Goal: Contribute content: Contribute content

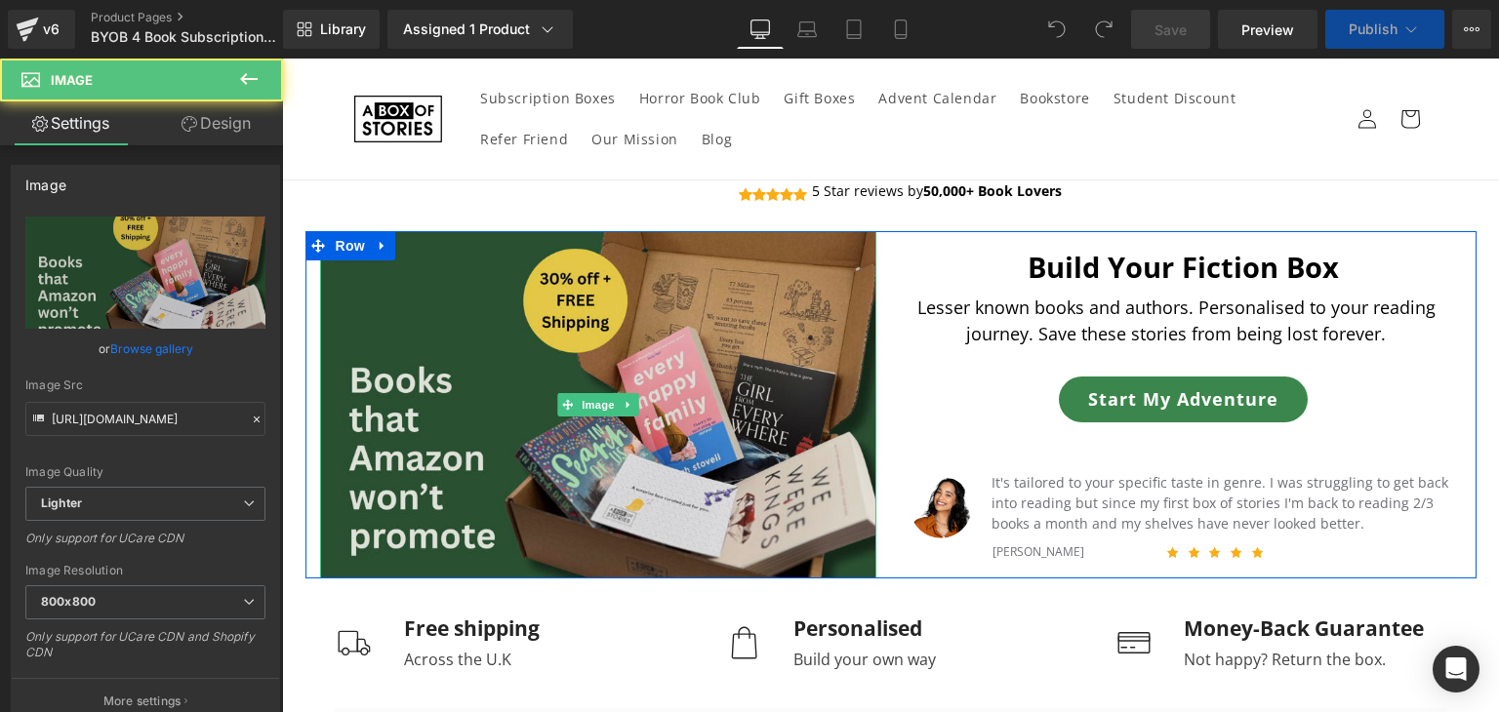
click at [644, 428] on img at bounding box center [598, 404] width 556 height 347
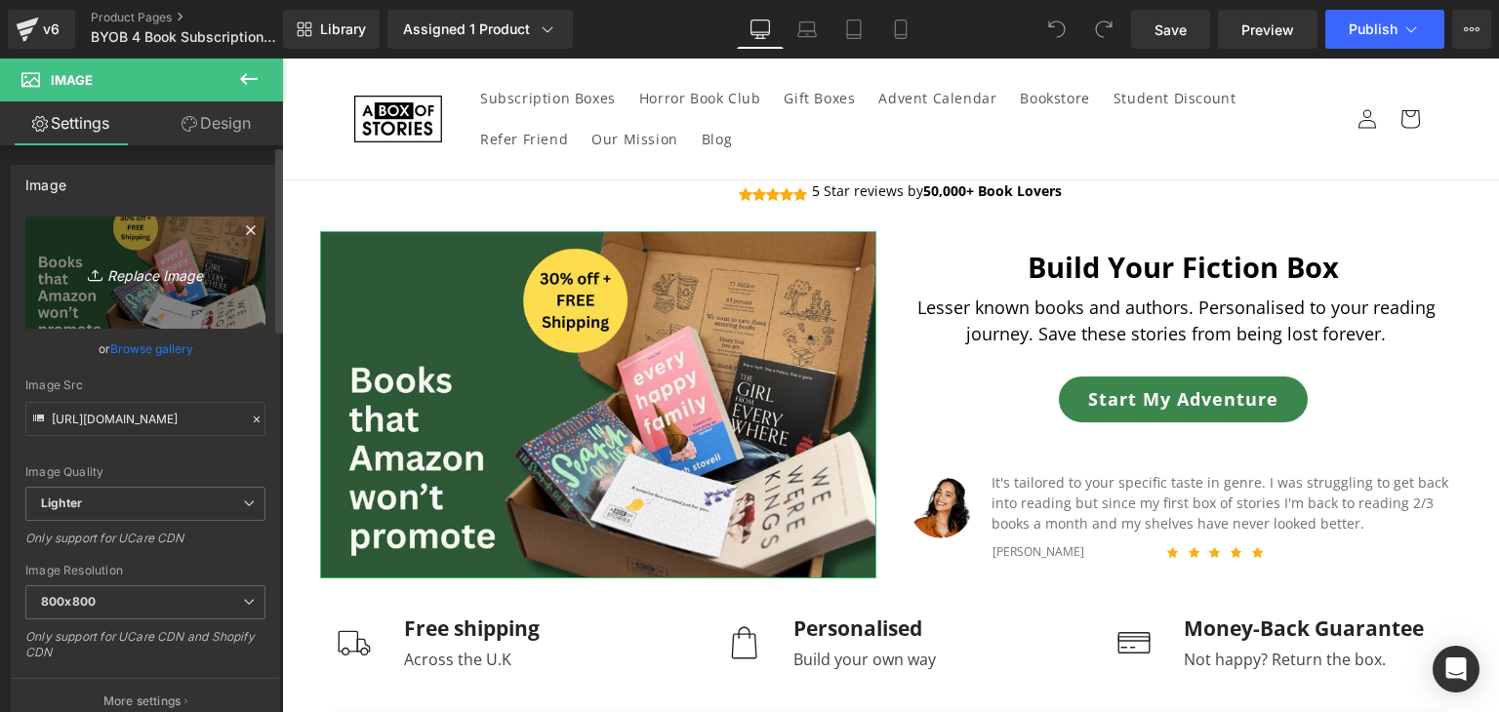
click at [165, 272] on icon "Replace Image" at bounding box center [145, 273] width 156 height 24
type input "C:\fakepath\Email headers (1600 x 1000 px) (21).png"
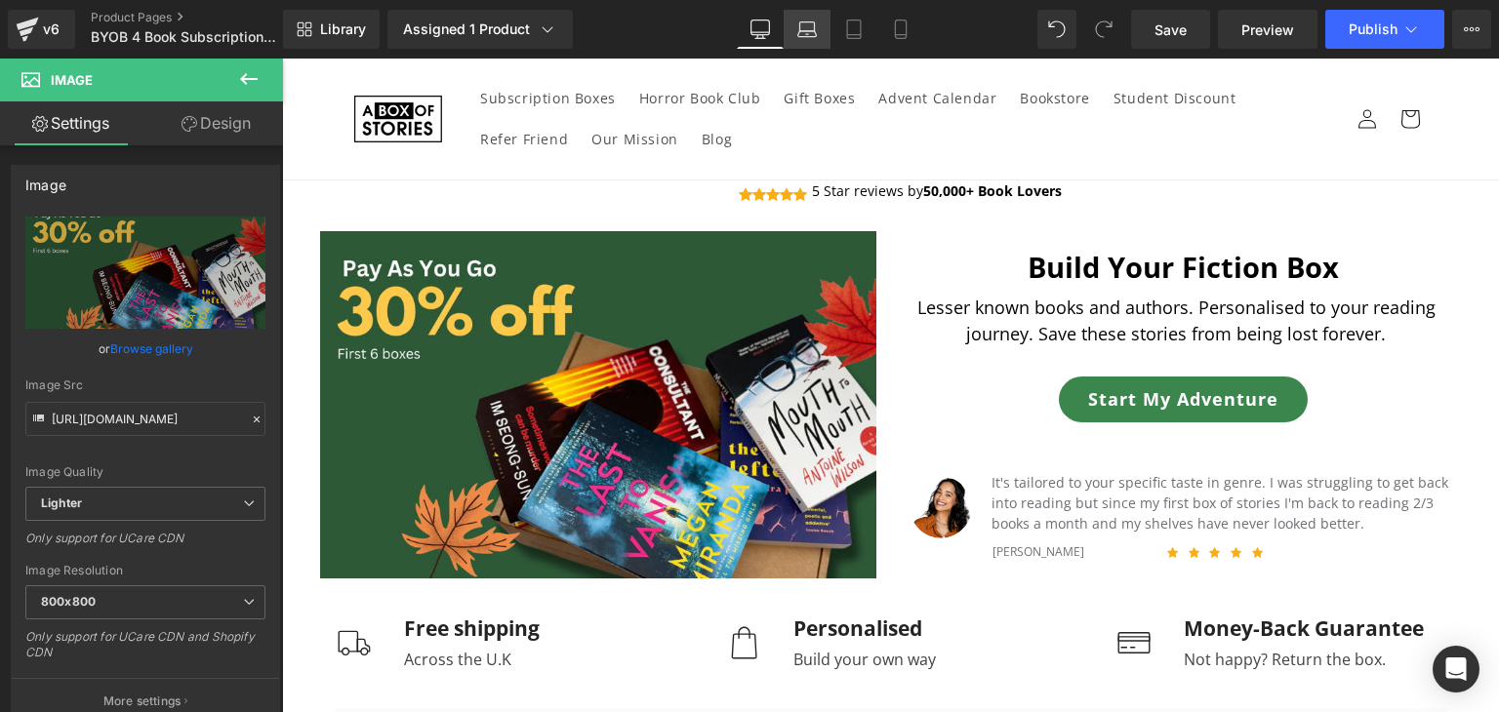
click at [816, 26] on icon at bounding box center [807, 30] width 20 height 20
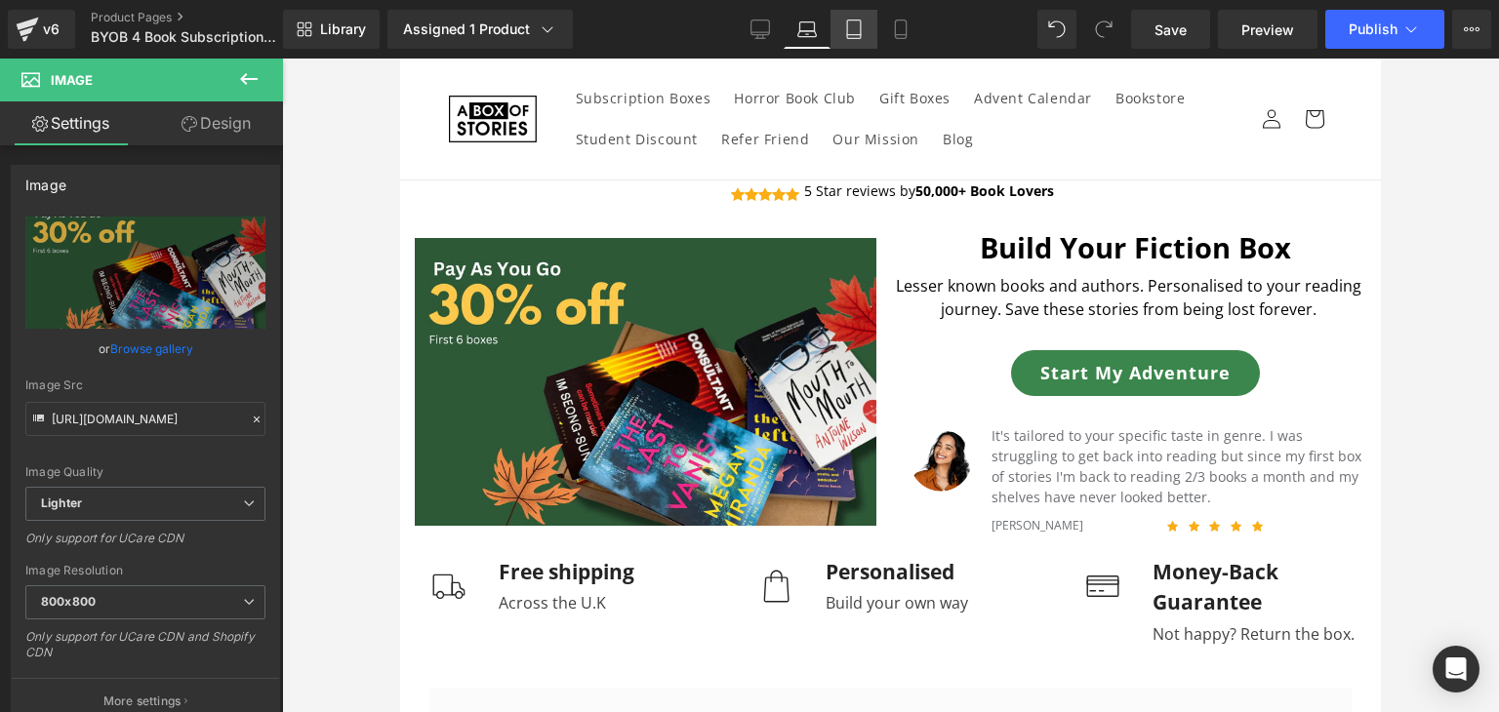
click at [848, 35] on icon at bounding box center [854, 35] width 14 height 0
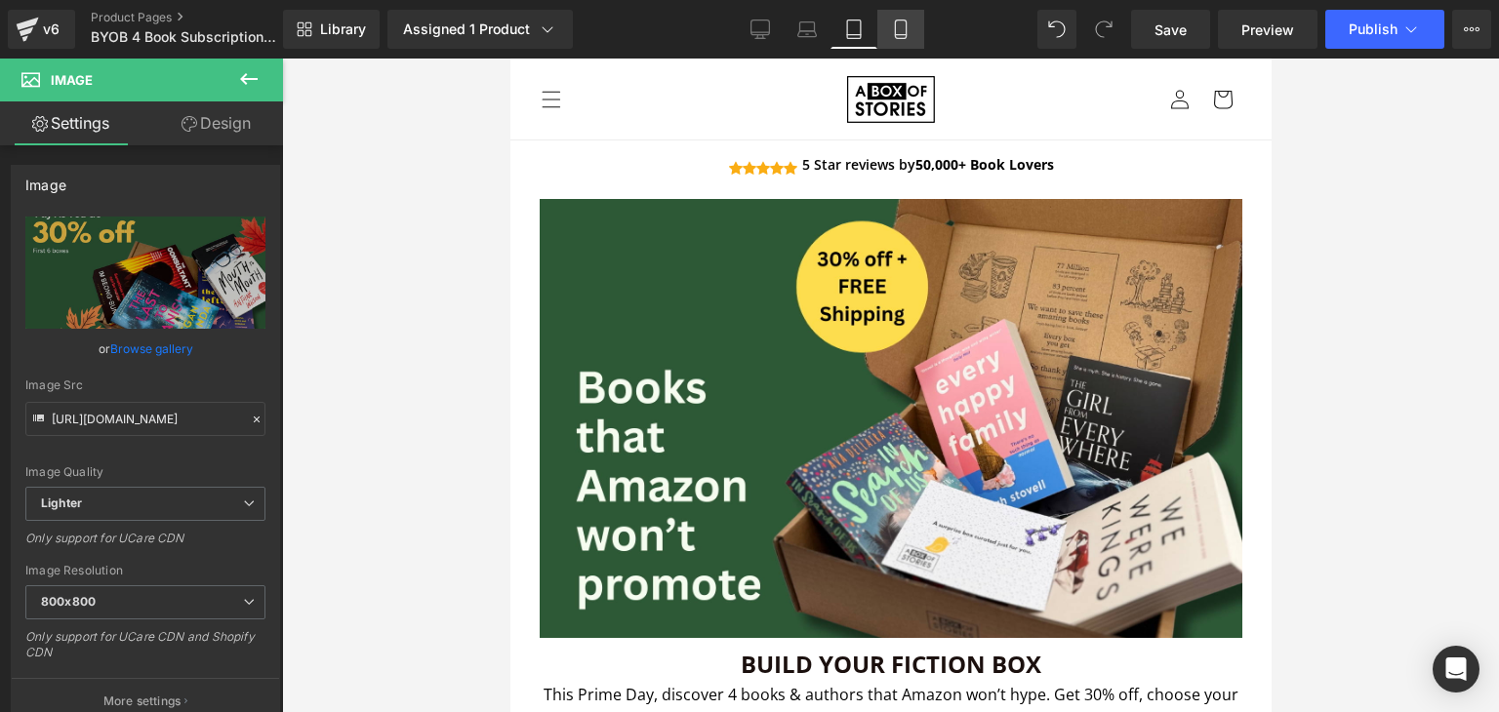
click at [892, 36] on icon at bounding box center [901, 30] width 20 height 20
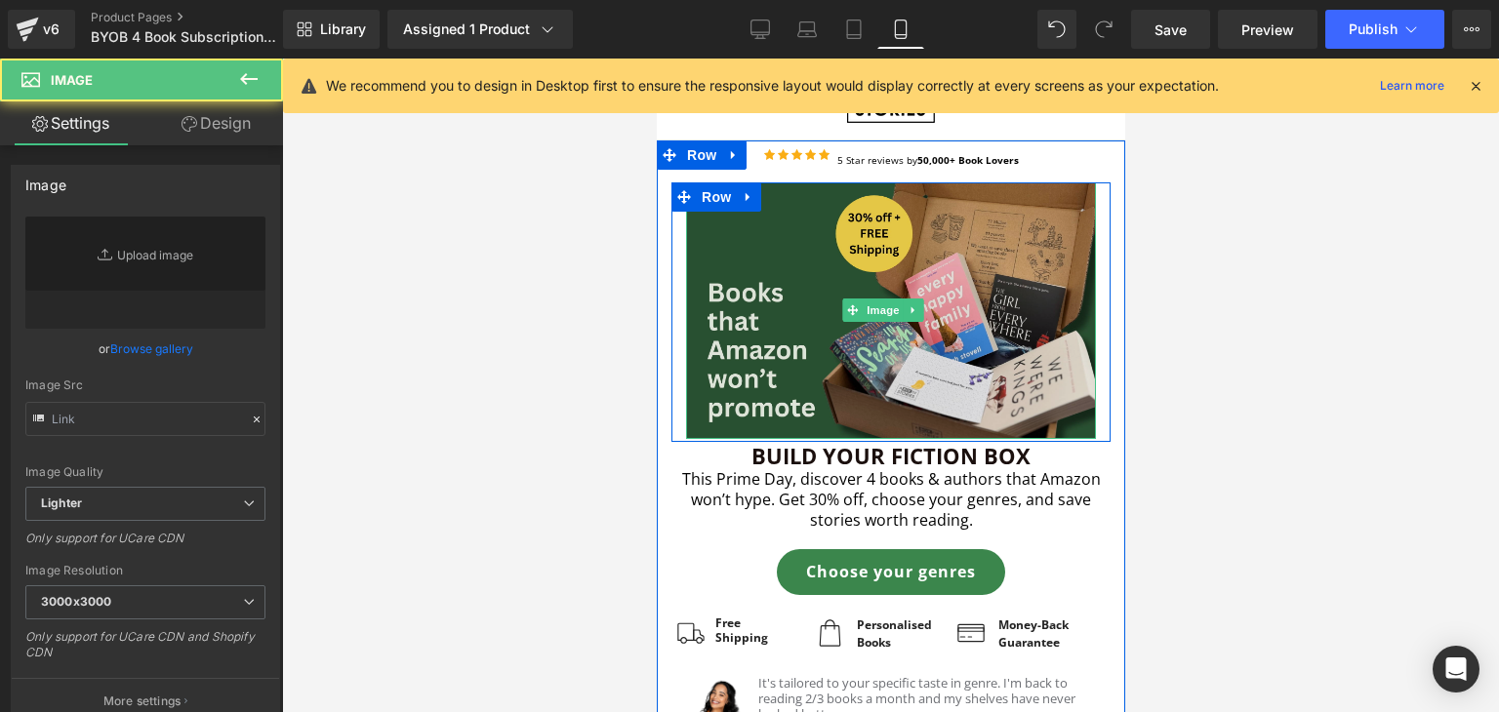
click at [819, 266] on img at bounding box center [890, 310] width 410 height 257
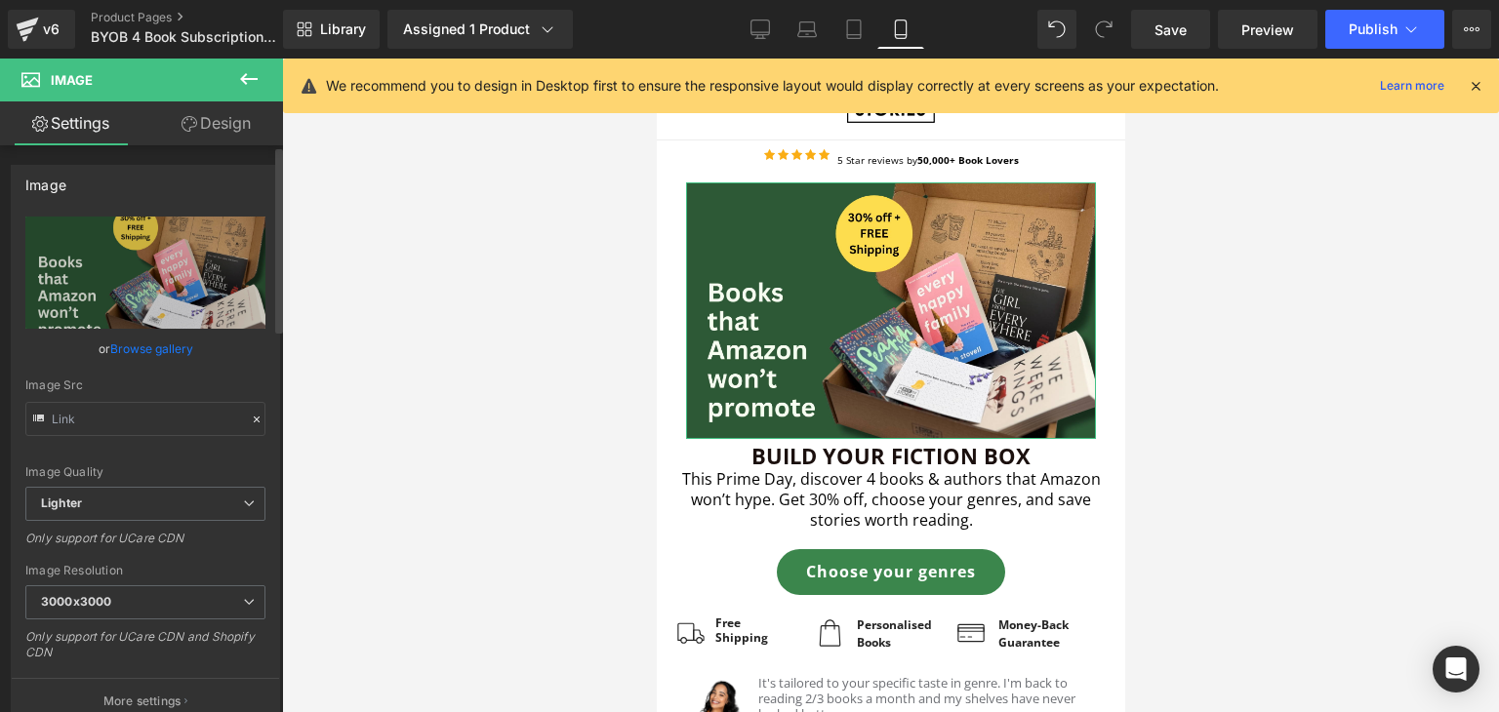
click at [156, 352] on link "Browse gallery" at bounding box center [151, 349] width 83 height 34
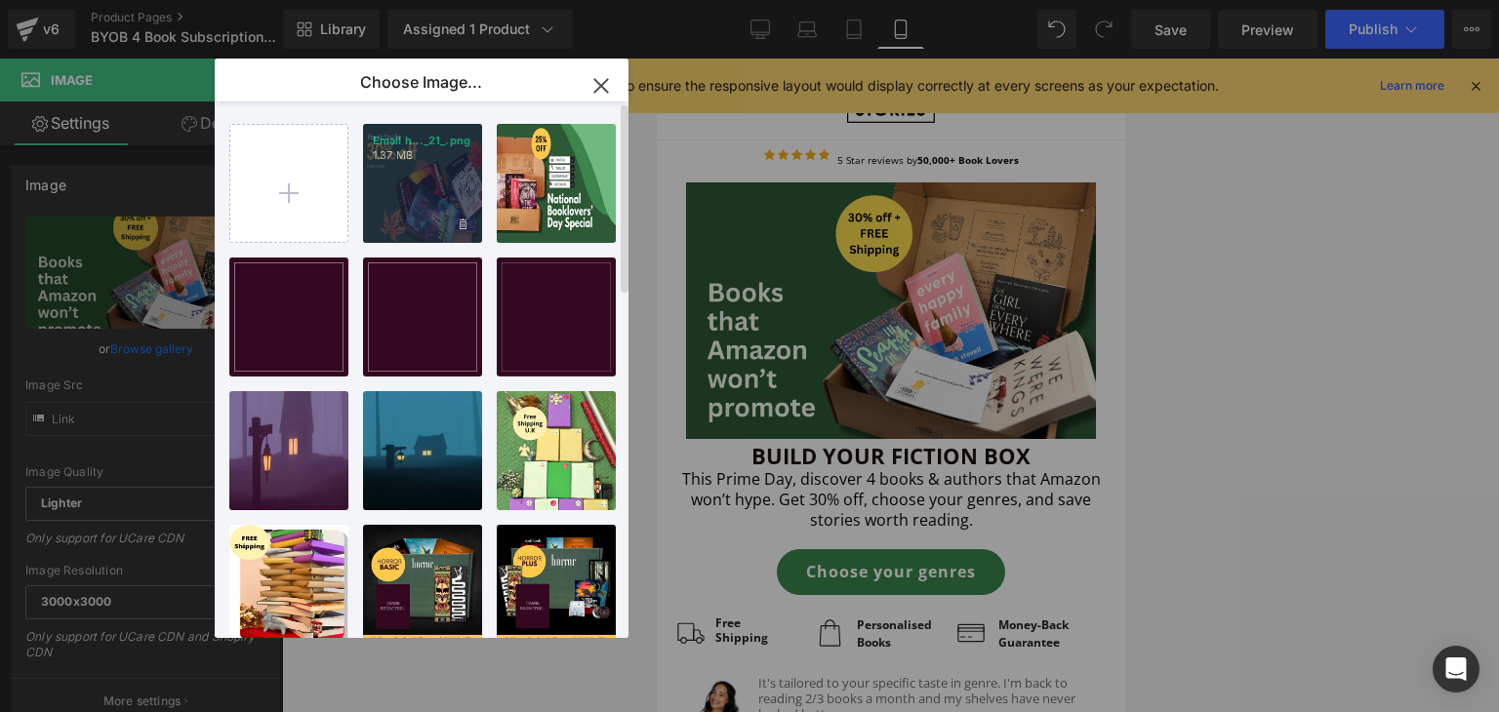
click at [410, 202] on div "Email h..._21_.png 1.37 MB" at bounding box center [422, 183] width 119 height 119
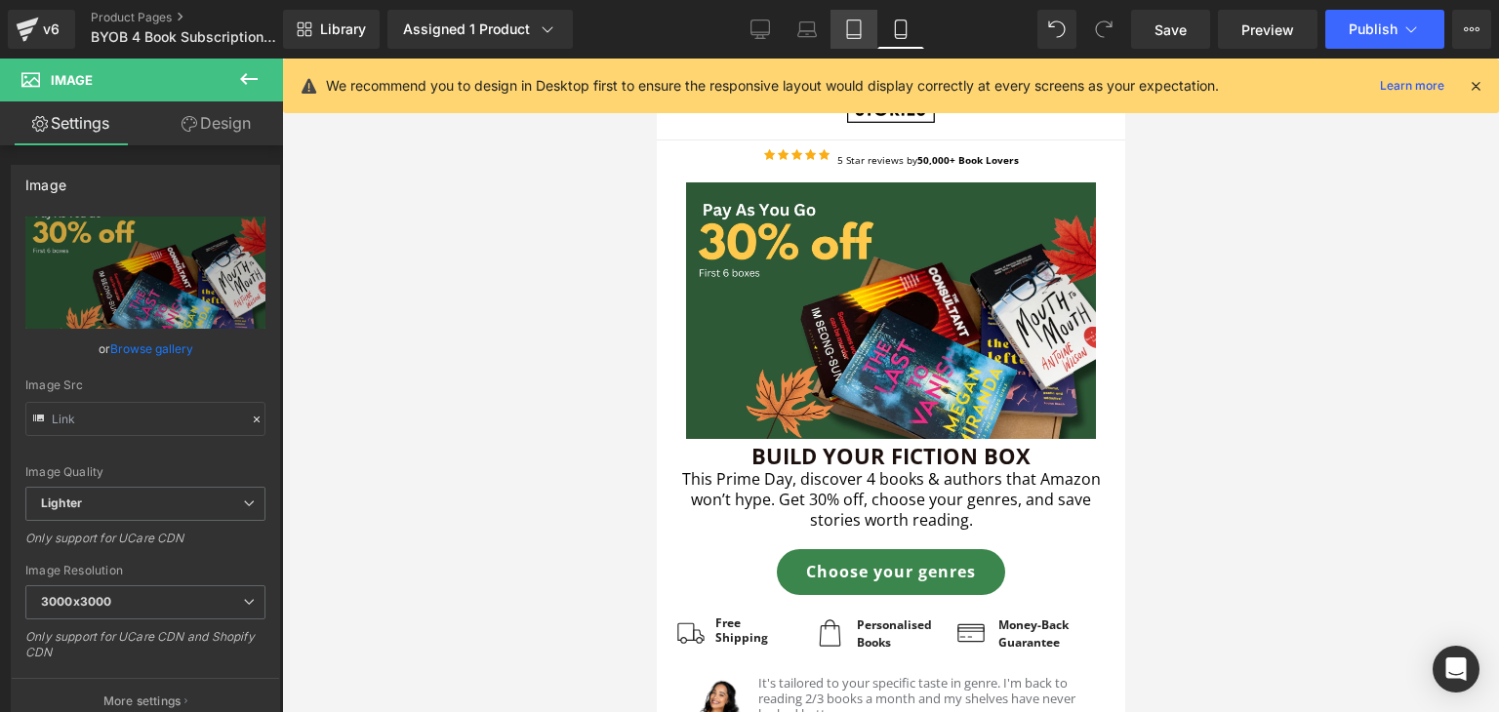
click at [854, 35] on icon at bounding box center [854, 35] width 14 height 0
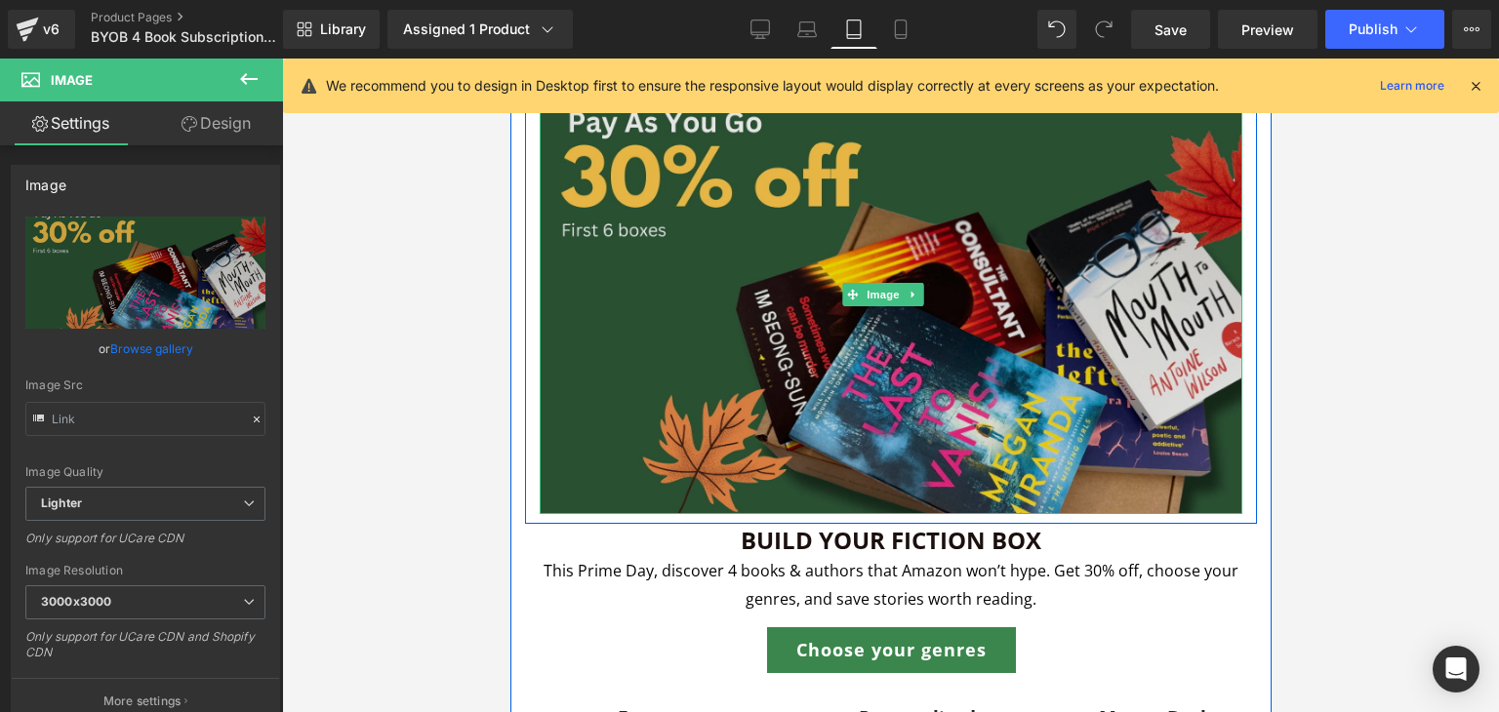
scroll to position [176, 0]
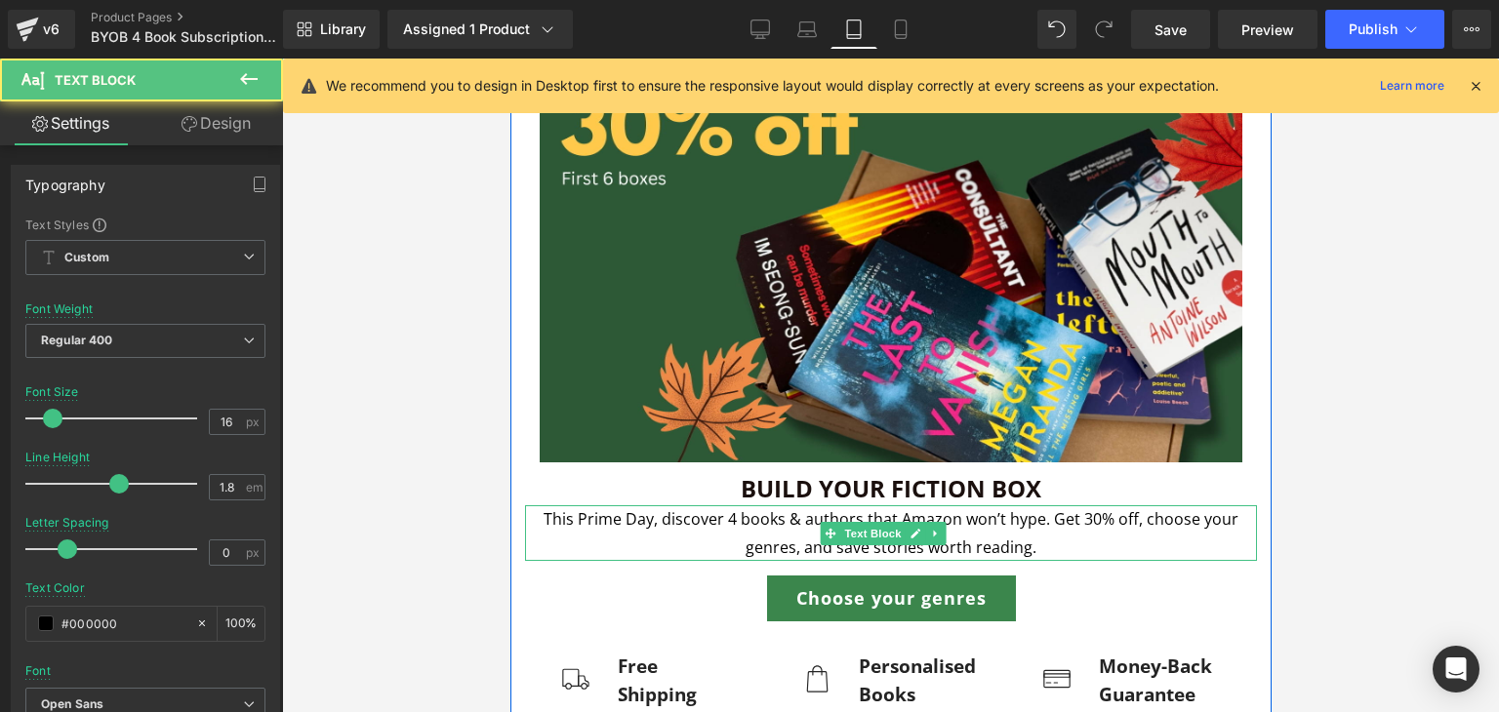
click at [750, 516] on p "This Prime Day, discover 4 books & authors that Amazon won’t hype. Get 30% off,…" at bounding box center [890, 533] width 732 height 57
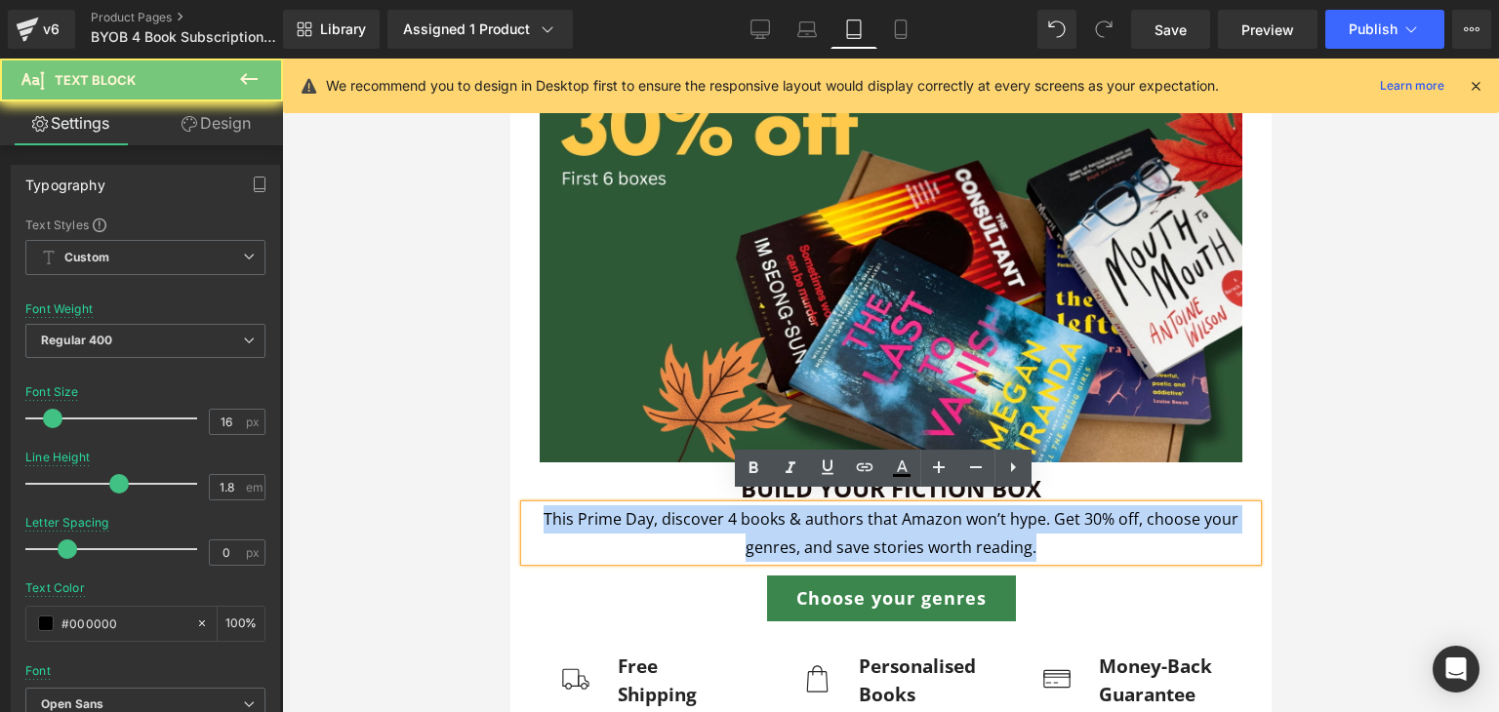
click at [750, 516] on p "This Prime Day, discover 4 books & authors that Amazon won’t hype. Get 30% off,…" at bounding box center [890, 533] width 732 height 57
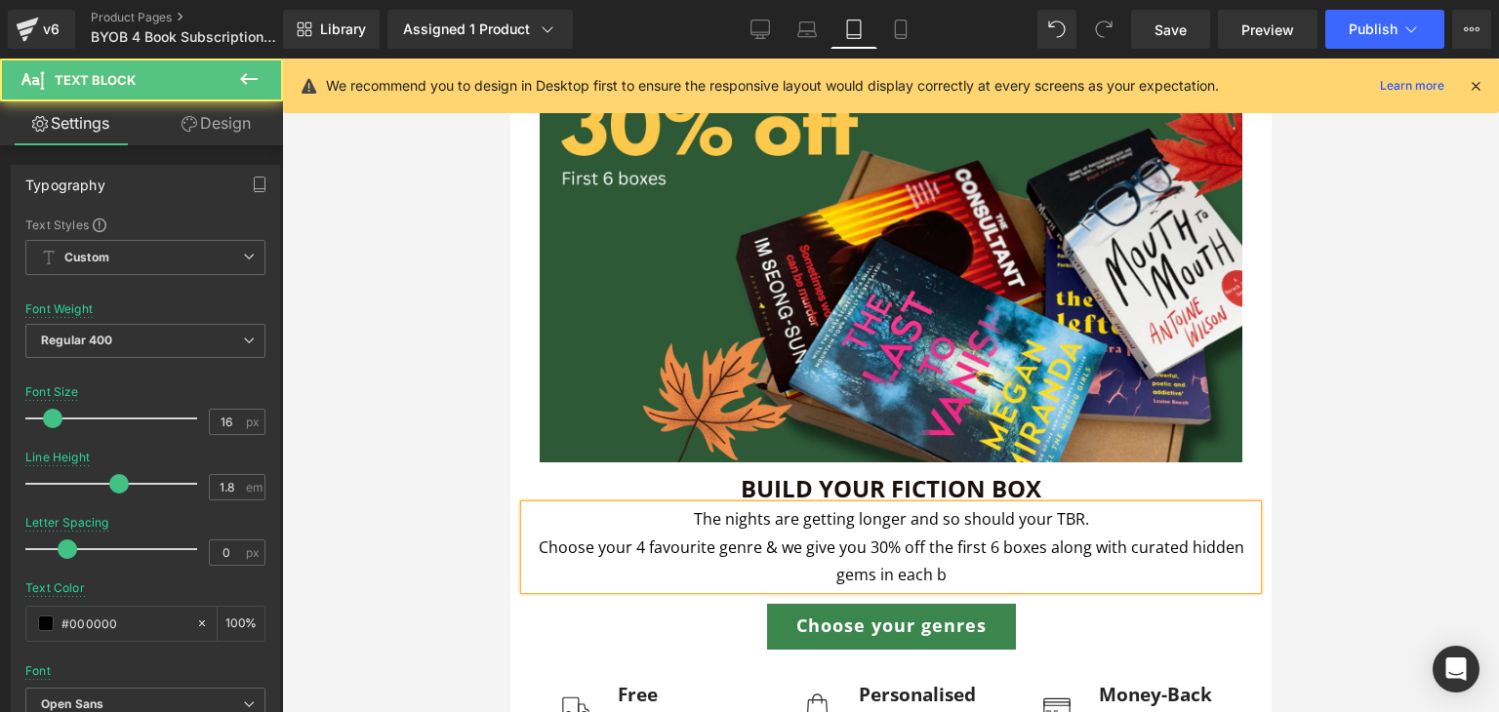
click at [1118, 546] on p "Choose your 4 favourite genre & we give you 30% off the first 6 boxes along wit…" at bounding box center [890, 562] width 732 height 57
click at [1057, 559] on p "Choose your 4 favourite genre & we give you 30% off the first 6 boxes along wit…" at bounding box center [890, 562] width 732 height 57
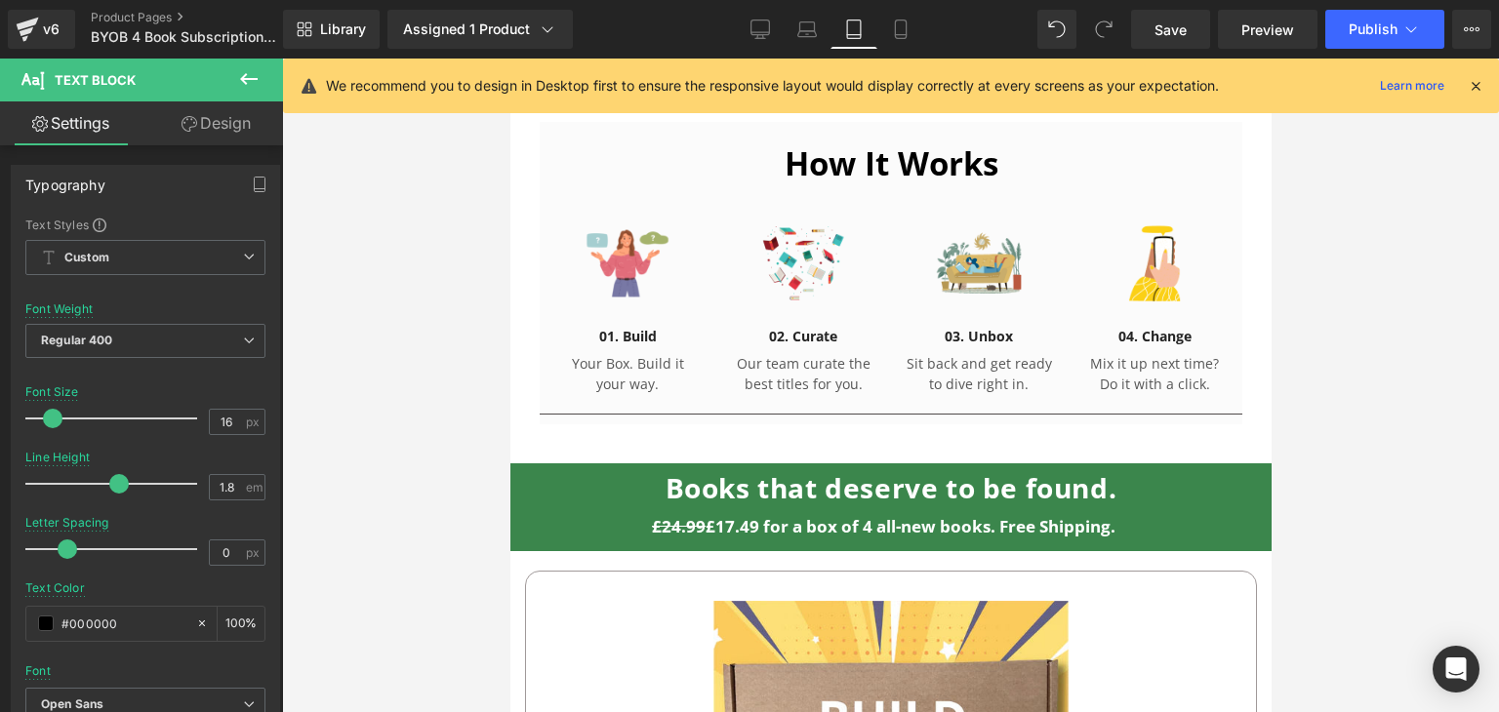
scroll to position [1073, 0]
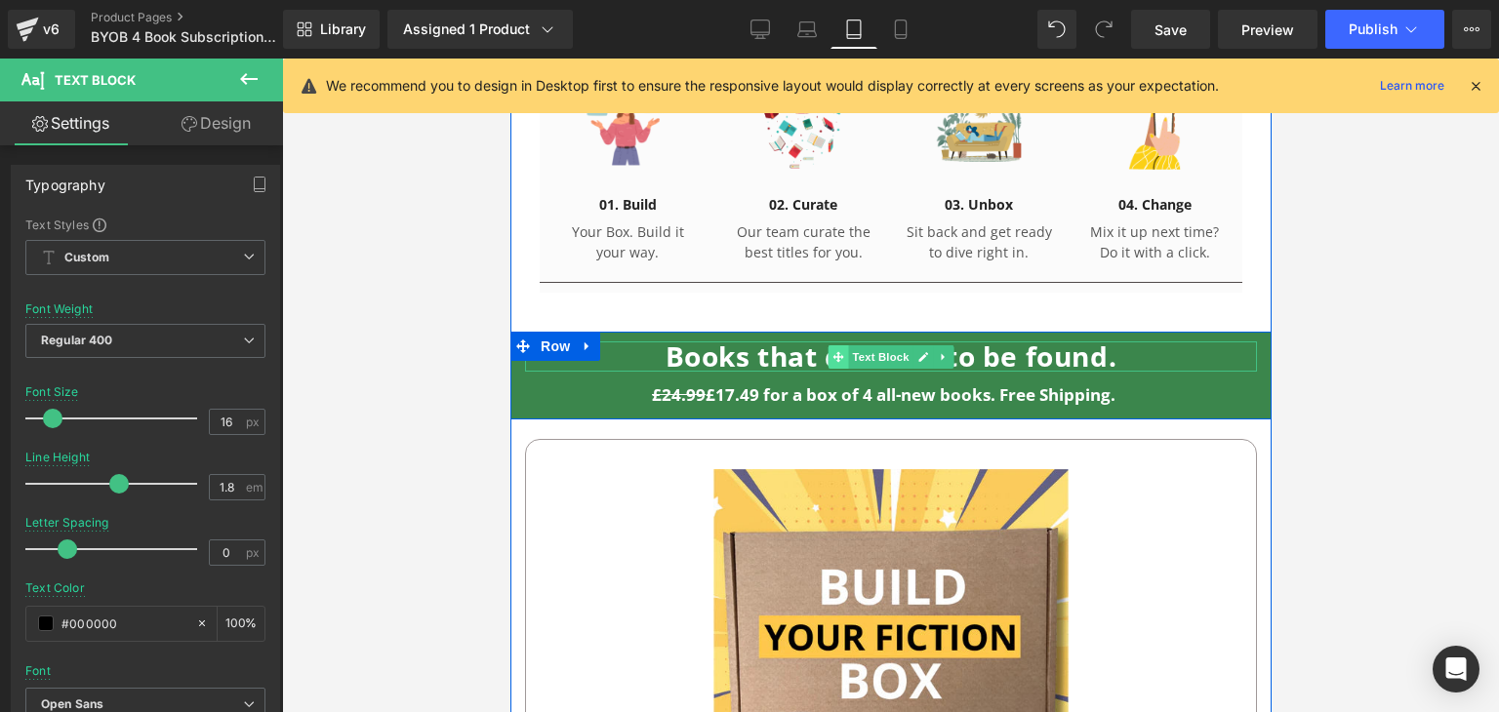
click at [836, 351] on span at bounding box center [838, 356] width 20 height 23
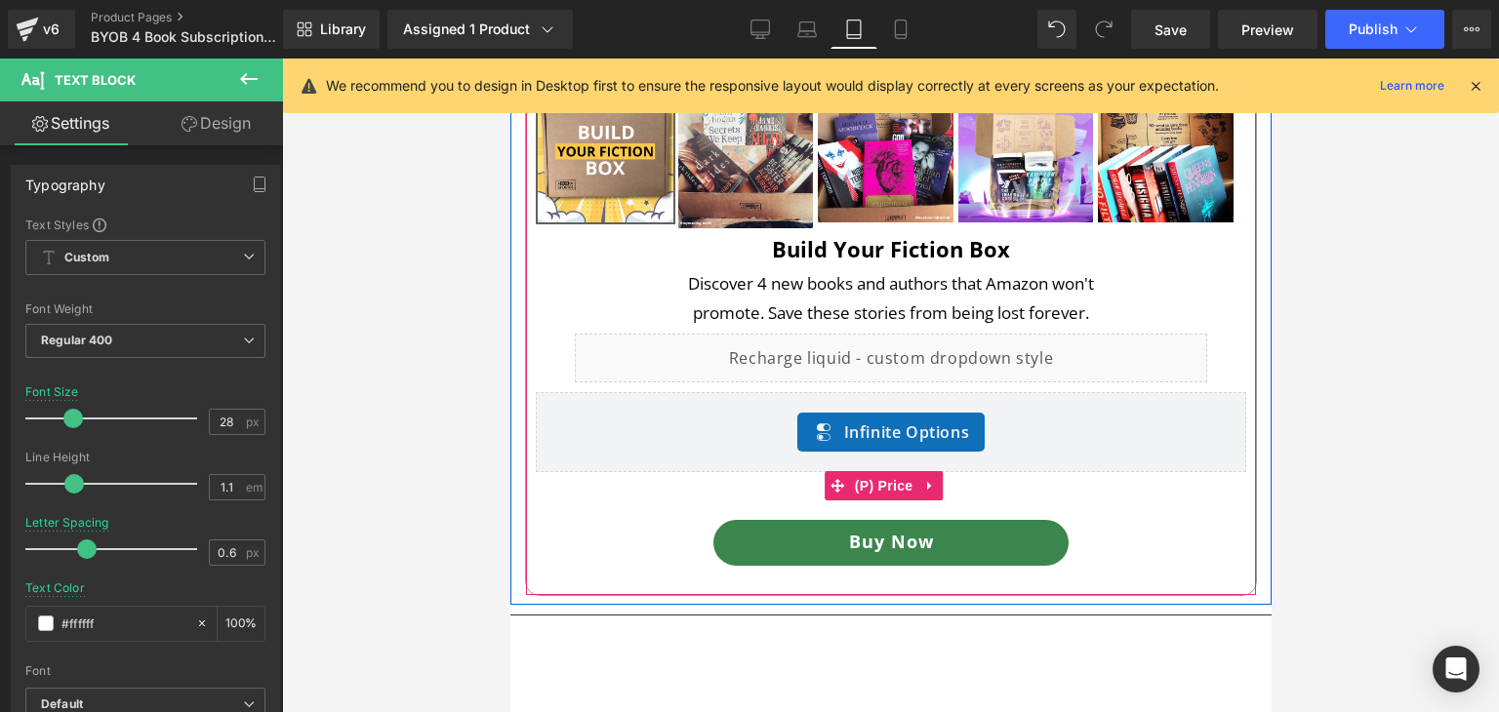
scroll to position [1851, 0]
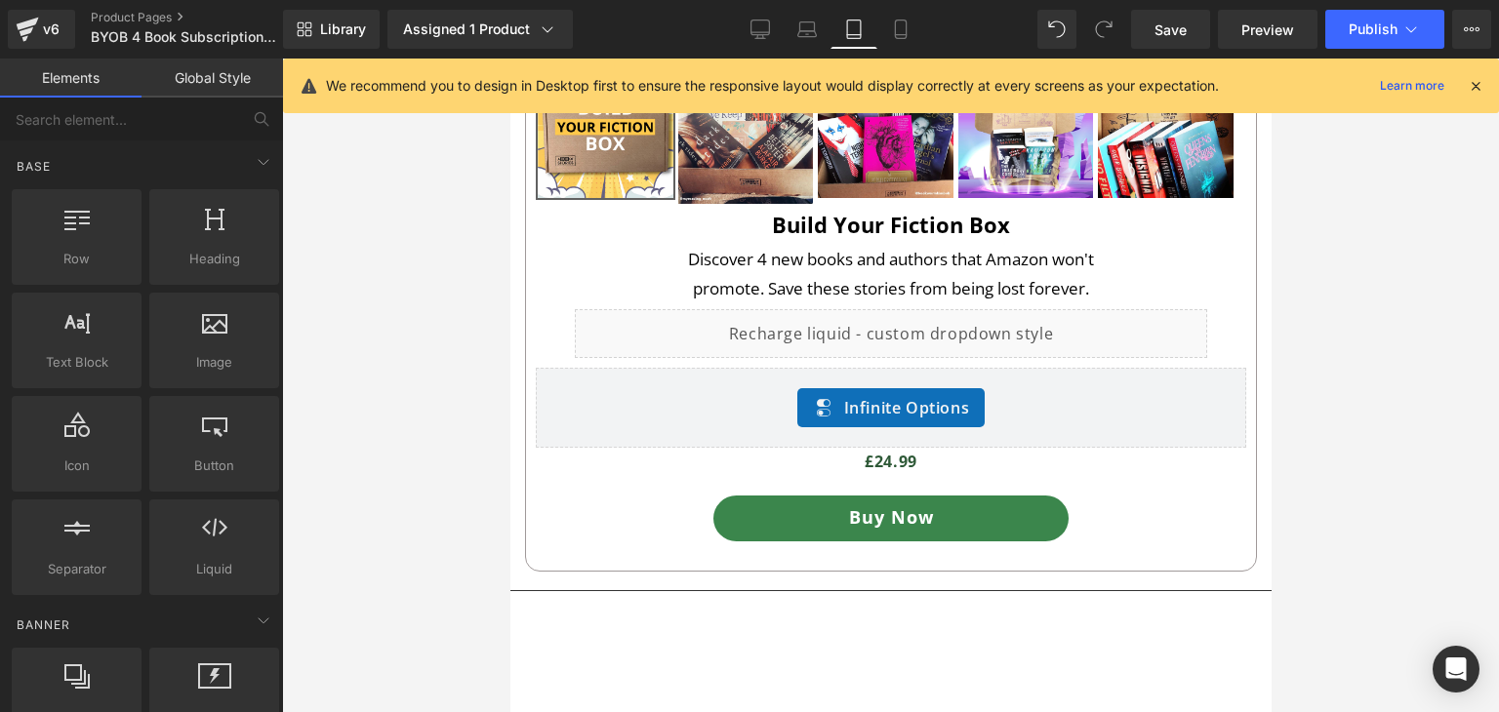
click at [1388, 457] on div at bounding box center [890, 386] width 1217 height 654
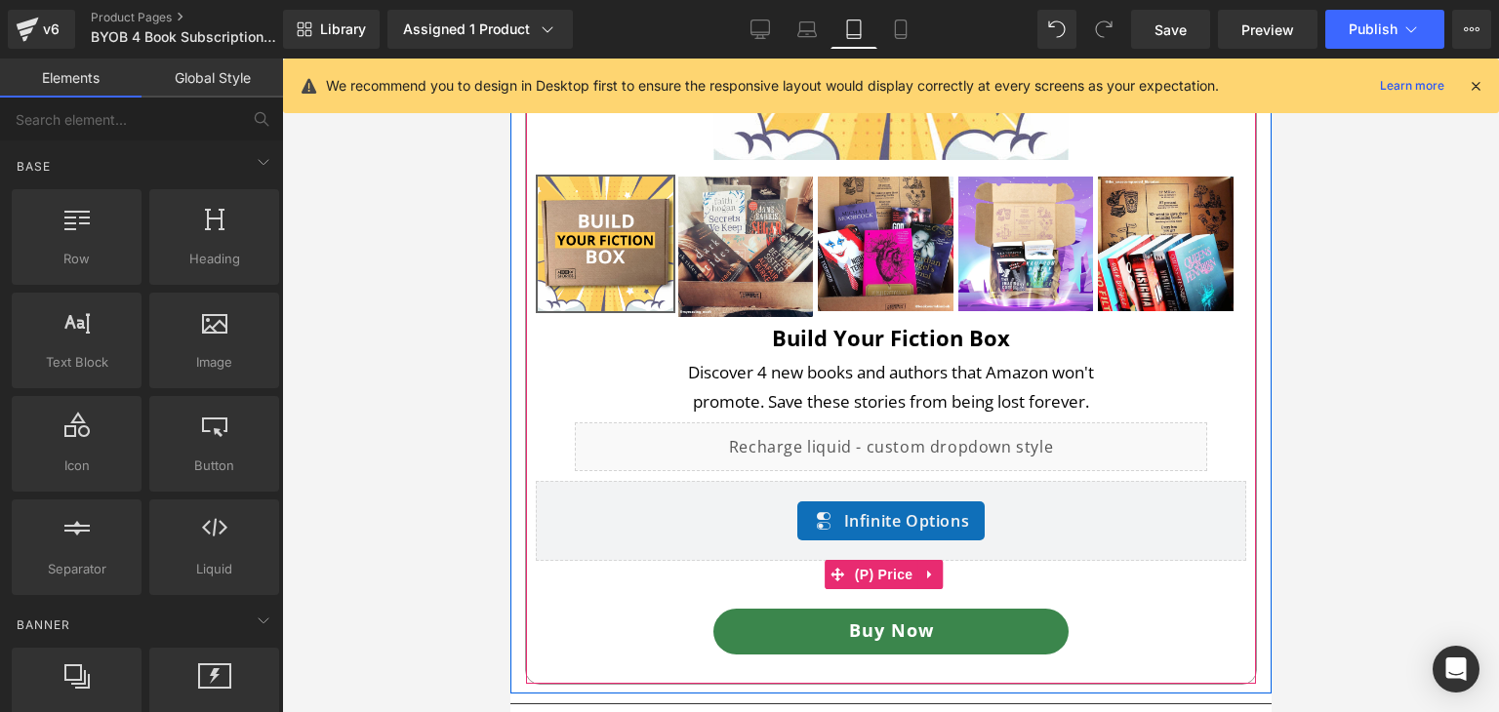
scroll to position [1732, 0]
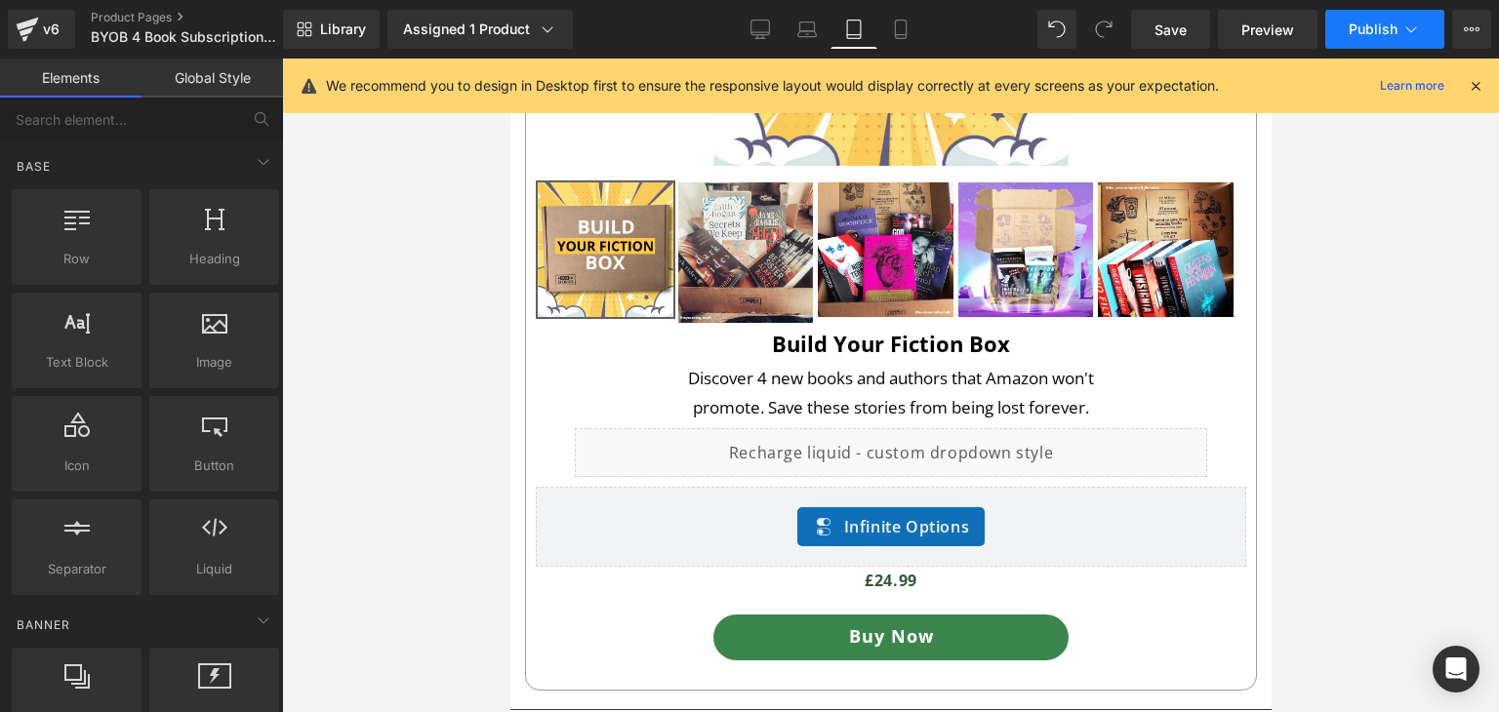
click at [1423, 24] on button "Publish" at bounding box center [1384, 29] width 119 height 39
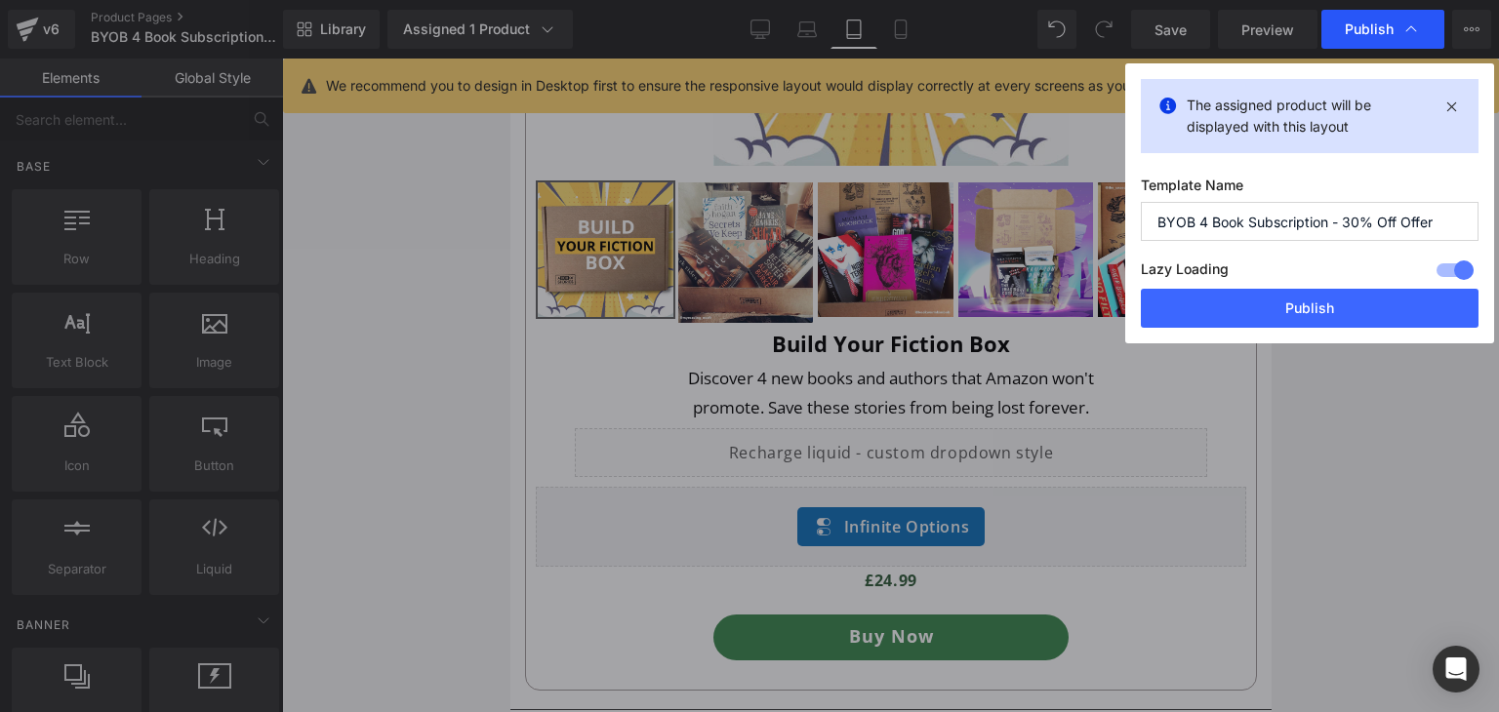
click at [1421, 25] on div "Publish" at bounding box center [1382, 29] width 123 height 39
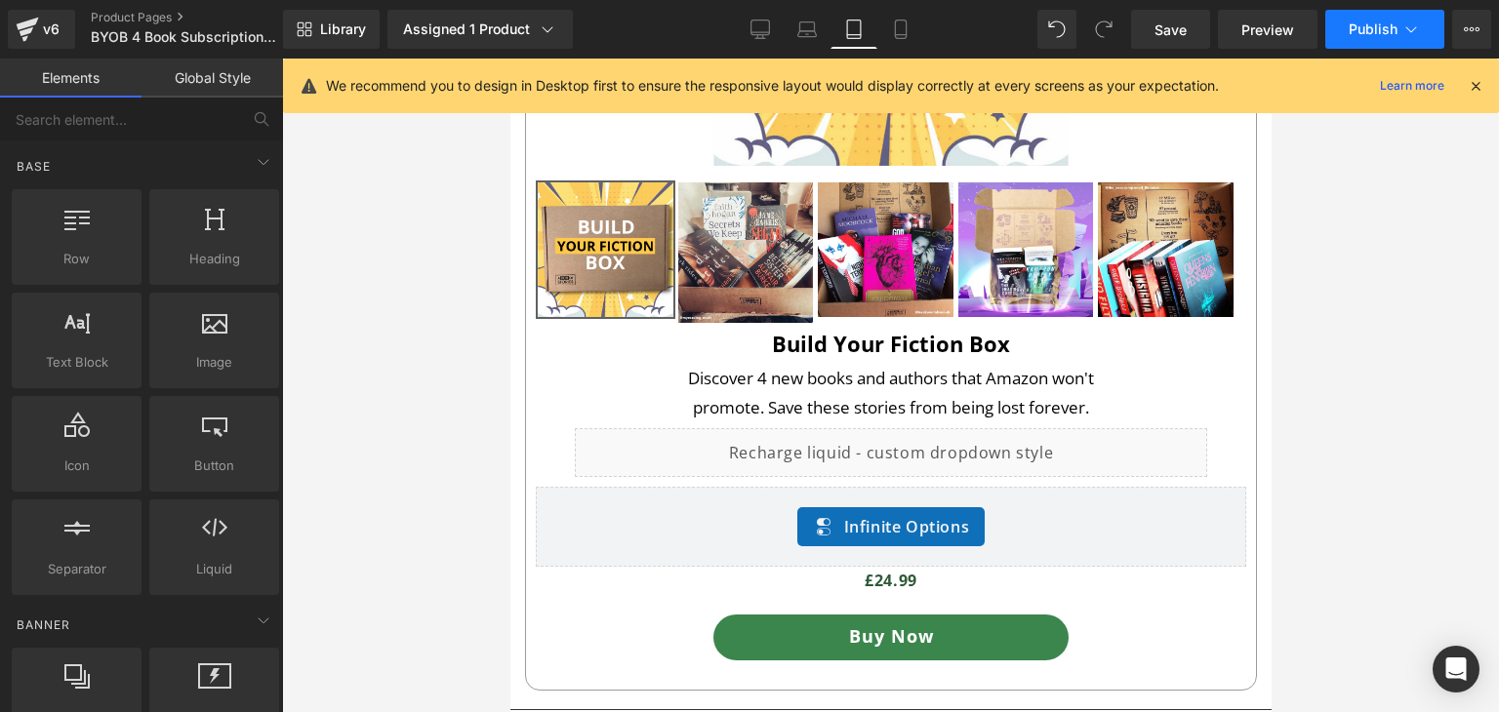
click at [1442, 30] on button "Publish" at bounding box center [1384, 29] width 119 height 39
click at [1468, 33] on icon at bounding box center [1472, 29] width 16 height 16
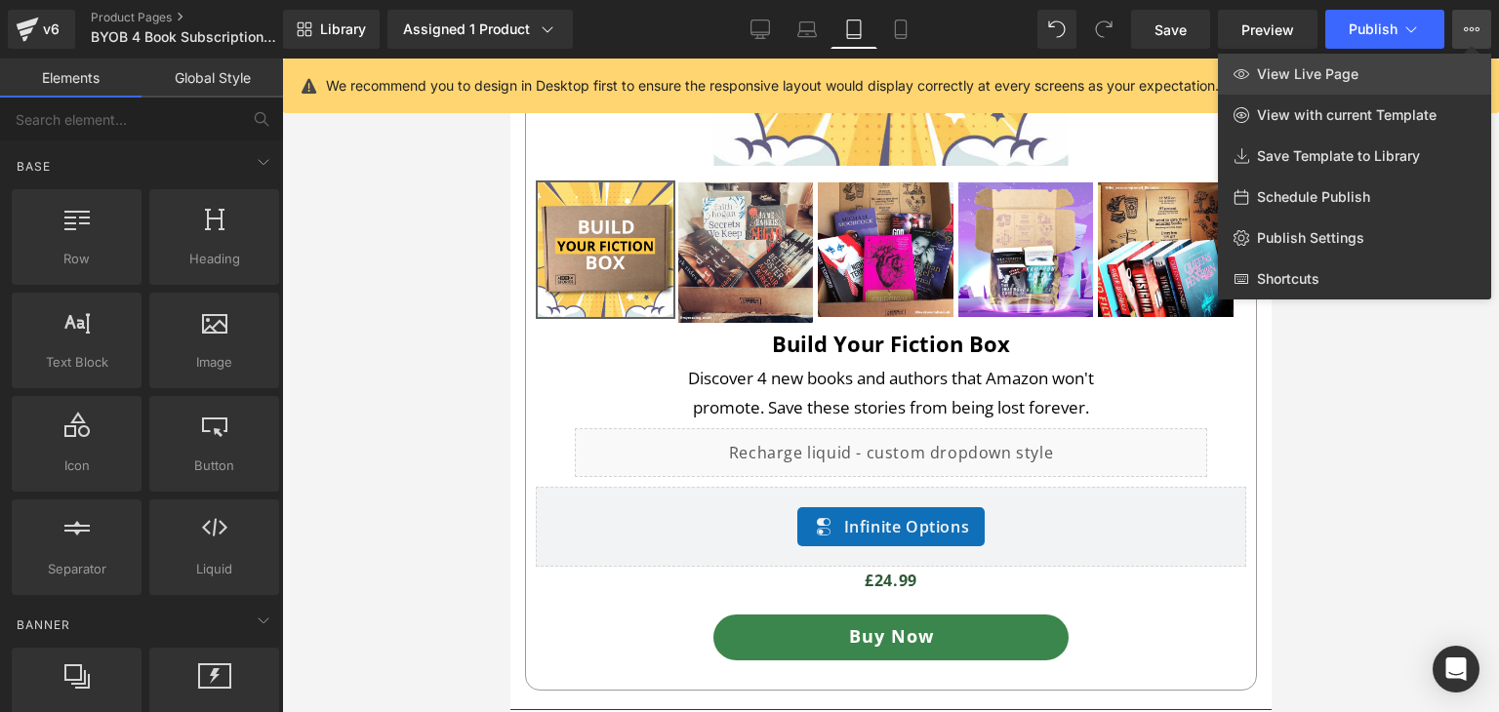
click at [1370, 70] on link "View Live Page" at bounding box center [1354, 74] width 273 height 41
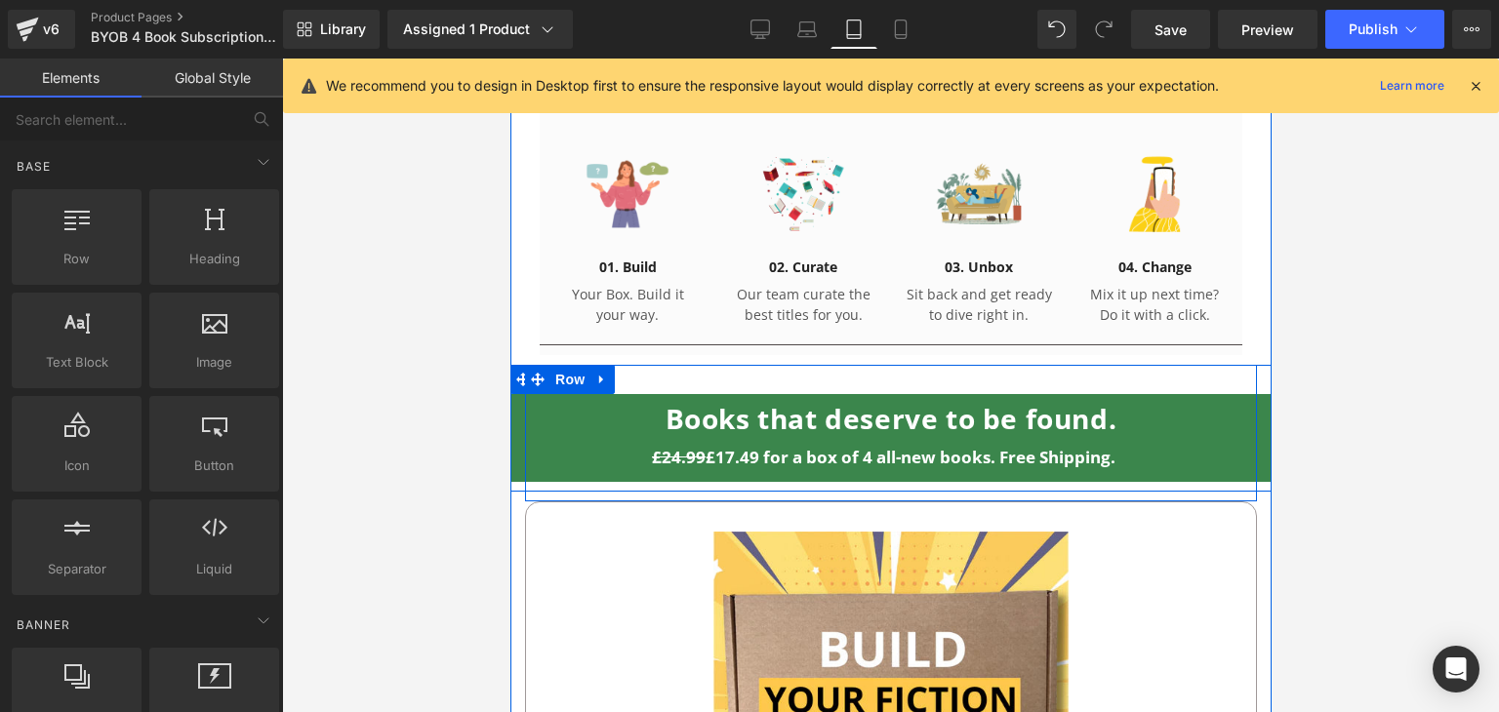
scroll to position [1011, 0]
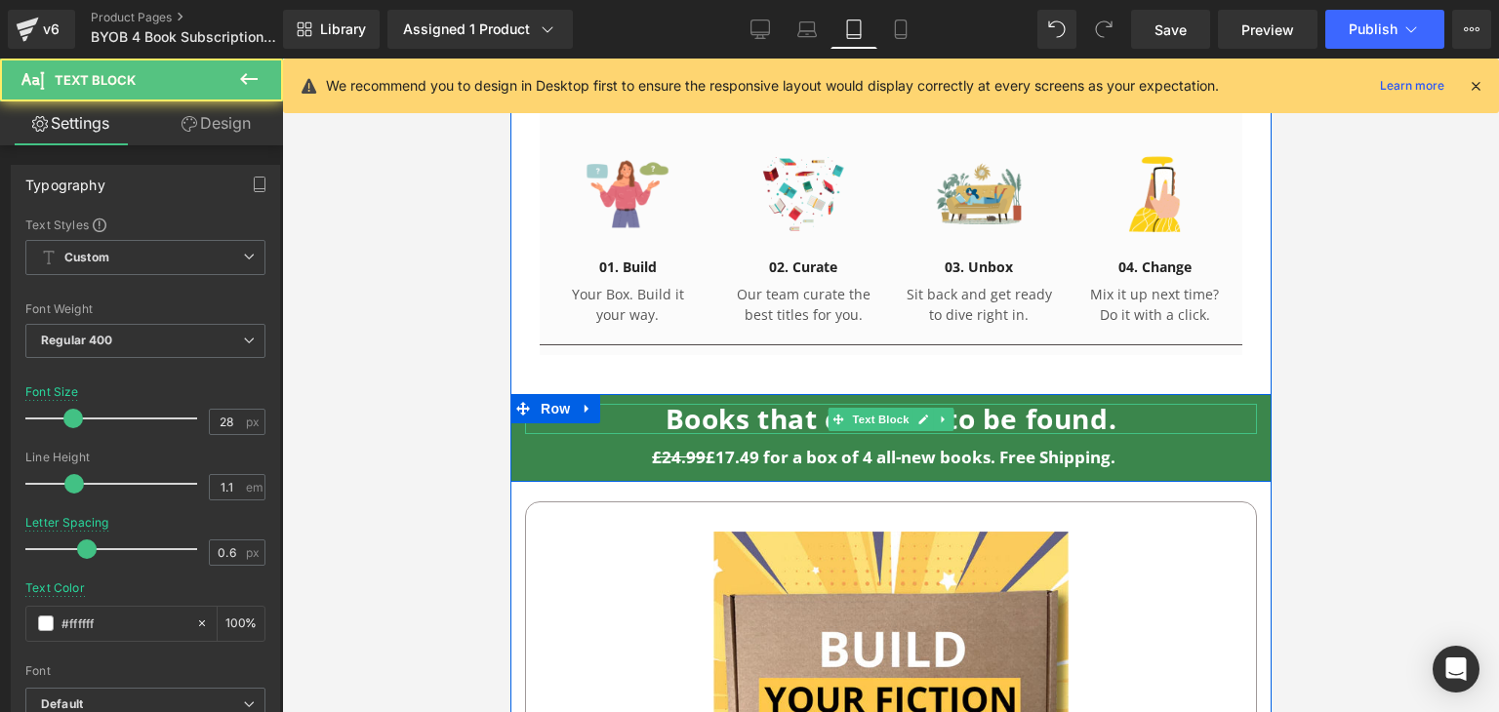
click at [1016, 411] on b "Books that deserve to be found." at bounding box center [891, 418] width 452 height 37
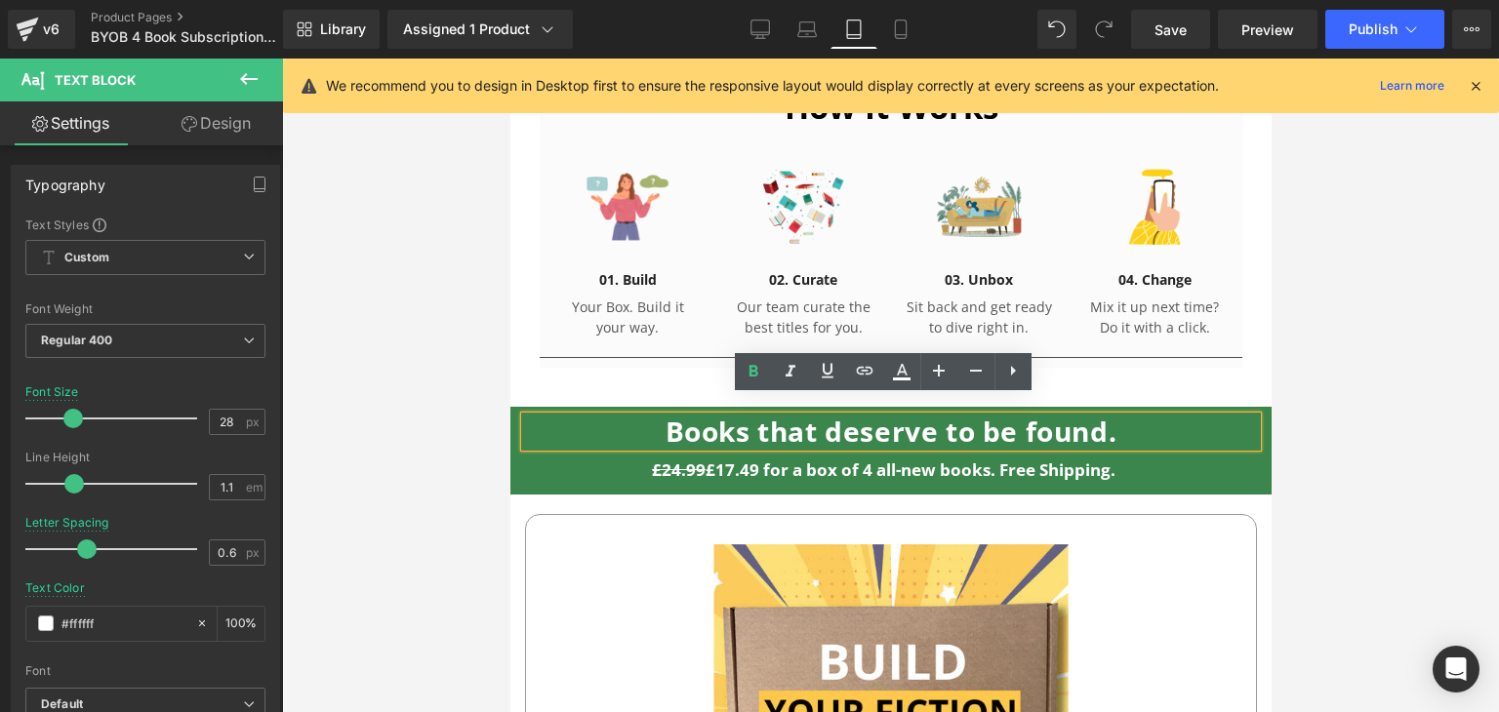
scroll to position [969, 0]
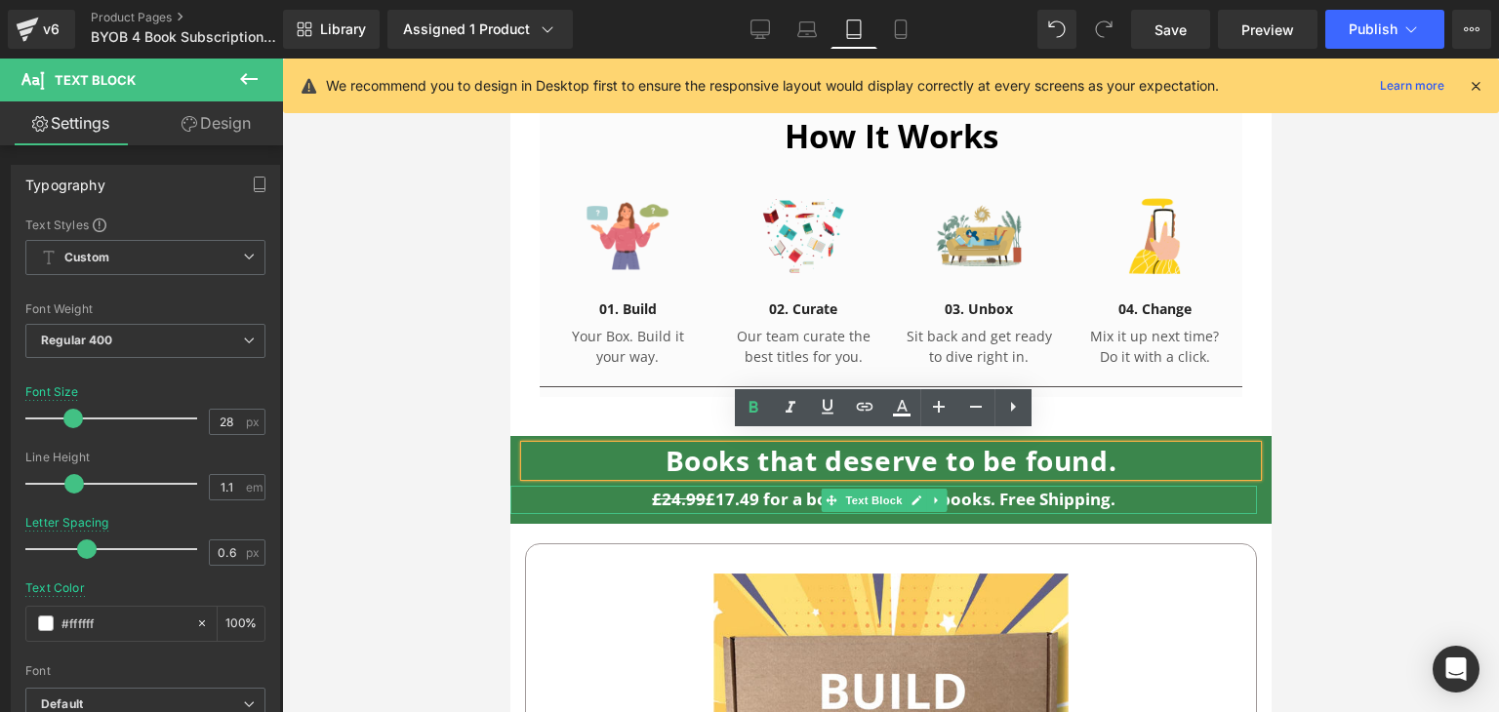
click at [1031, 488] on strong "£17.49 for a box of 4 all-new books. Free Shipping." at bounding box center [910, 499] width 410 height 22
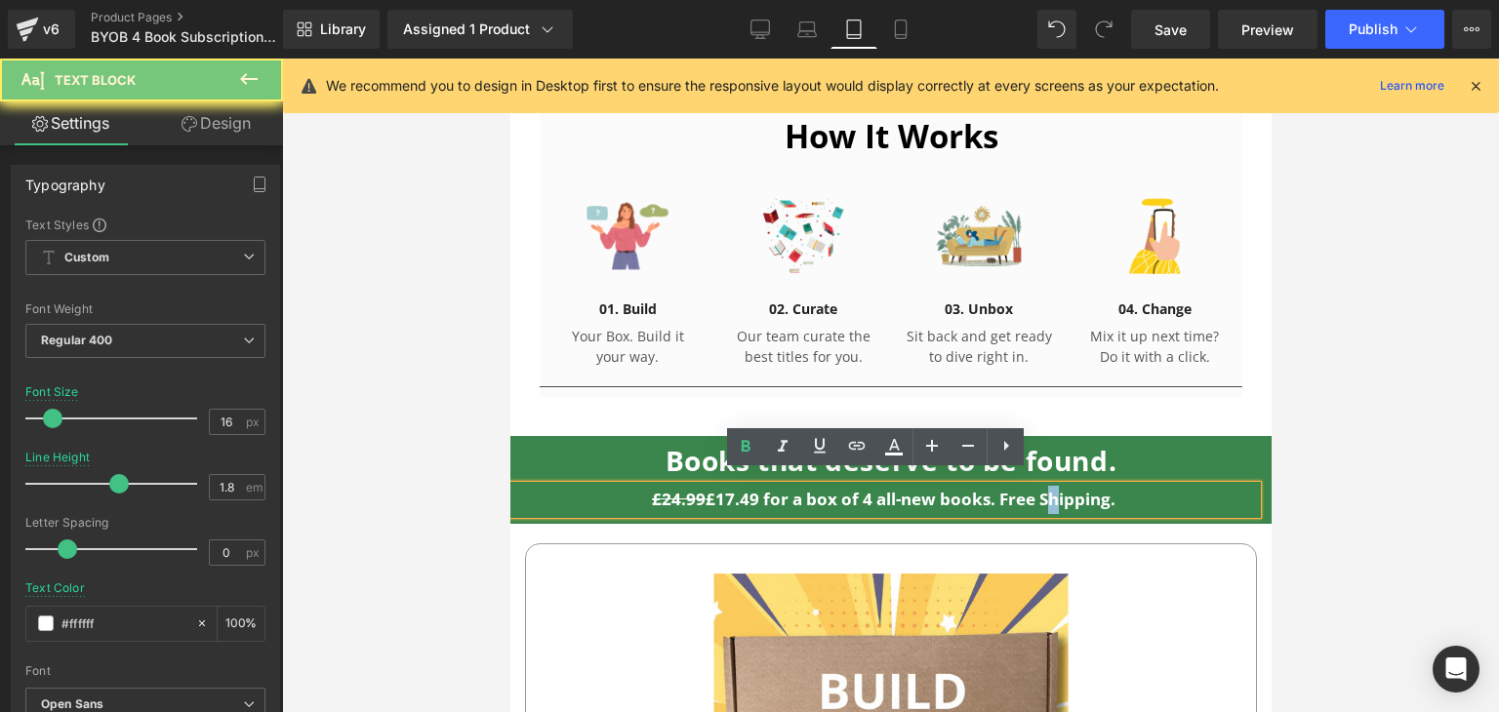
click at [1031, 488] on strong "£17.49 for a box of 4 all-new books. Free Shipping." at bounding box center [910, 499] width 410 height 22
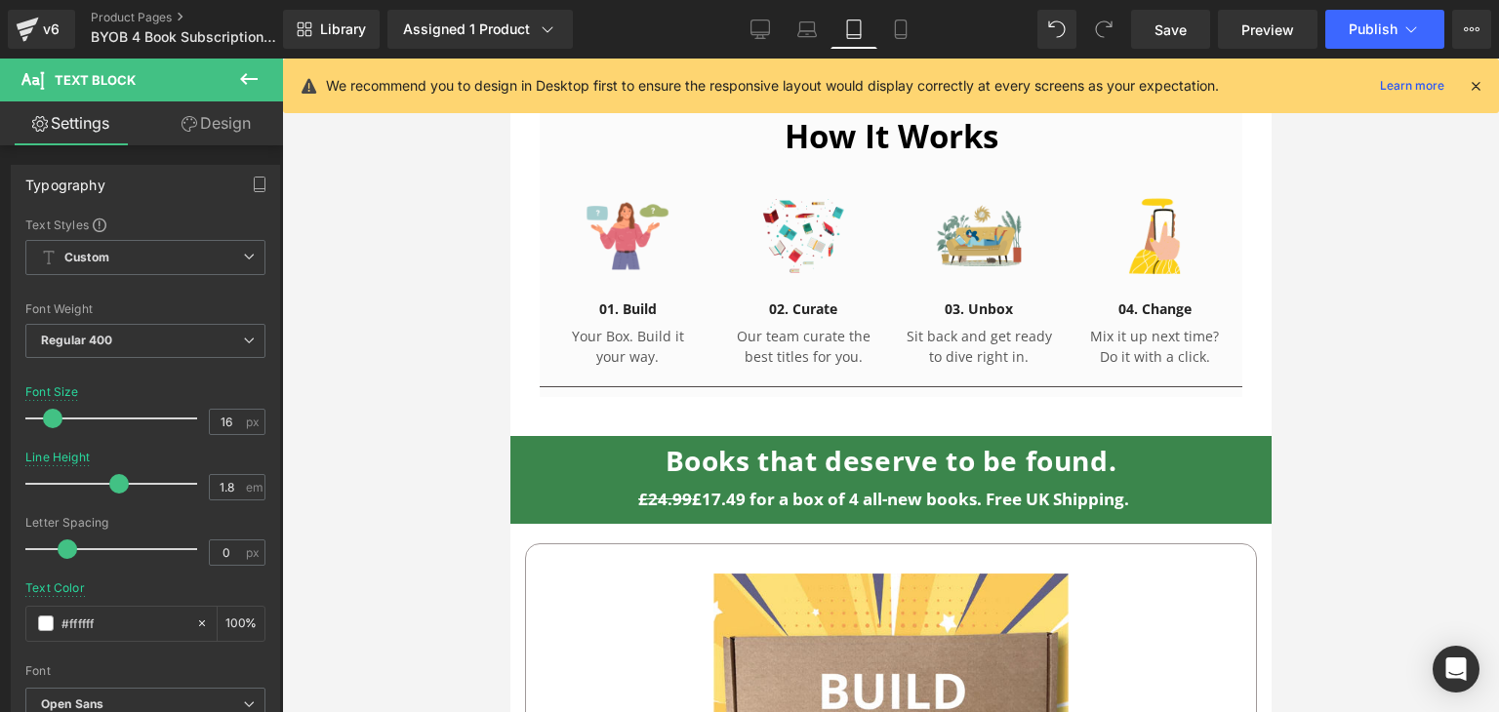
click at [1296, 435] on div at bounding box center [890, 386] width 1217 height 654
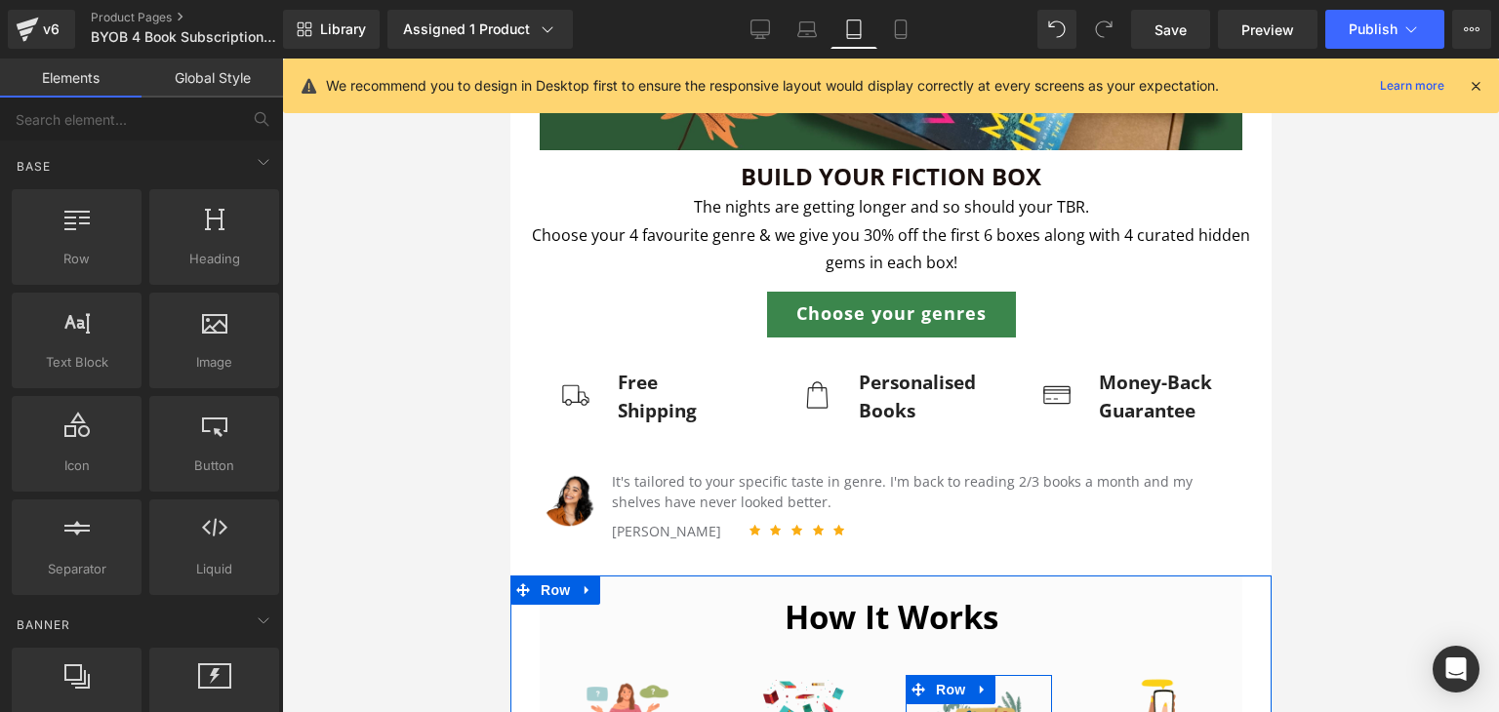
scroll to position [303, 0]
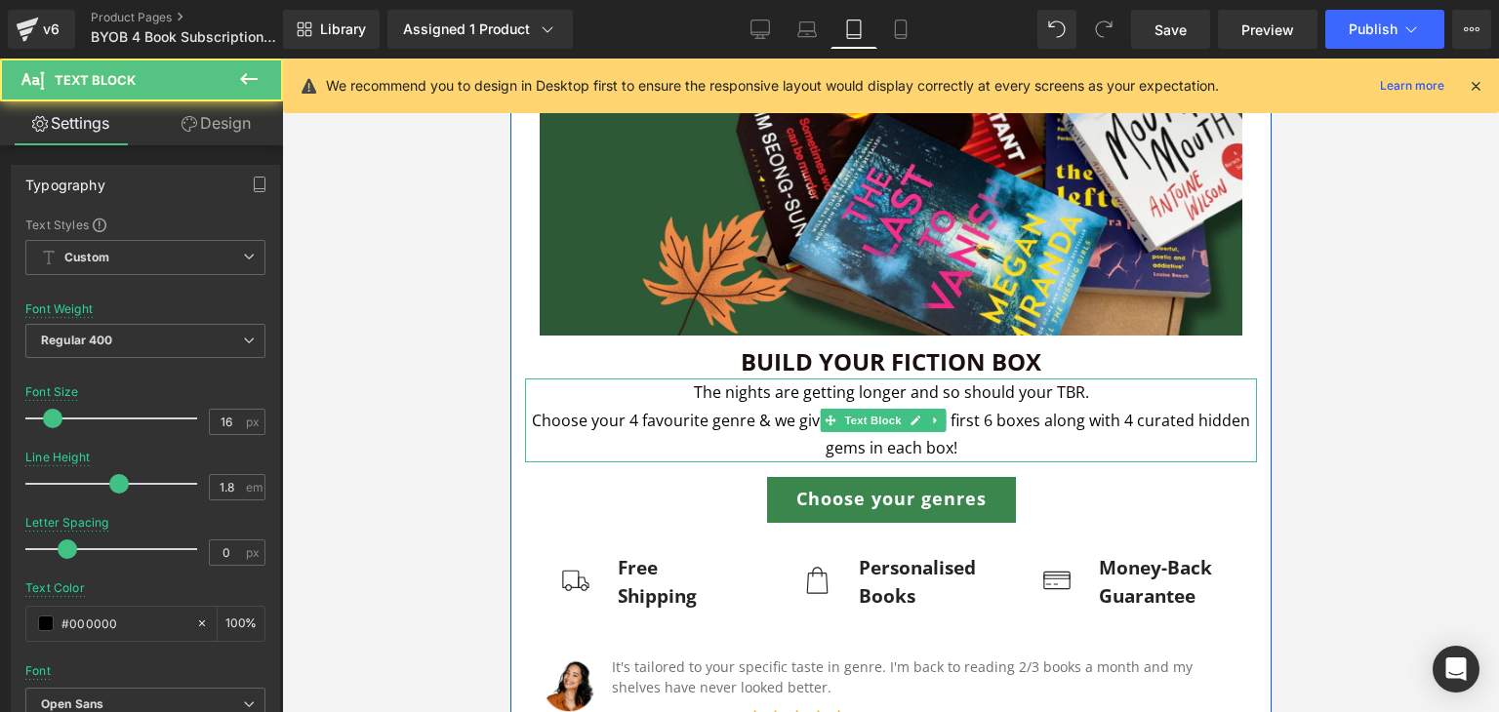
click at [961, 438] on p "Choose your 4 favourite genre & we give you 30% off the first 6 boxes along wit…" at bounding box center [890, 435] width 732 height 57
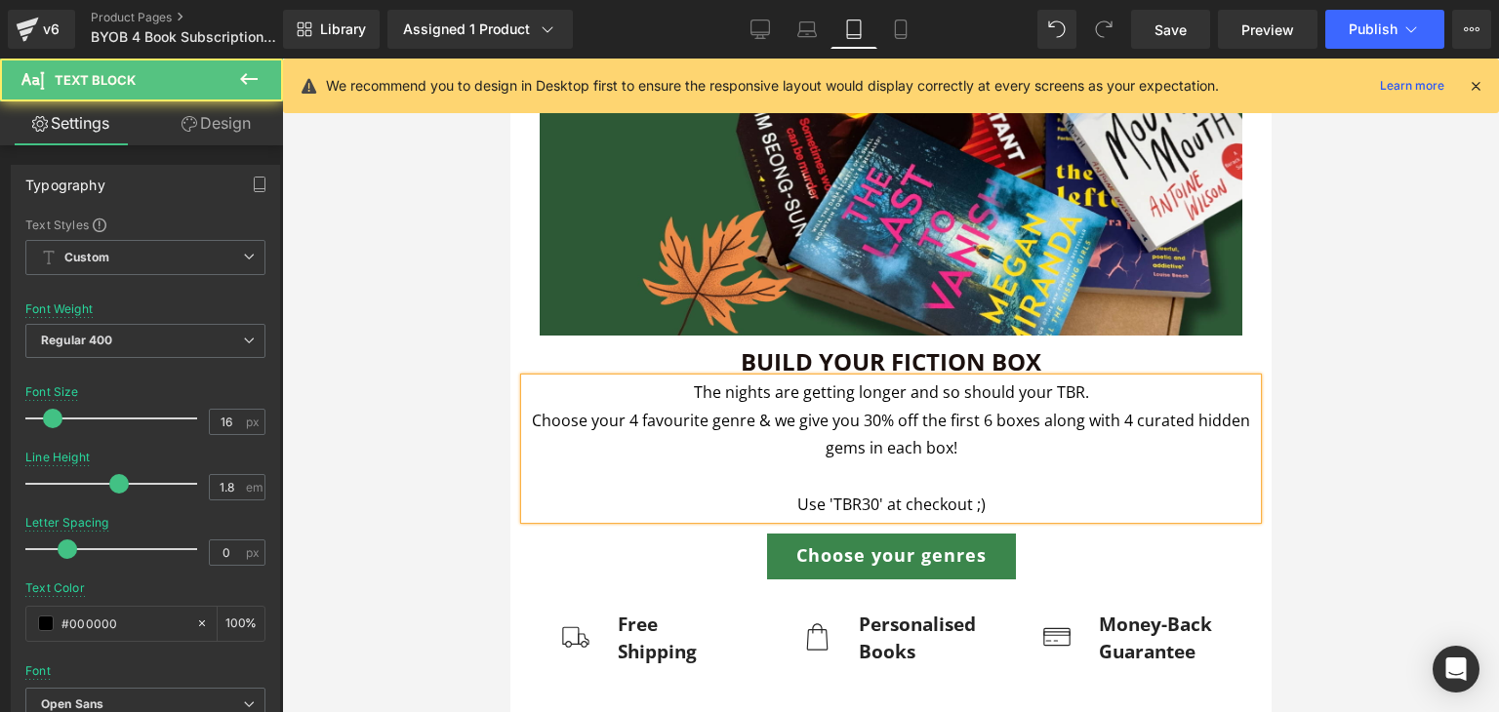
click at [860, 491] on p "Use 'TBR30' at checkout ;)" at bounding box center [890, 505] width 732 height 28
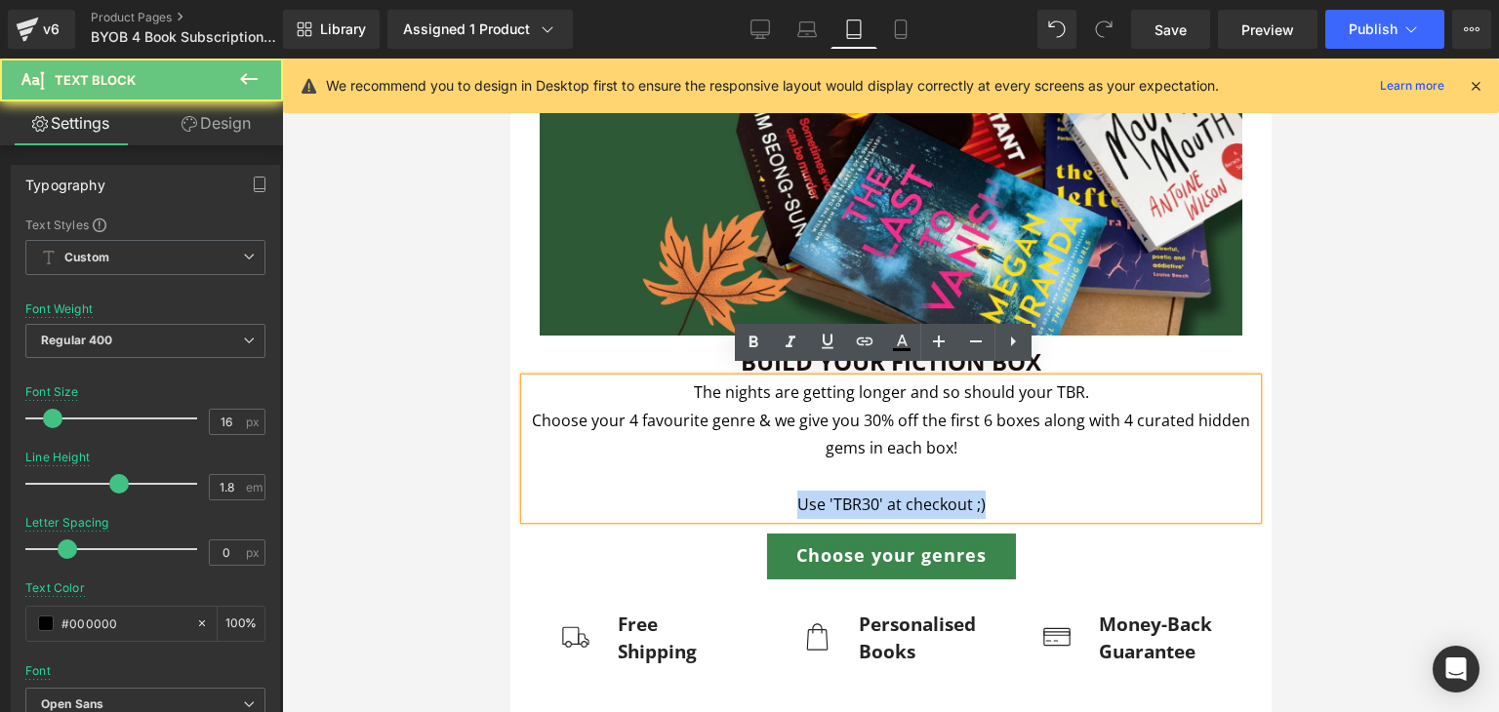
click at [860, 491] on p "Use 'TBR30' at checkout ;)" at bounding box center [890, 505] width 732 height 28
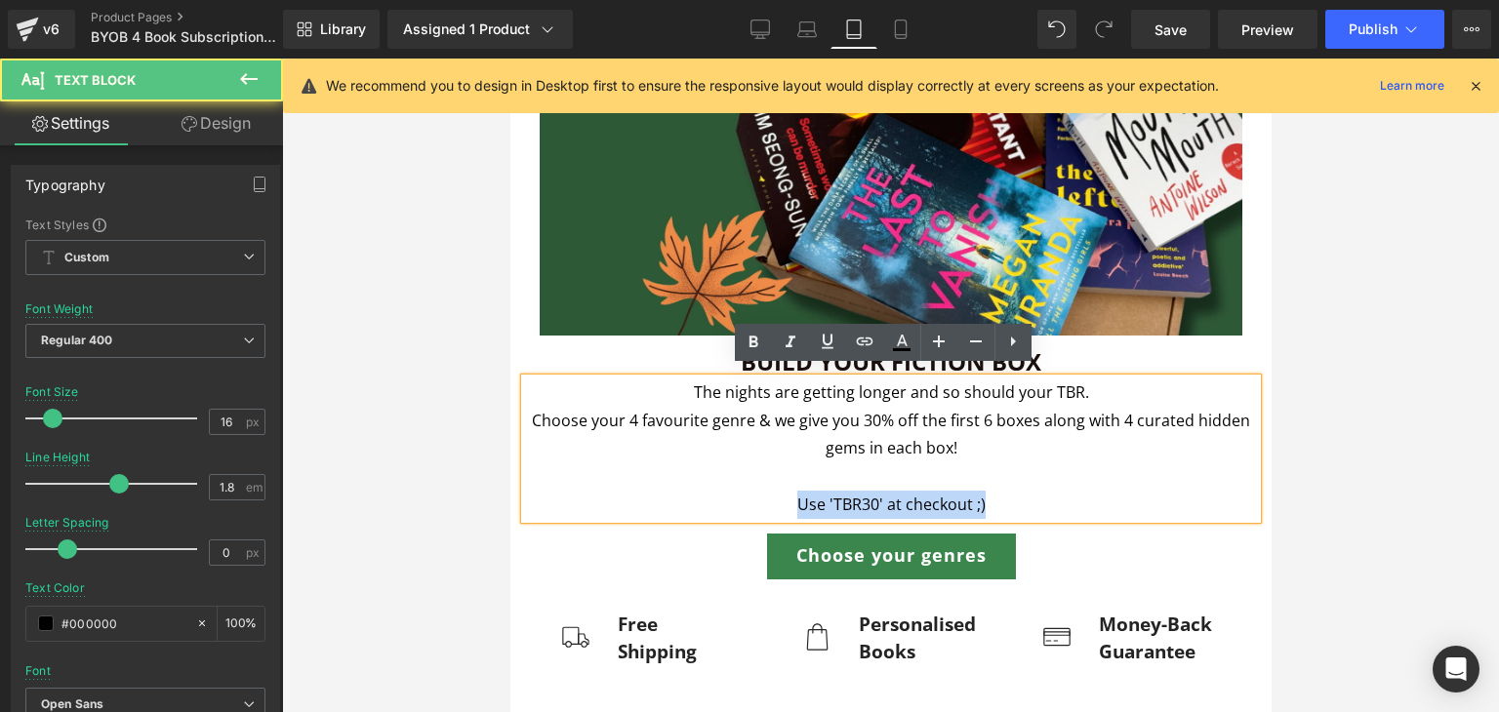
click at [860, 491] on p "Use 'TBR30' at checkout ;)" at bounding box center [890, 505] width 732 height 28
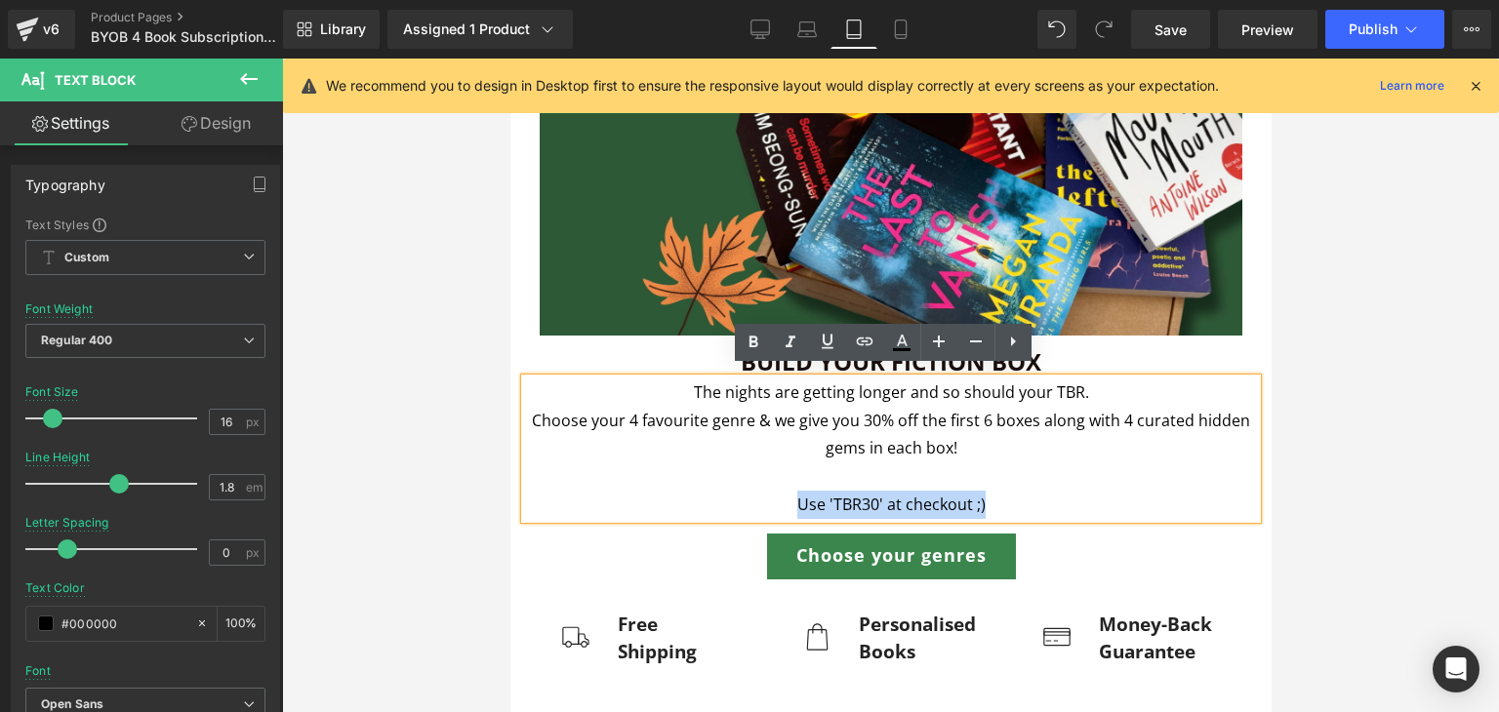
click at [860, 491] on p "Use 'TBR30' at checkout ;)" at bounding box center [890, 505] width 732 height 28
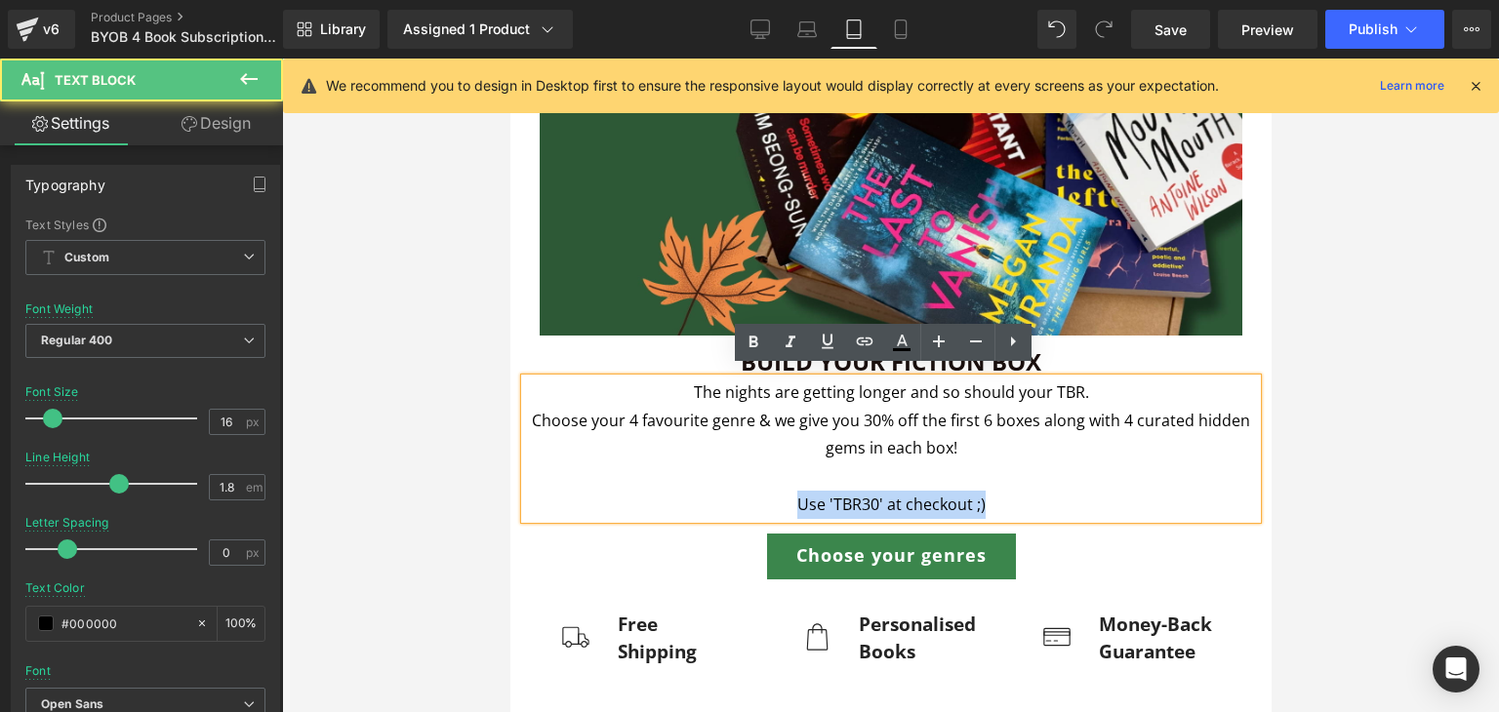
click at [866, 493] on p "Use 'TBR30' at checkout ;)" at bounding box center [890, 505] width 732 height 28
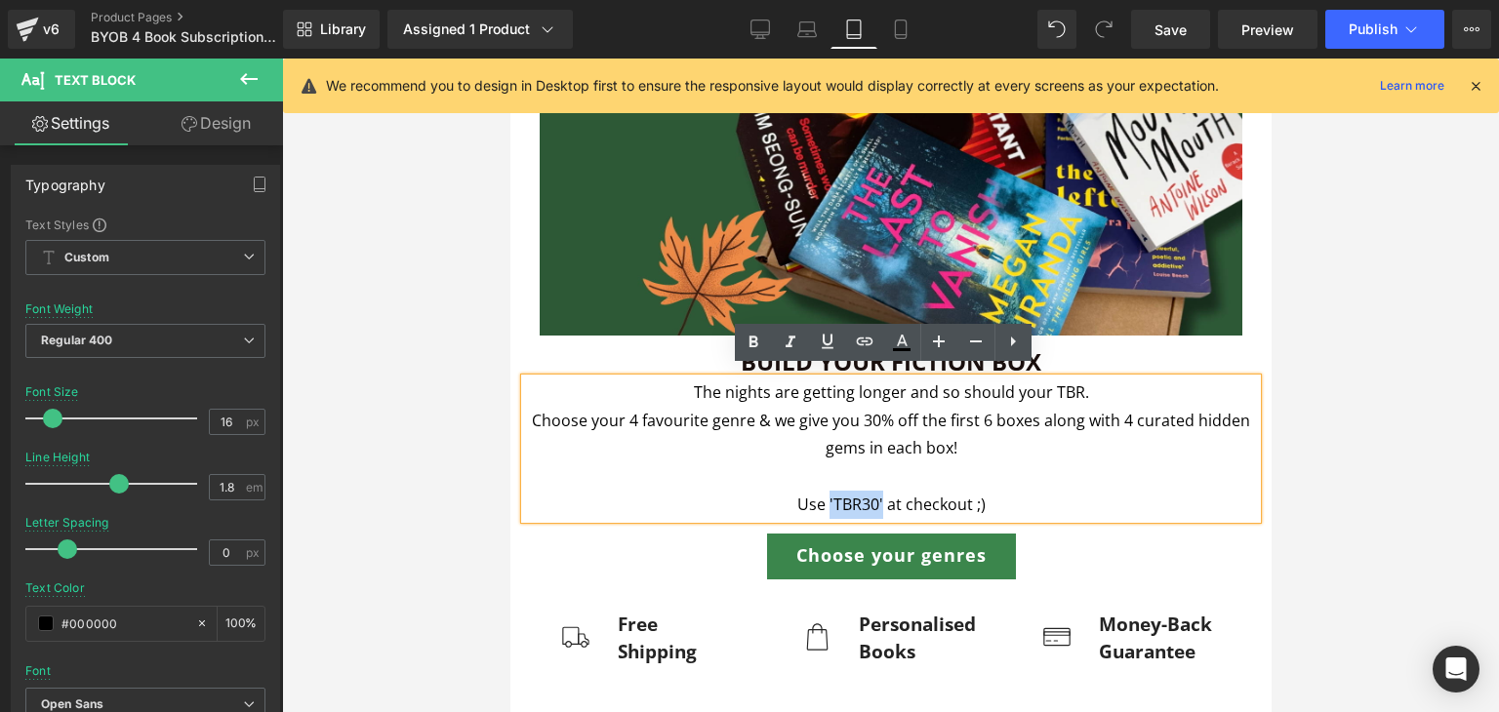
drag, startPoint x: 875, startPoint y: 493, endPoint x: 822, endPoint y: 497, distance: 53.8
click at [822, 497] on p "Use 'TBR30' at checkout ;)" at bounding box center [890, 505] width 732 height 28
drag, startPoint x: 819, startPoint y: 497, endPoint x: 873, endPoint y: 497, distance: 54.6
click at [873, 497] on strong "'TBR30'" at bounding box center [856, 504] width 56 height 21
click at [942, 332] on icon at bounding box center [938, 341] width 23 height 23
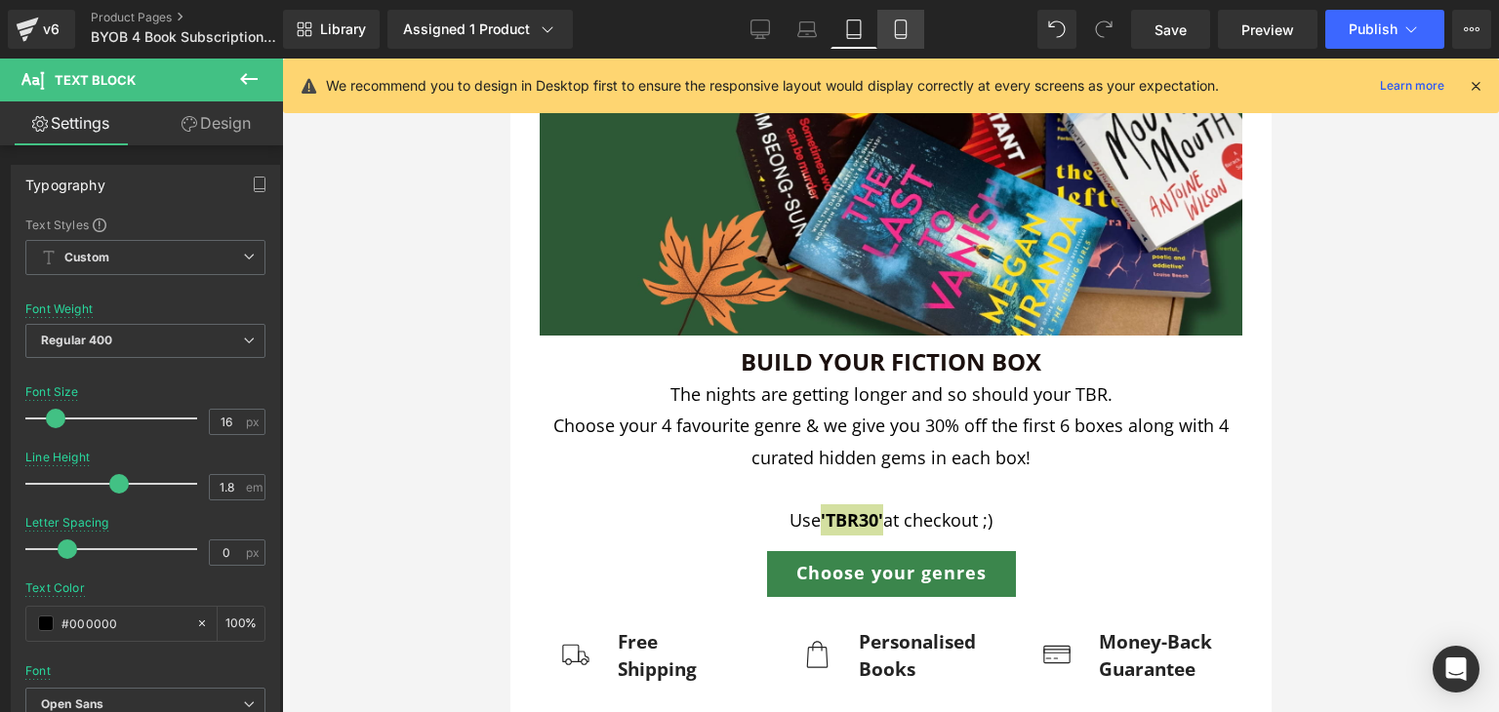
click at [901, 28] on icon at bounding box center [901, 30] width 20 height 20
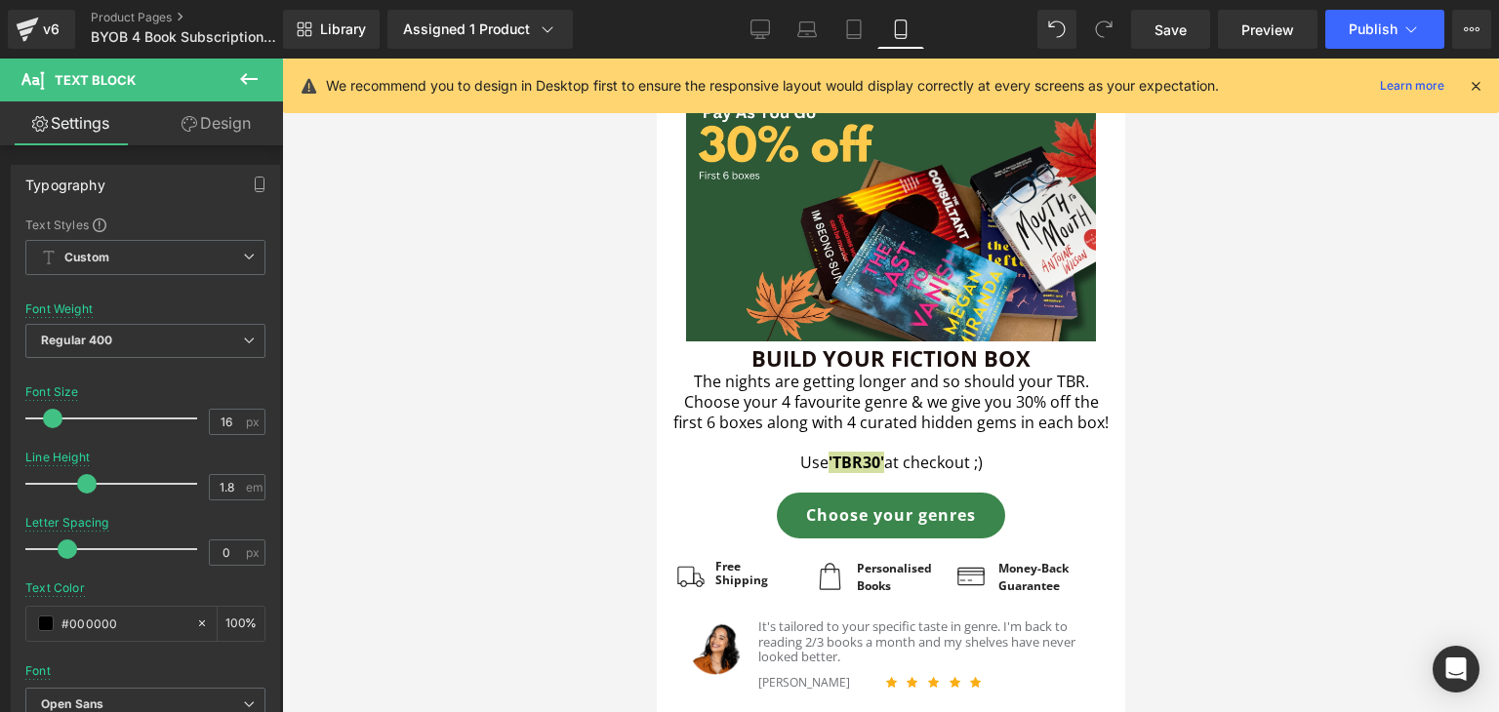
scroll to position [91, 0]
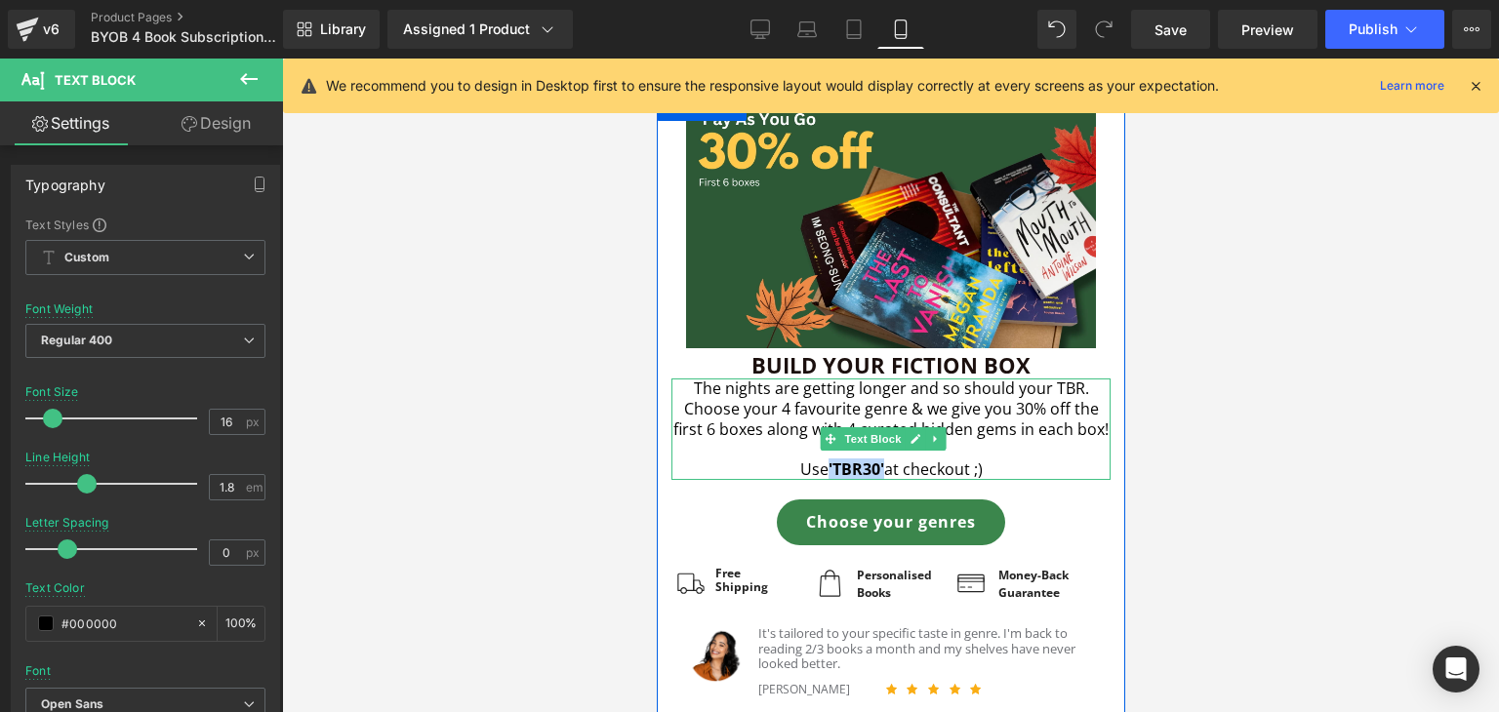
click at [856, 480] on strong "'TBR30'" at bounding box center [856, 469] width 56 height 21
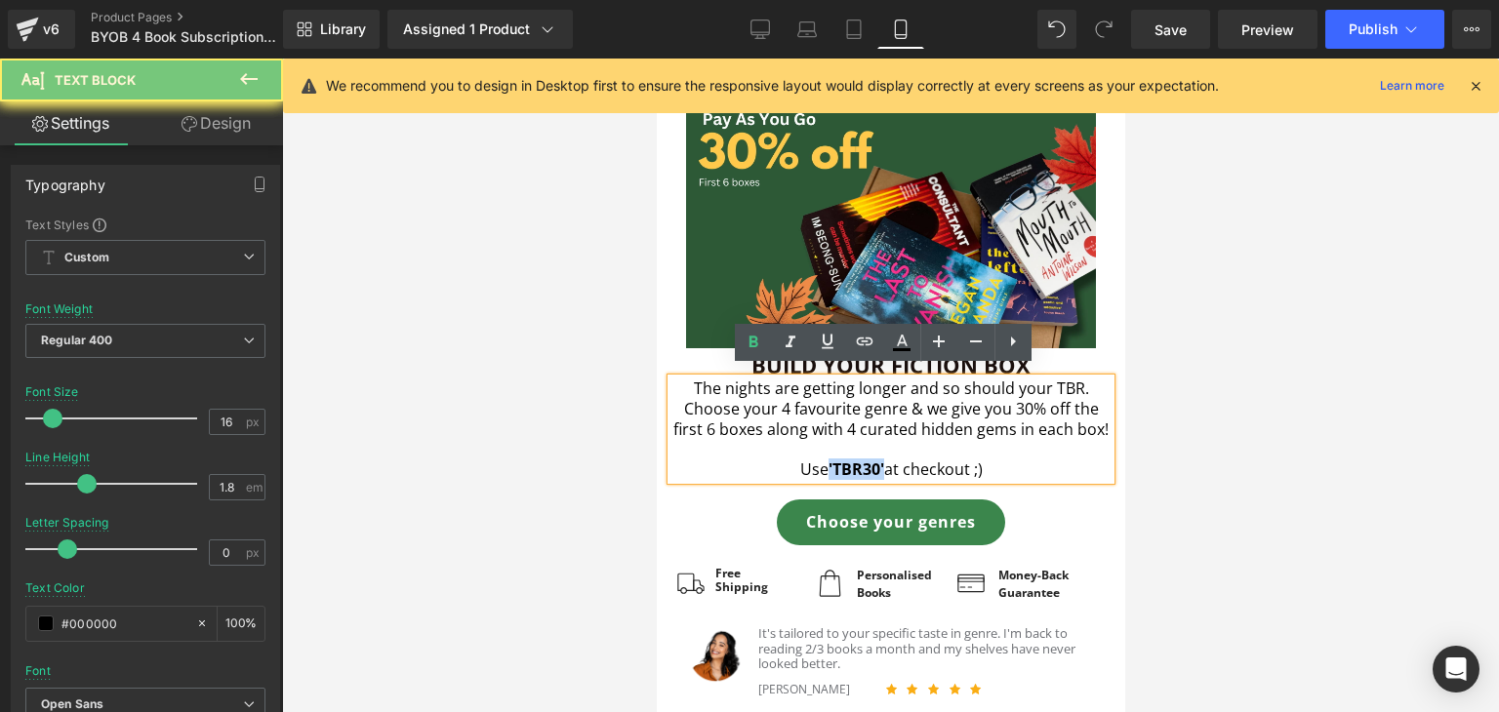
click at [856, 480] on strong "'TBR30'" at bounding box center [856, 469] width 56 height 21
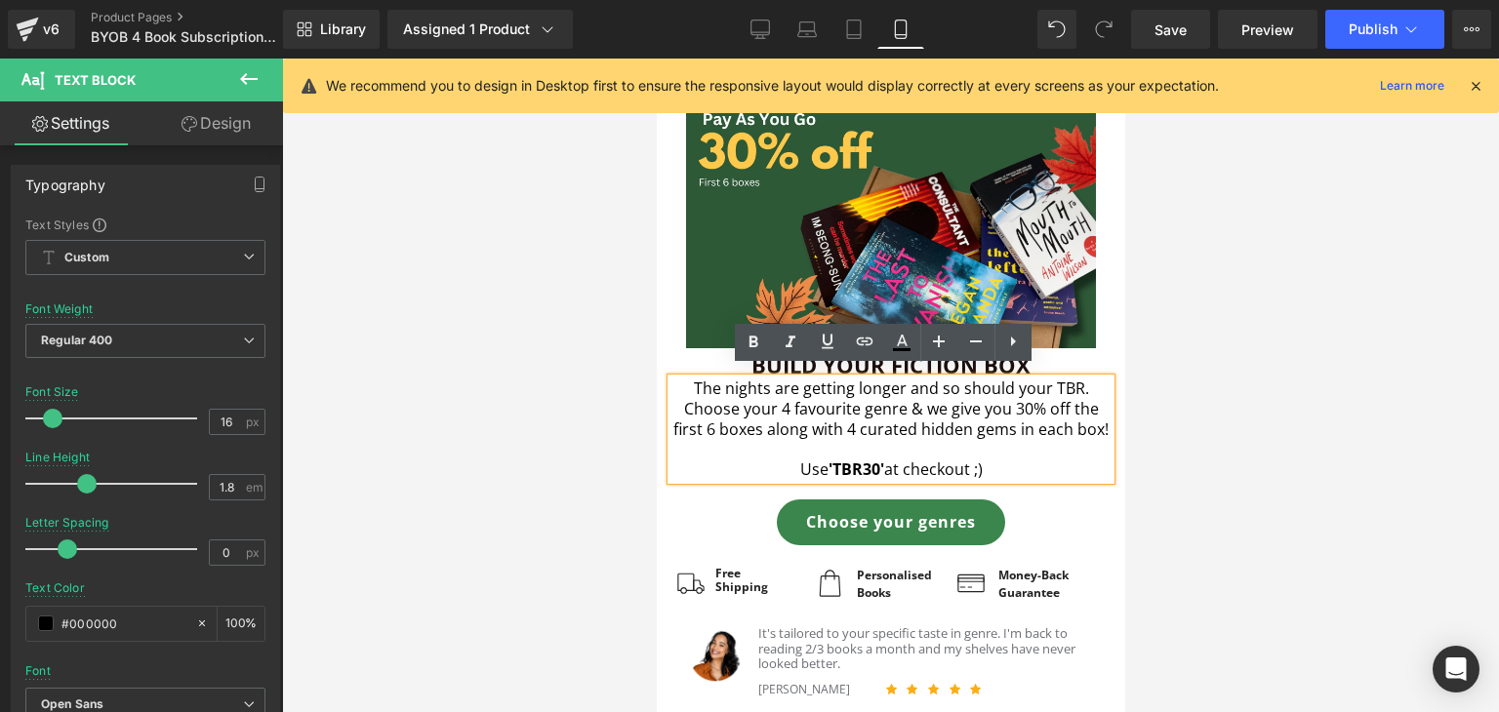
click at [860, 480] on strong "'TBR30'" at bounding box center [856, 469] width 56 height 21
click at [937, 342] on icon at bounding box center [939, 342] width 12 height 12
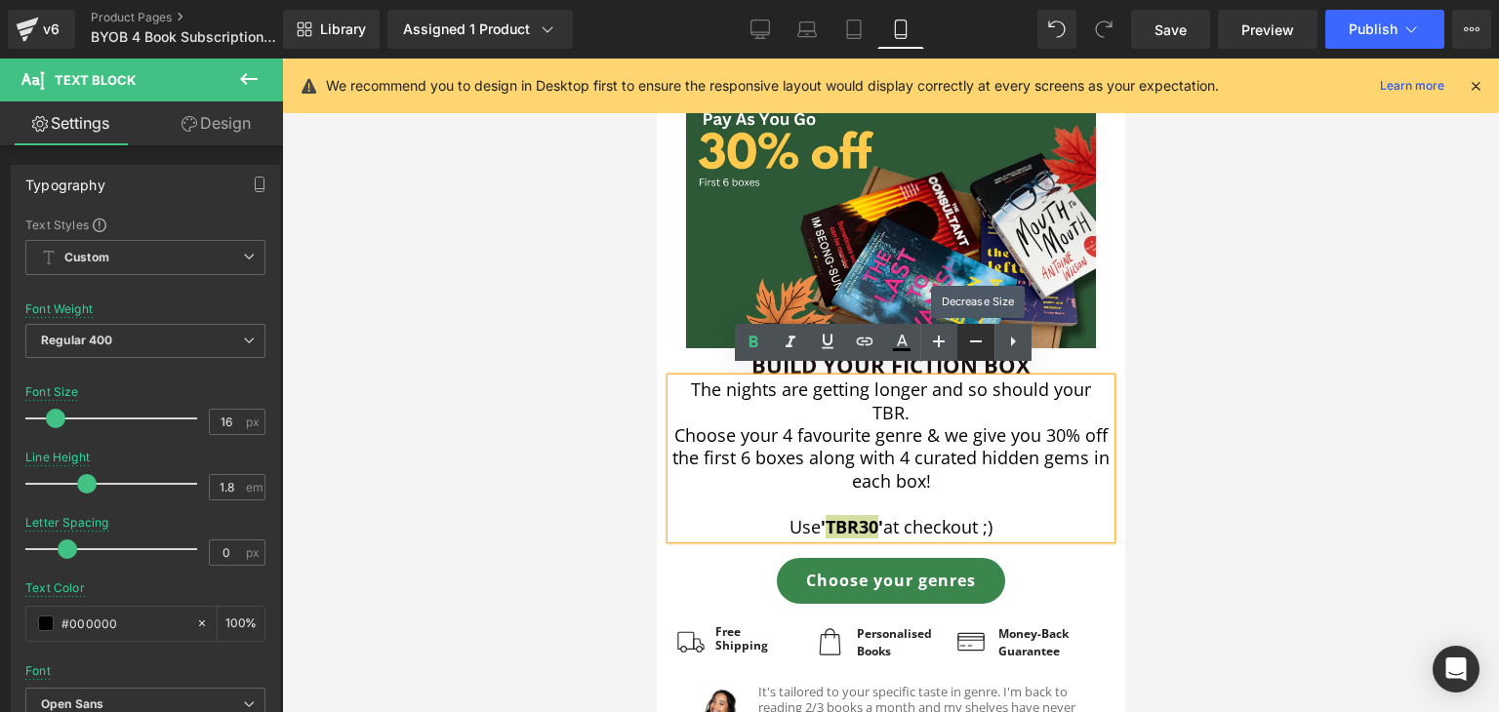
click at [968, 342] on icon at bounding box center [975, 341] width 23 height 23
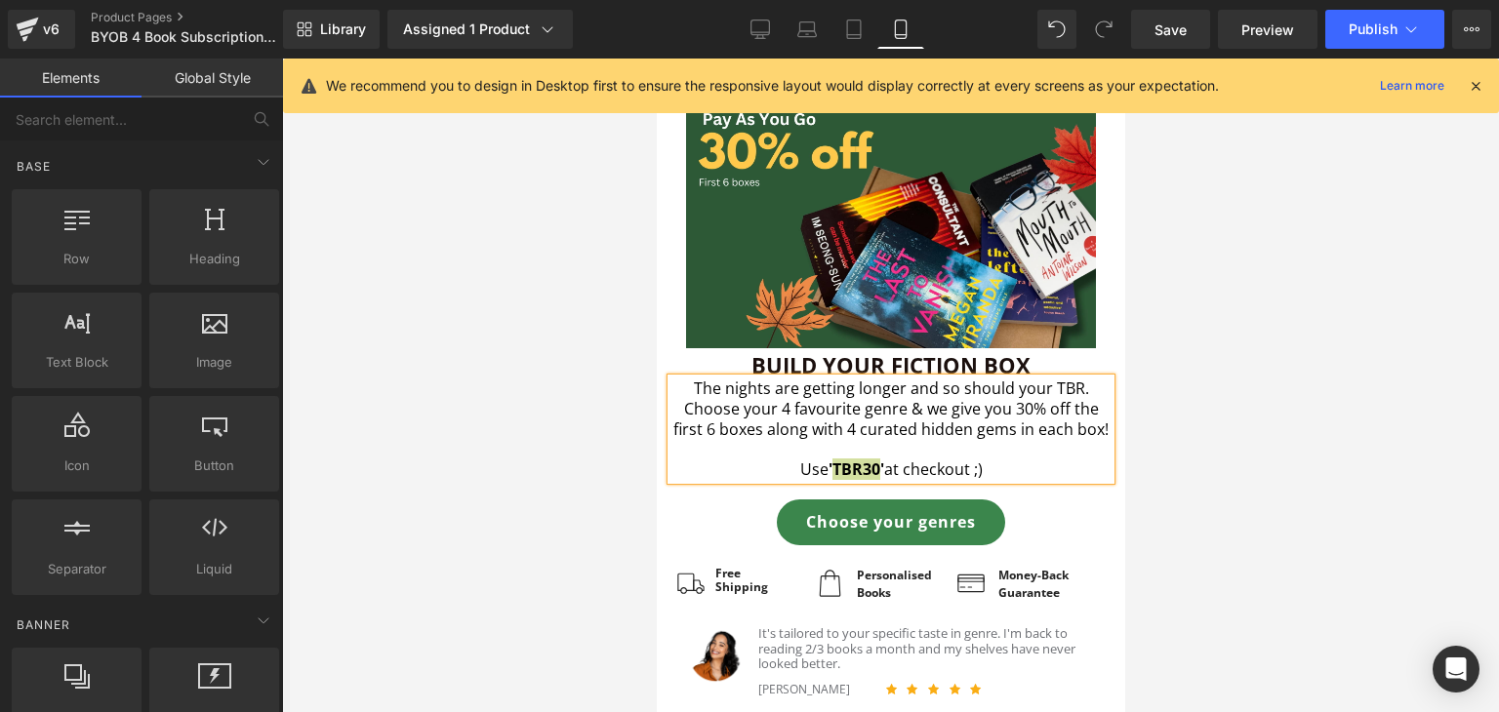
click at [1271, 524] on div at bounding box center [890, 386] width 1217 height 654
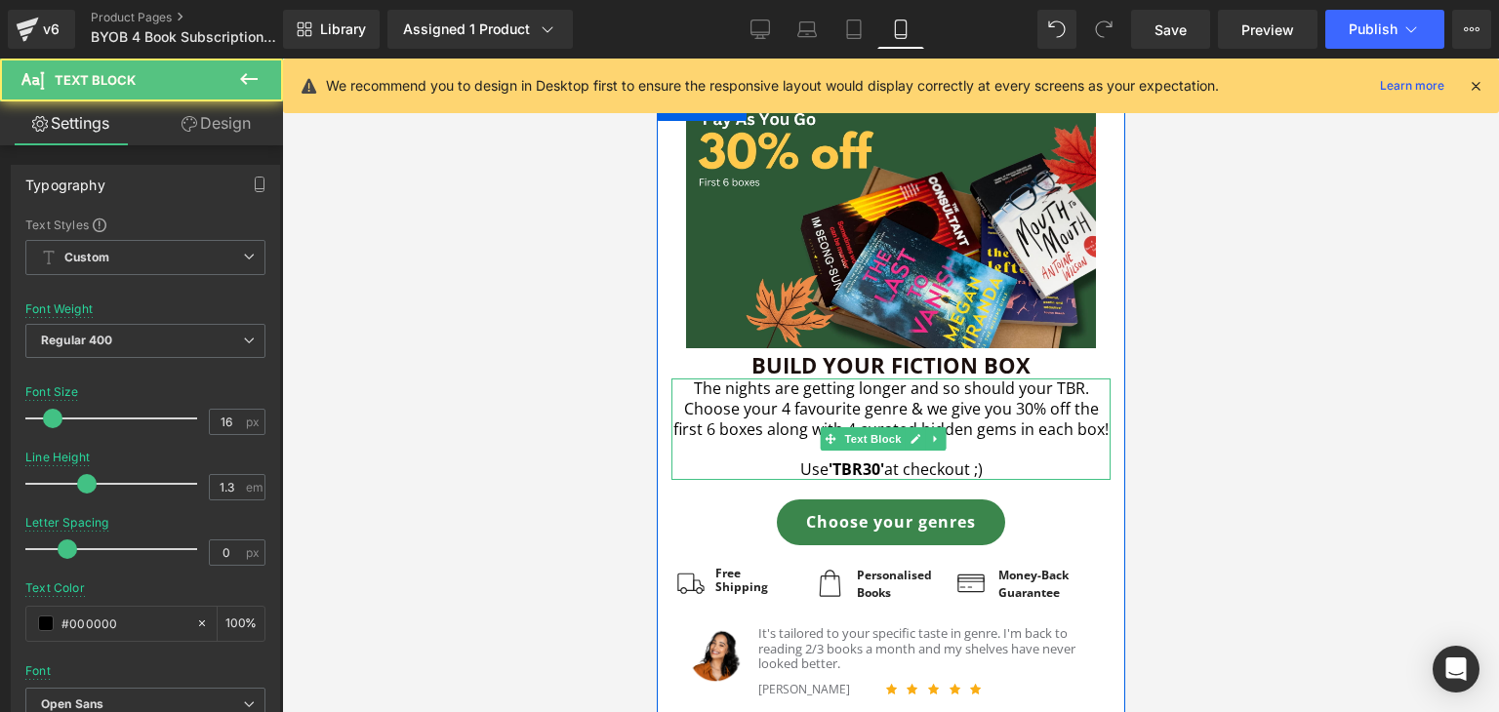
click at [923, 455] on p at bounding box center [889, 449] width 439 height 20
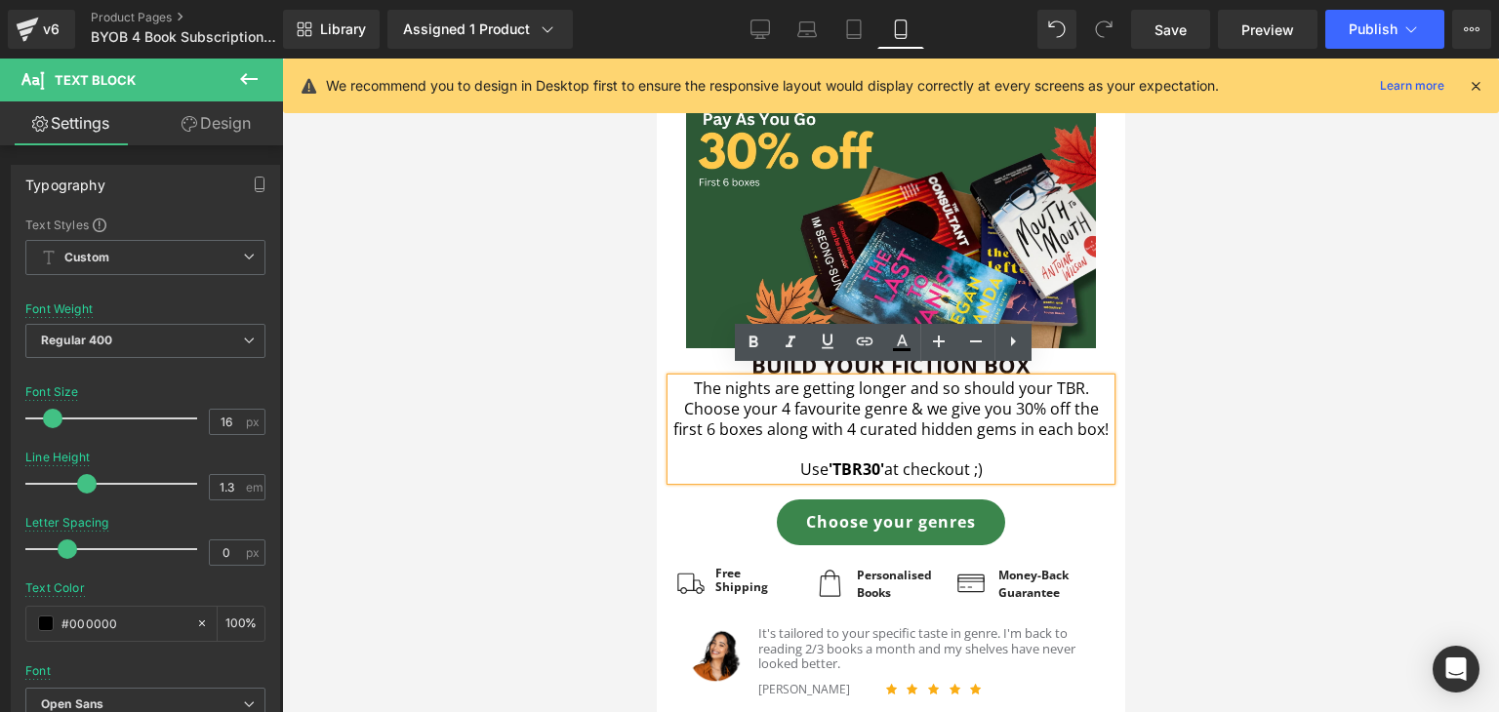
click at [973, 478] on p "Use 'TBR30' at checkout ;)" at bounding box center [889, 470] width 439 height 20
drag, startPoint x: 987, startPoint y: 477, endPoint x: 783, endPoint y: 481, distance: 204.0
click at [783, 480] on p "Use 'TBR30' at checkout ;)" at bounding box center [889, 470] width 439 height 20
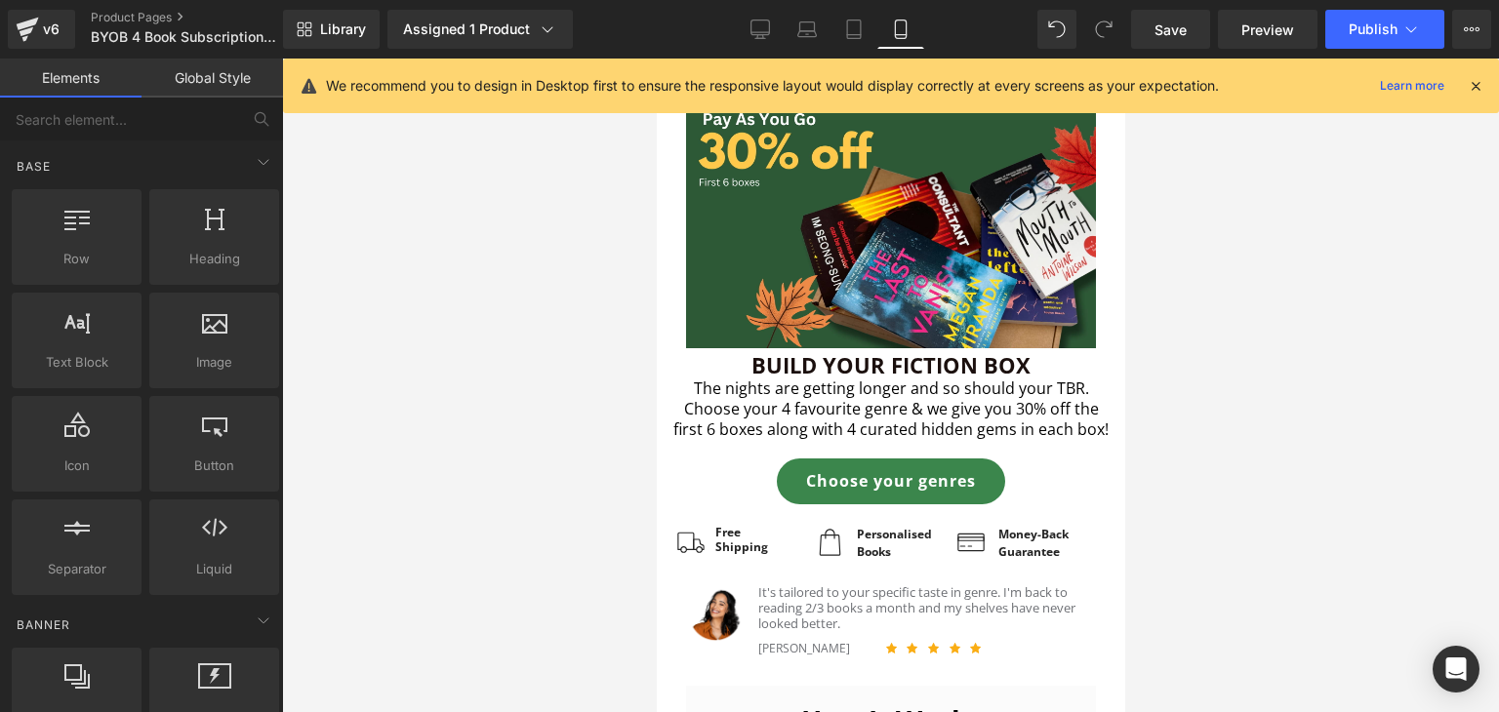
click at [1269, 463] on div at bounding box center [890, 386] width 1217 height 654
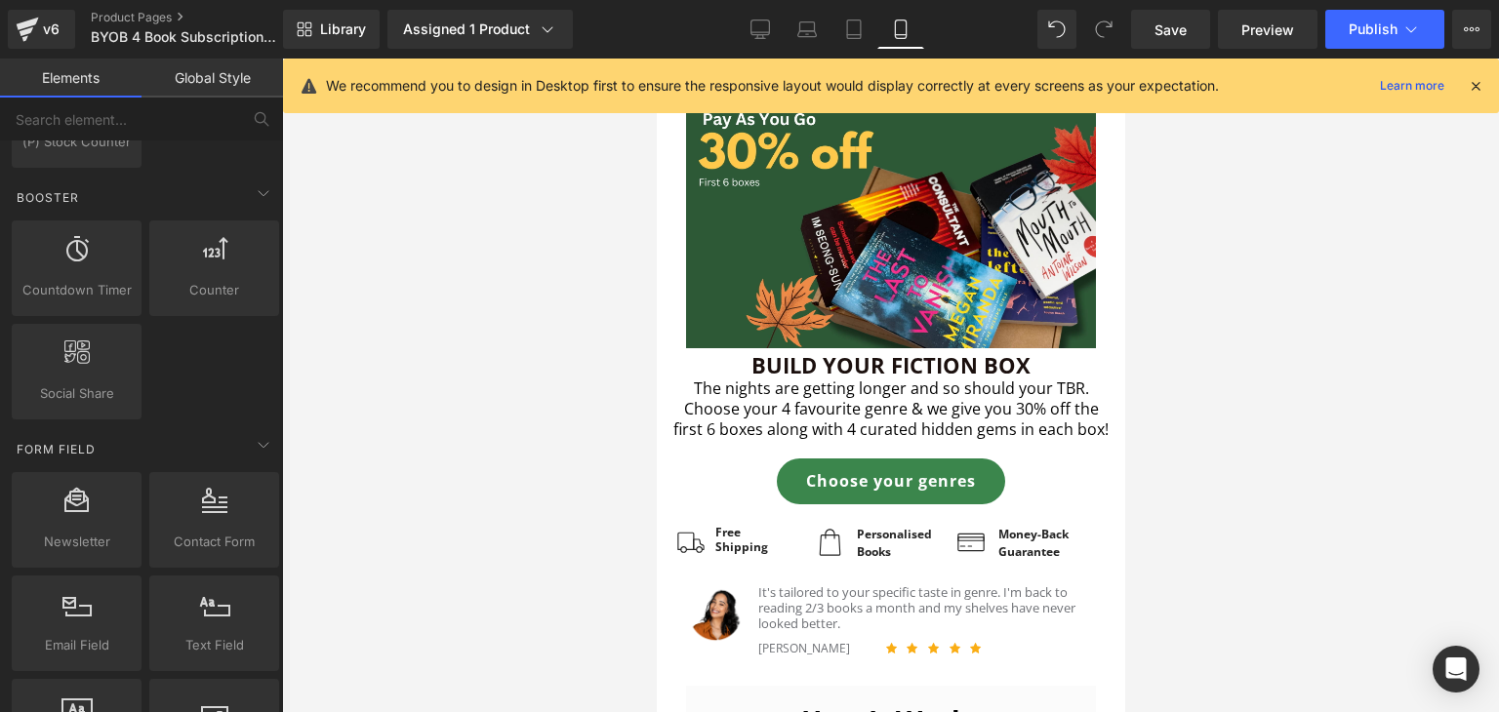
scroll to position [2446, 0]
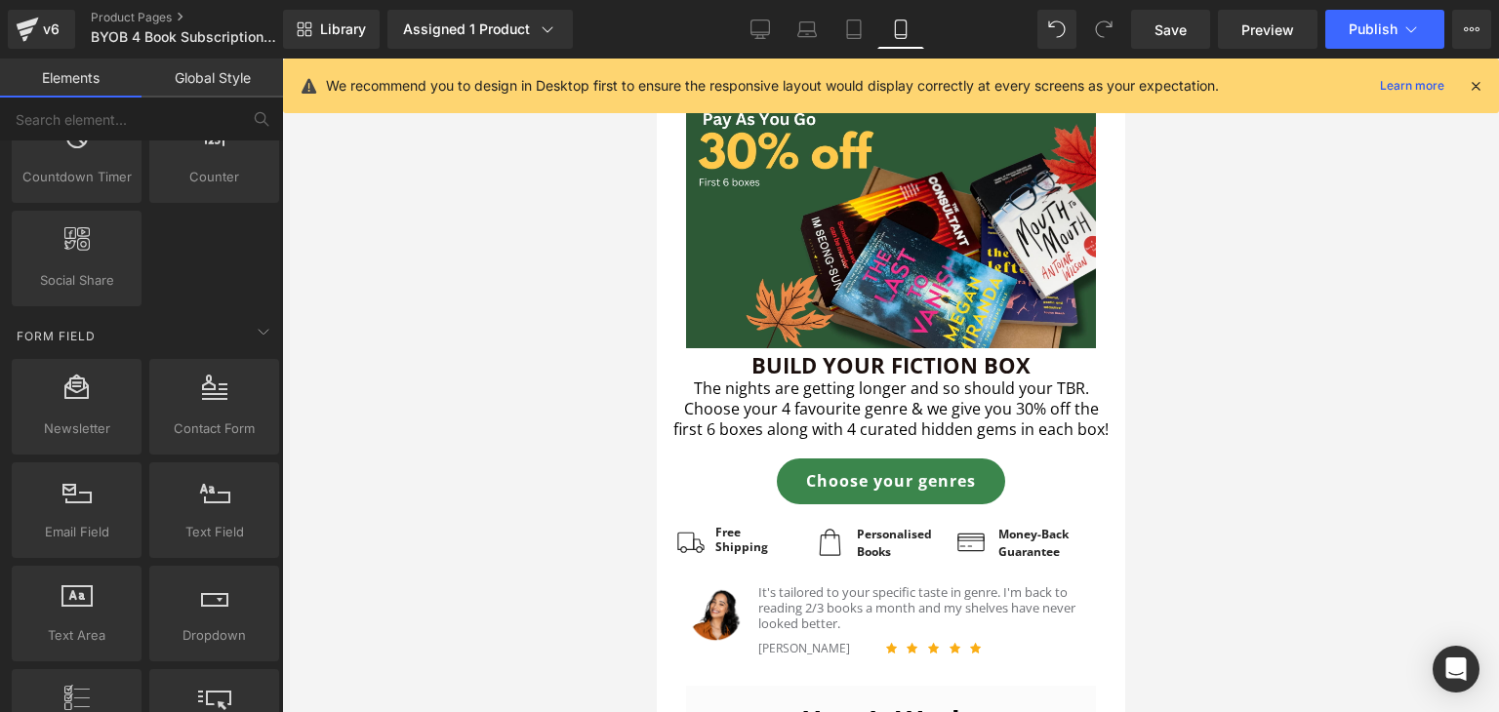
click at [79, 478] on icon at bounding box center [76, 490] width 29 height 25
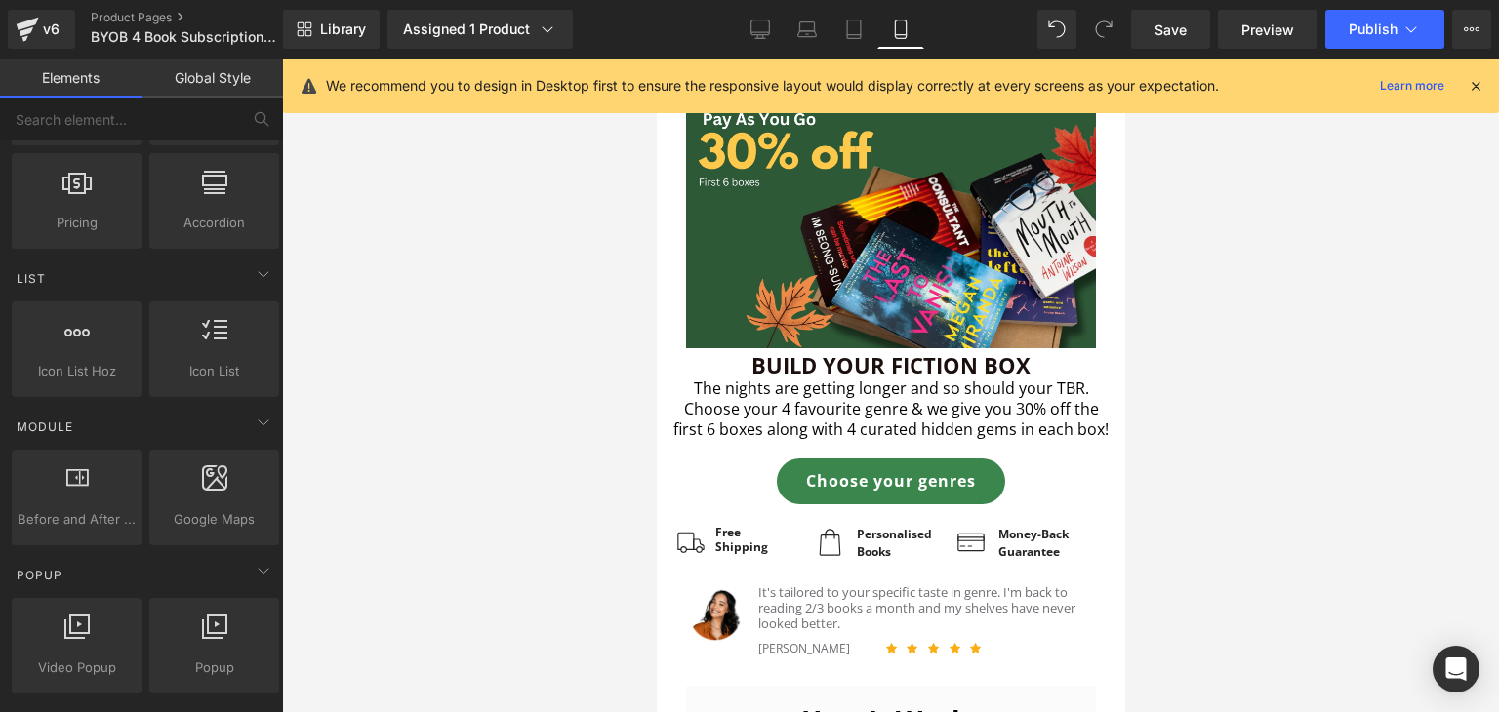
scroll to position [0, 0]
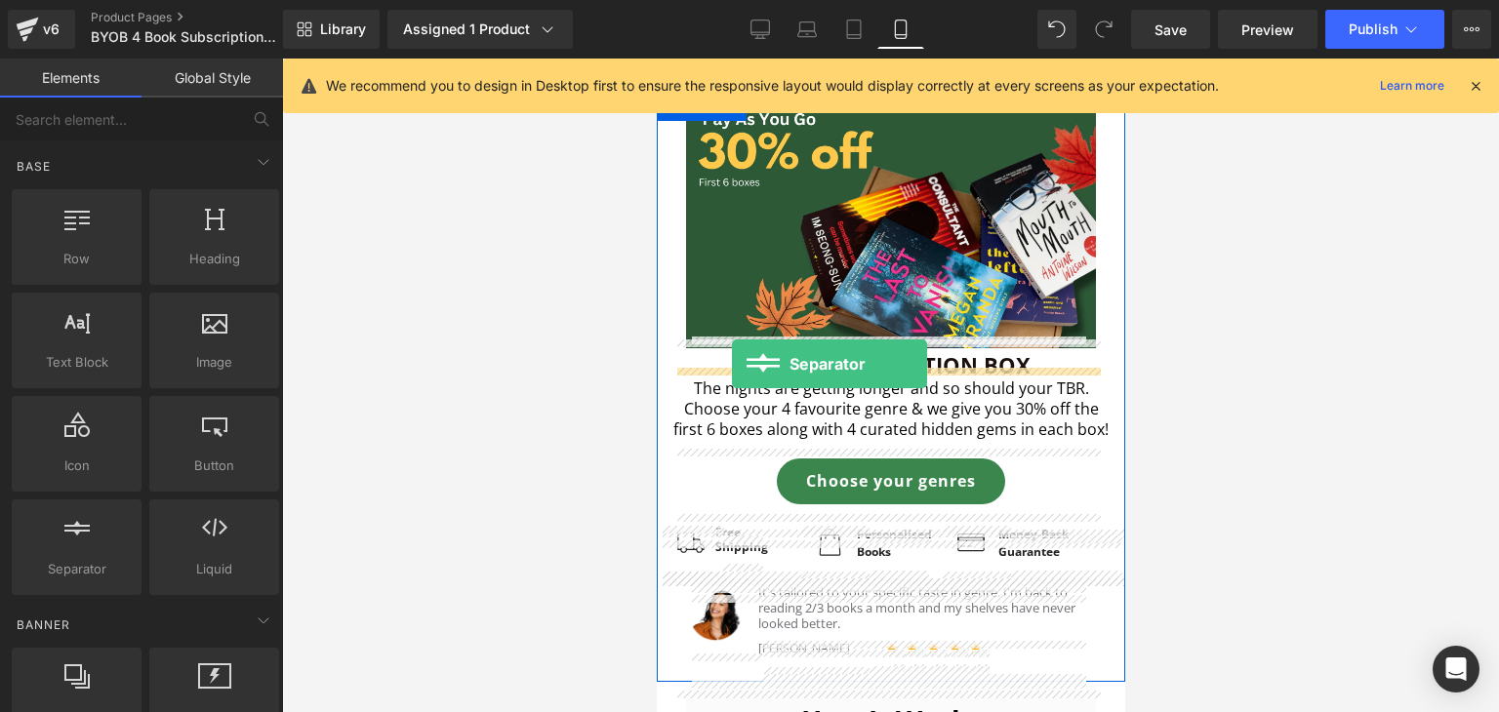
drag, startPoint x: 734, startPoint y: 602, endPoint x: 731, endPoint y: 364, distance: 238.1
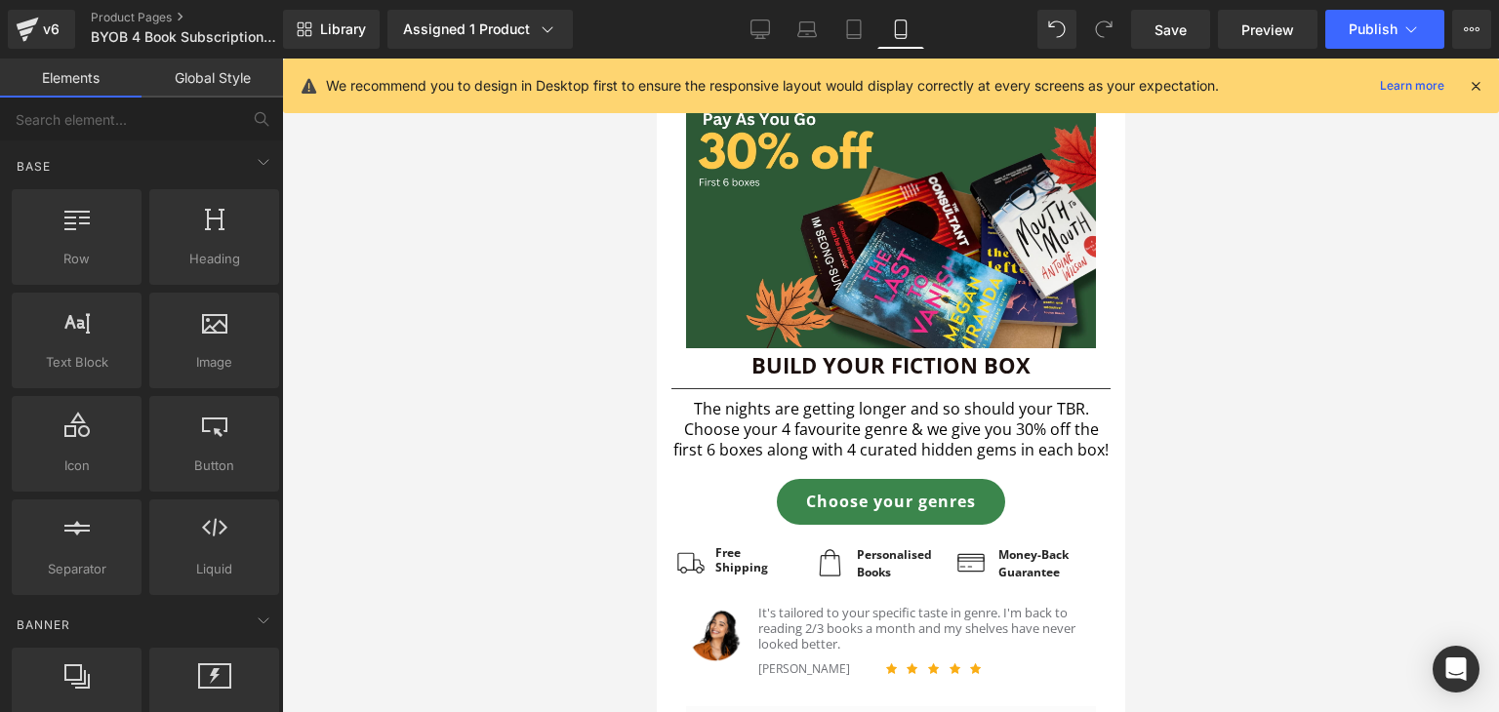
click at [1148, 454] on div at bounding box center [890, 386] width 1217 height 654
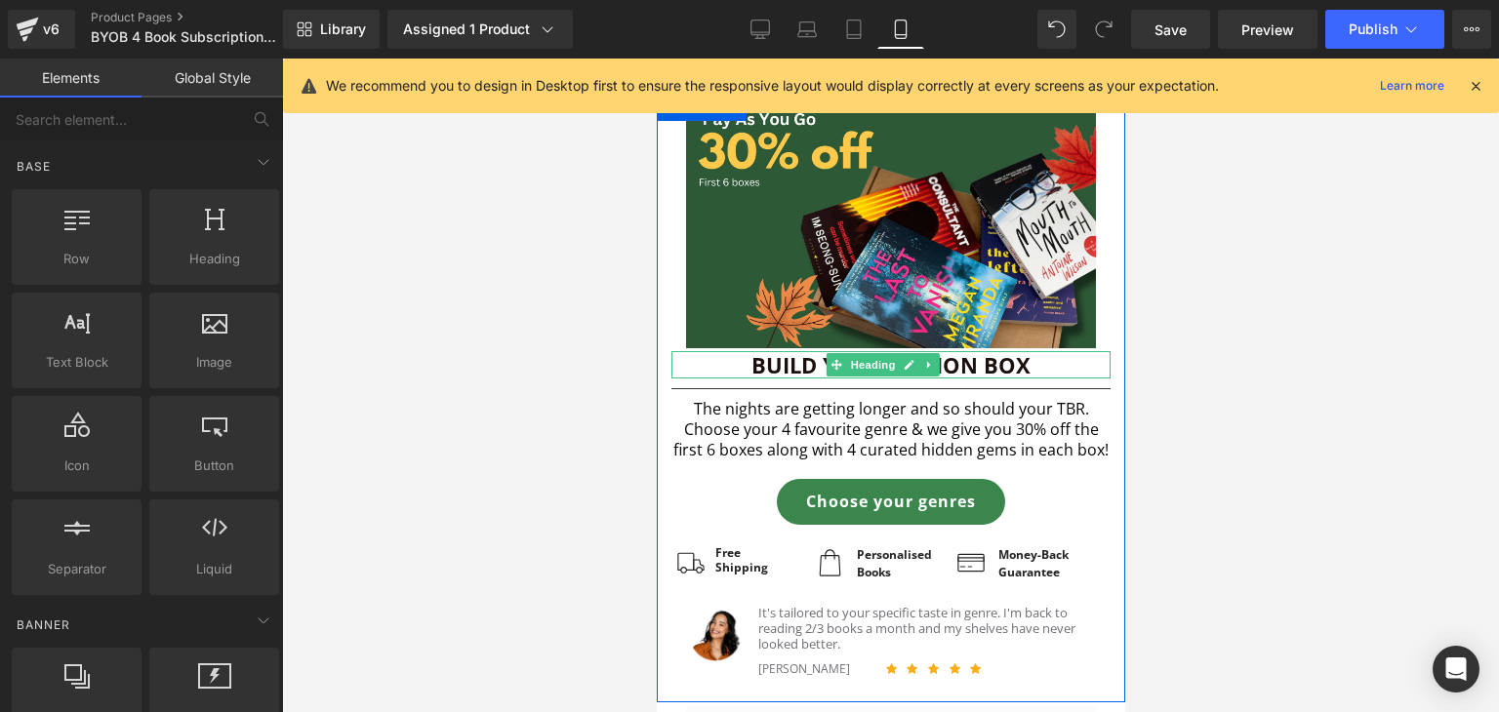
click at [739, 357] on h1 "Build Your Fiction Box" at bounding box center [889, 365] width 439 height 28
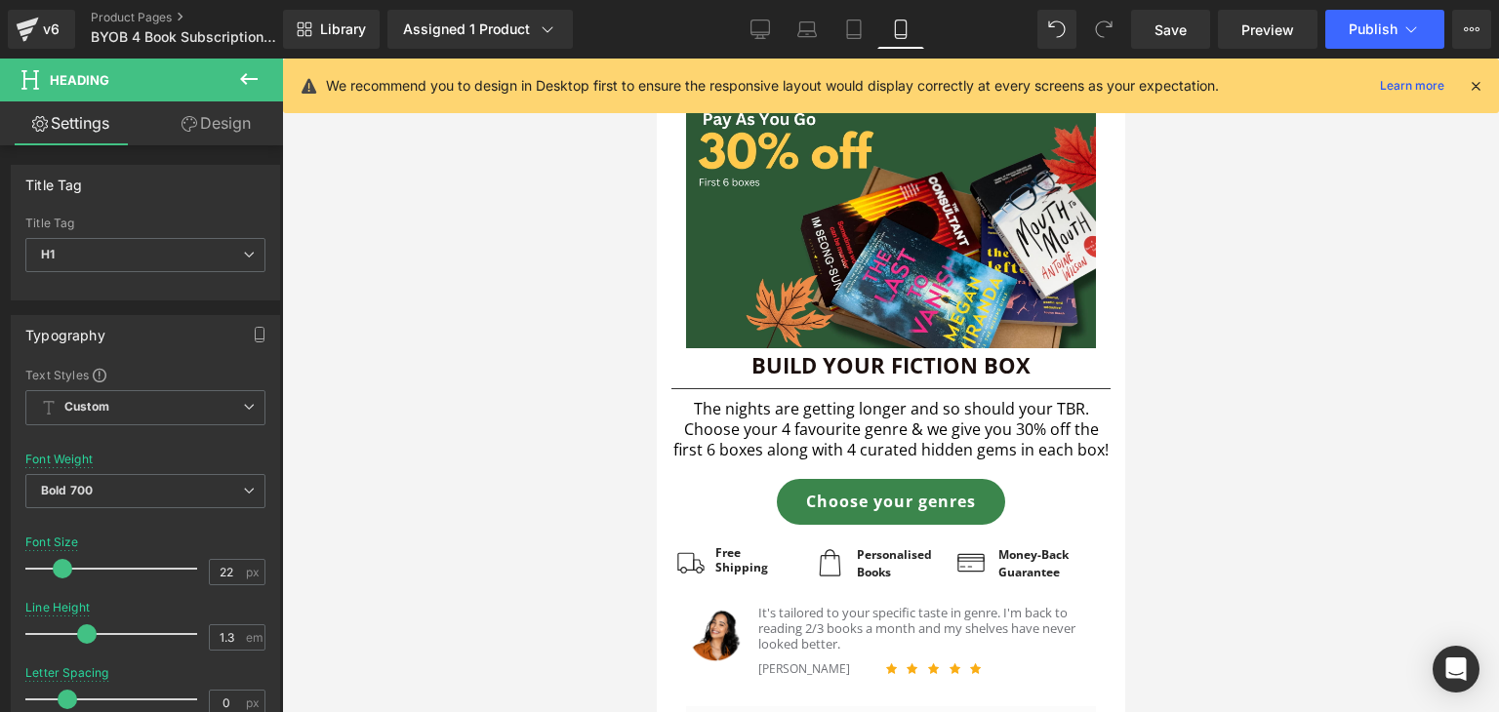
click at [209, 118] on link "Design" at bounding box center [215, 123] width 141 height 44
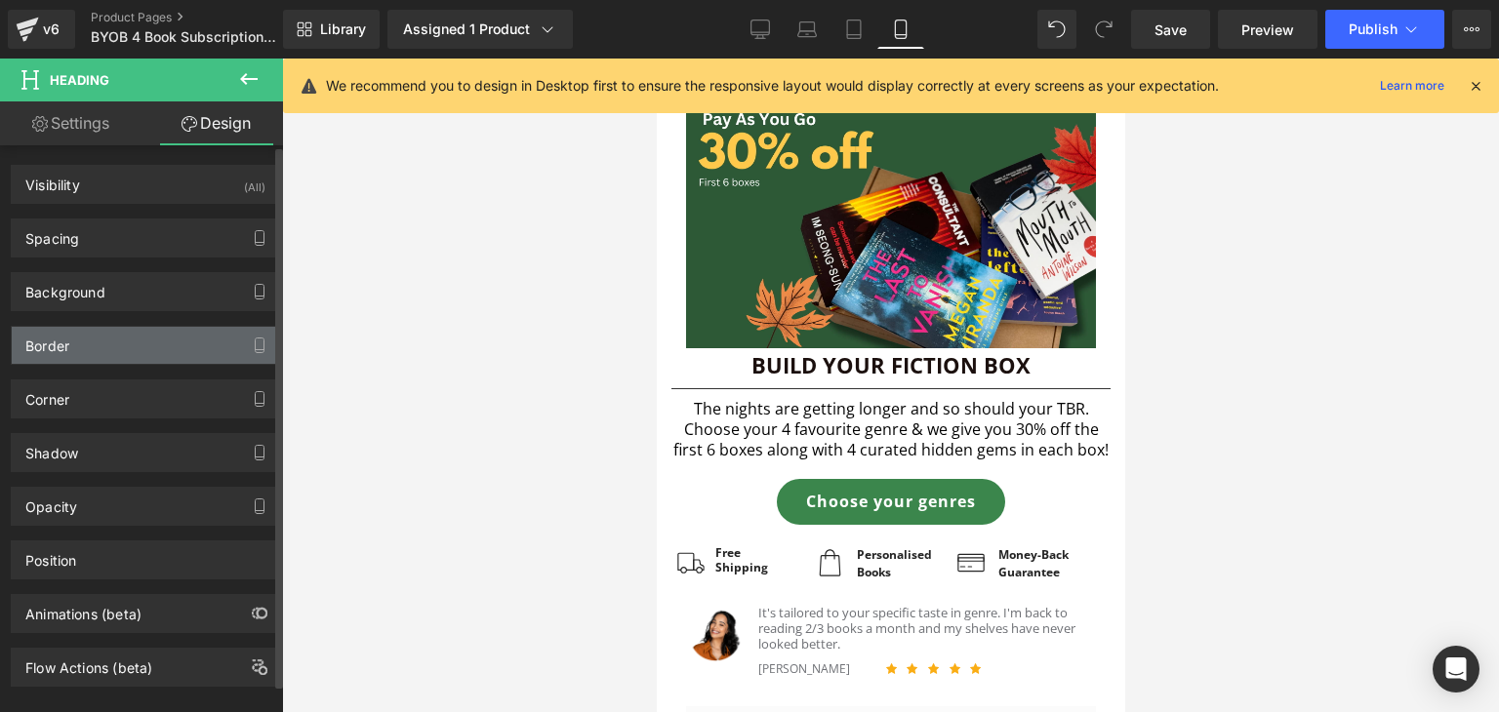
click at [155, 332] on div "Border" at bounding box center [145, 345] width 267 height 37
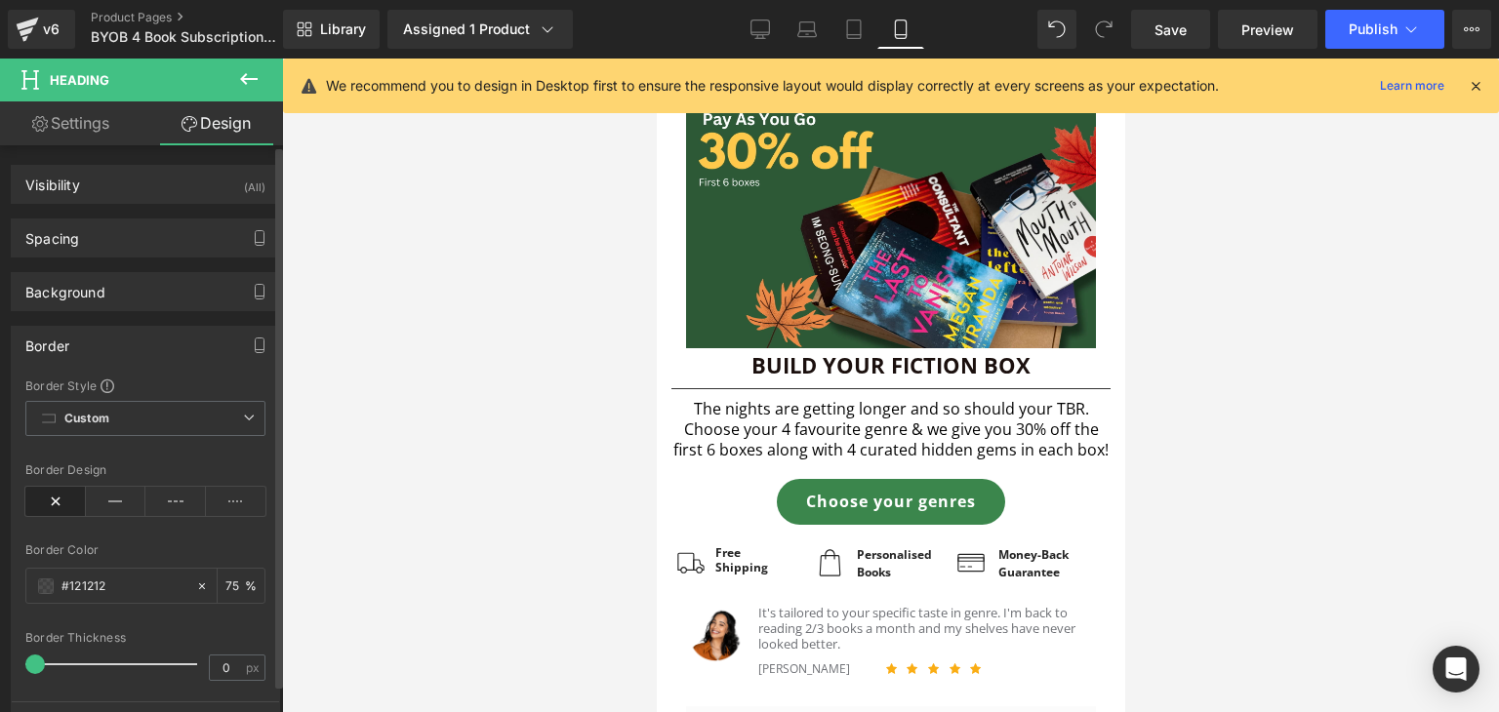
click at [155, 332] on div "Border" at bounding box center [145, 345] width 267 height 37
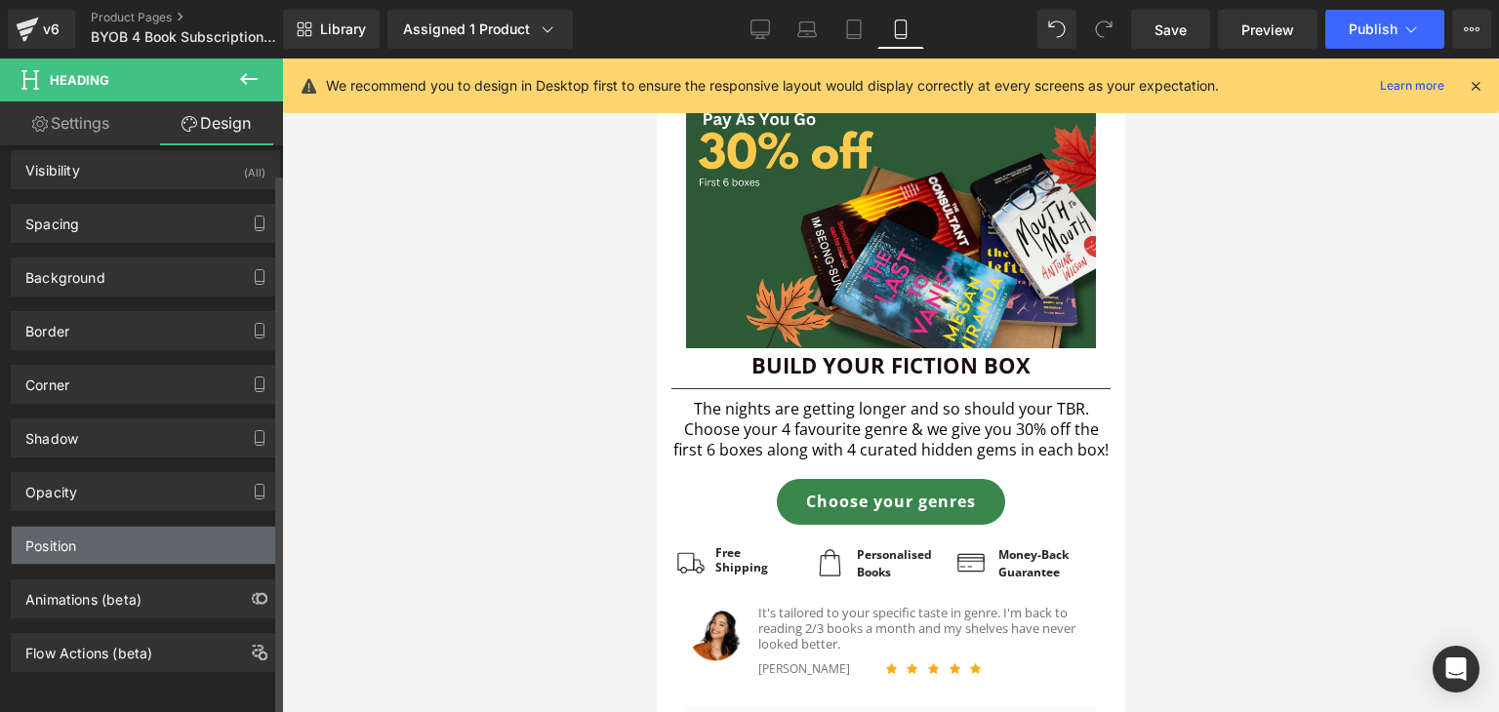
scroll to position [25, 0]
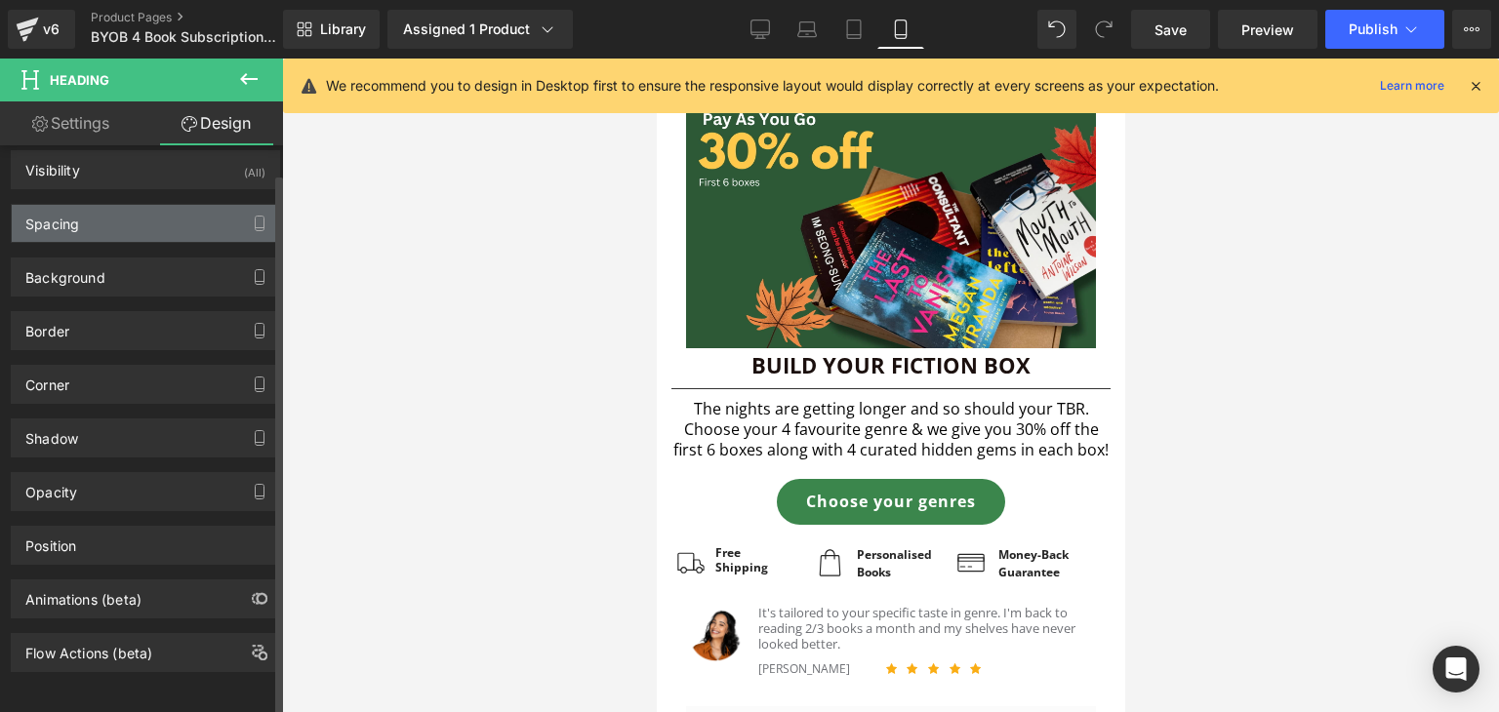
click at [203, 211] on div "Spacing" at bounding box center [145, 223] width 267 height 37
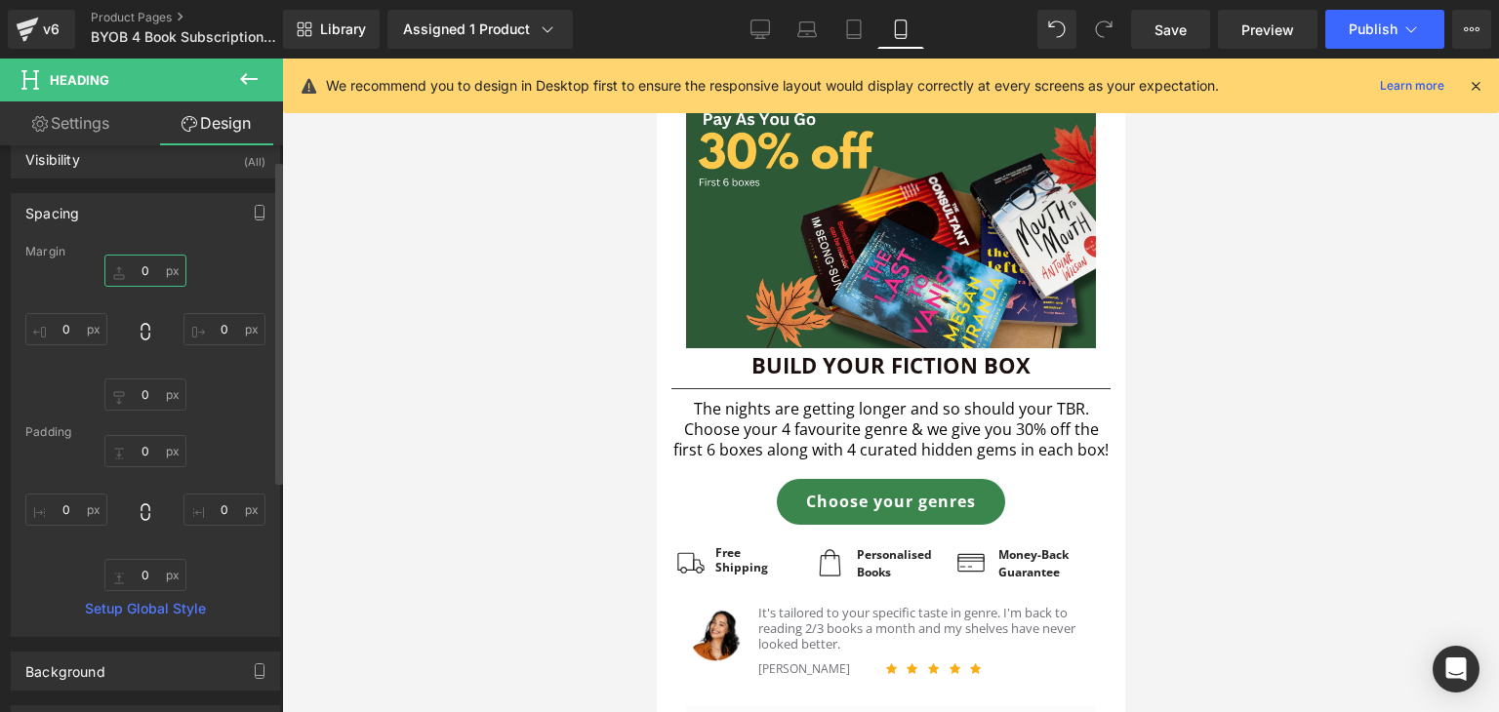
click at [144, 275] on input "0" at bounding box center [145, 271] width 82 height 32
type input "5"
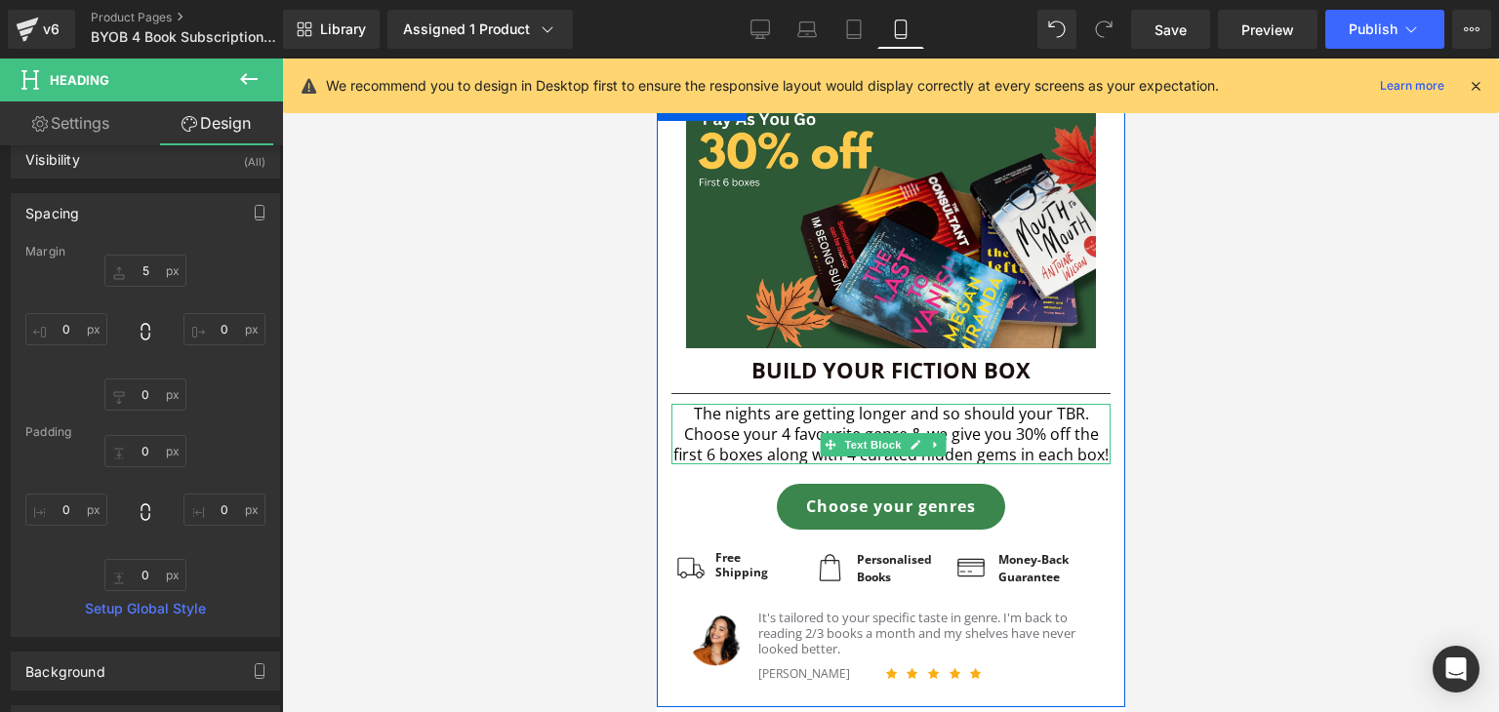
click at [969, 404] on p "The nights are getting longer and so should your TBR." at bounding box center [889, 414] width 439 height 20
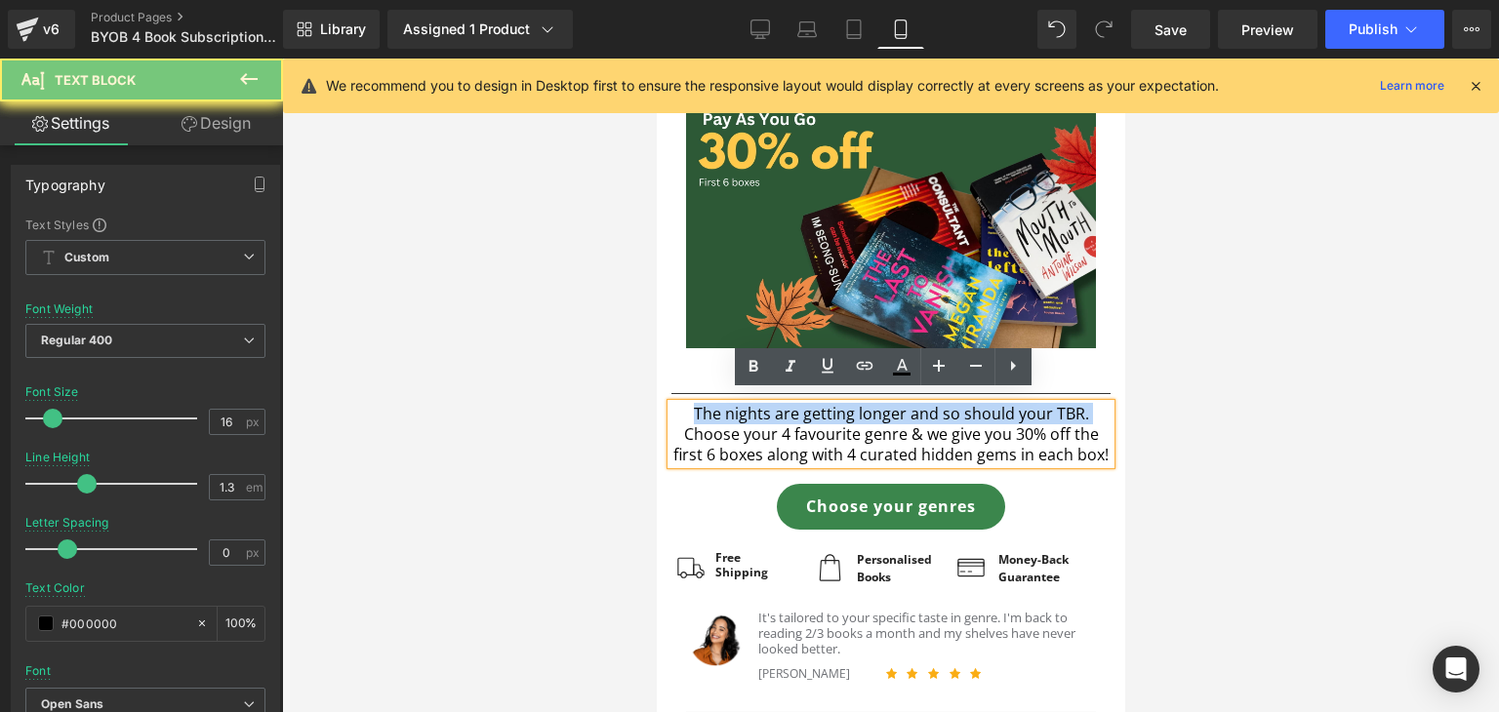
click at [969, 404] on p "The nights are getting longer and so should your TBR." at bounding box center [889, 414] width 439 height 20
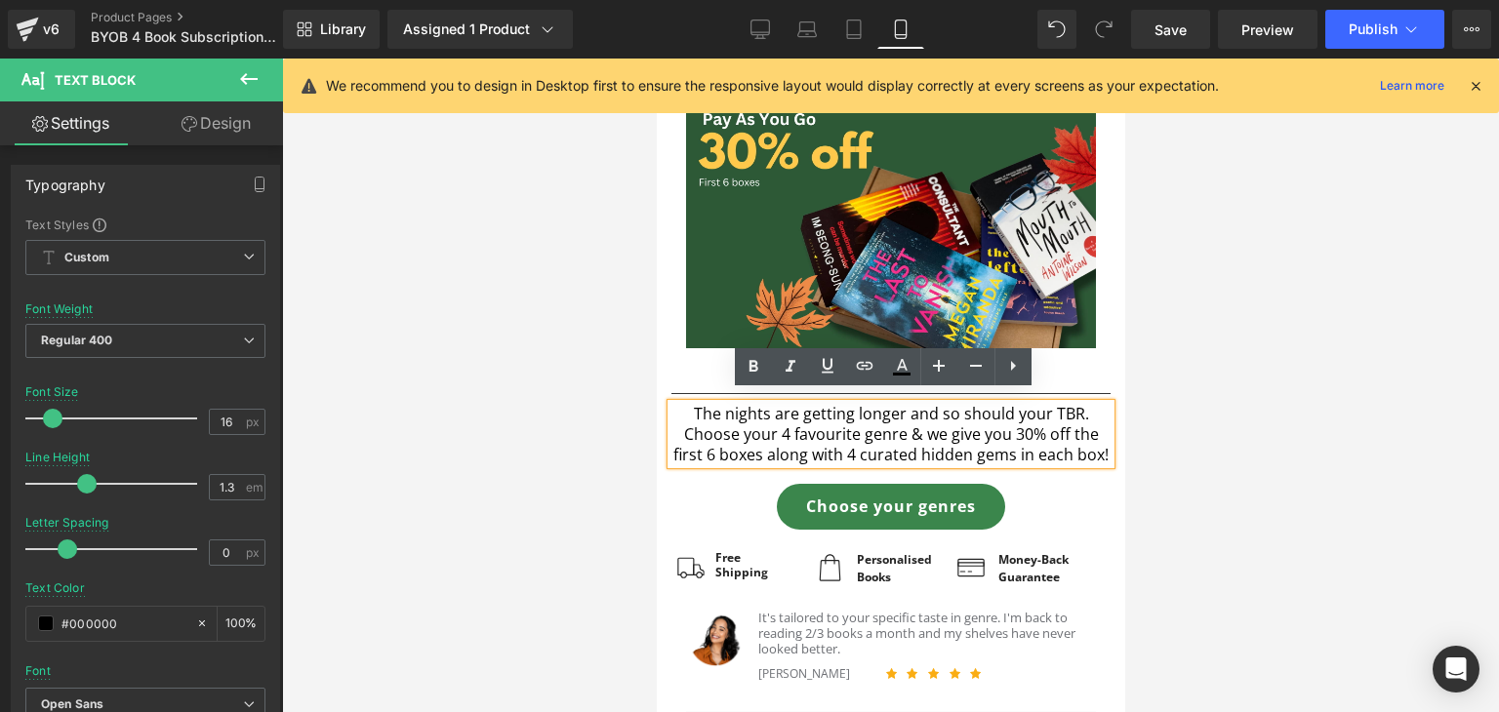
click at [963, 453] on p "Choose your 4 favourite genre & we give you 30% off the first 6 boxes along wit…" at bounding box center [889, 444] width 439 height 41
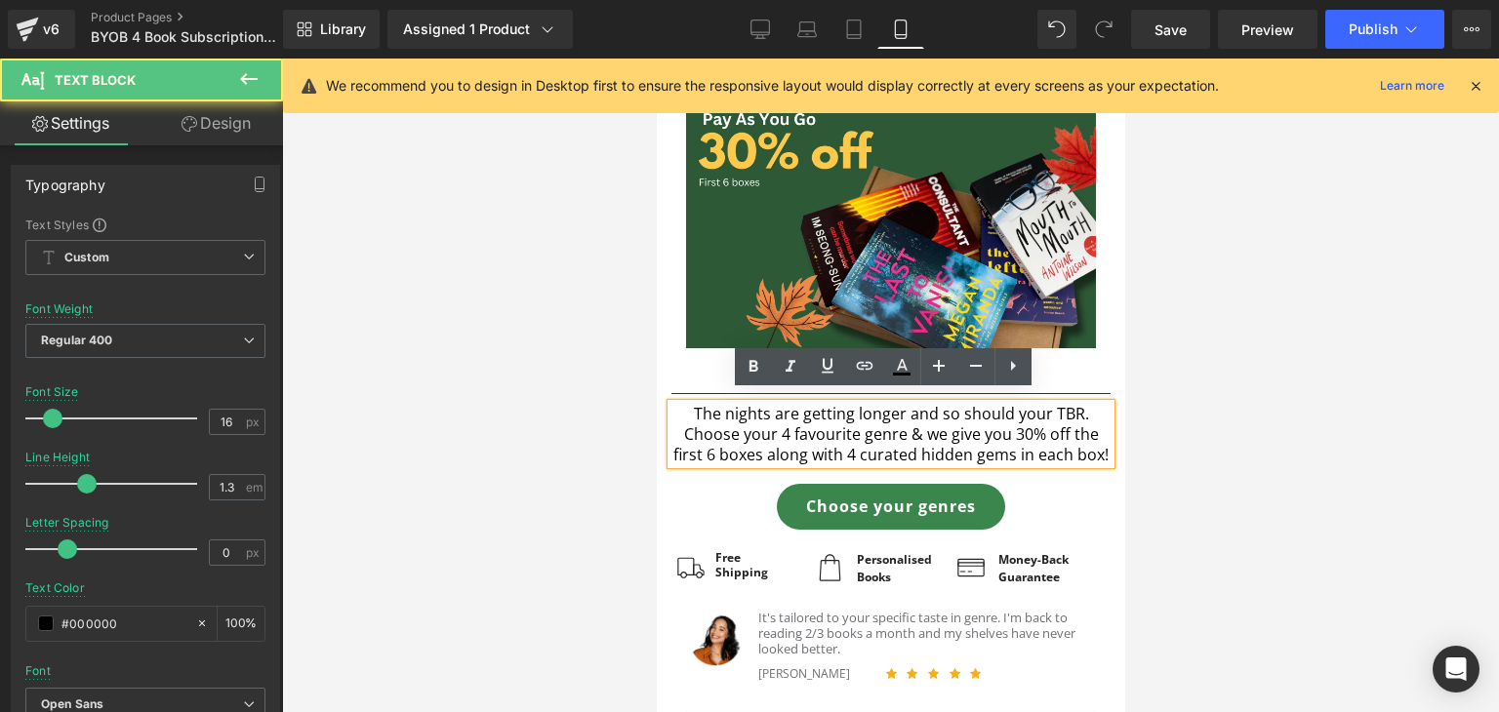
click at [1076, 404] on p "The nights are getting longer and so should your TBR." at bounding box center [889, 414] width 439 height 20
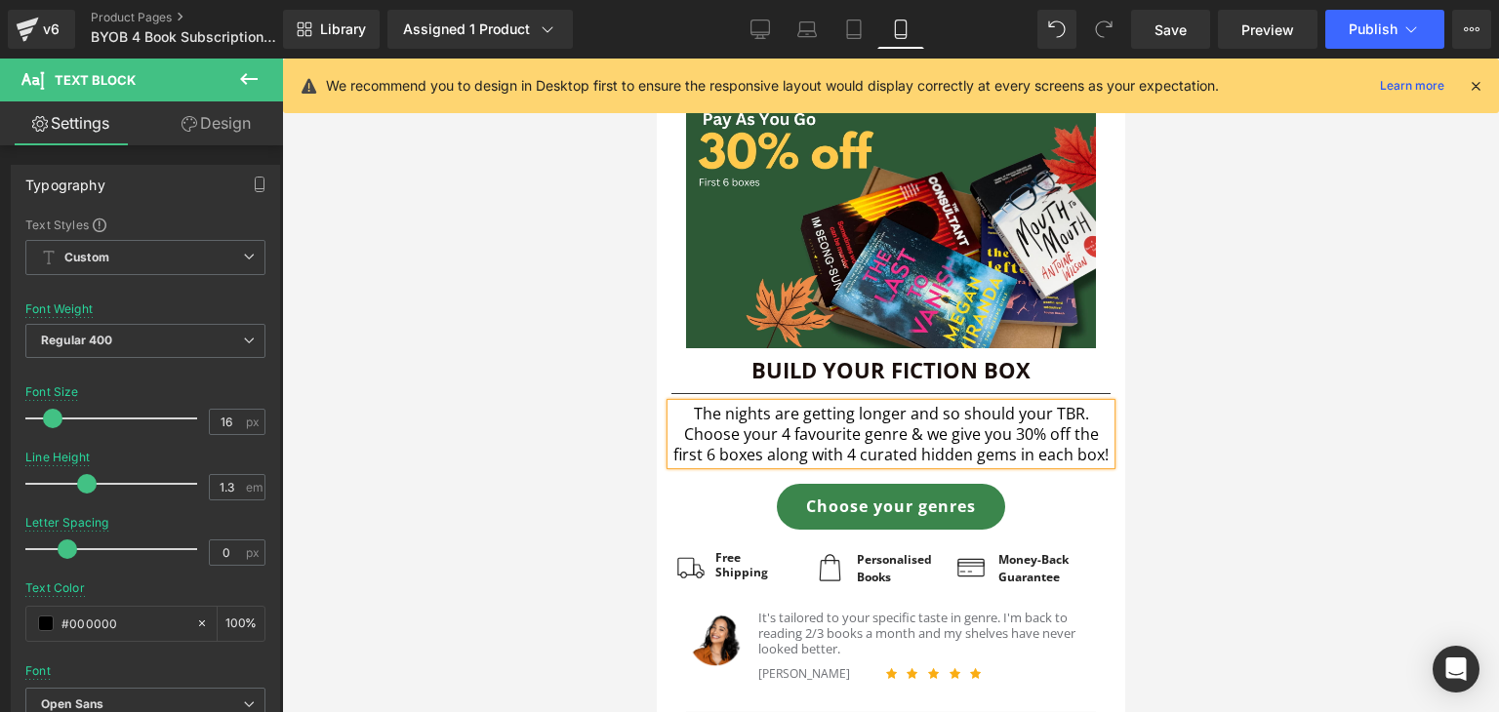
drag, startPoint x: 1094, startPoint y: 402, endPoint x: 709, endPoint y: 396, distance: 384.5
click at [709, 404] on div "The nights are getting longer and so should your TBR. Choose your 4 favourite g…" at bounding box center [889, 434] width 439 height 61
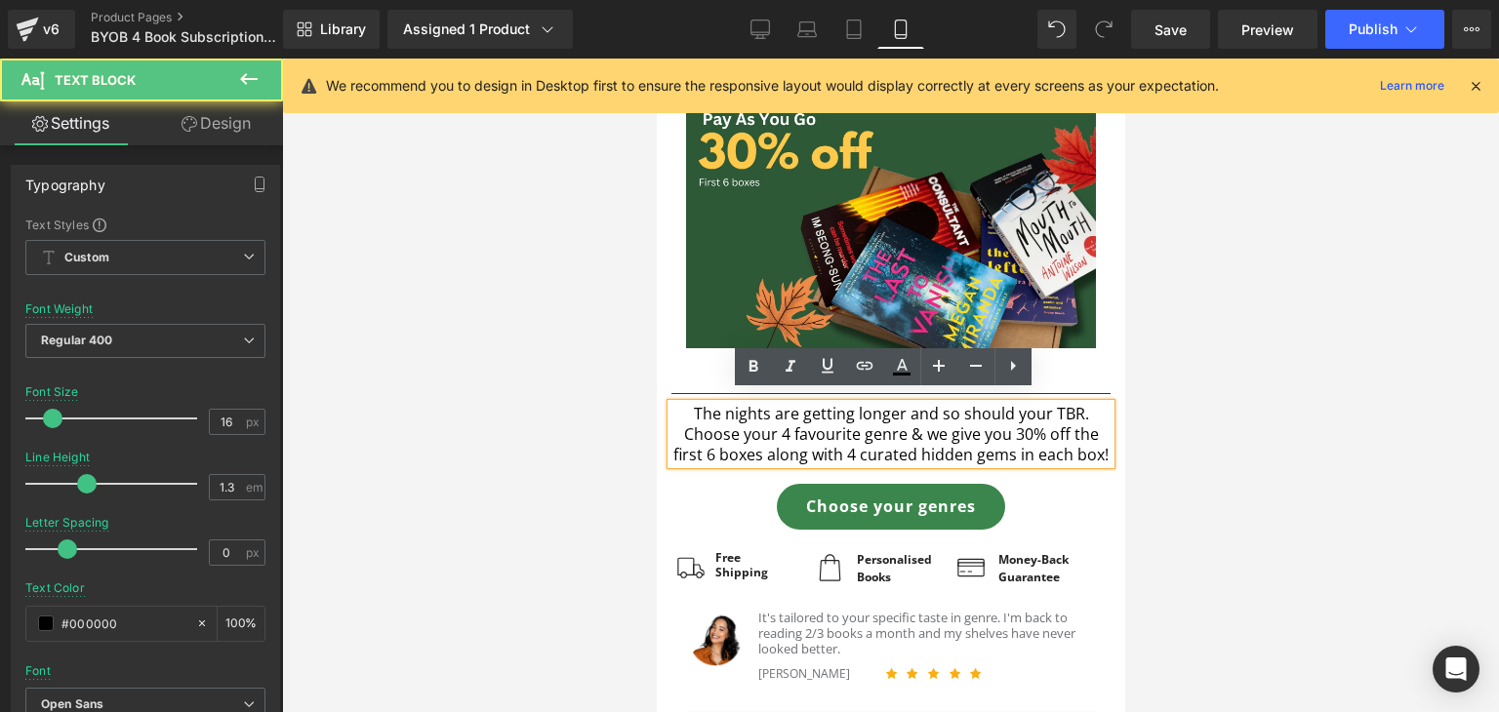
click at [709, 404] on p "The nights are getting longer and so should your TBR." at bounding box center [889, 414] width 439 height 20
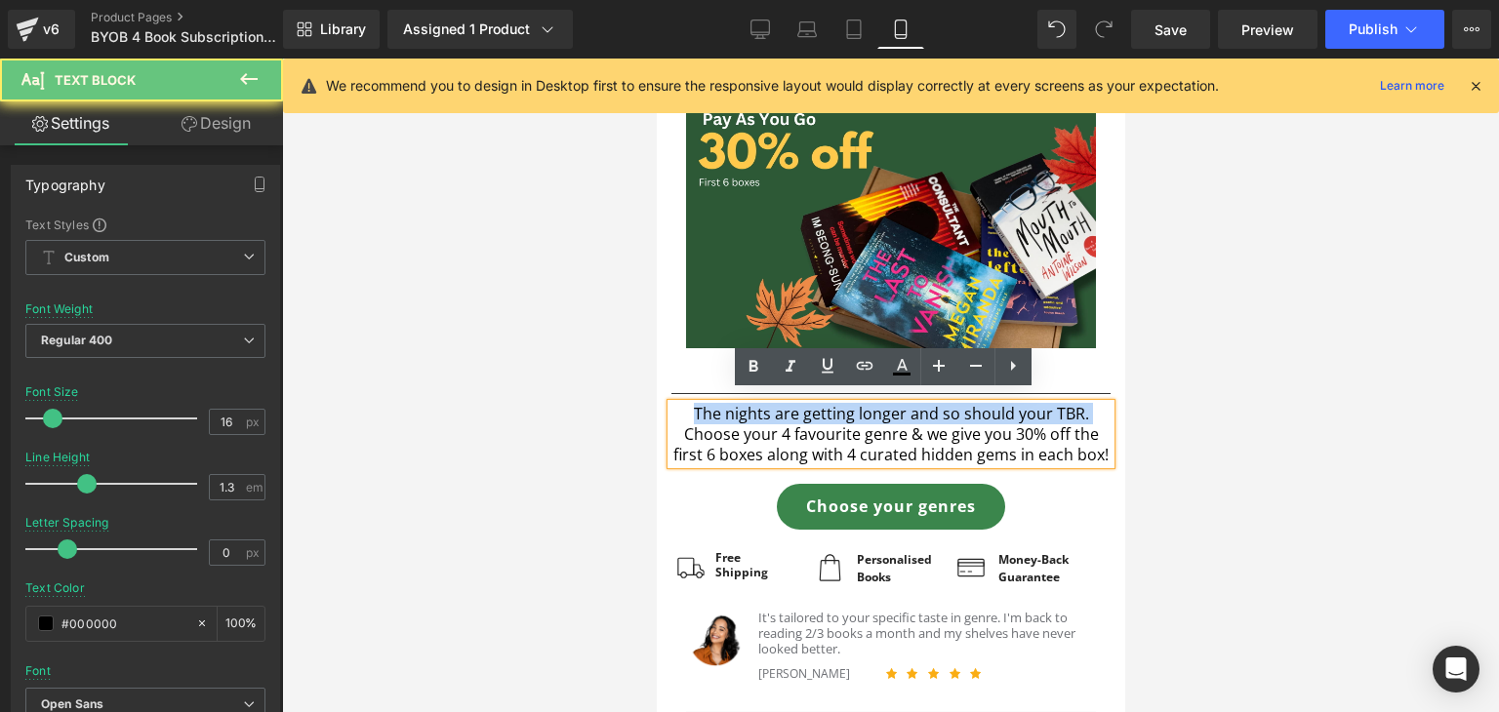
click at [709, 404] on p "The nights are getting longer and so should your TBR." at bounding box center [889, 414] width 439 height 20
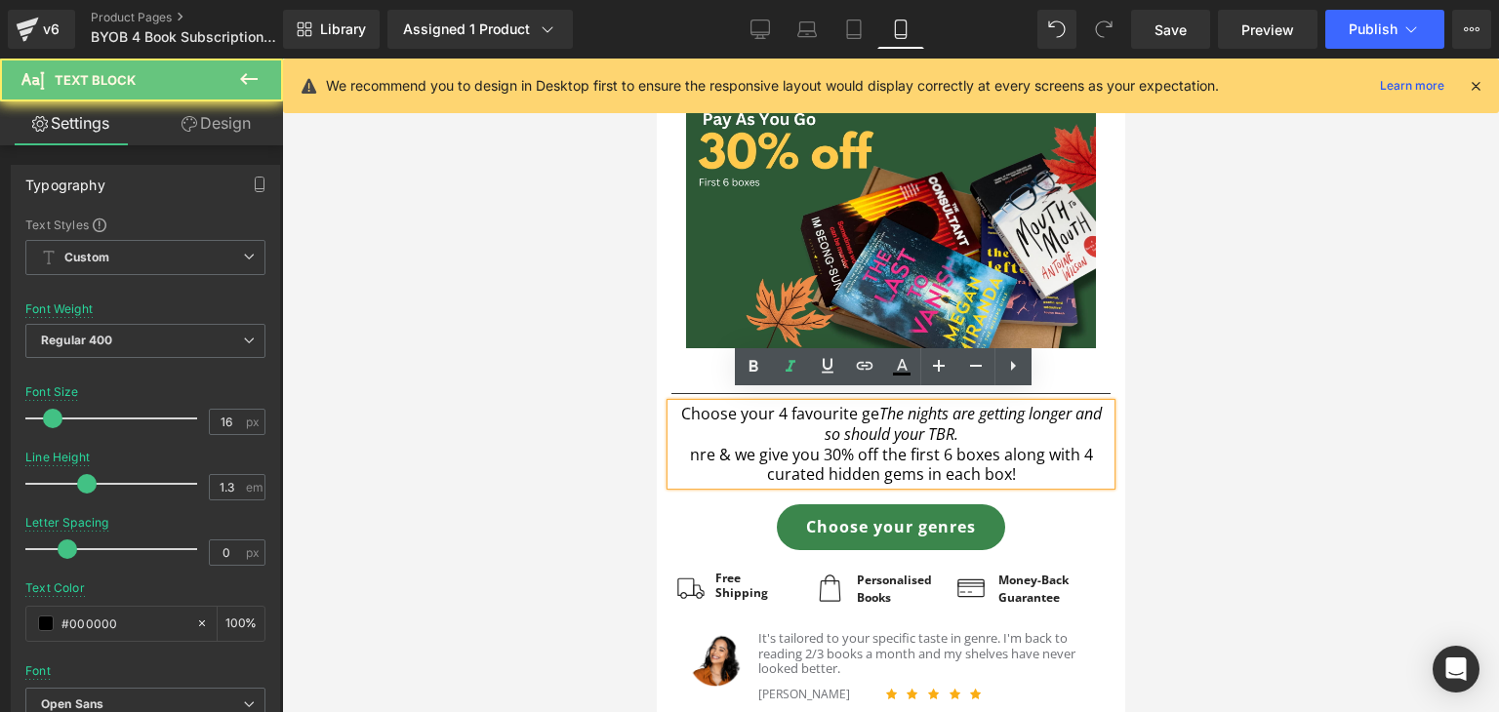
click at [871, 422] on icon "The nights are getting longer and so should your TBR." at bounding box center [962, 424] width 277 height 42
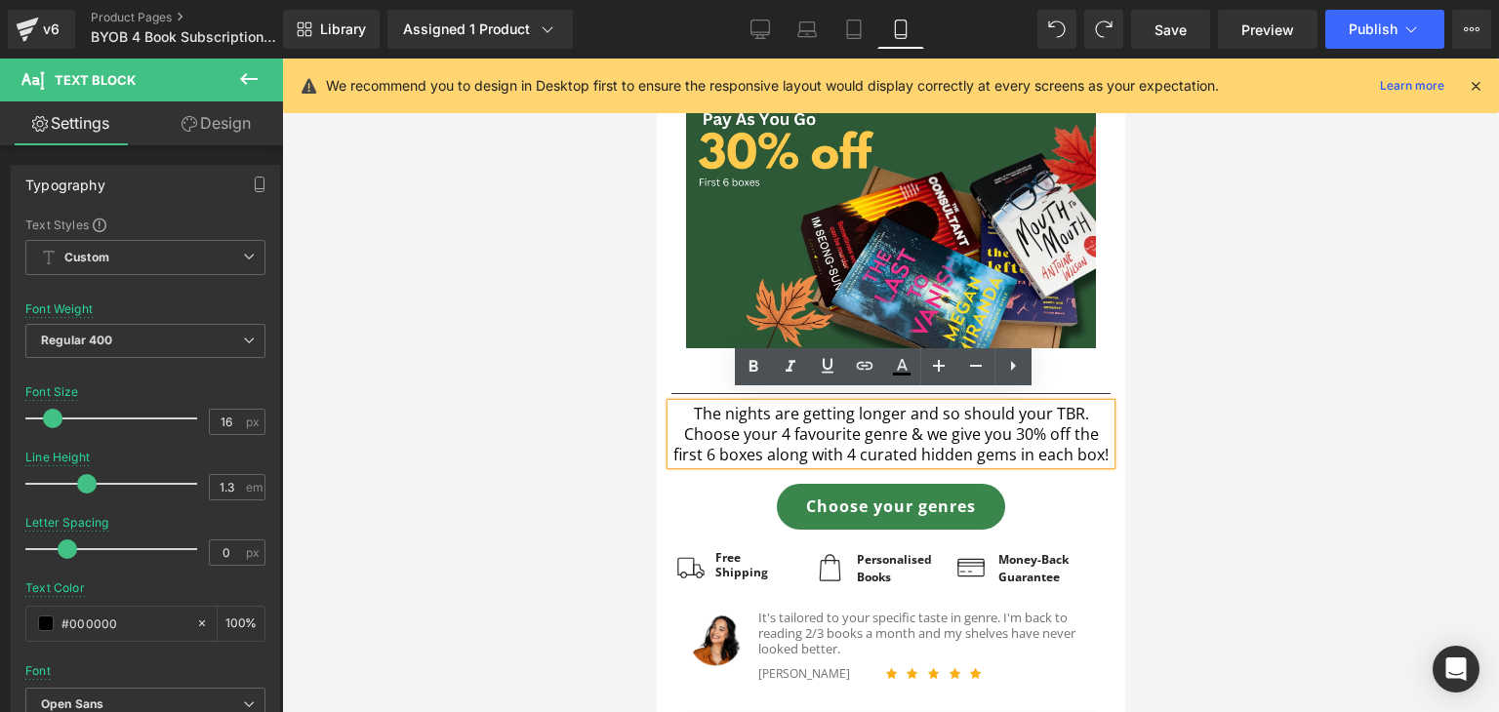
click at [876, 404] on p "The nights are getting longer and so should your TBR." at bounding box center [889, 414] width 439 height 20
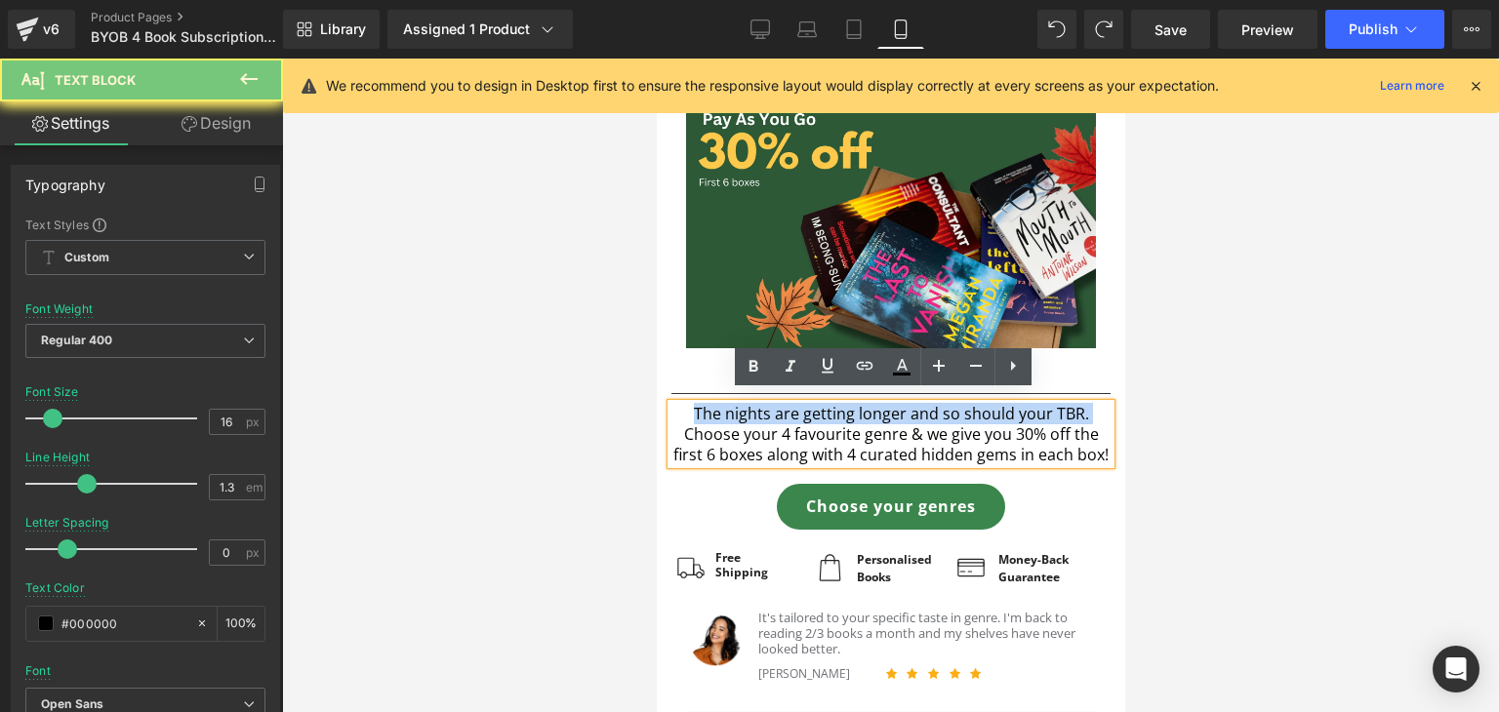
click at [876, 404] on p "The nights are getting longer and so should your TBR." at bounding box center [889, 414] width 439 height 20
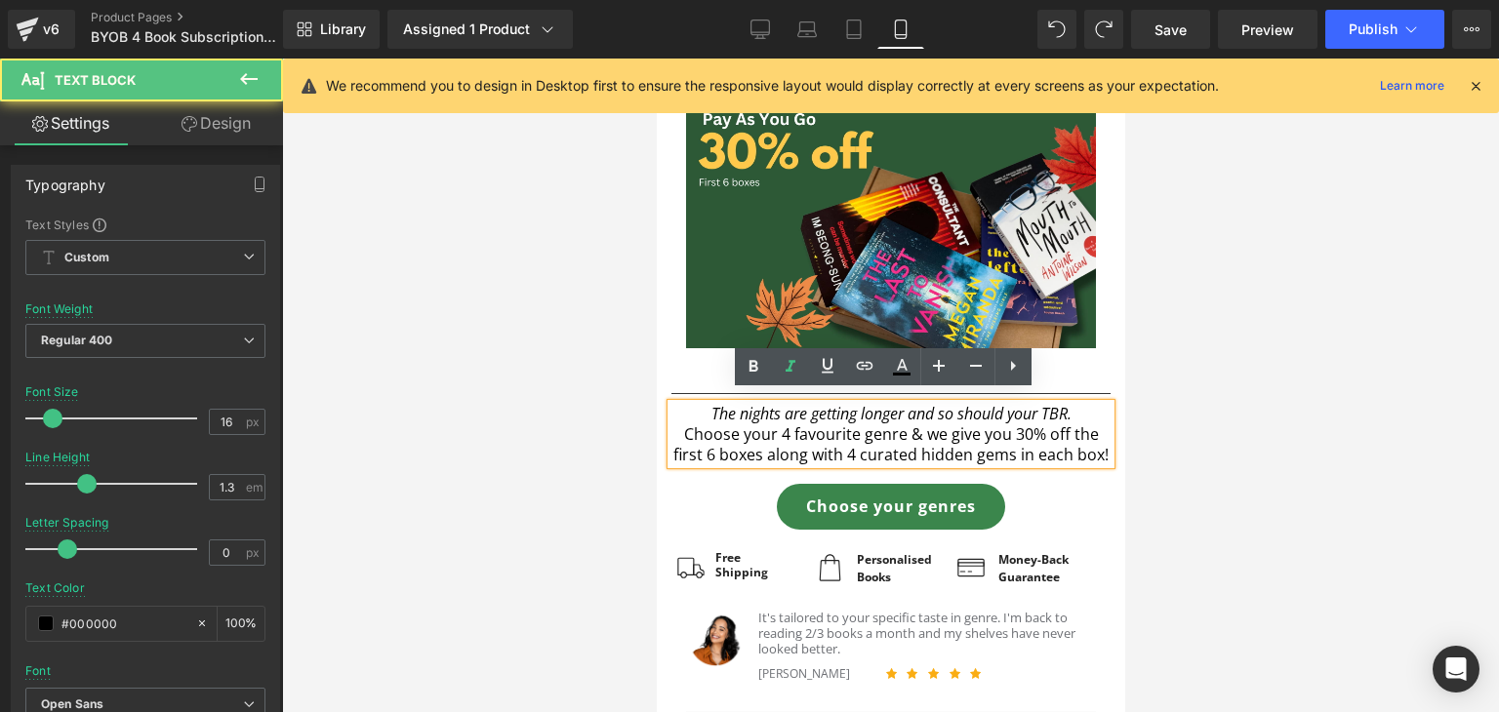
click at [902, 424] on p "Choose your 4 favourite genre & we give you 30% off the first 6 boxes along wit…" at bounding box center [889, 444] width 439 height 41
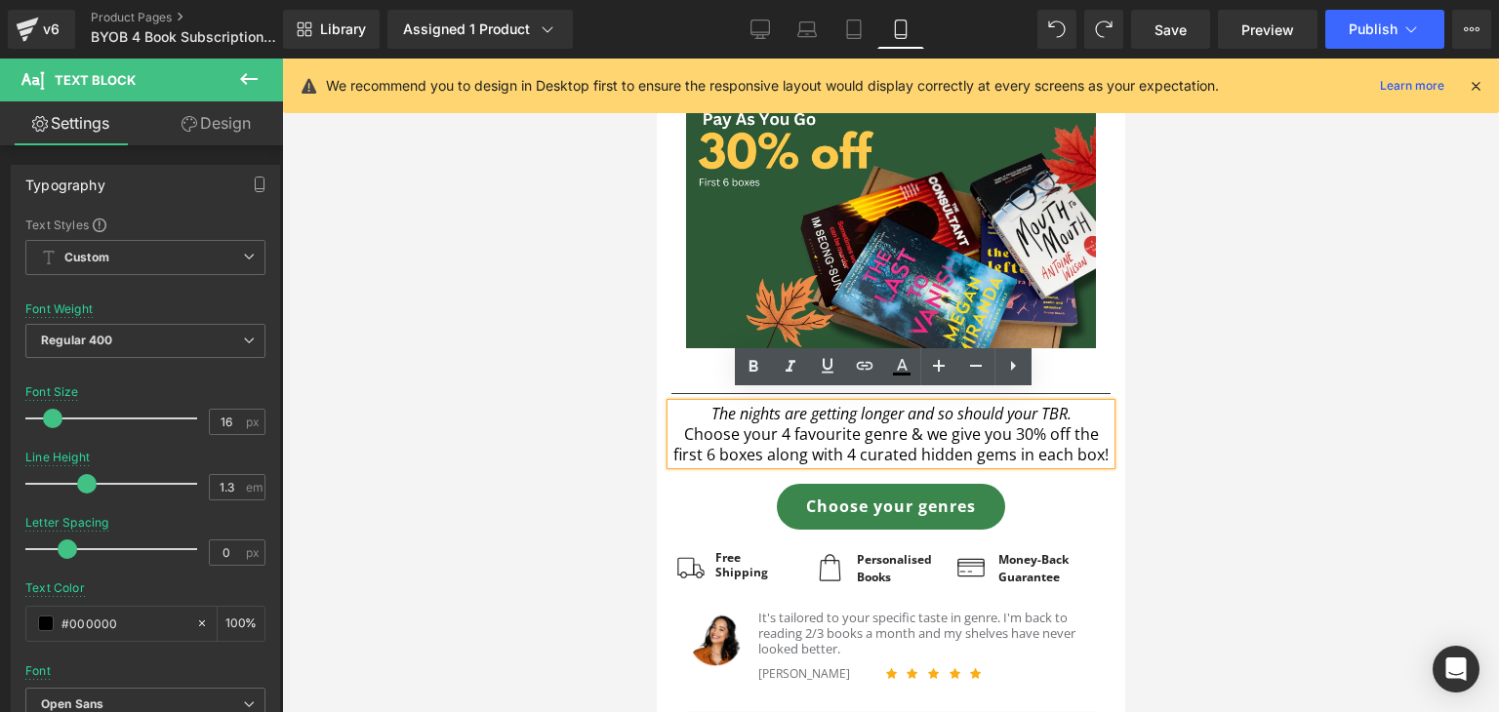
click at [726, 433] on p "Choose your 4 favourite genre & we give you 30% off the first 6 boxes along wit…" at bounding box center [889, 444] width 439 height 41
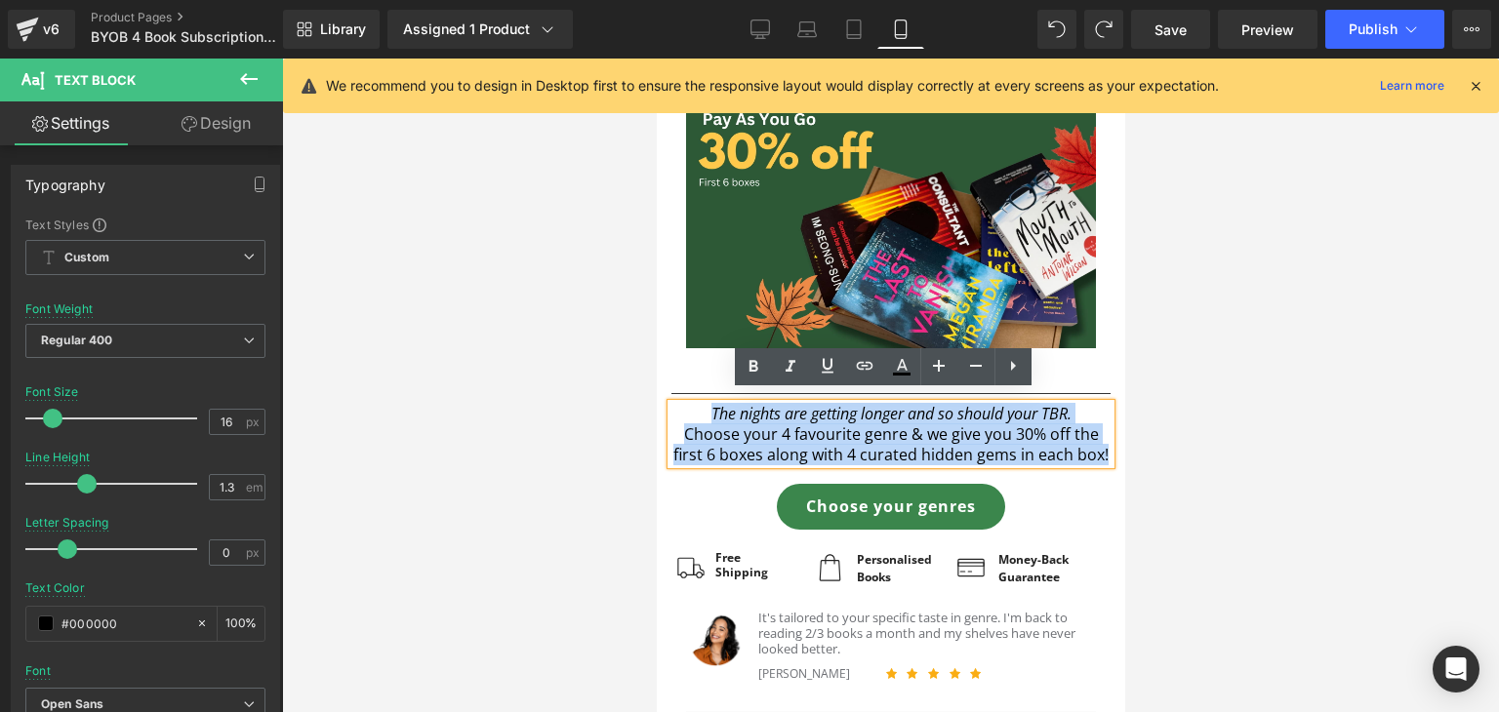
drag, startPoint x: 977, startPoint y: 466, endPoint x: 700, endPoint y: 408, distance: 283.3
click at [700, 408] on div "The nights are getting longer and so should your TBR. Choose your 4 favourite g…" at bounding box center [889, 434] width 439 height 61
click at [751, 430] on p "Choose your 4 favourite genre & we give you 30% off the first 6 boxes along wit…" at bounding box center [889, 444] width 439 height 41
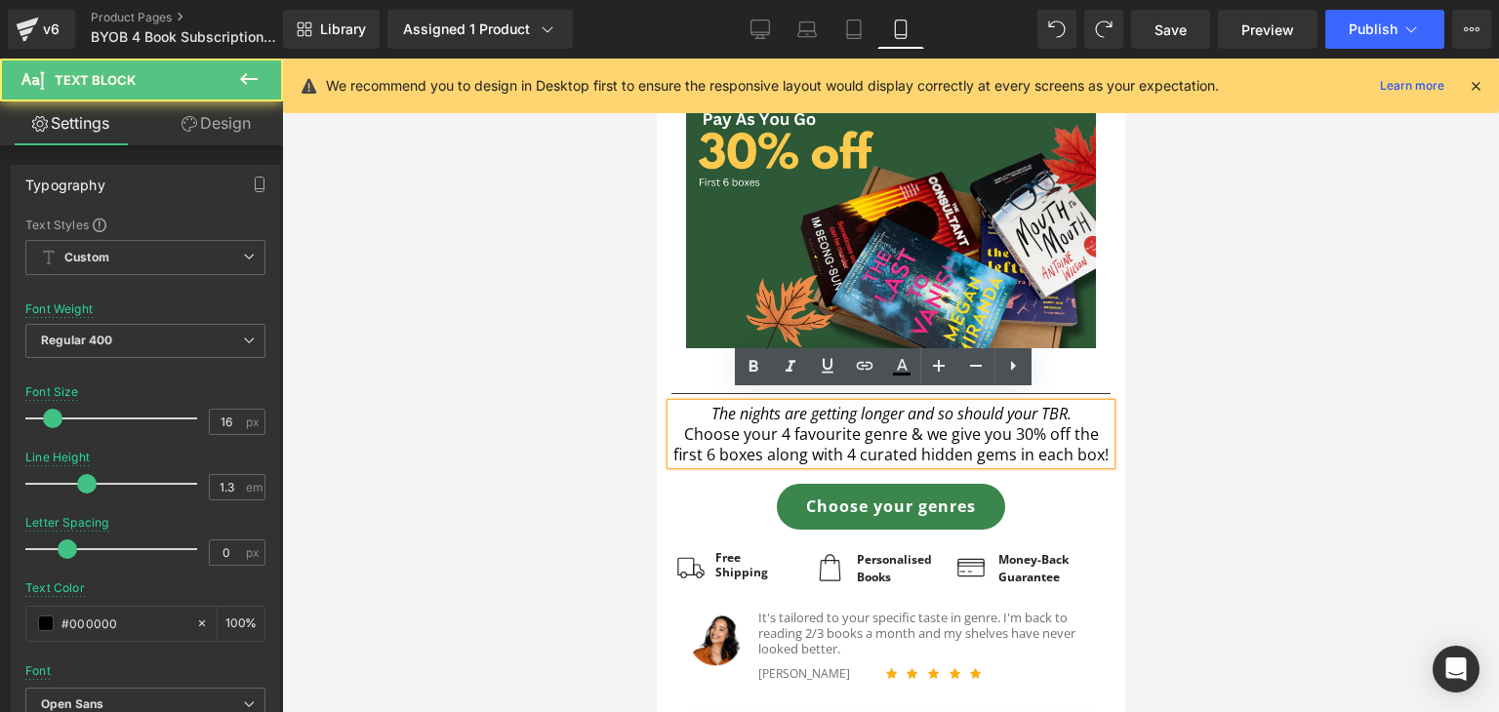
click at [1033, 448] on p "Choose your 4 favourite genre & we give you 30% off the first 6 boxes along wit…" at bounding box center [889, 444] width 439 height 41
click at [994, 459] on p "Choose your 4 favourite genre & we give you 30% off the first 6 boxes along wit…" at bounding box center [889, 444] width 439 height 41
click at [956, 445] on p "Choose your 4 favourite genre & we give you 30% off the first 6 boxes along wit…" at bounding box center [889, 444] width 439 height 41
click at [857, 442] on p "Choose your 4 favourite genre & we give you 30% off the first 6 boxes along wit…" at bounding box center [889, 444] width 439 height 41
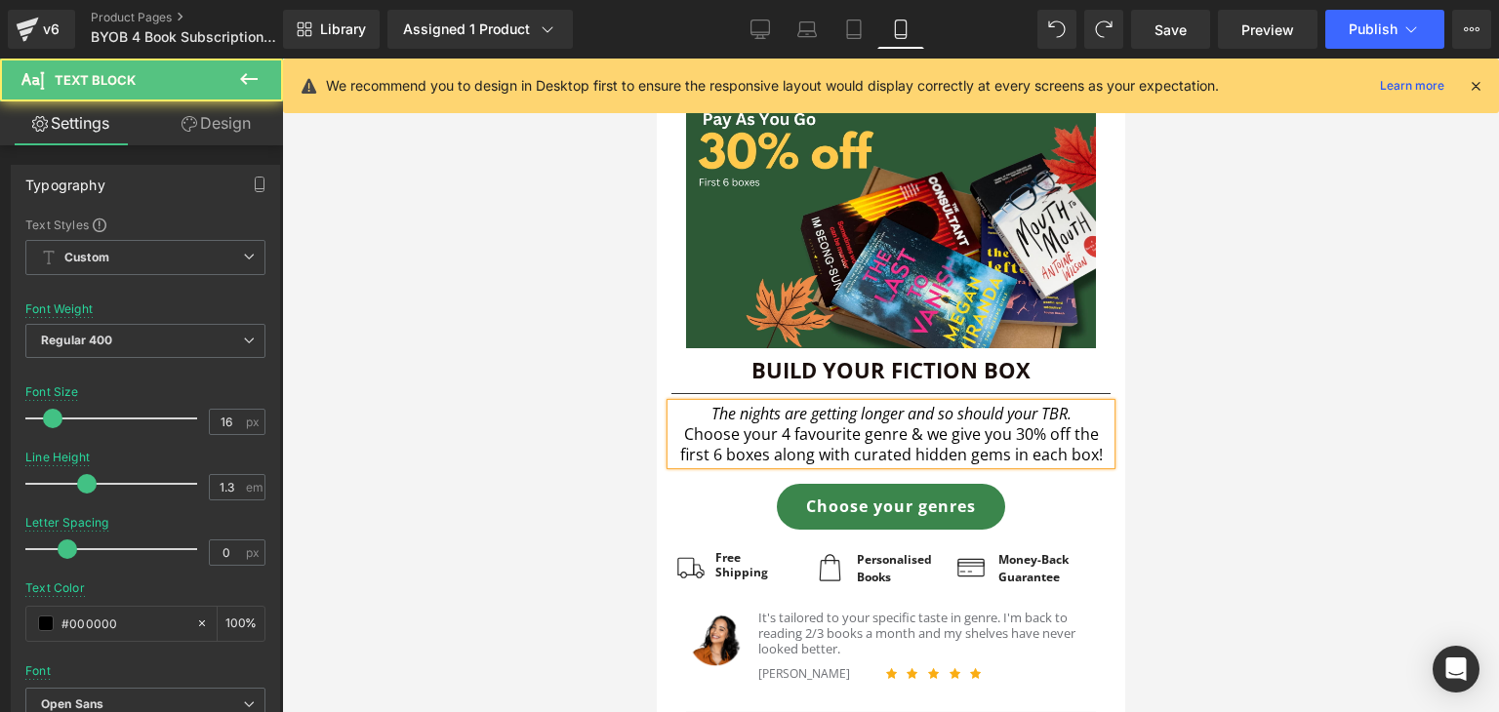
click at [715, 425] on p "Choose your 4 favourite genre & we give you 30% off the first 6 boxes along wit…" at bounding box center [889, 444] width 439 height 41
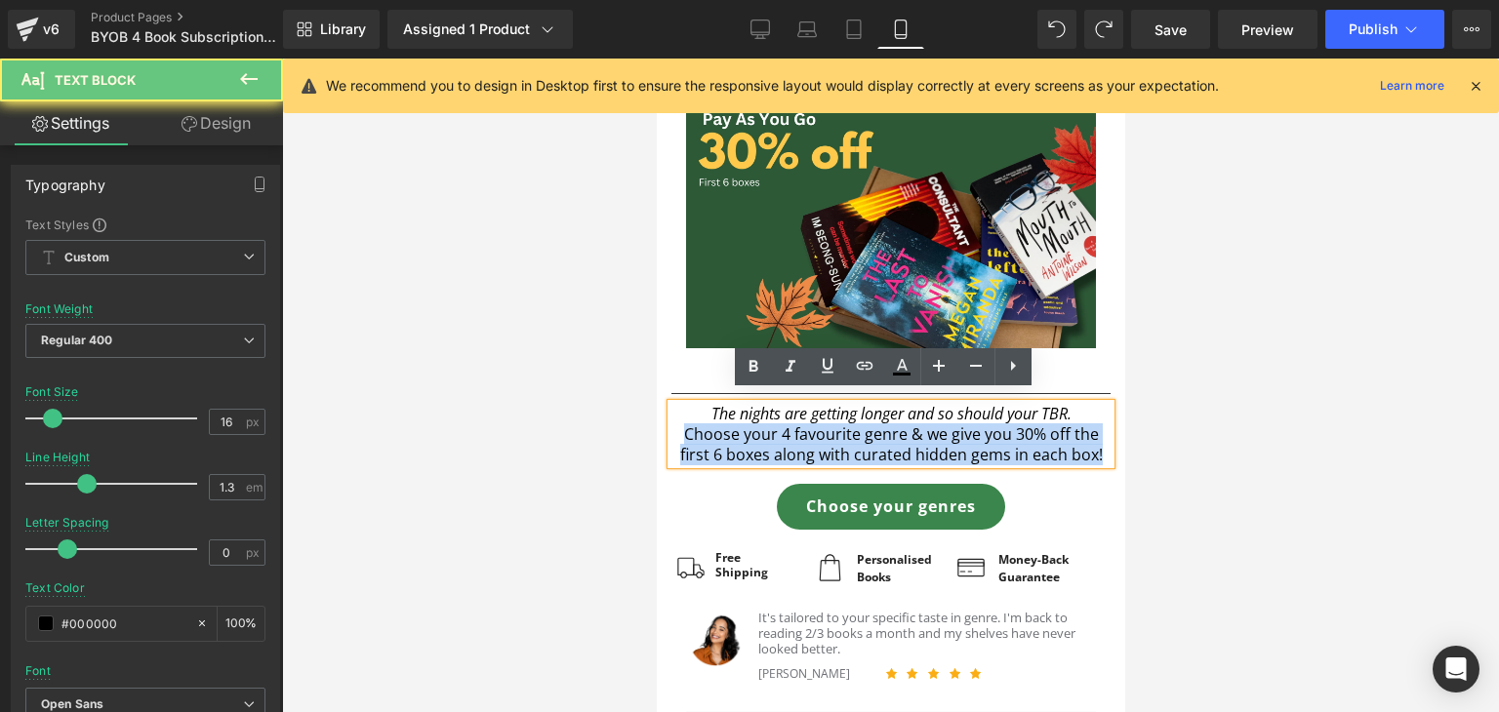
click at [715, 425] on p "Choose your 4 favourite genre & we give you 30% off the first 6 boxes along wit…" at bounding box center [889, 444] width 439 height 41
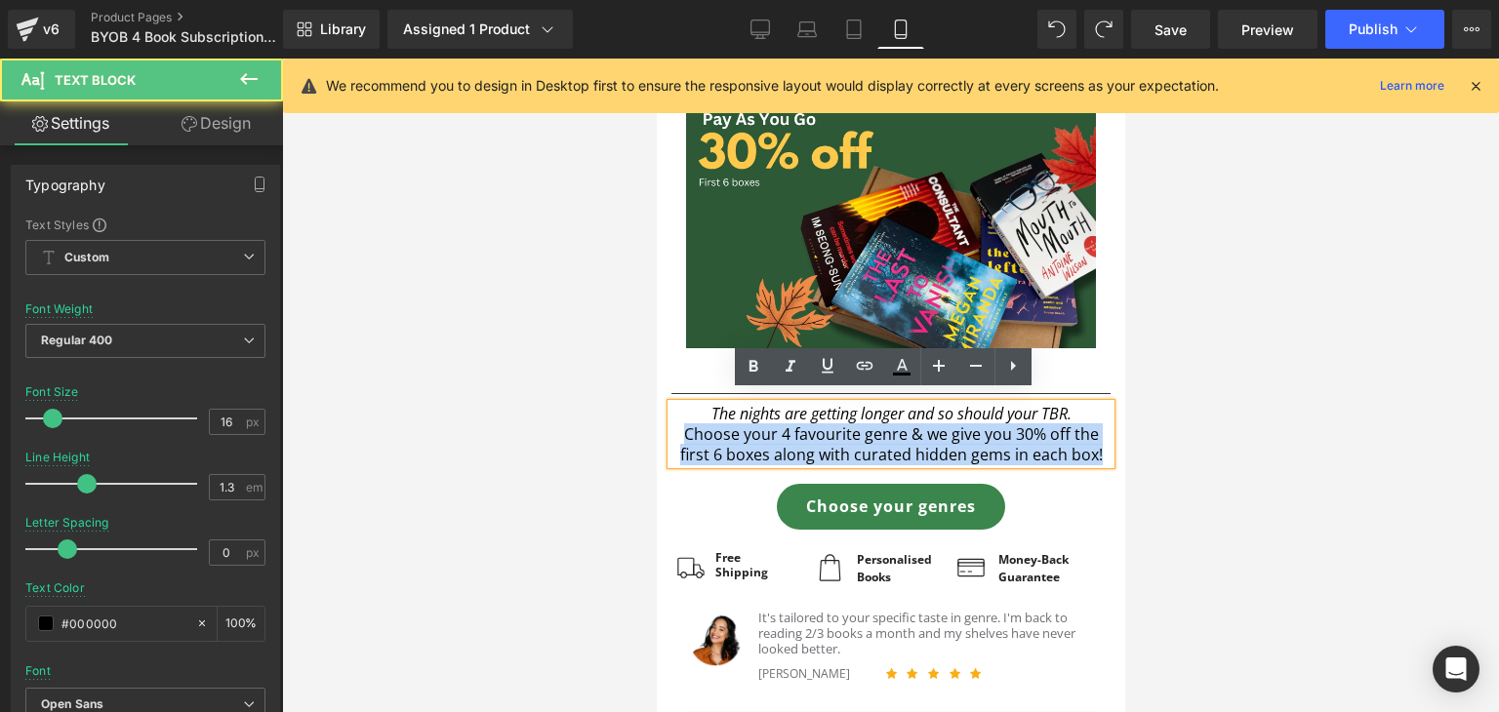
click at [711, 424] on p "Choose your 4 favourite genre & we give you 30% off the first 6 boxes along wit…" at bounding box center [889, 444] width 439 height 41
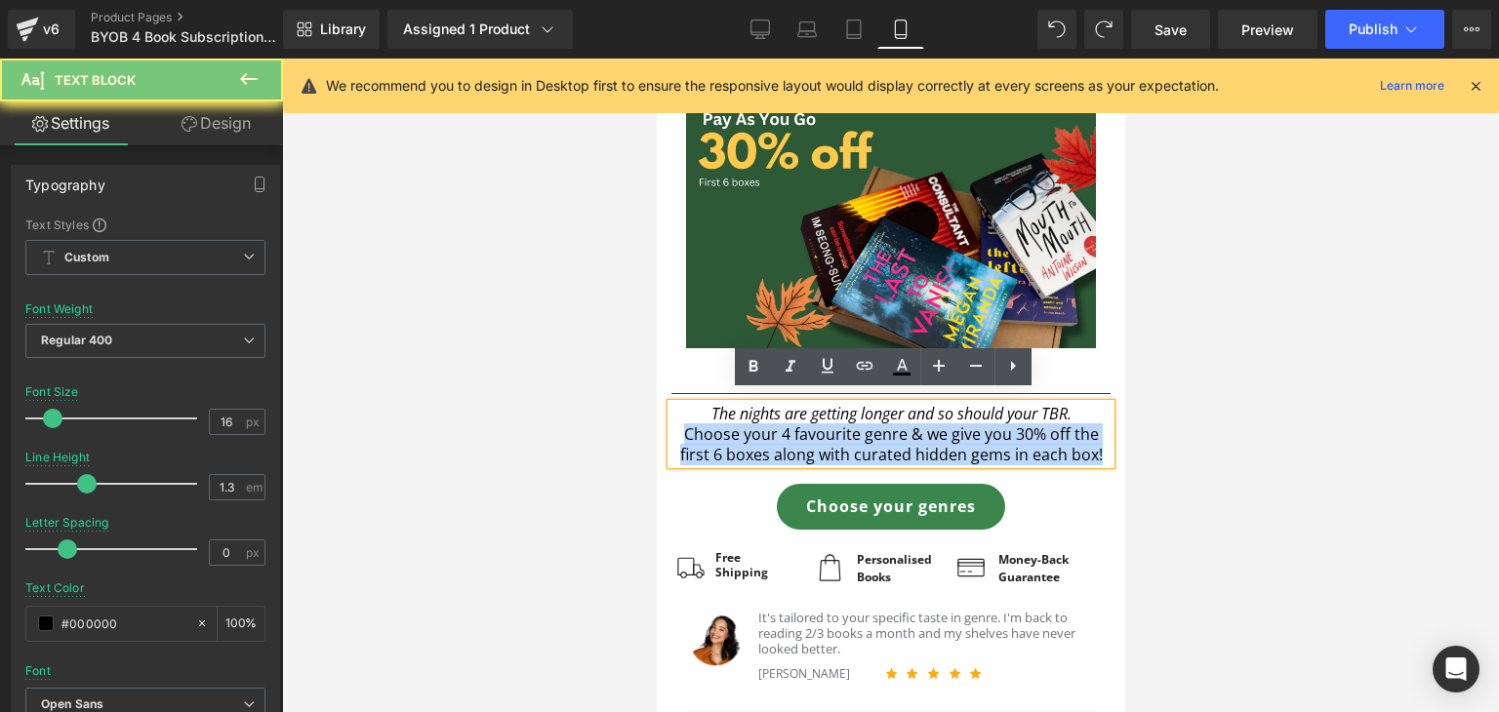
click at [711, 424] on p "Choose your 4 favourite genre & we give you 30% off the first 6 boxes along wit…" at bounding box center [889, 444] width 439 height 41
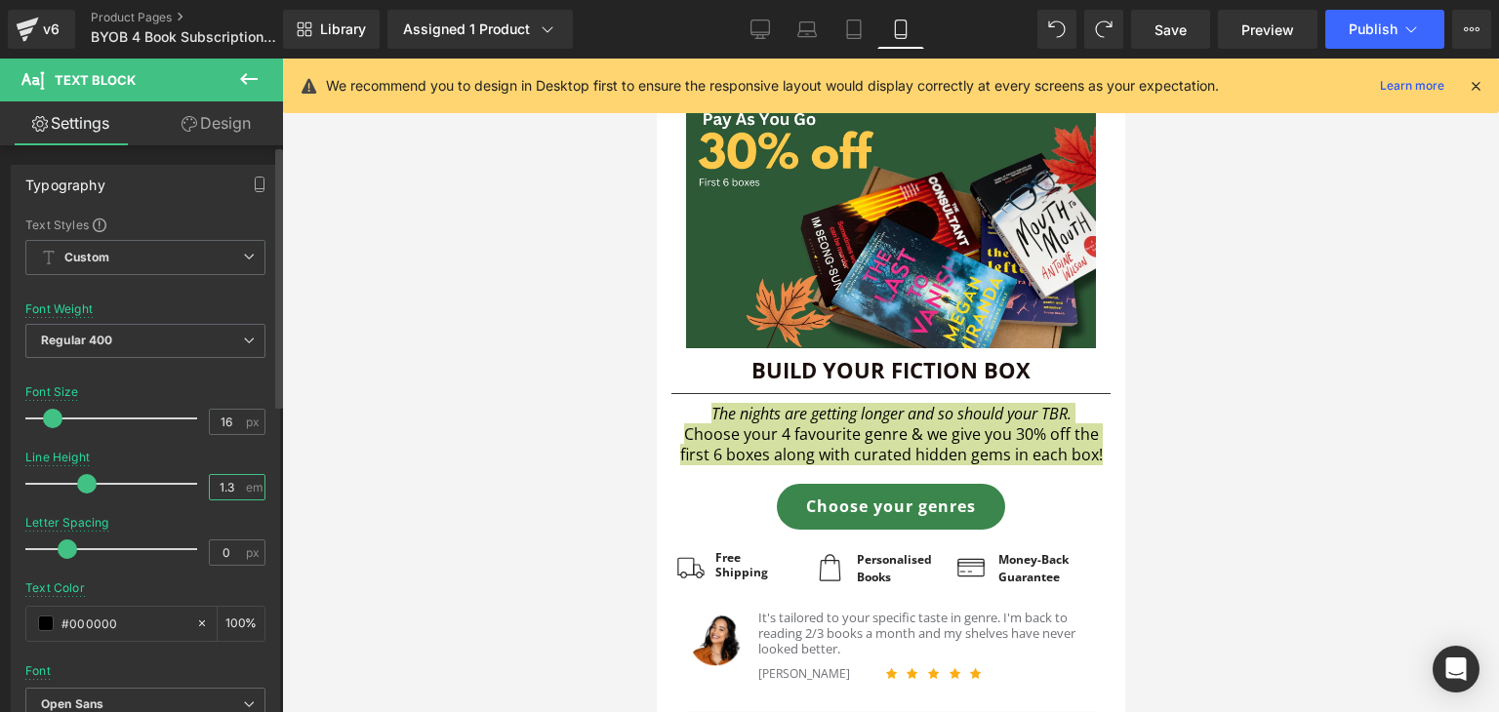
click at [226, 486] on input "1.3" at bounding box center [227, 487] width 34 height 24
type input "1.5"
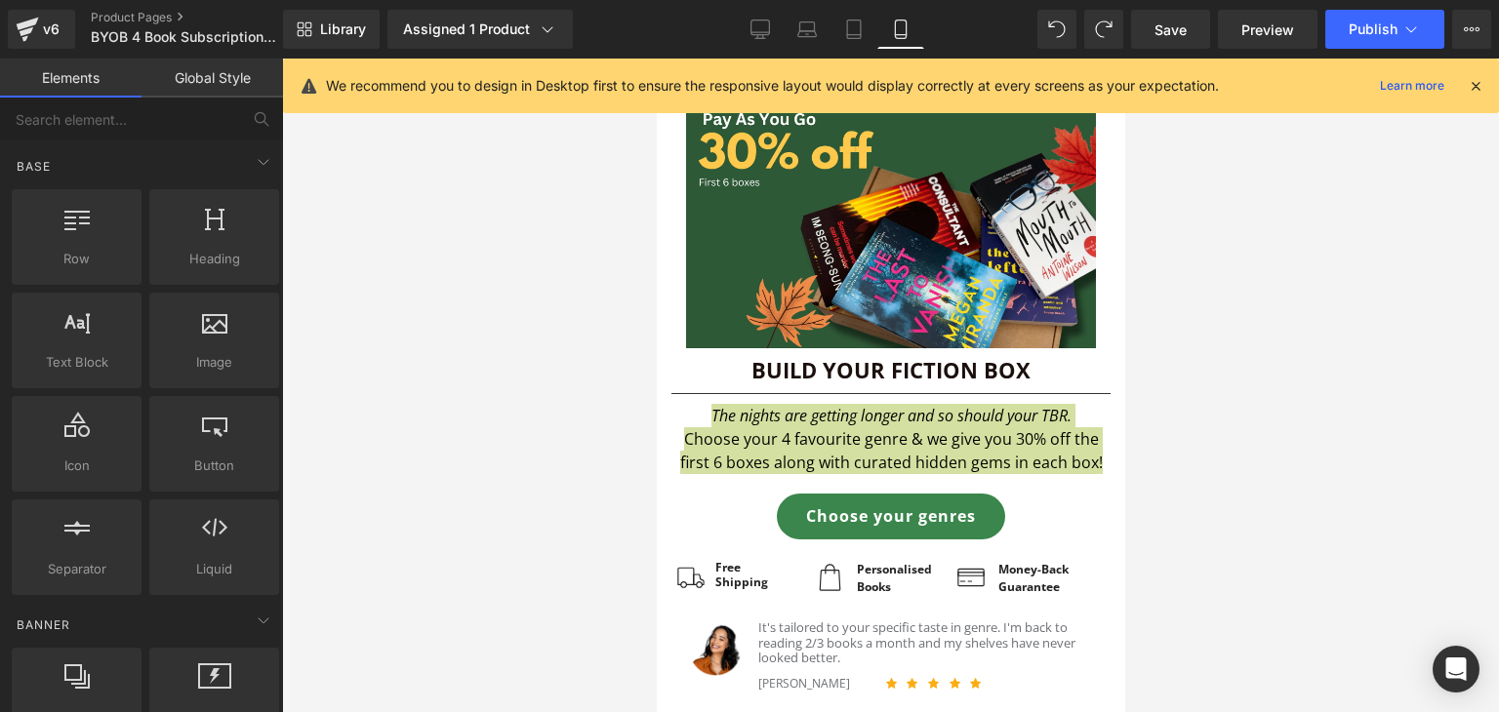
click at [456, 332] on div at bounding box center [890, 386] width 1217 height 654
click at [1269, 494] on div at bounding box center [890, 386] width 1217 height 654
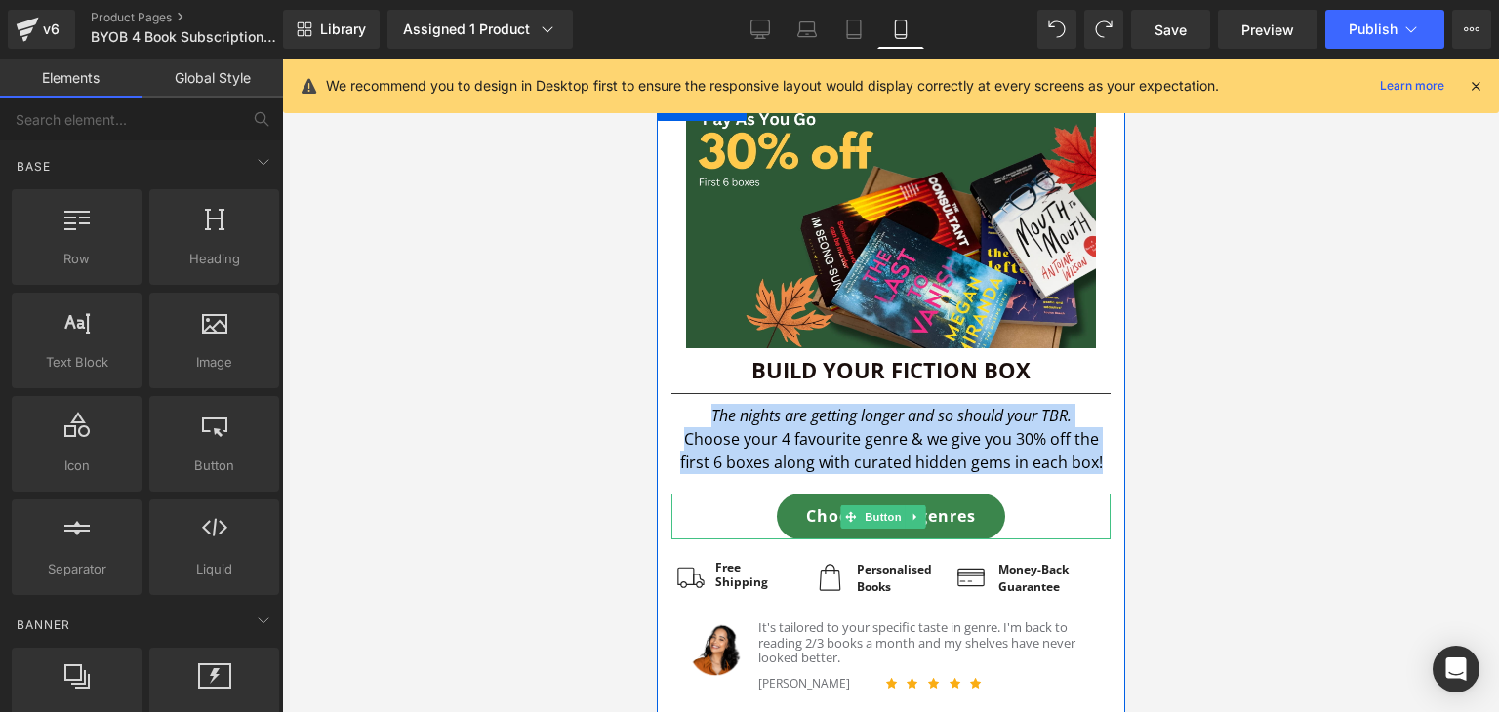
click at [1039, 494] on div "Choose your genres" at bounding box center [889, 517] width 439 height 46
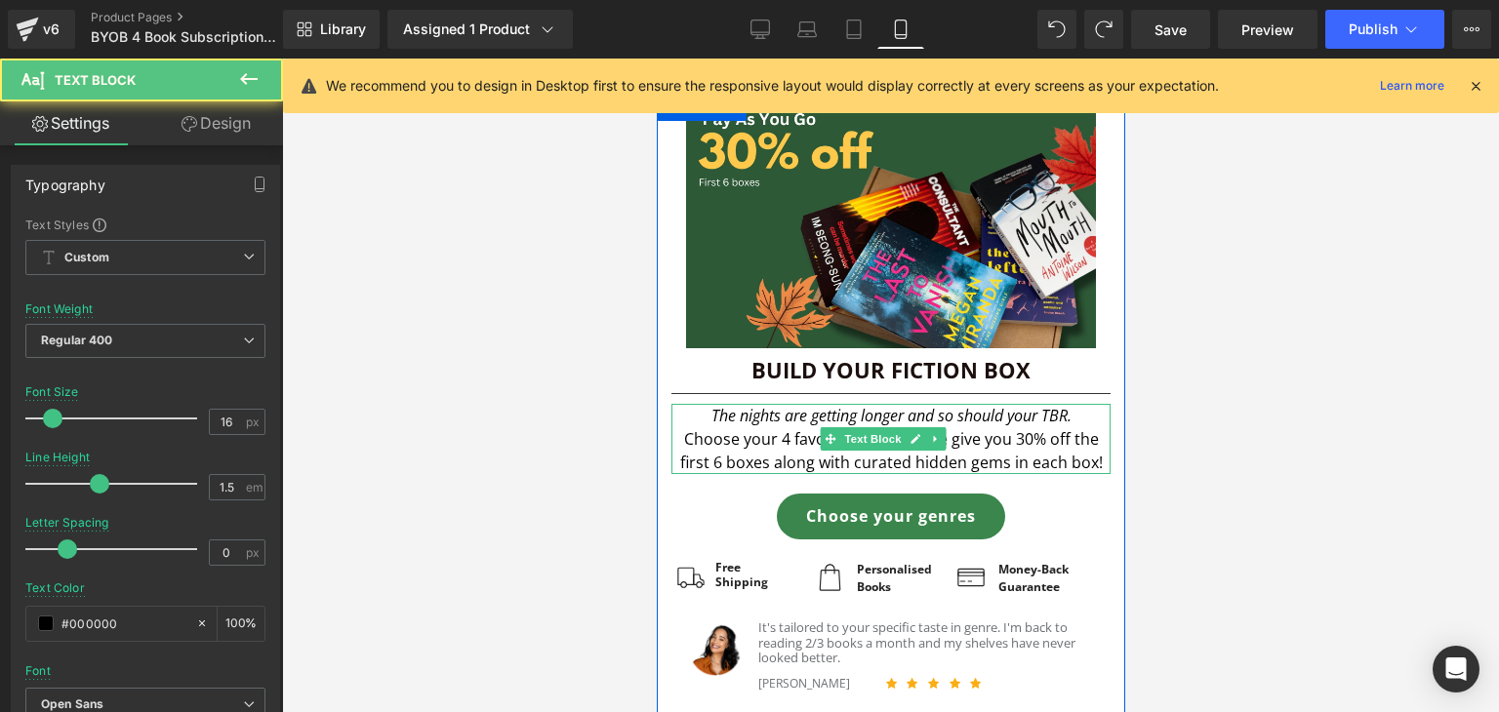
click at [1028, 457] on p "Choose your 4 favourite genre & we give you 30% off the first 6 boxes along wit…" at bounding box center [889, 450] width 439 height 47
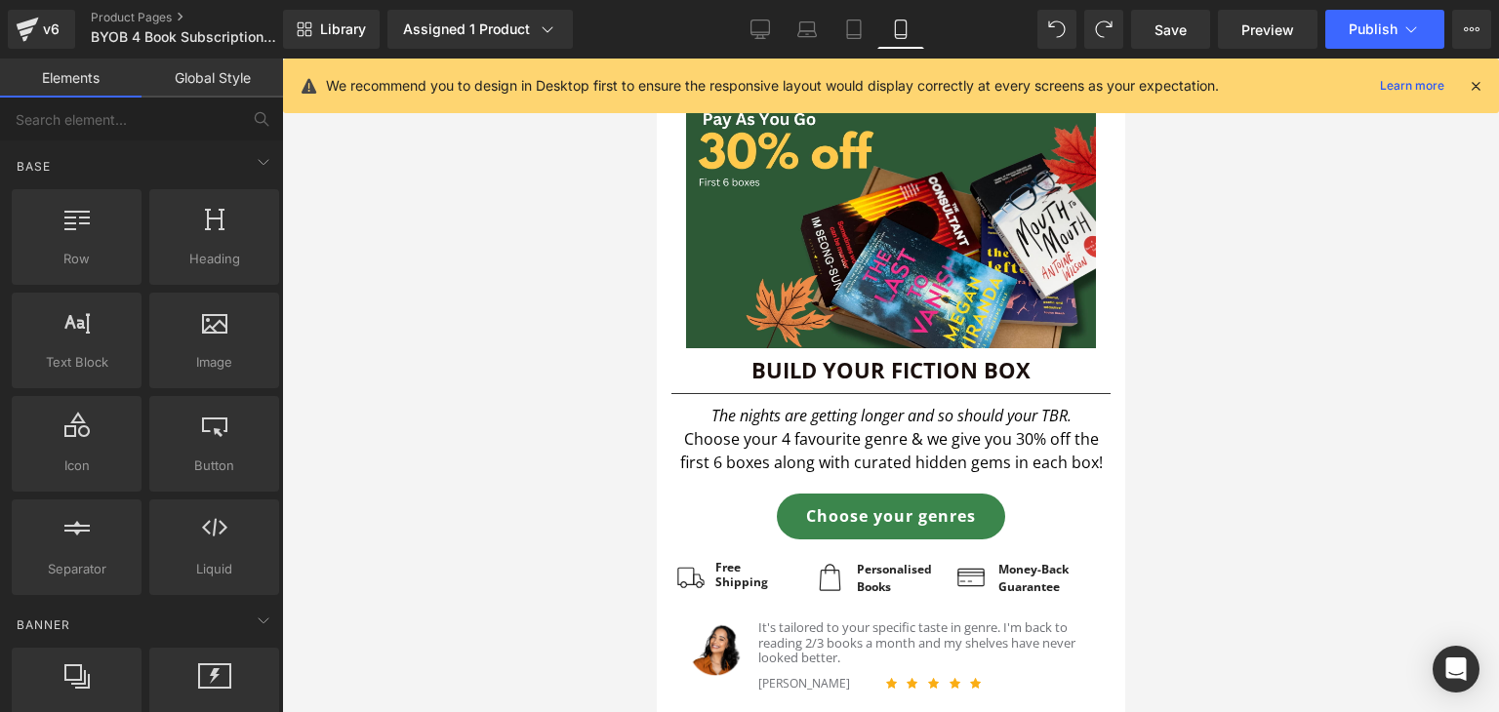
click at [566, 380] on div at bounding box center [890, 386] width 1217 height 654
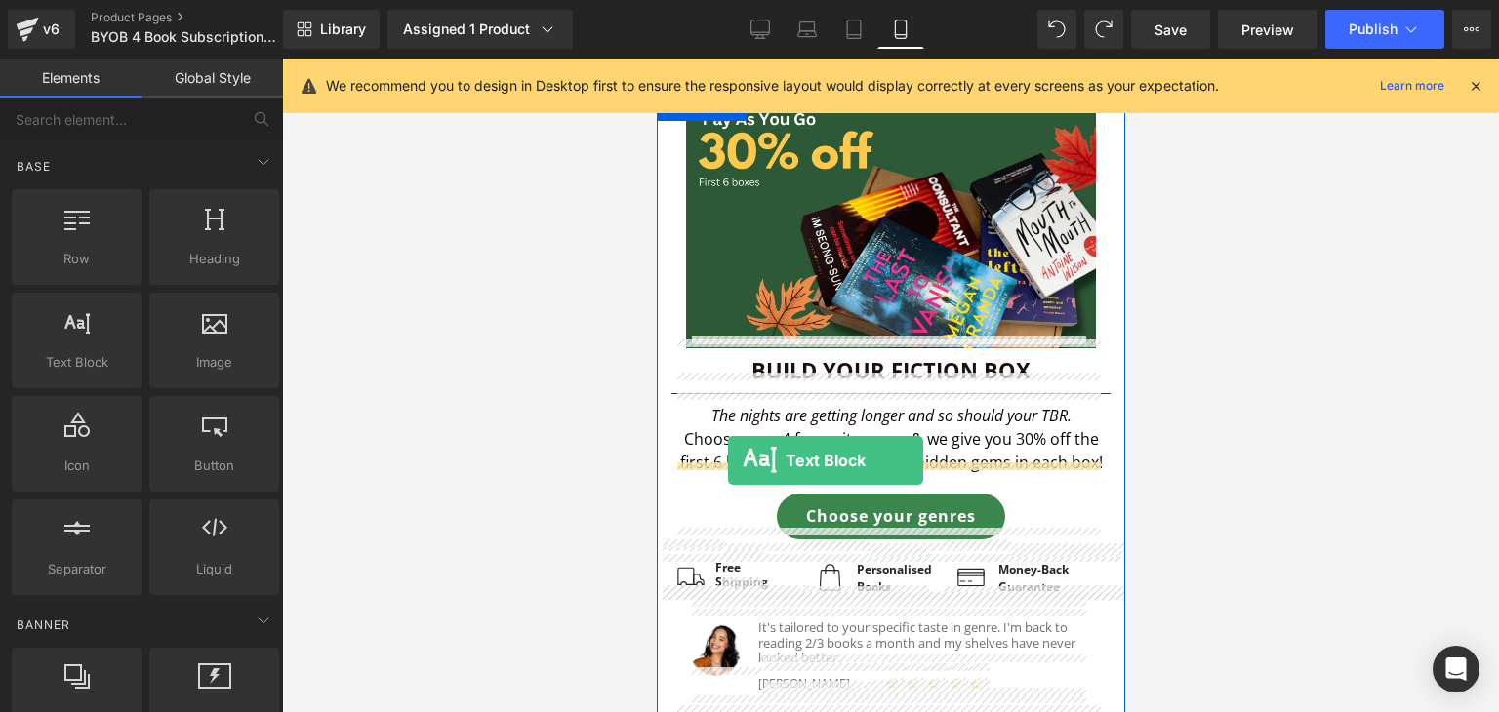
drag, startPoint x: 722, startPoint y: 416, endPoint x: 727, endPoint y: 462, distance: 46.1
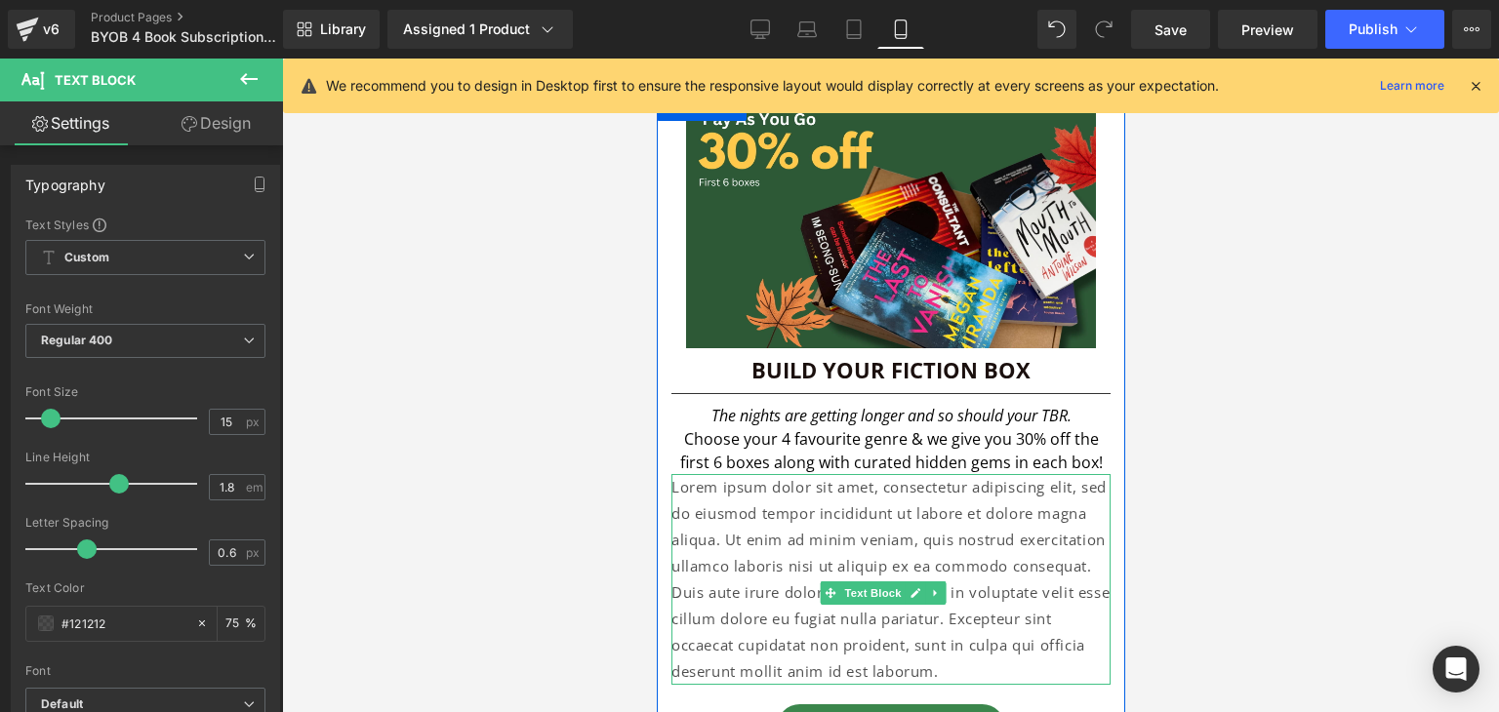
click at [793, 547] on p "Lorem ipsum dolor sit amet, consectetur adipiscing elit, sed do eiusmod tempor …" at bounding box center [889, 579] width 439 height 211
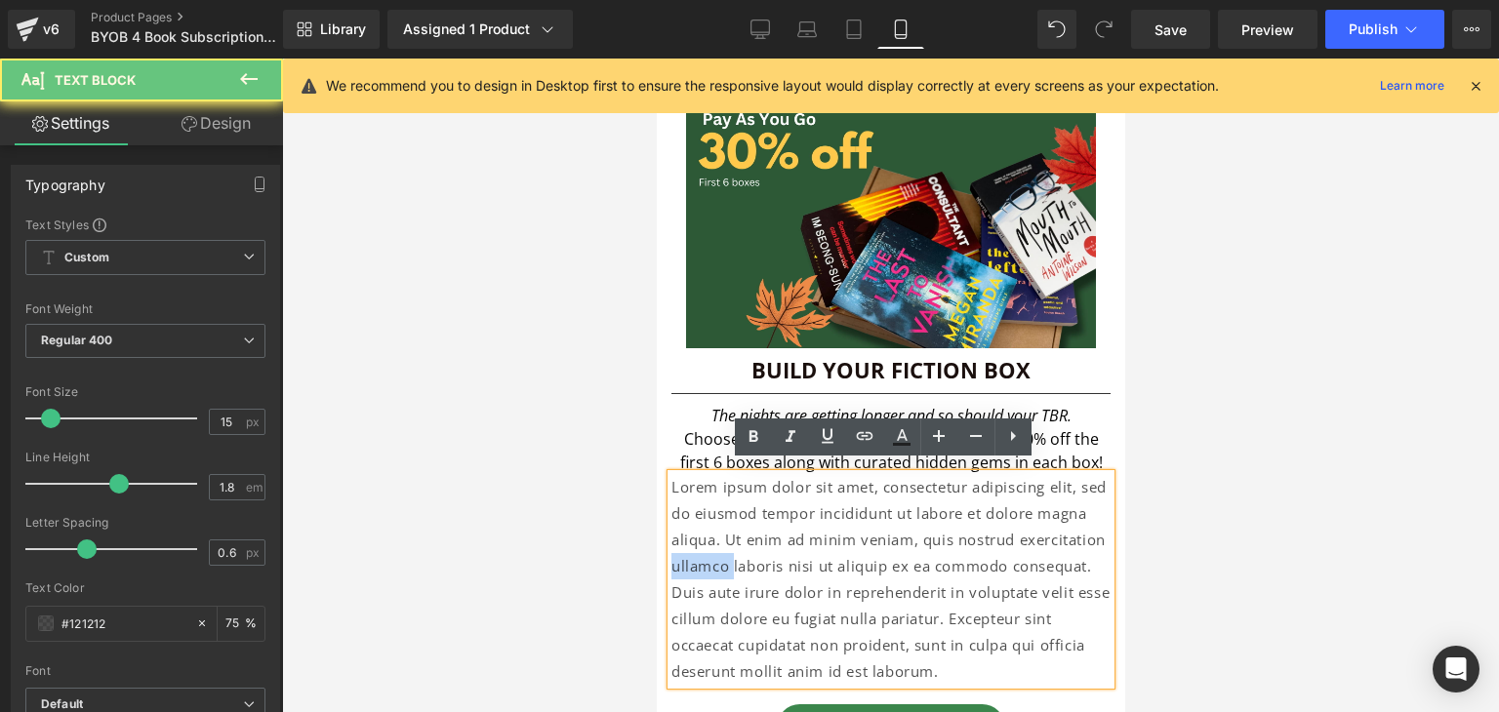
click at [793, 547] on p "Lorem ipsum dolor sit amet, consectetur adipiscing elit, sed do eiusmod tempor …" at bounding box center [889, 579] width 439 height 211
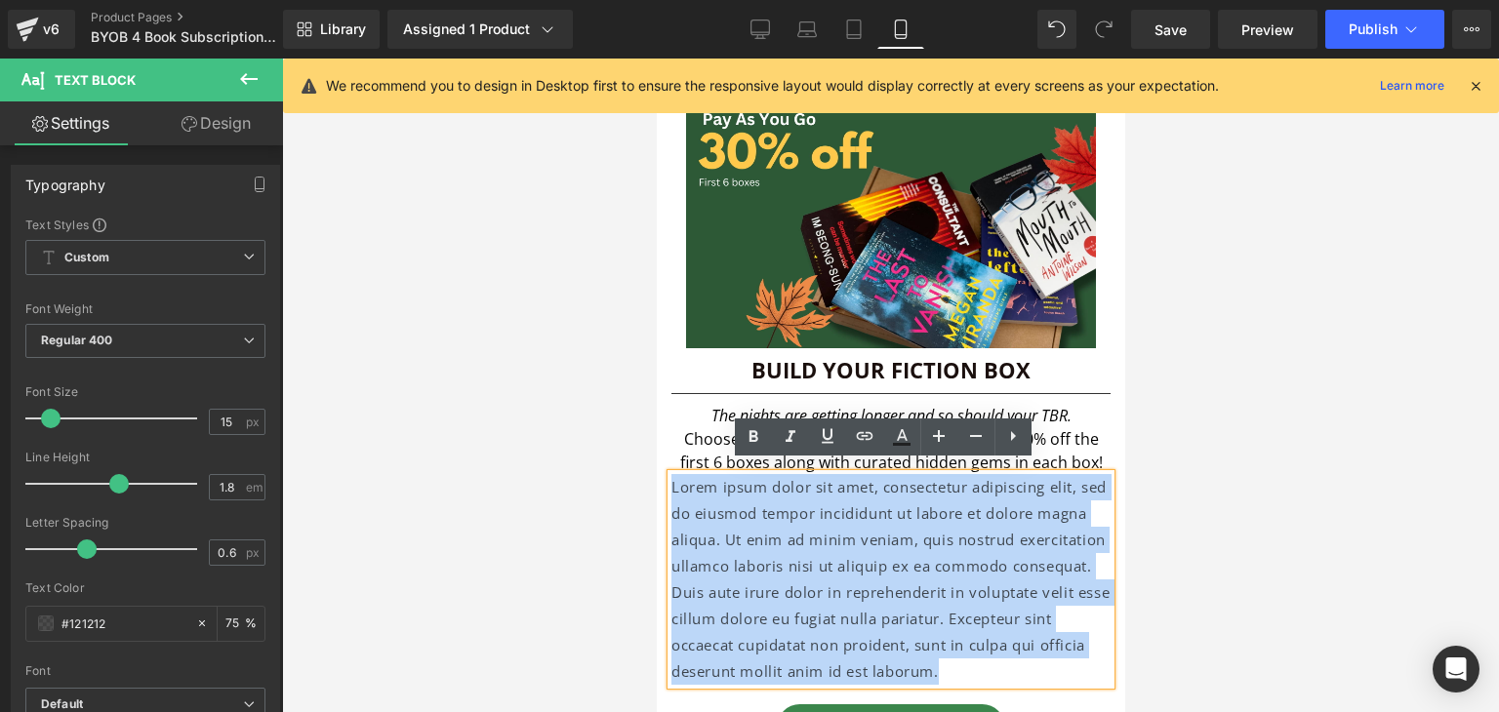
click at [793, 547] on p "Lorem ipsum dolor sit amet, consectetur adipiscing elit, sed do eiusmod tempor …" at bounding box center [889, 579] width 439 height 211
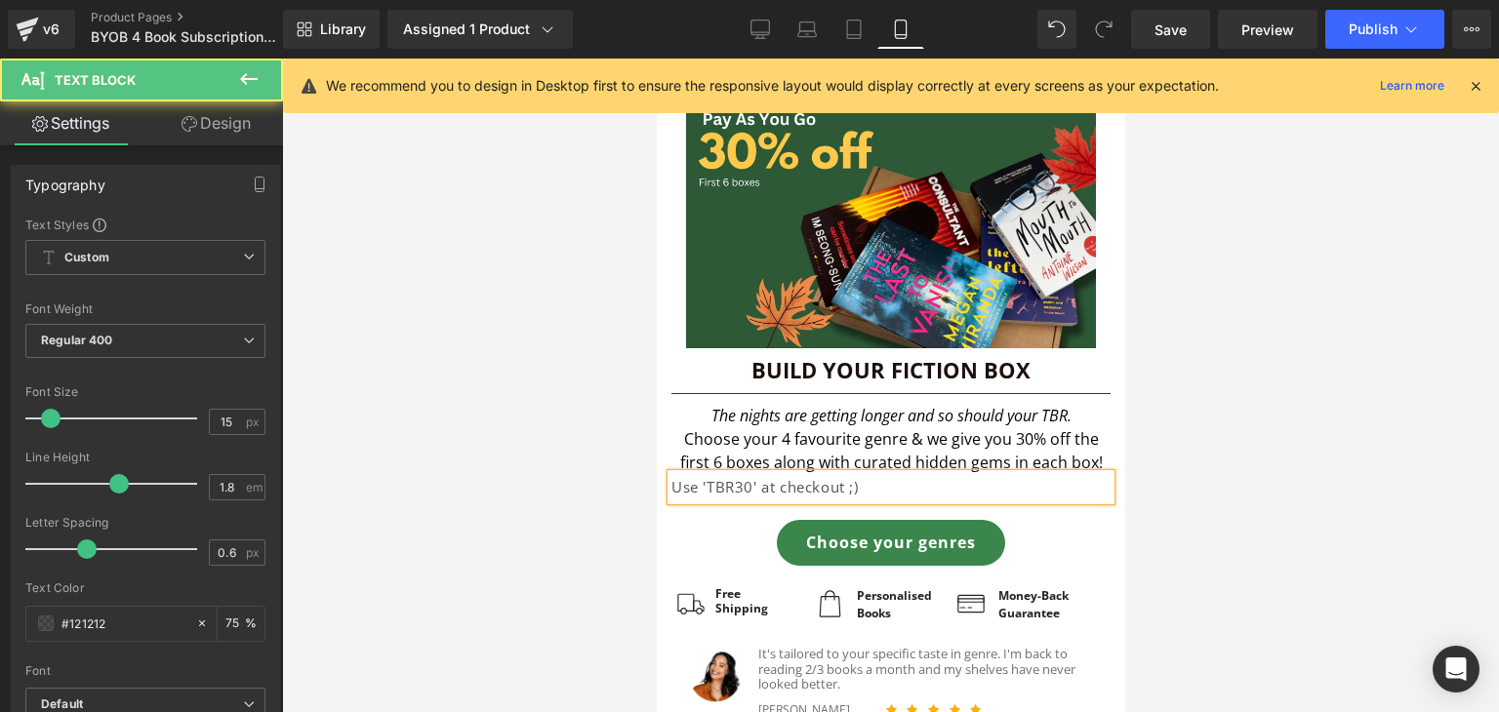
click at [800, 481] on p "Use 'TBR30' at checkout ;)" at bounding box center [889, 487] width 439 height 26
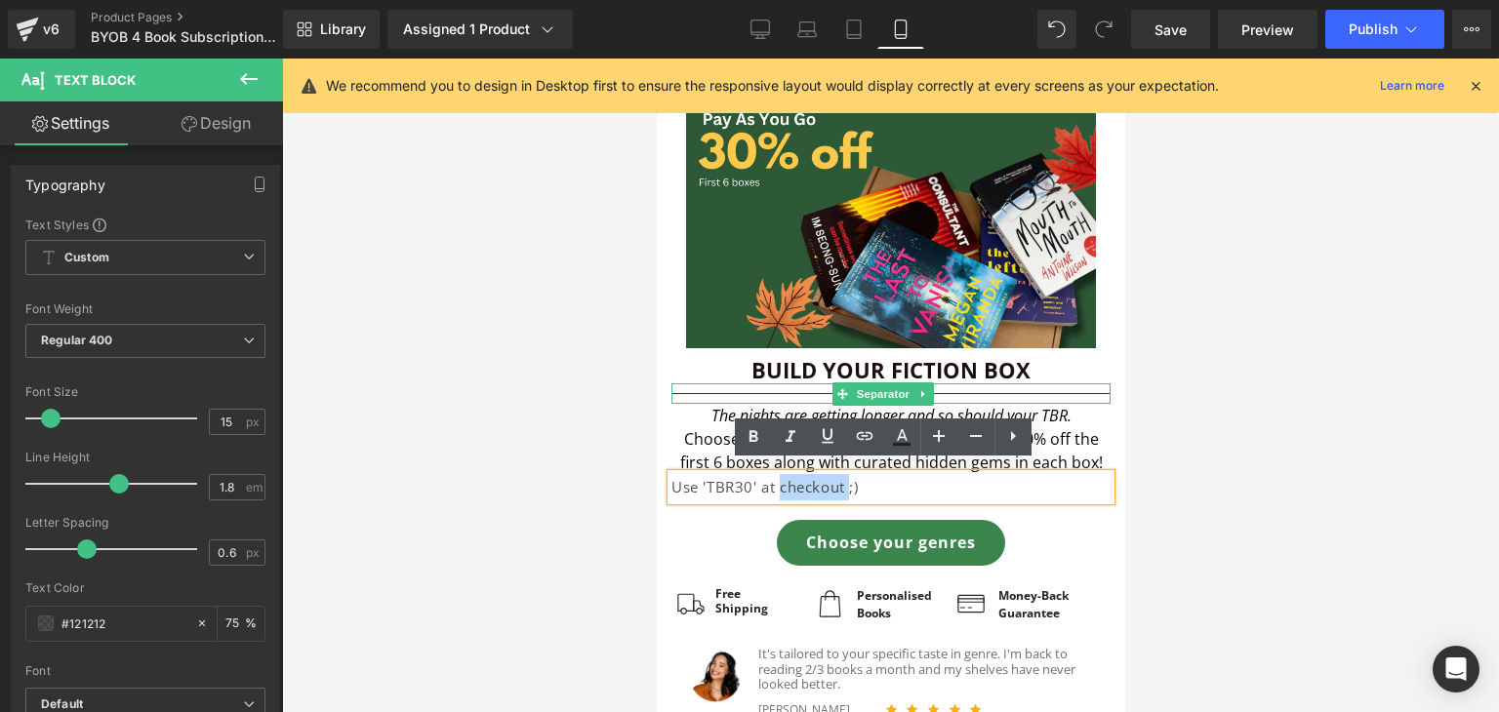
click at [841, 391] on span at bounding box center [841, 394] width 20 height 23
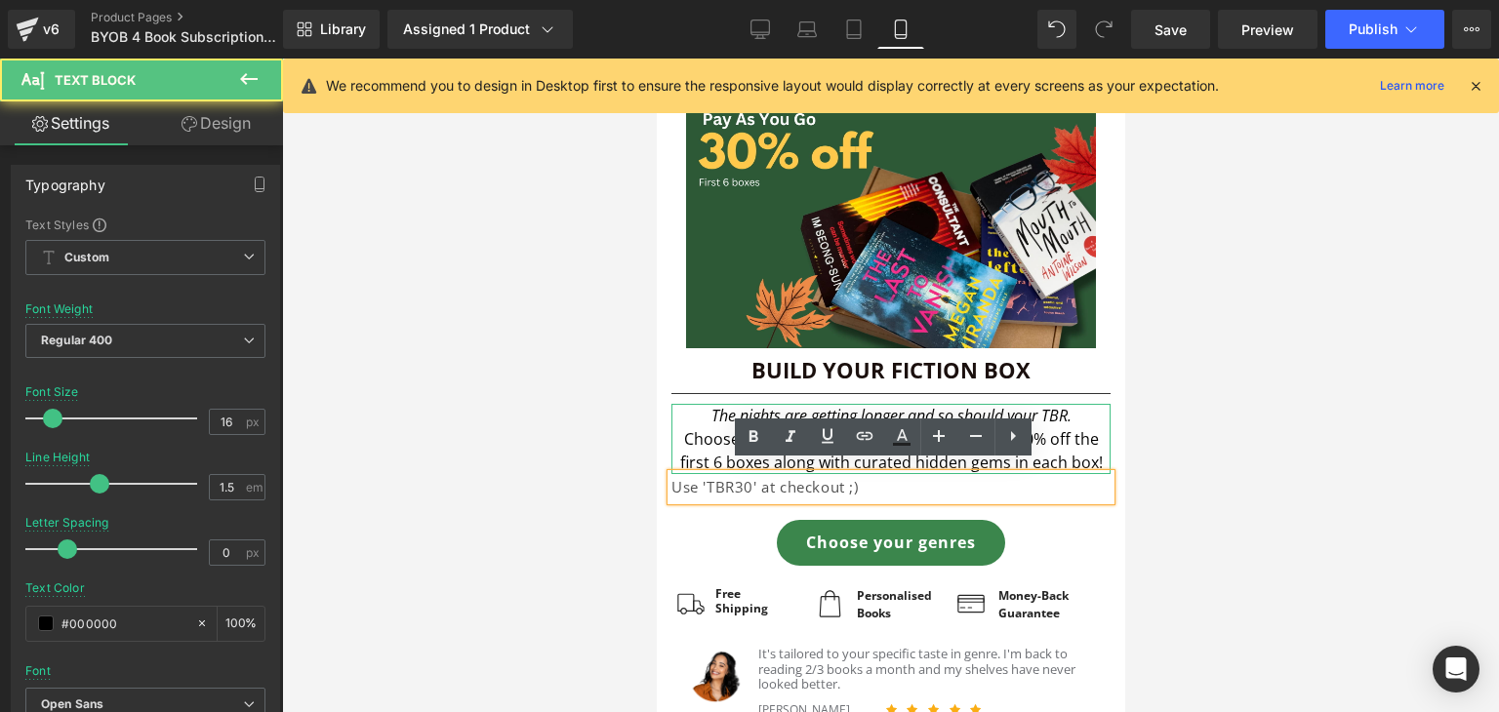
click at [693, 429] on p "Choose your 4 favourite genre & we give you 30% off the first 6 boxes along wit…" at bounding box center [889, 450] width 439 height 47
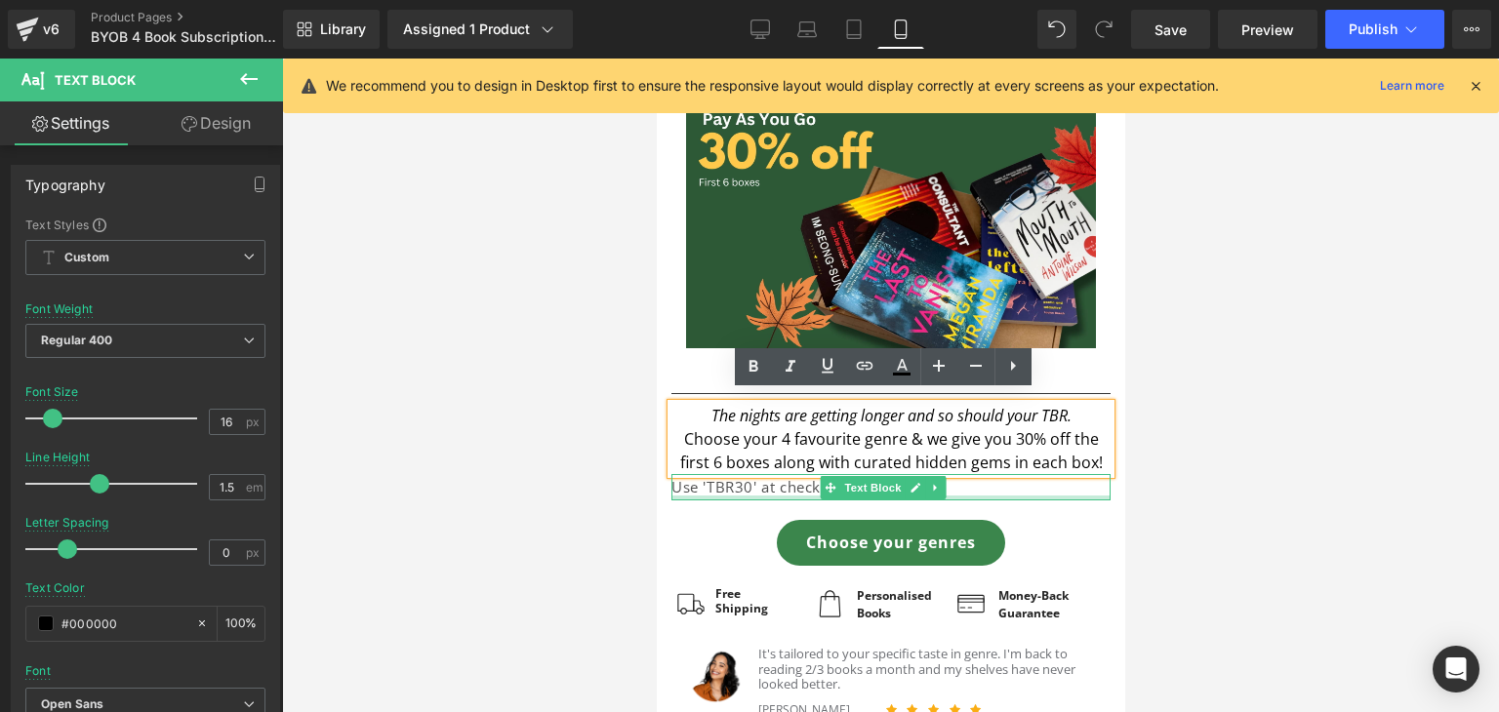
click at [749, 496] on div at bounding box center [889, 498] width 439 height 5
click at [749, 485] on p "Use 'TBR30' at checkout ;)" at bounding box center [889, 487] width 439 height 26
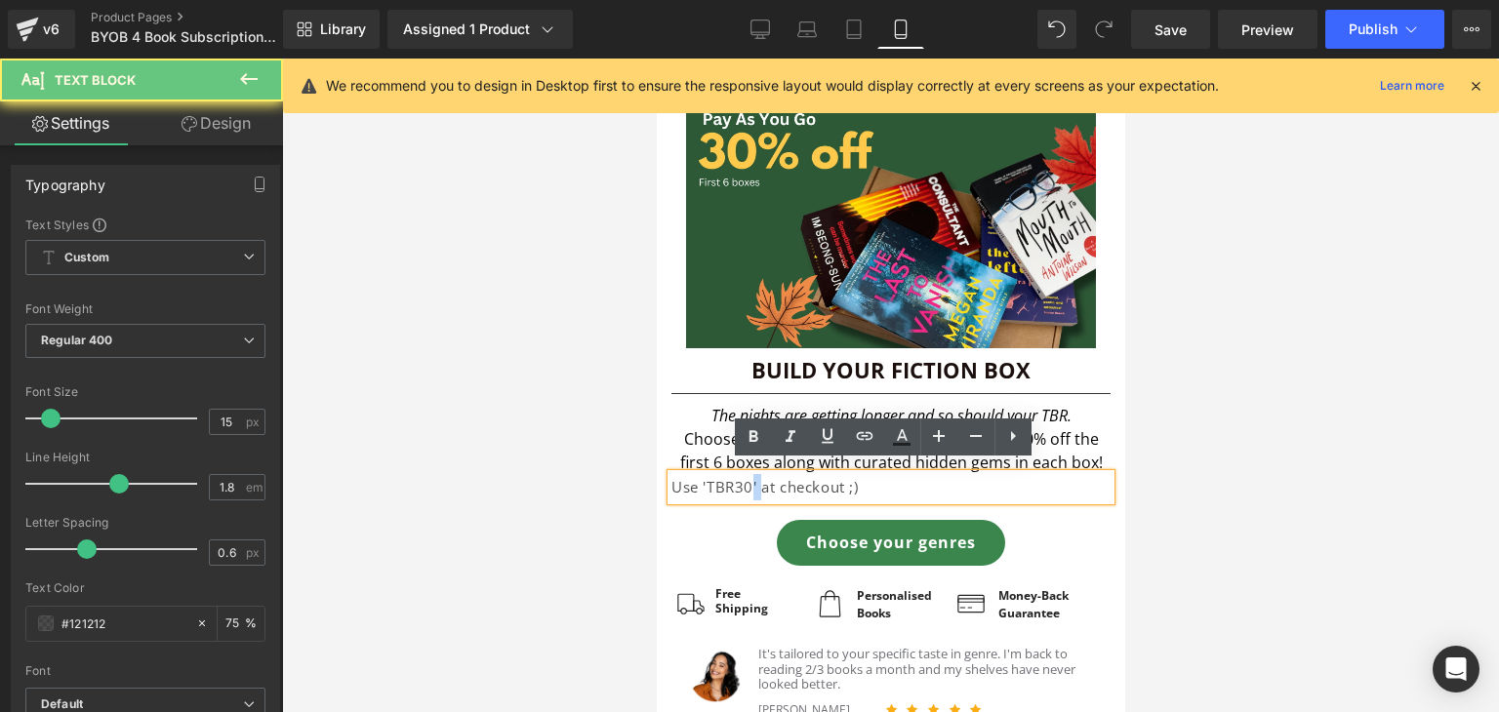
click at [749, 485] on p "Use 'TBR30' at checkout ;)" at bounding box center [889, 487] width 439 height 26
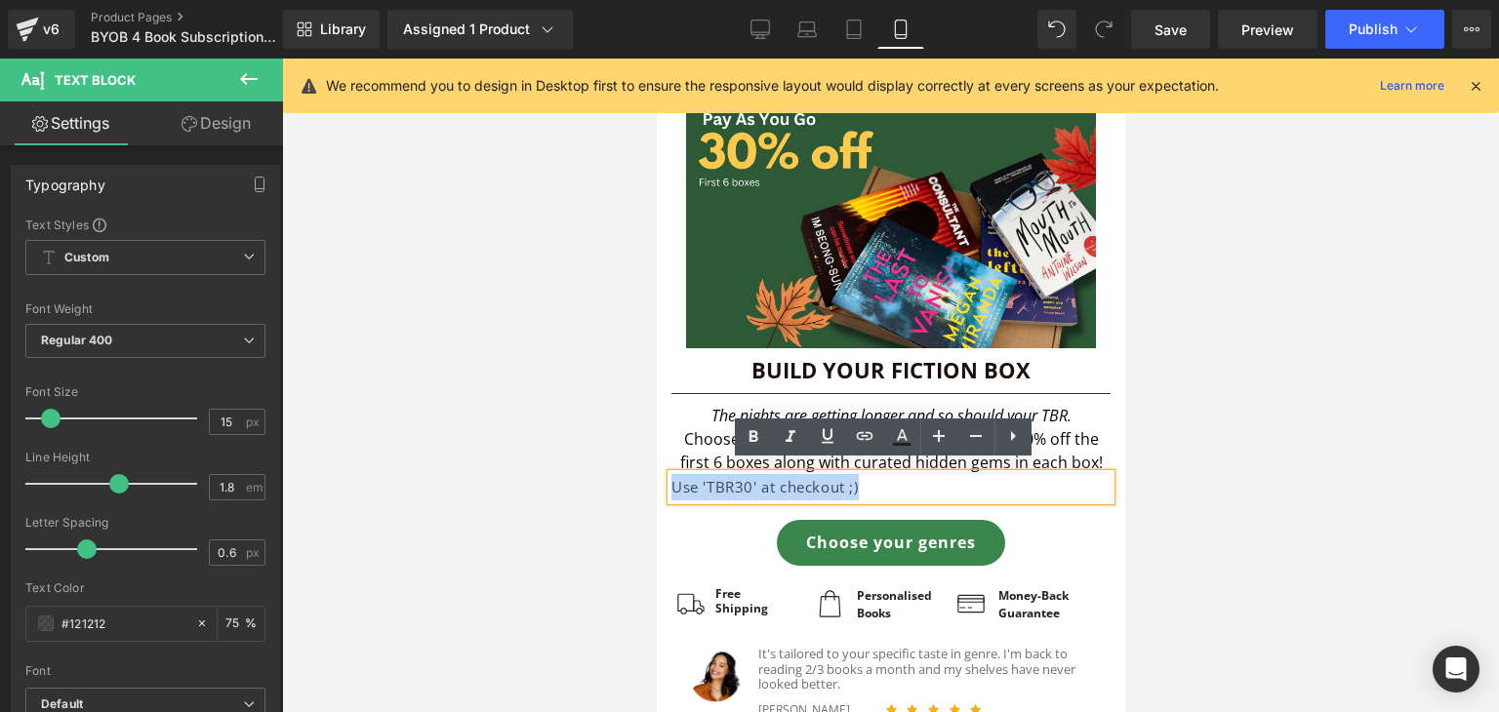
click at [749, 485] on p "Use 'TBR30' at checkout ;)" at bounding box center [889, 487] width 439 height 26
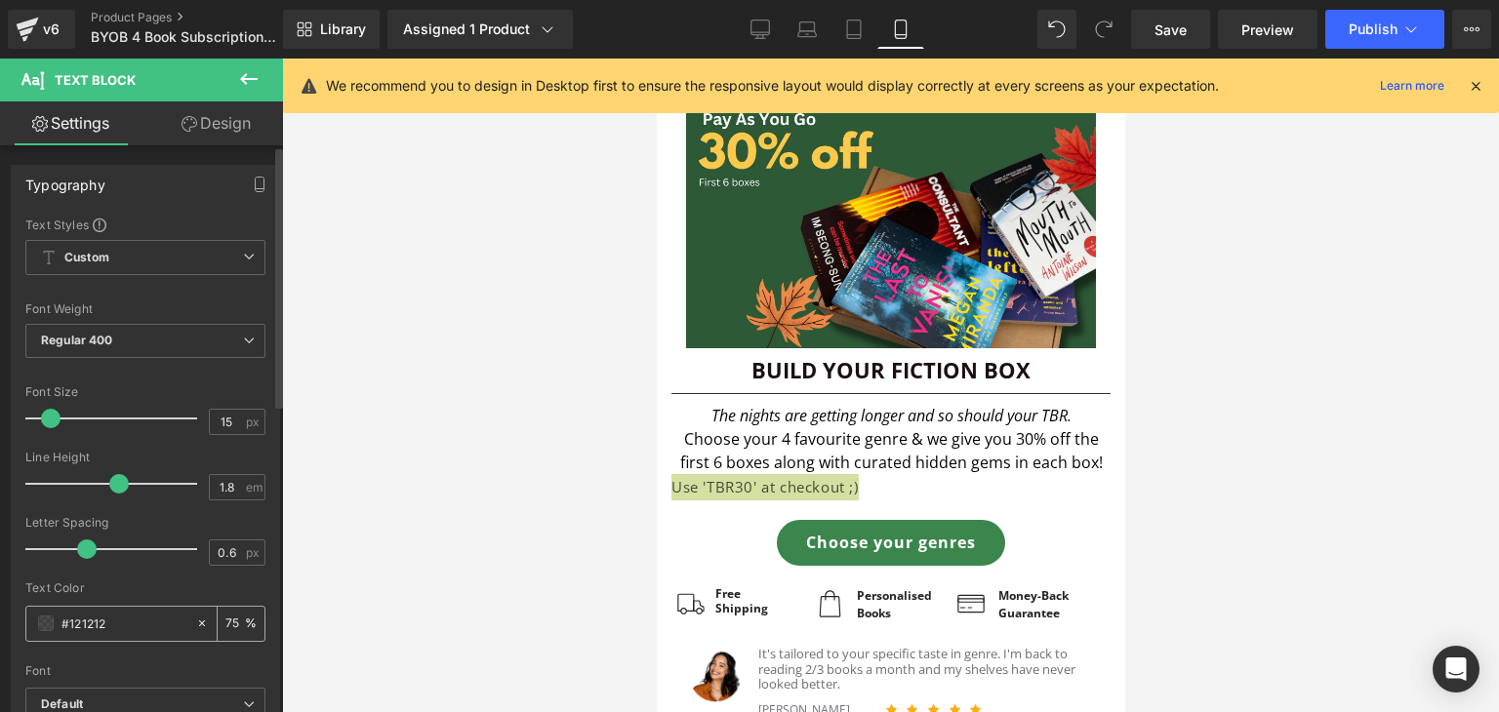
click at [85, 635] on div "#121212" at bounding box center [110, 624] width 169 height 34
click at [108, 618] on input "#121212" at bounding box center [123, 623] width 125 height 21
click at [232, 617] on input "75" at bounding box center [235, 623] width 20 height 21
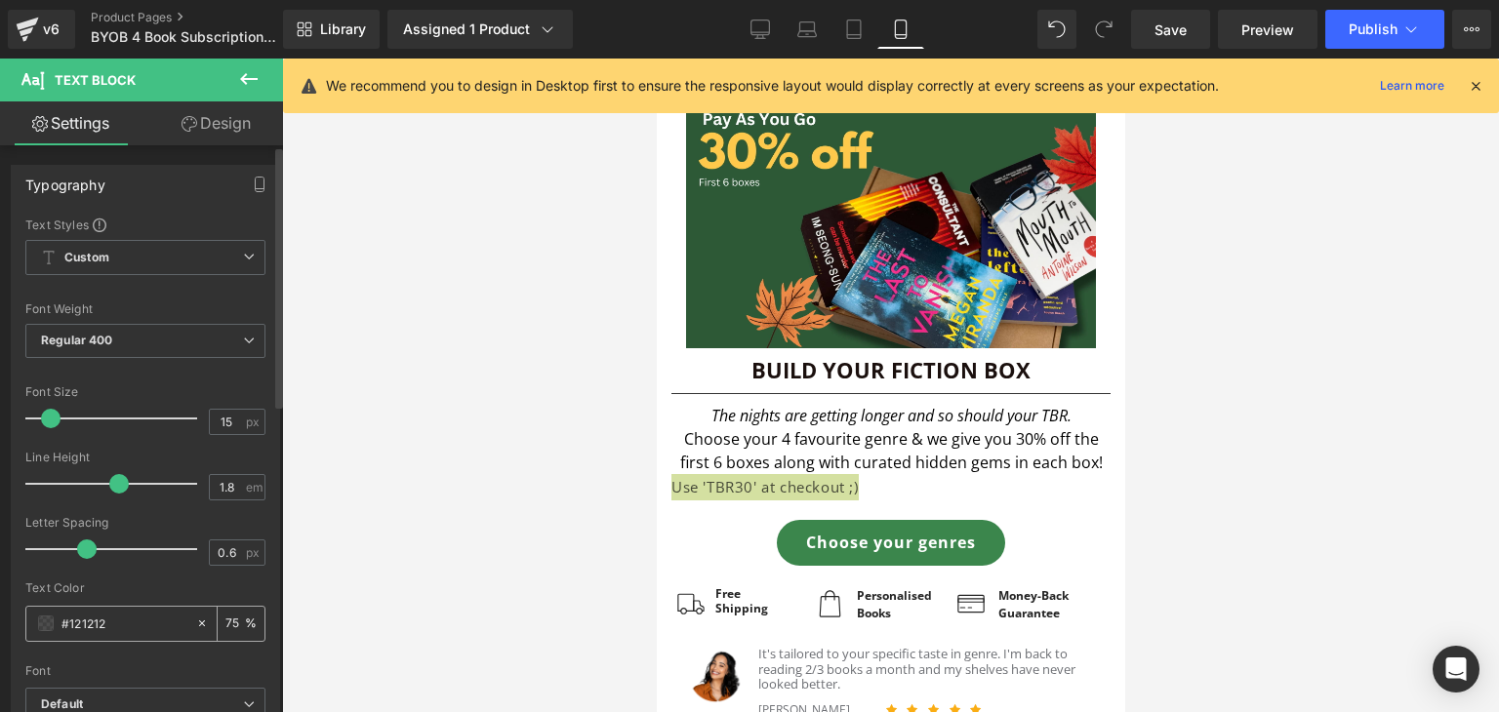
click at [232, 617] on input "75" at bounding box center [235, 623] width 20 height 21
click at [225, 617] on input "75" at bounding box center [235, 623] width 20 height 21
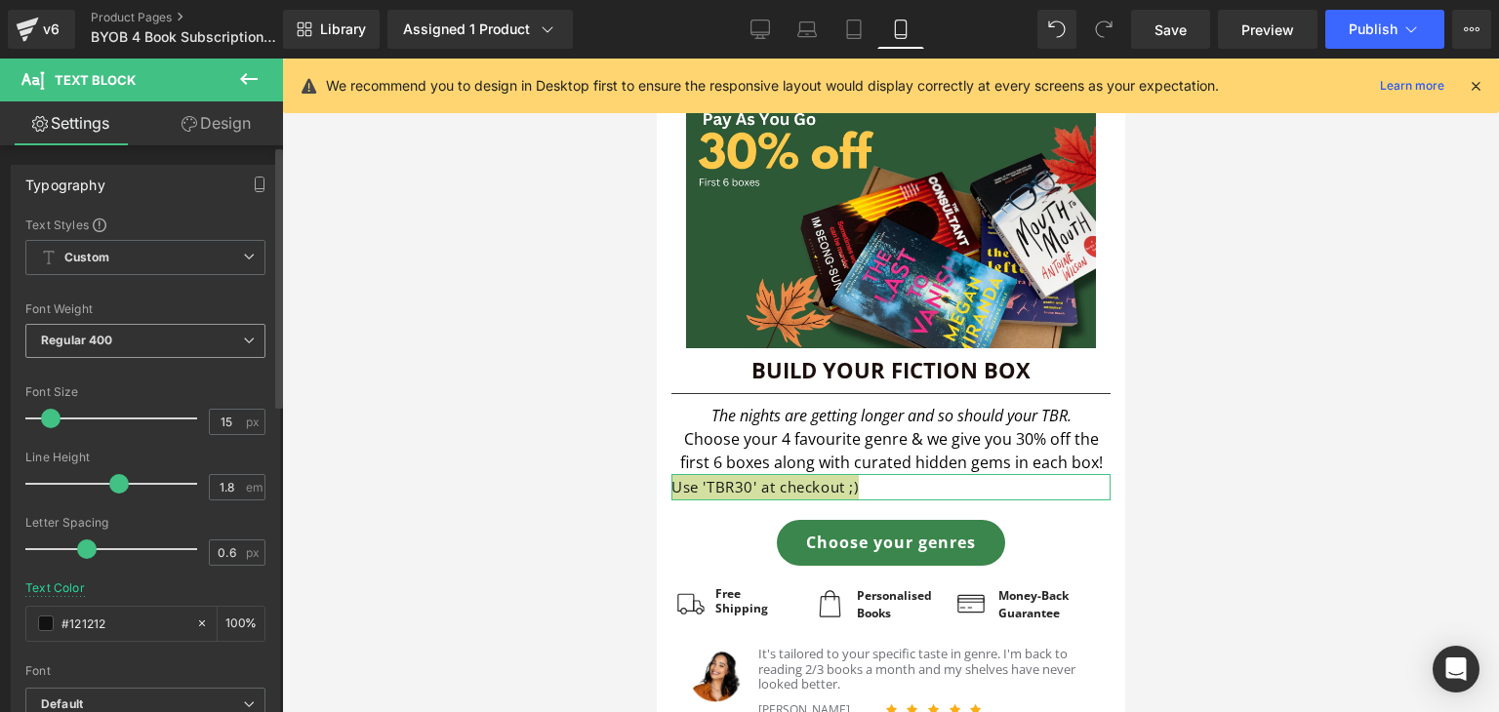
type input "100"
click at [126, 348] on span "Regular 400" at bounding box center [145, 341] width 240 height 34
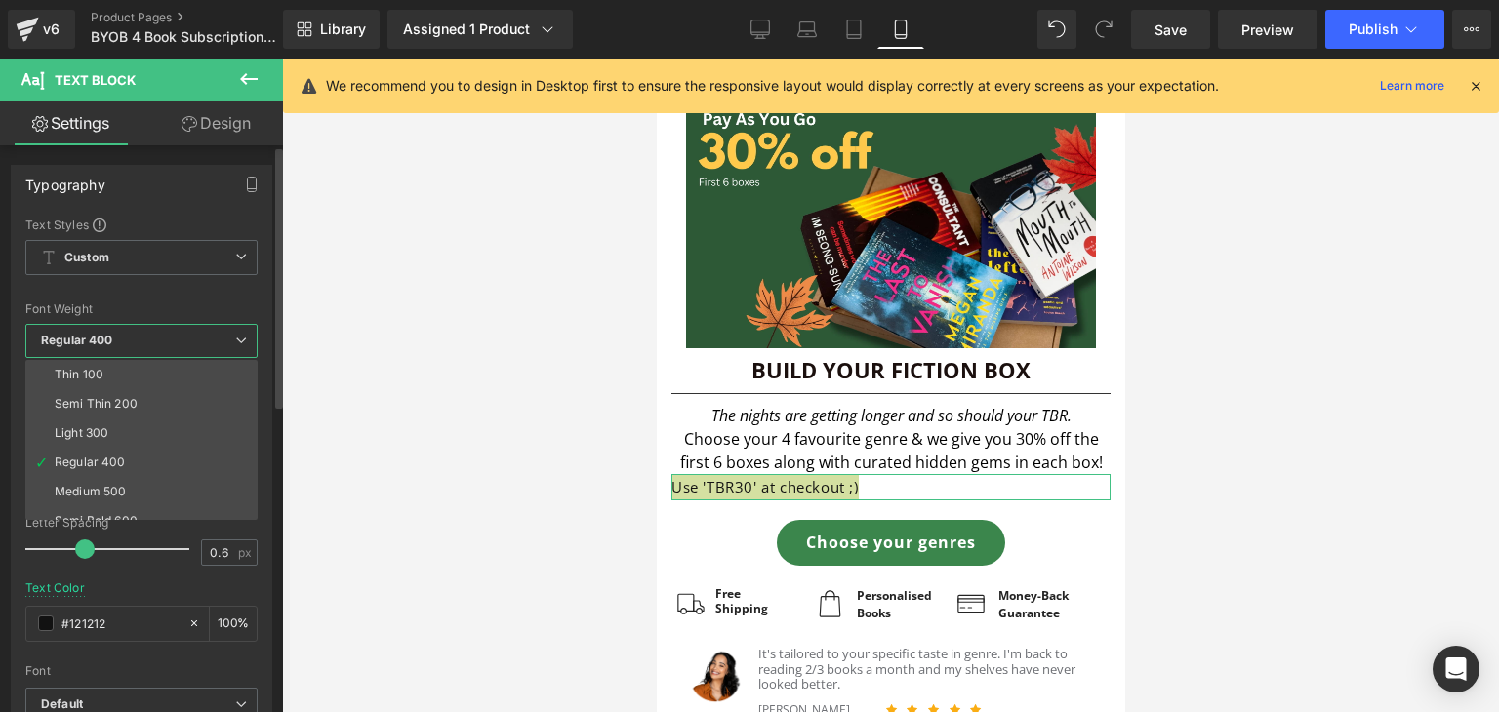
click at [129, 347] on span "Regular 400" at bounding box center [141, 341] width 232 height 34
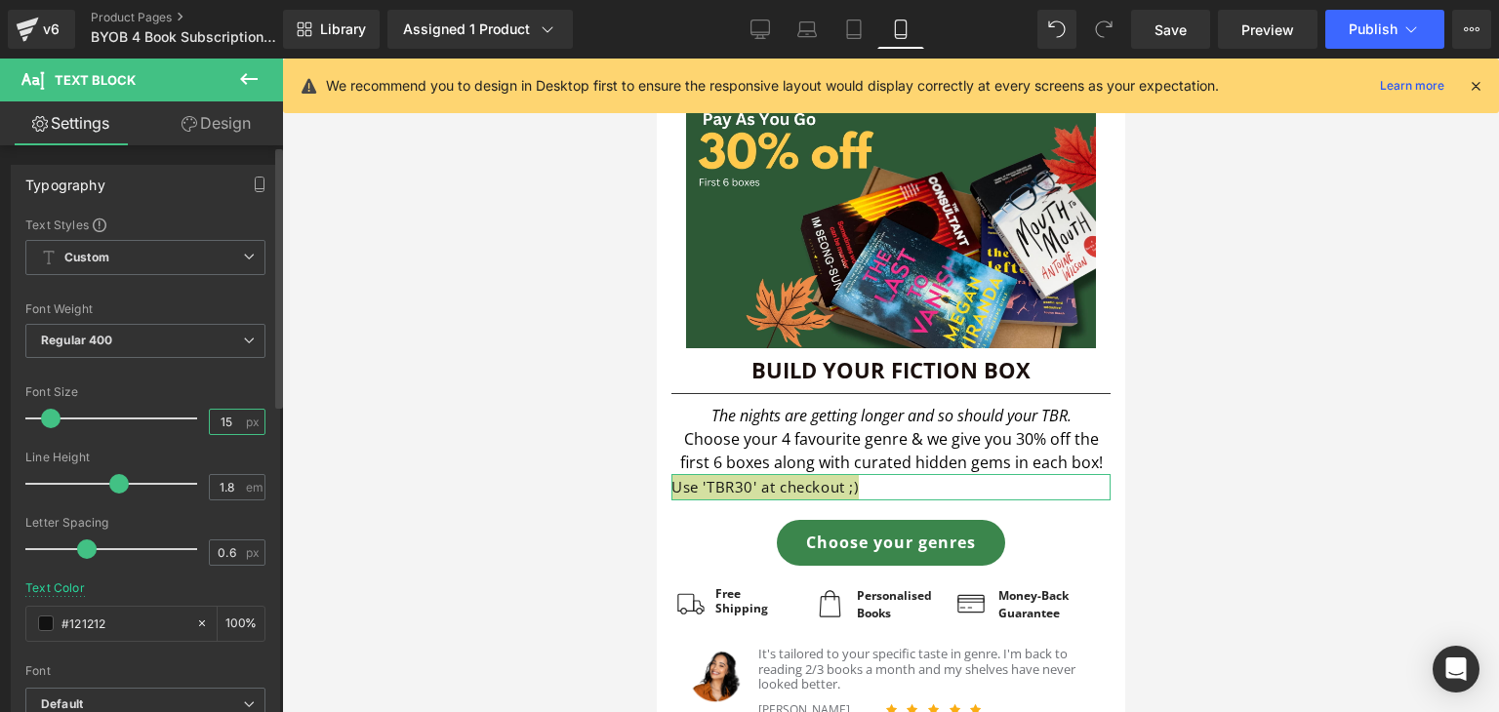
click at [234, 423] on input "15" at bounding box center [227, 422] width 34 height 24
type input "18"
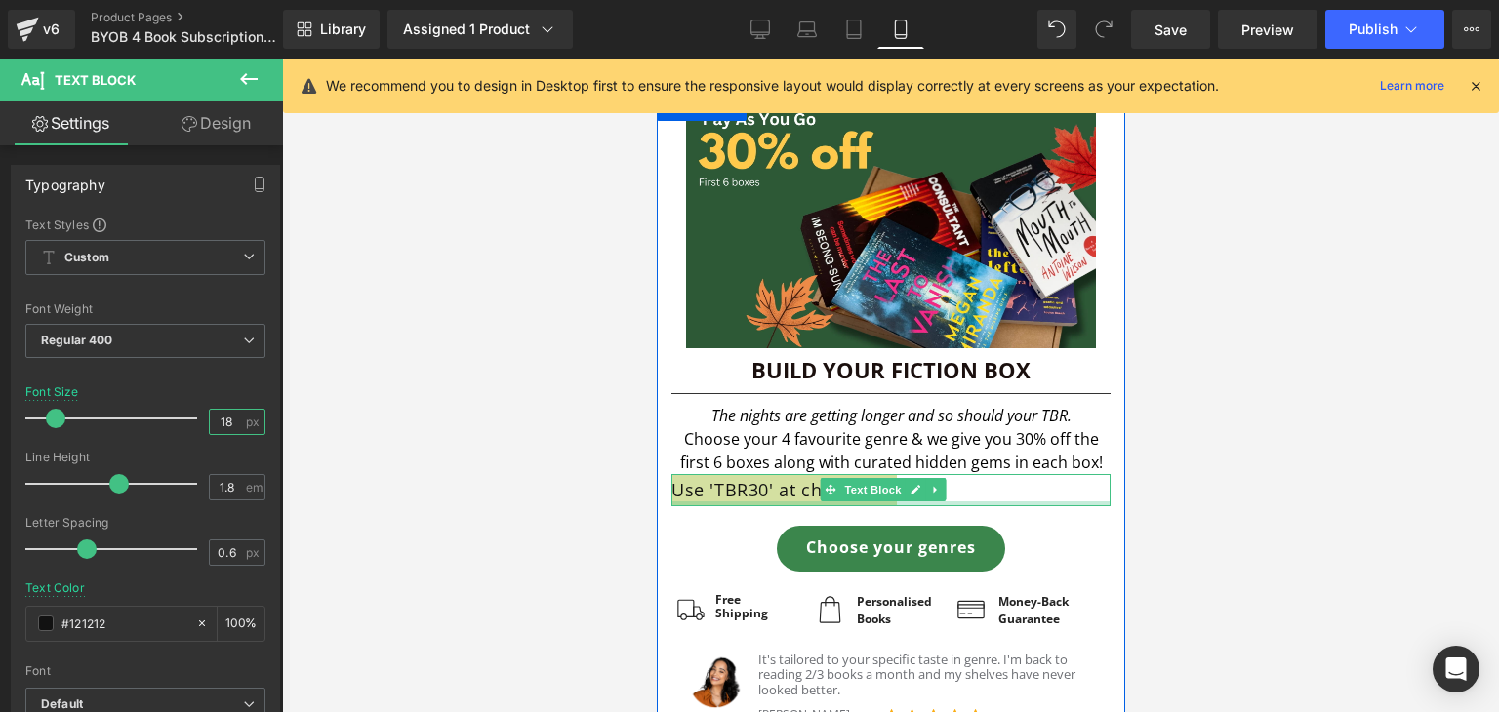
click at [756, 502] on div at bounding box center [889, 504] width 439 height 5
click at [756, 494] on p "Use 'TBR30' at checkout ;)" at bounding box center [889, 489] width 439 height 31
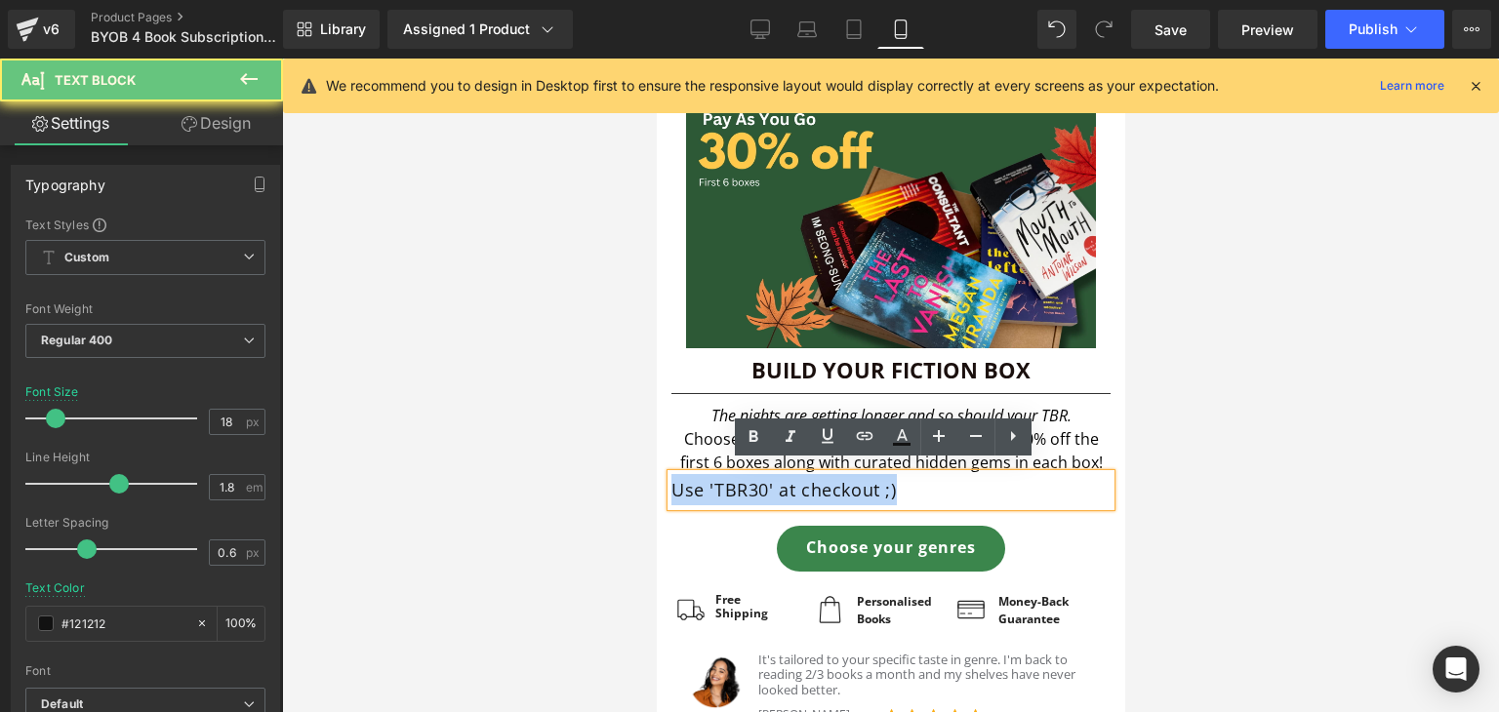
click at [747, 476] on p "Use 'TBR30' at checkout ;)" at bounding box center [889, 489] width 439 height 31
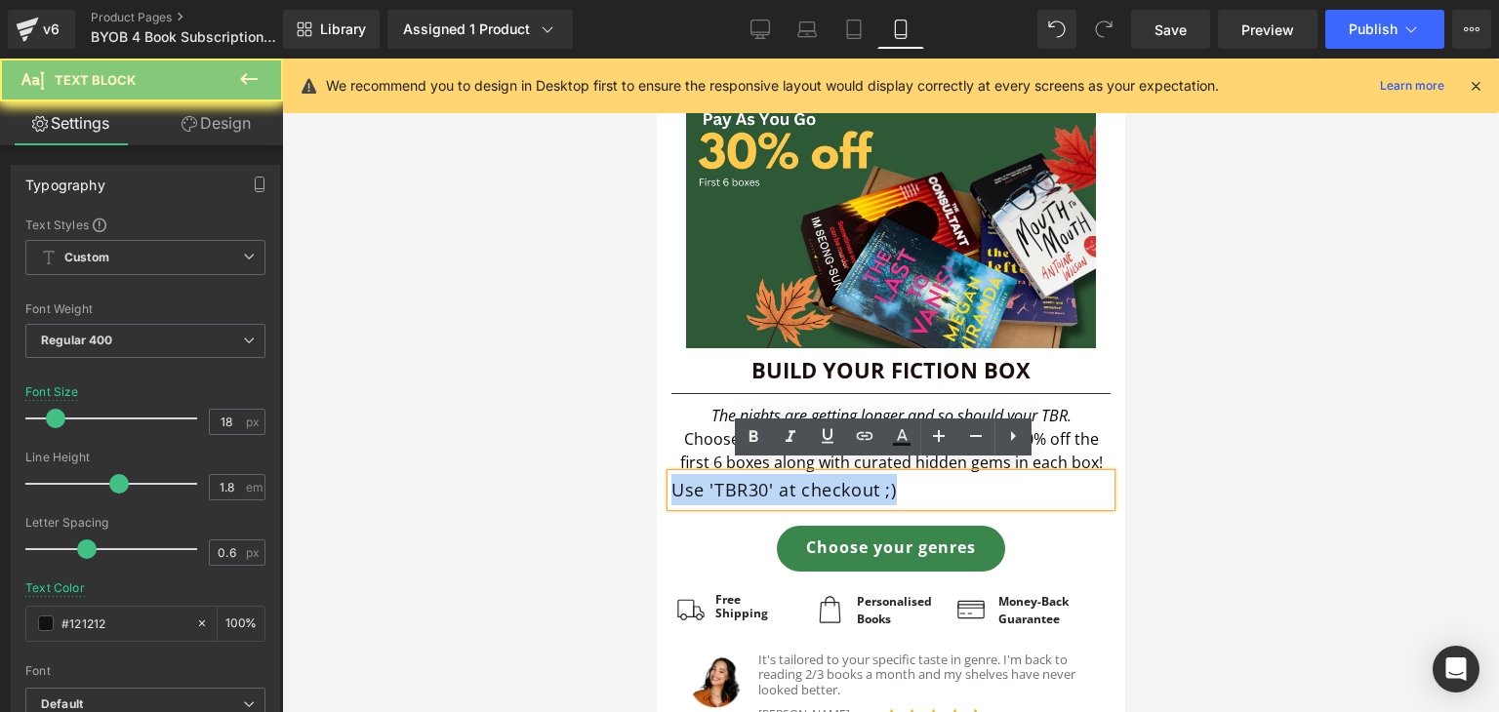
click at [747, 476] on p "Use 'TBR30' at checkout ;)" at bounding box center [889, 489] width 439 height 31
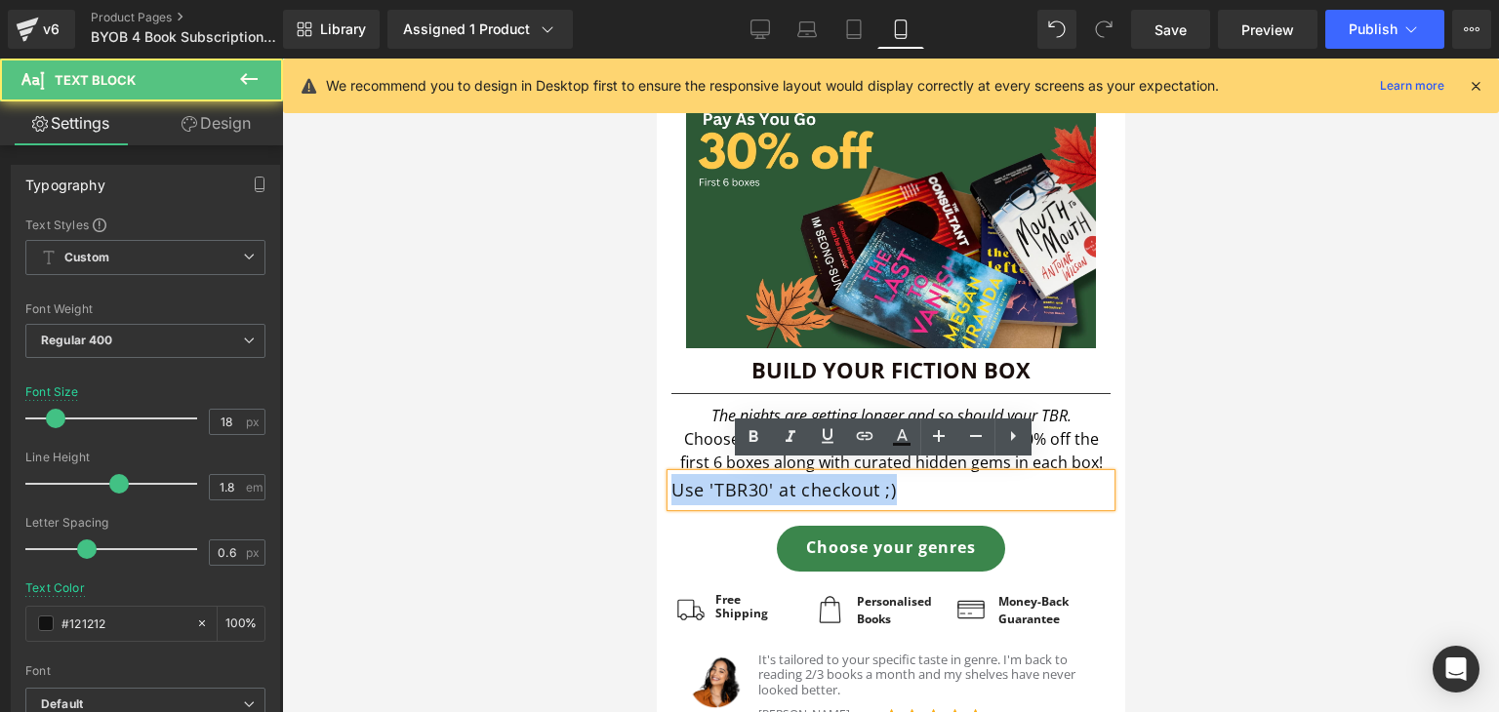
click at [747, 476] on p "Use 'TBR30' at checkout ;)" at bounding box center [889, 489] width 439 height 31
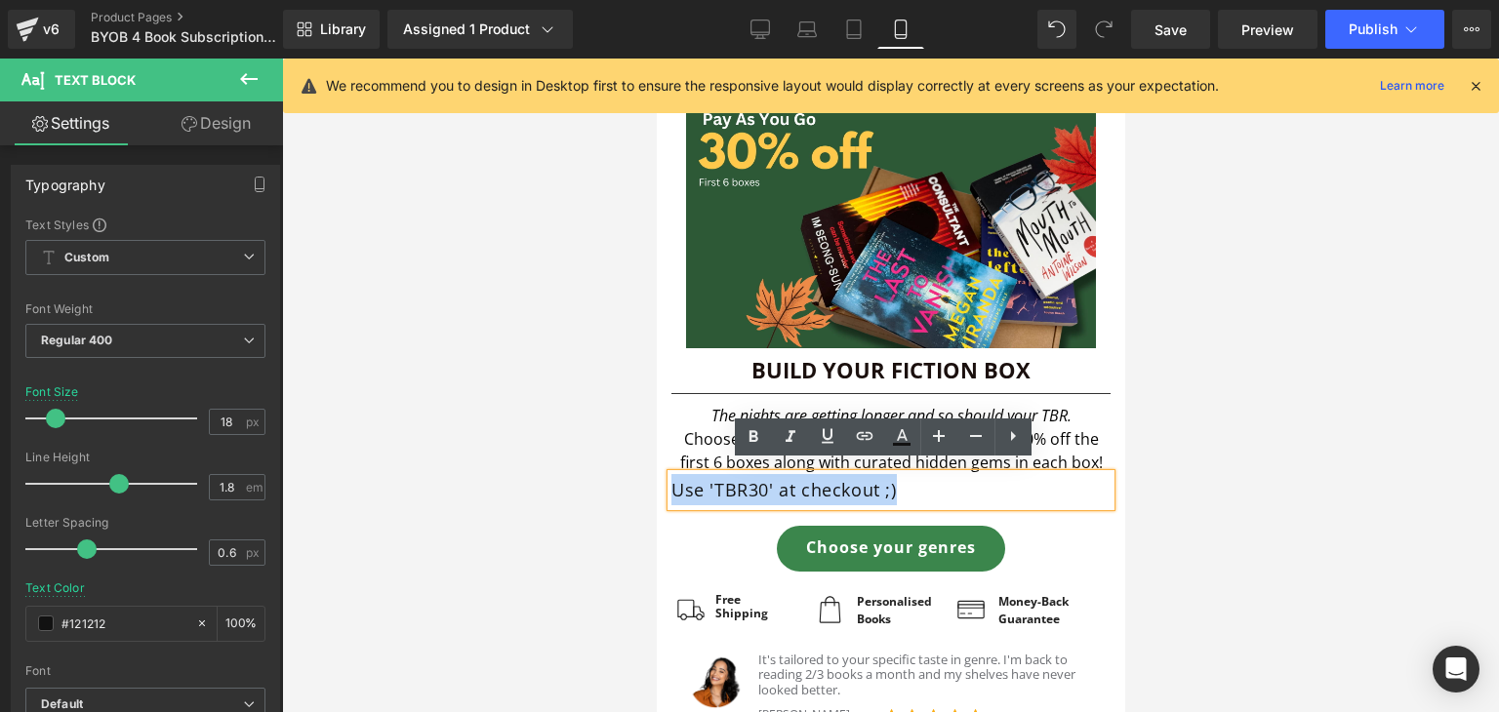
click at [747, 476] on p "Use 'TBR30' at checkout ;)" at bounding box center [889, 489] width 439 height 31
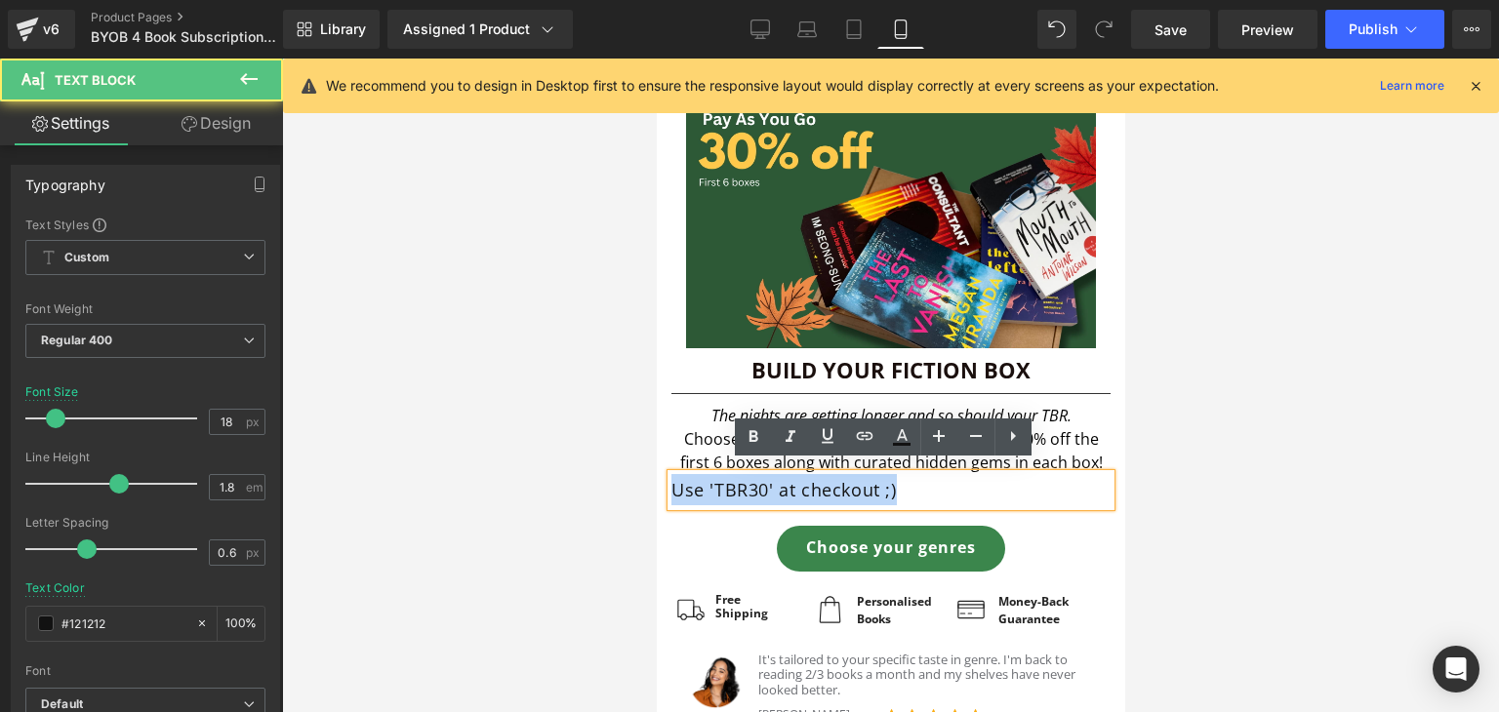
click at [772, 476] on p "Use 'TBR30' at checkout ;)" at bounding box center [889, 489] width 439 height 31
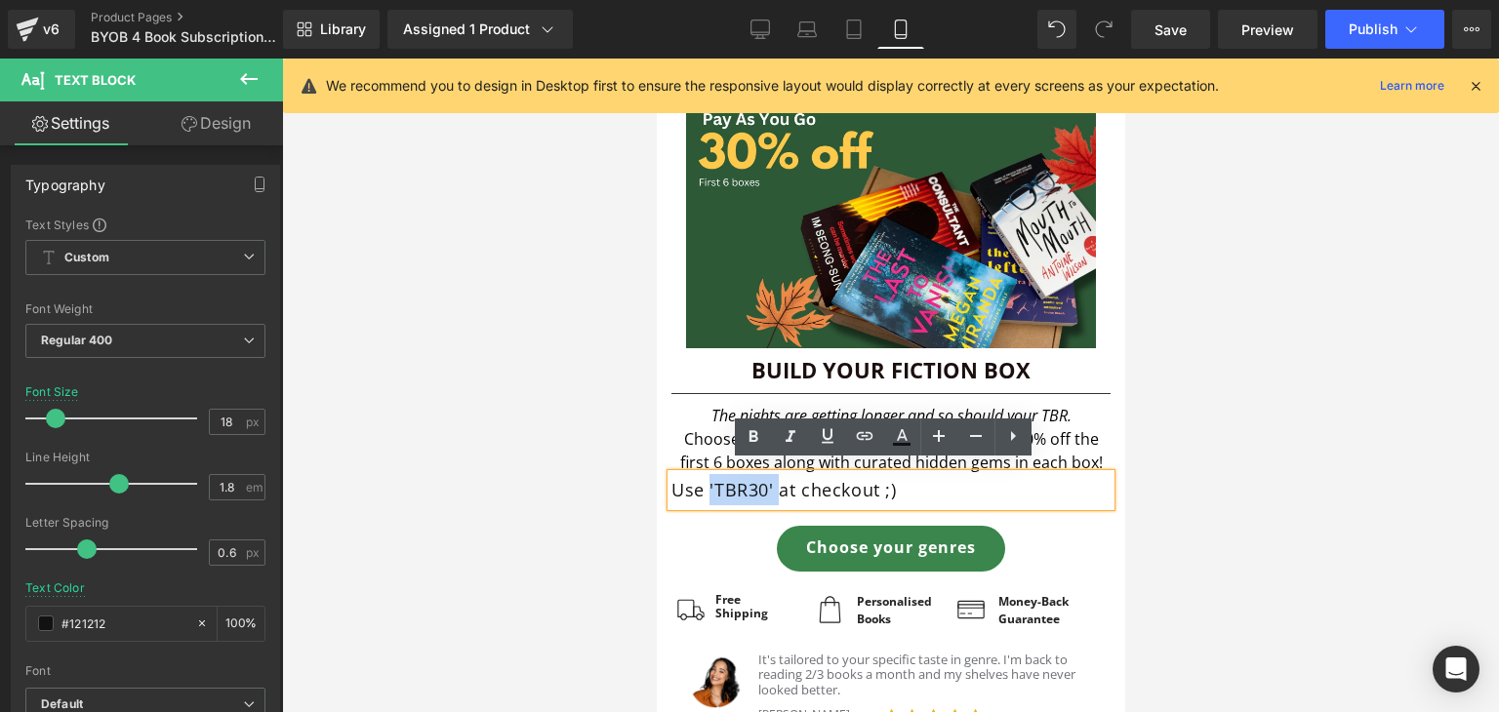
drag, startPoint x: 772, startPoint y: 476, endPoint x: 707, endPoint y: 476, distance: 64.4
click at [707, 476] on p "Use 'TBR30' at checkout ;)" at bounding box center [889, 489] width 439 height 31
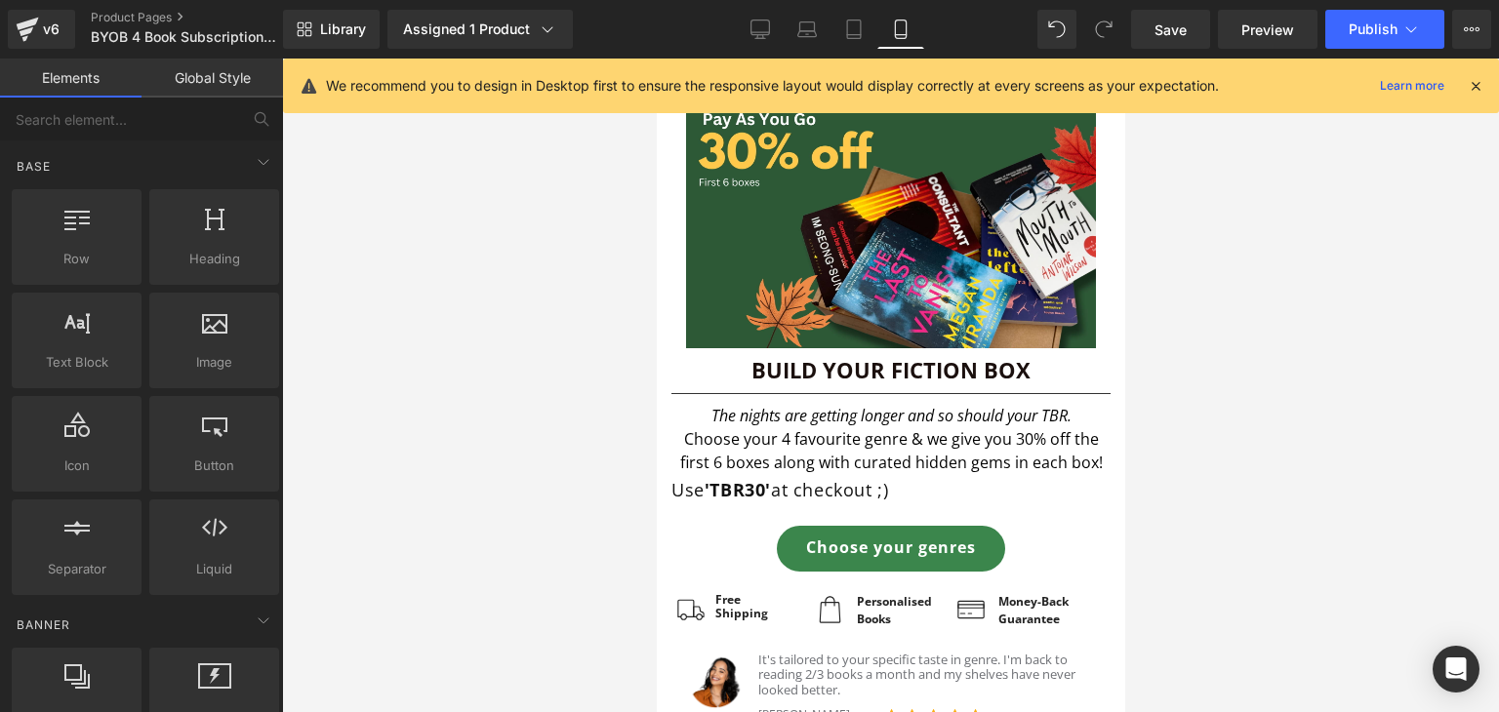
click at [519, 508] on div at bounding box center [890, 386] width 1217 height 654
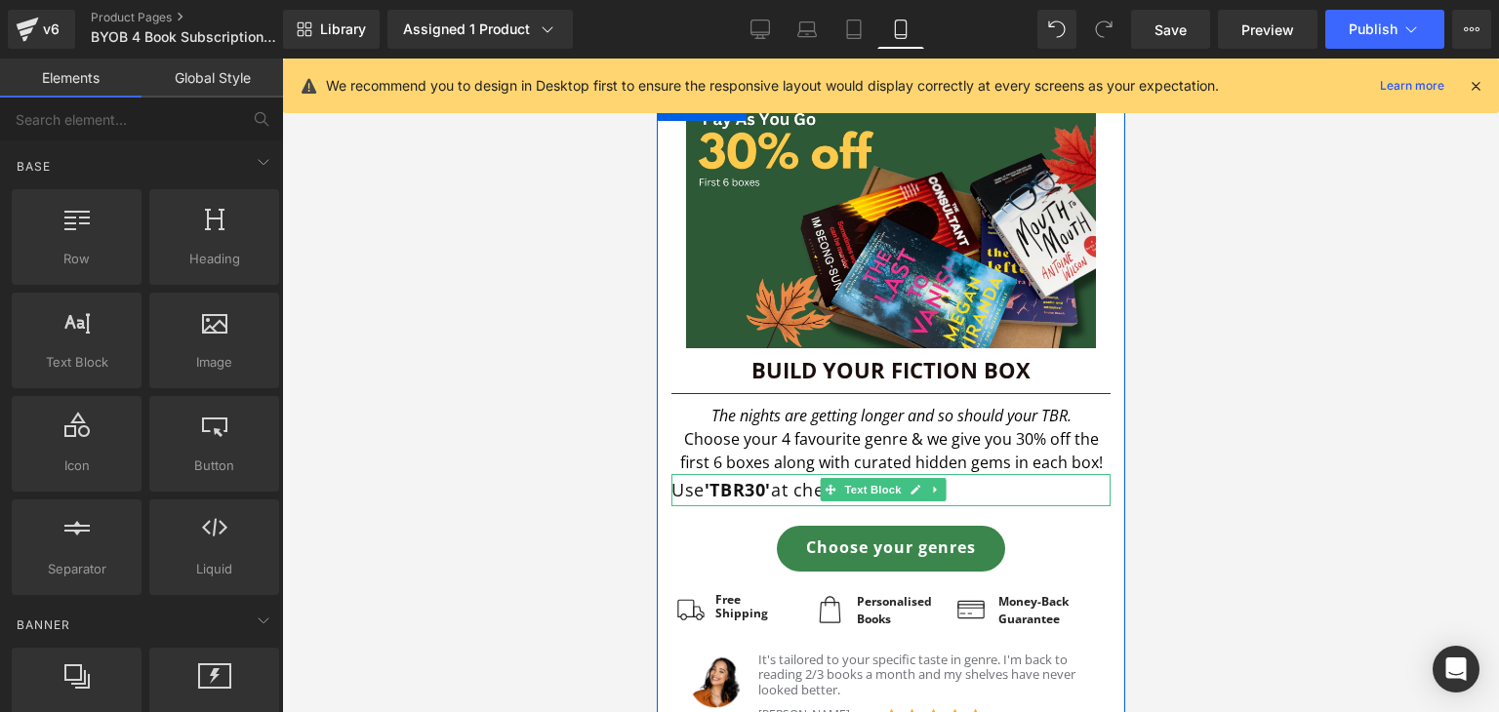
click at [801, 477] on p "Use 'TBR30' at checkout ;)" at bounding box center [889, 489] width 439 height 31
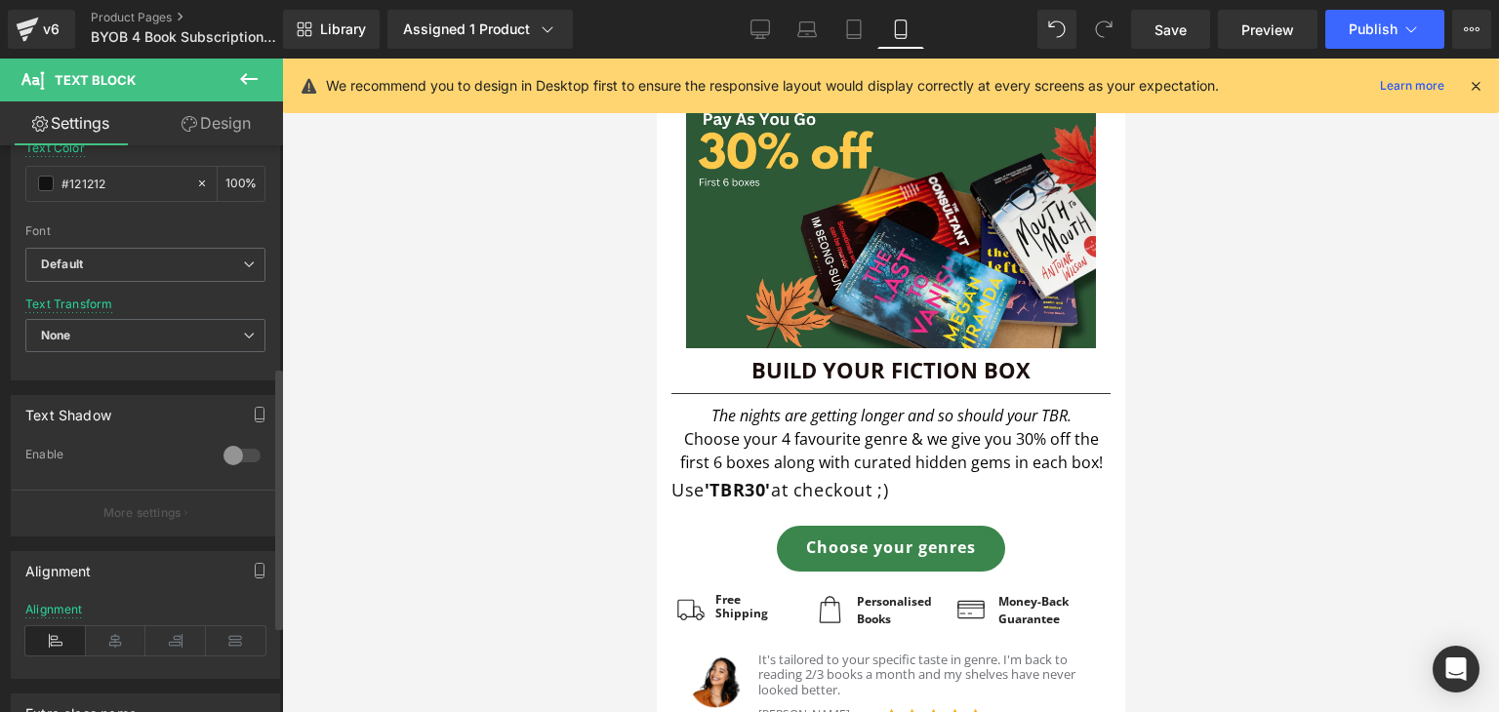
scroll to position [481, 0]
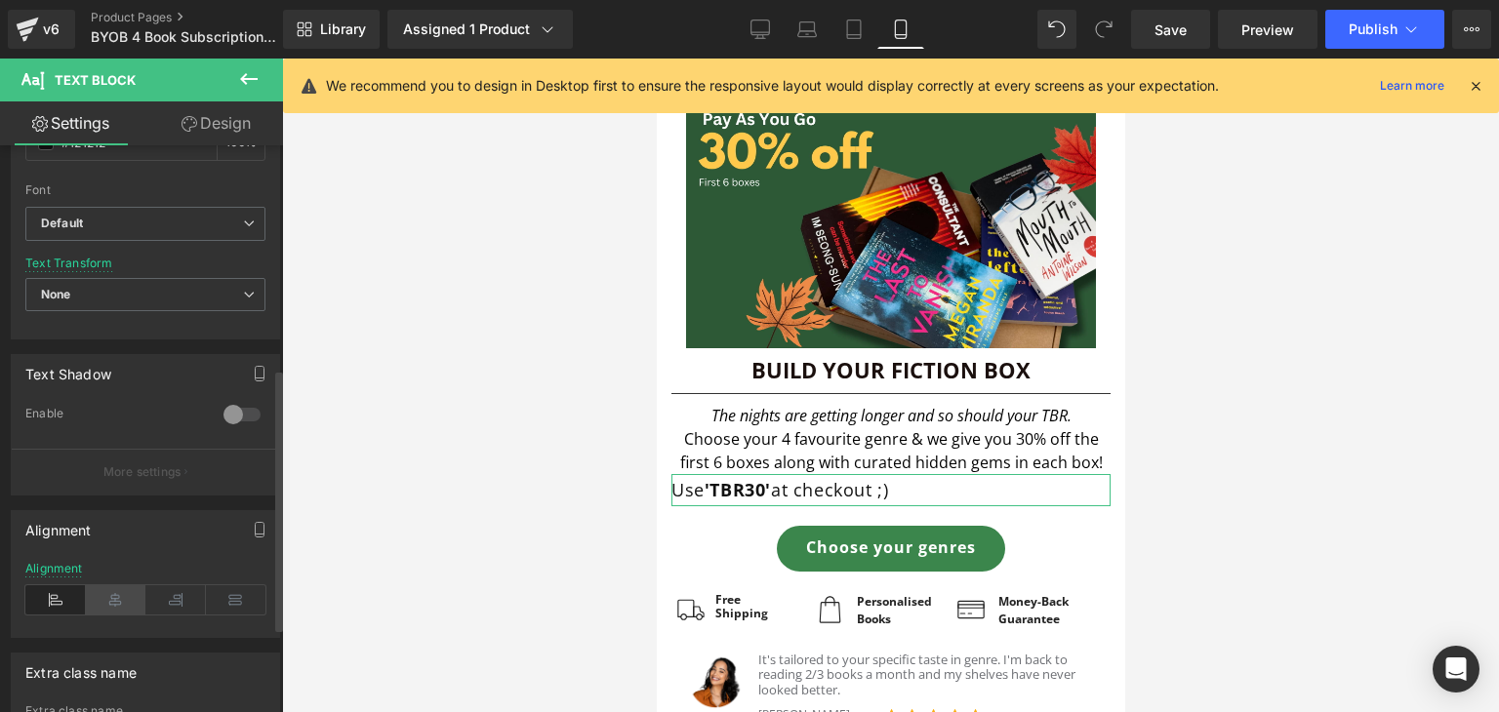
click at [126, 598] on icon at bounding box center [116, 600] width 61 height 29
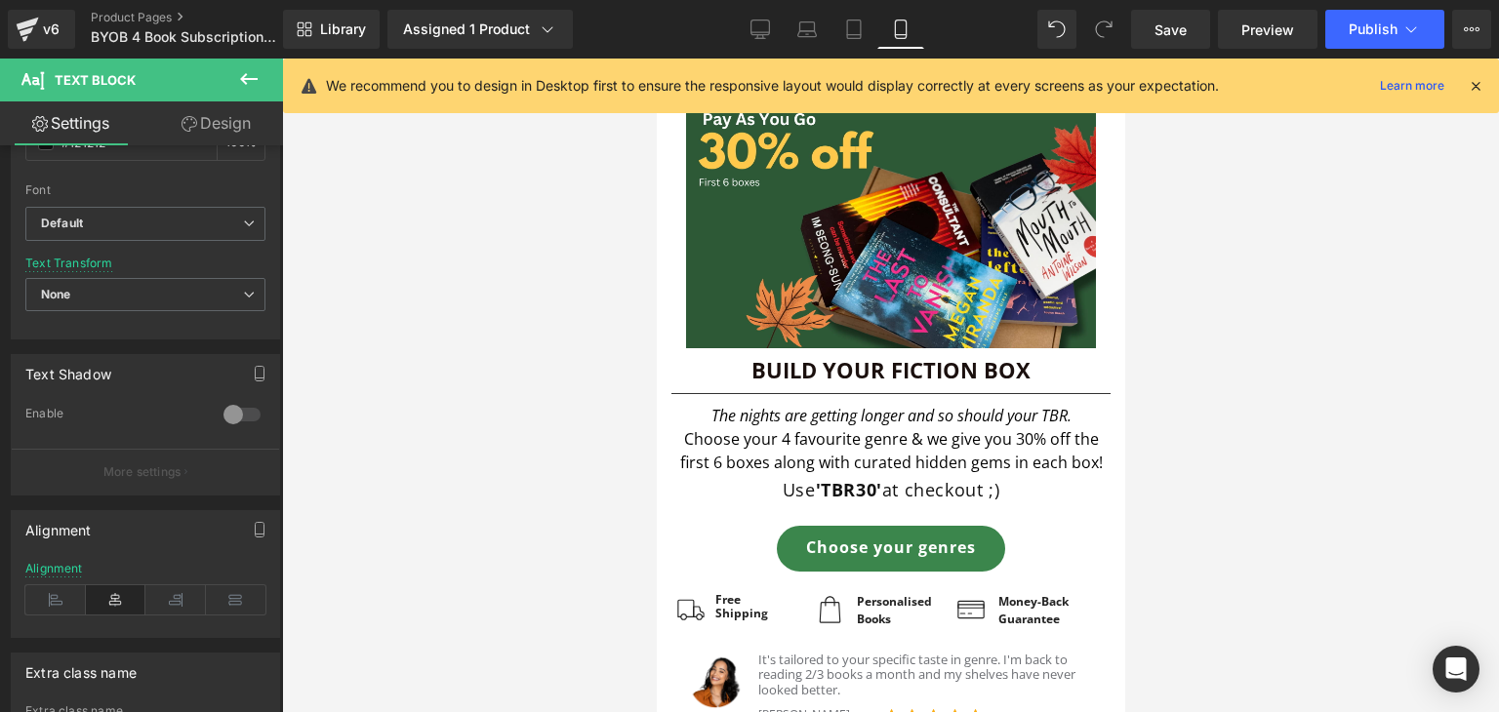
click at [530, 535] on div at bounding box center [890, 386] width 1217 height 654
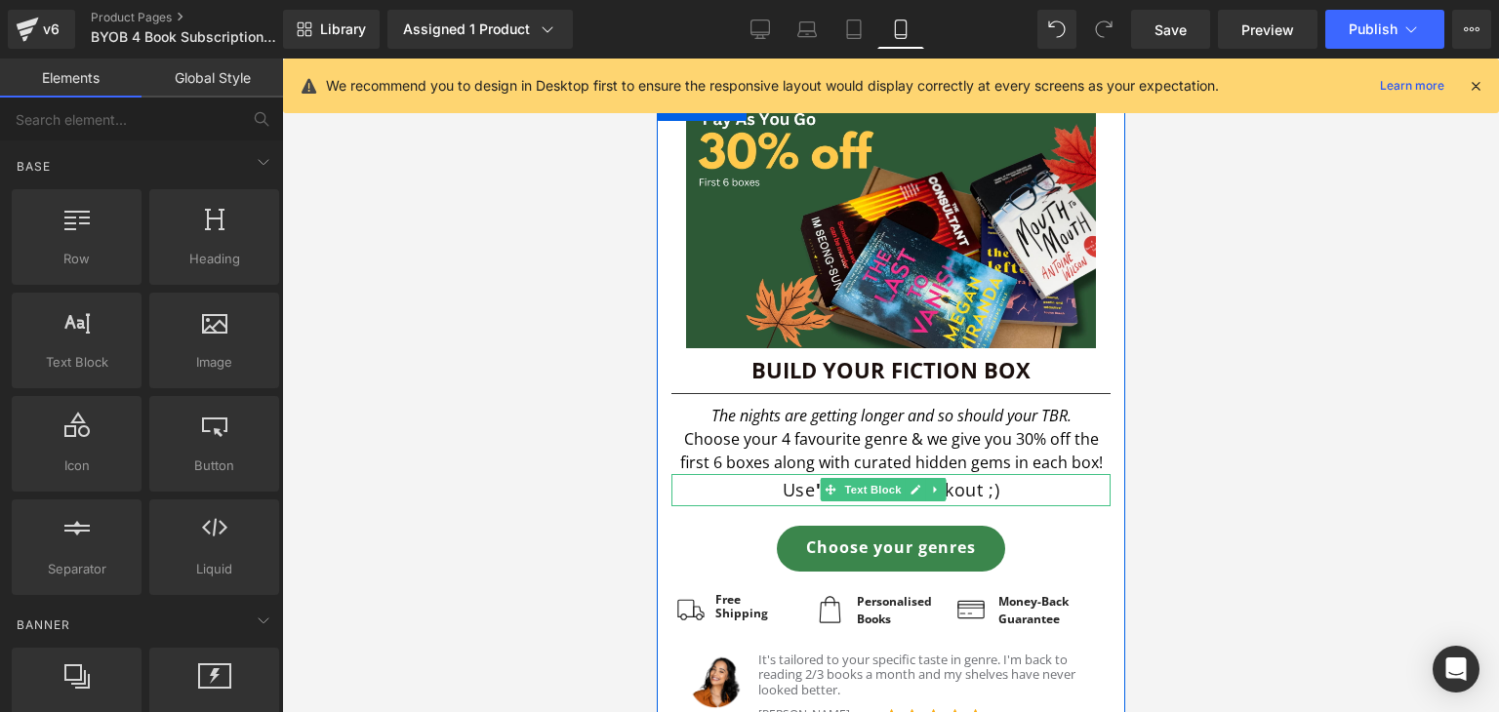
click at [998, 483] on p "Use 'TBR30' at checkout ;)" at bounding box center [889, 489] width 439 height 31
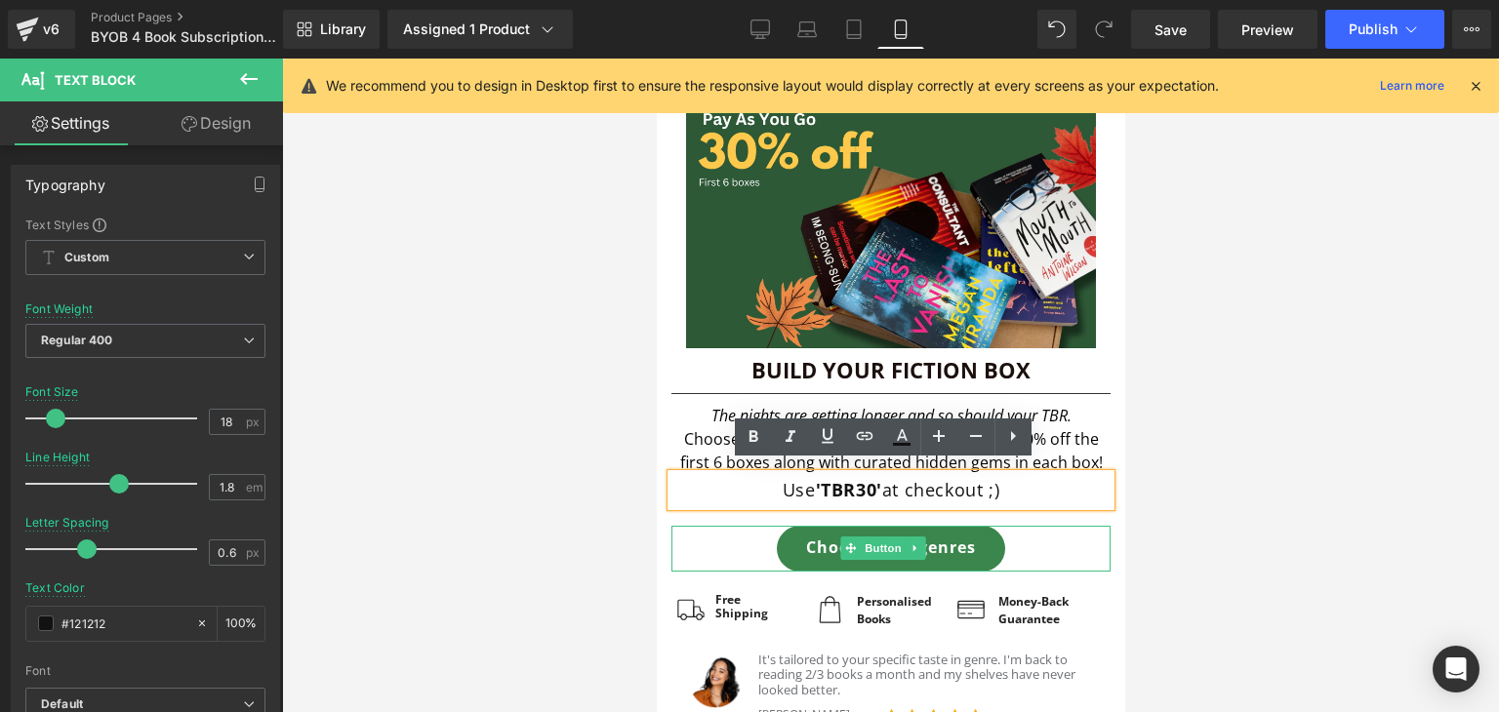
click at [1012, 528] on div "Choose your genres" at bounding box center [889, 549] width 439 height 46
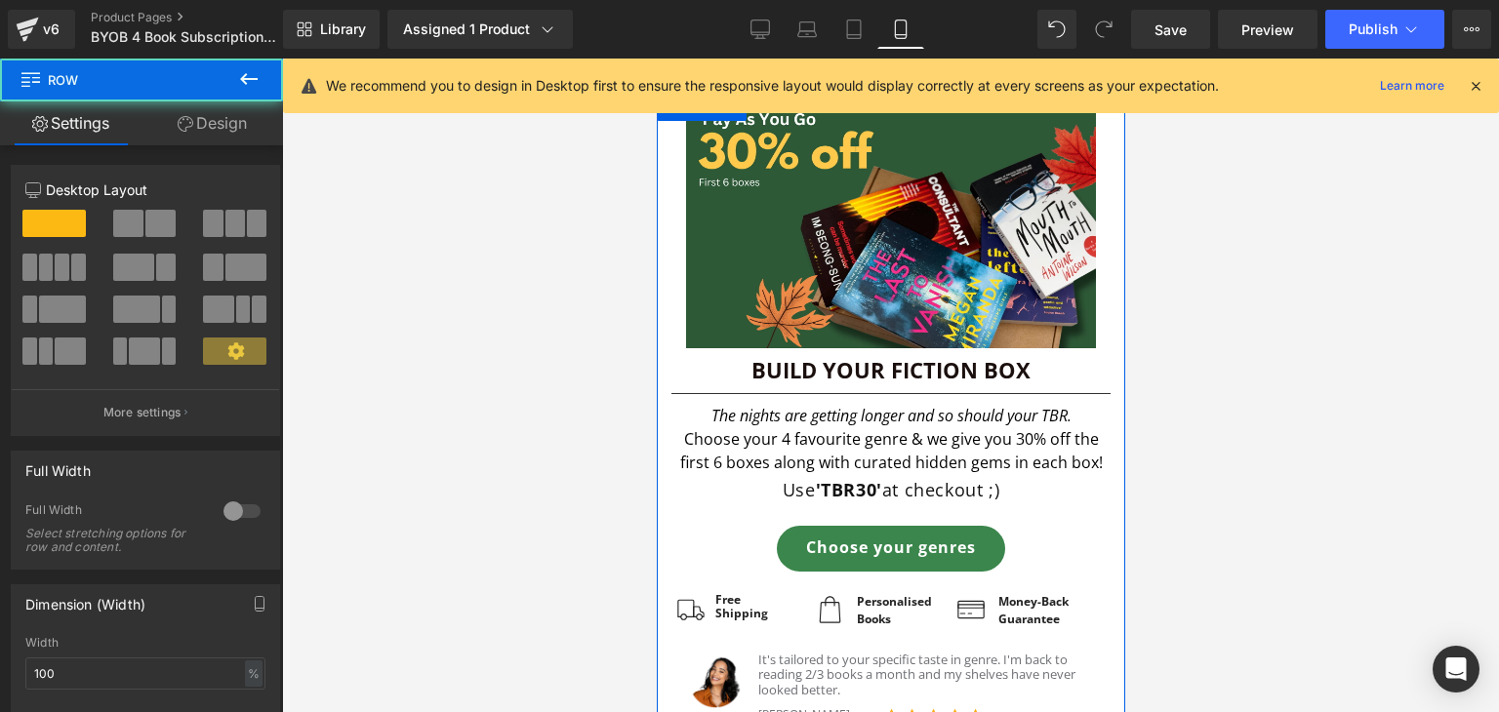
click at [1024, 505] on div "Image Row Build Your Fiction Box Heading Separator The nights are getting longe…" at bounding box center [890, 420] width 468 height 657
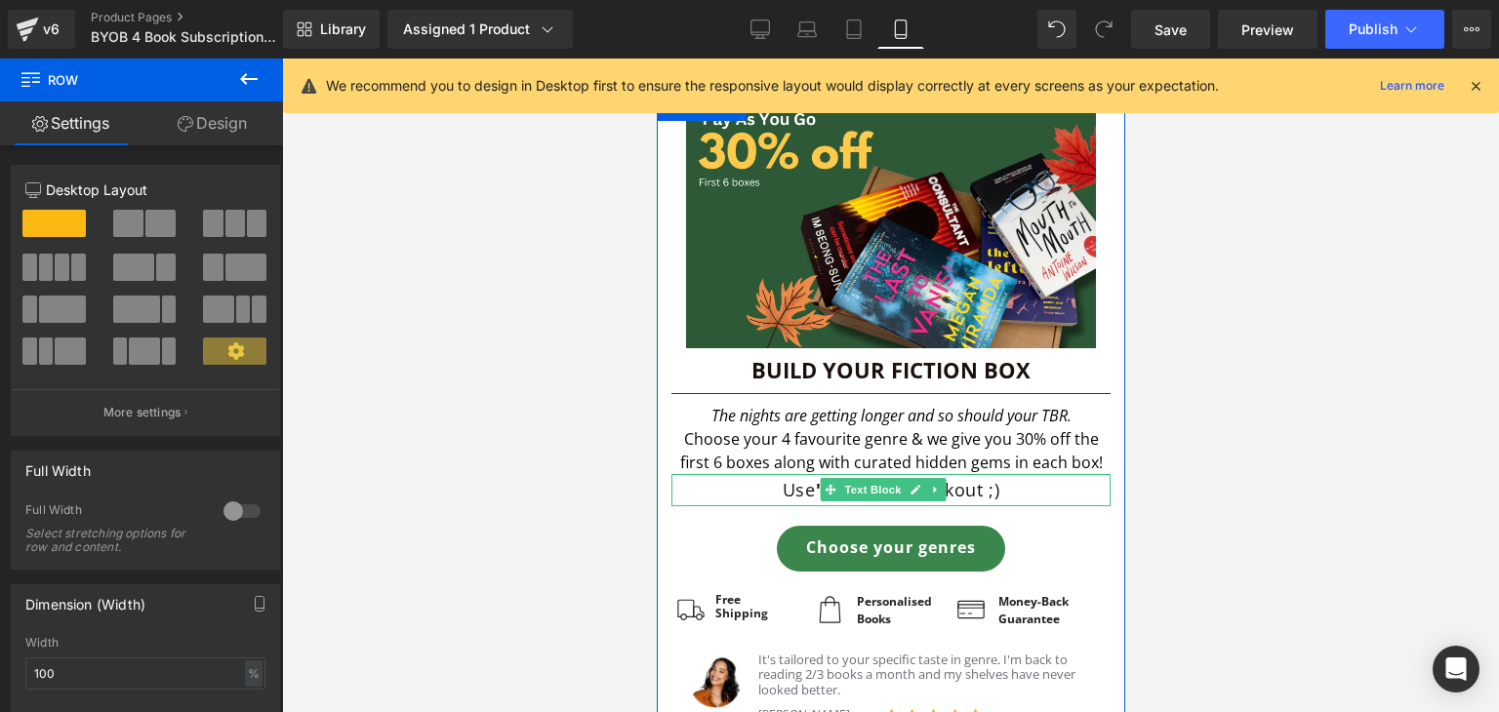
click at [992, 485] on p "Use 'TBR30' at checkout ;)" at bounding box center [889, 489] width 439 height 31
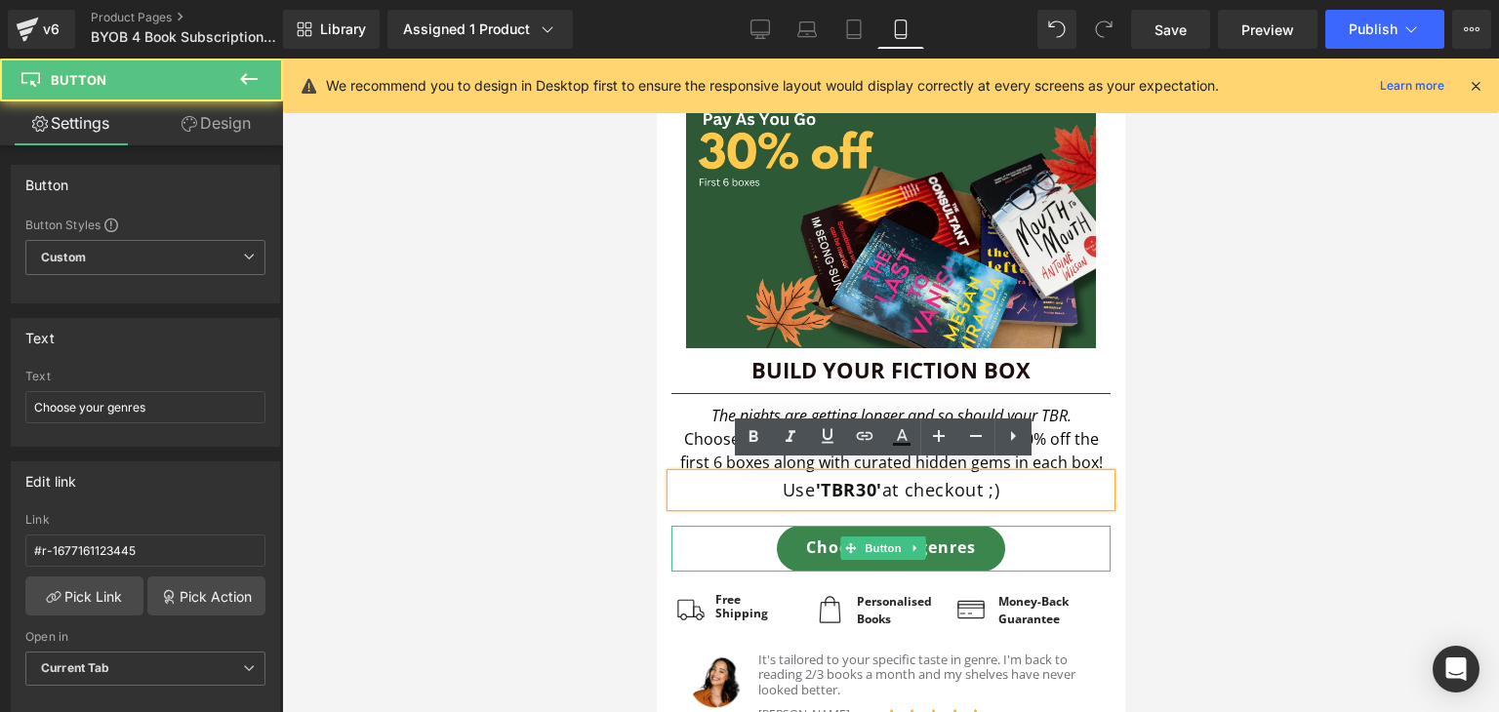
click at [1025, 537] on div "Choose your genres" at bounding box center [889, 549] width 439 height 46
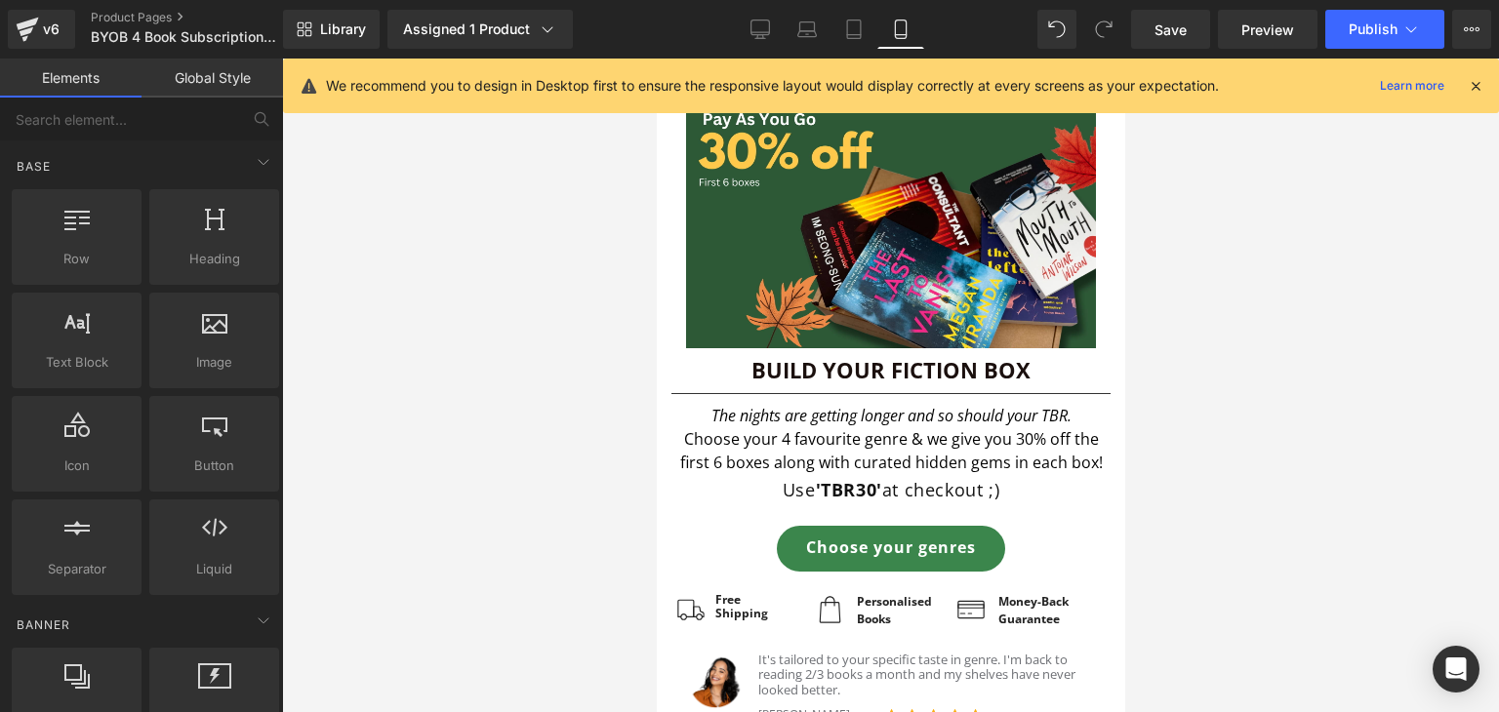
click at [1298, 444] on div at bounding box center [890, 386] width 1217 height 654
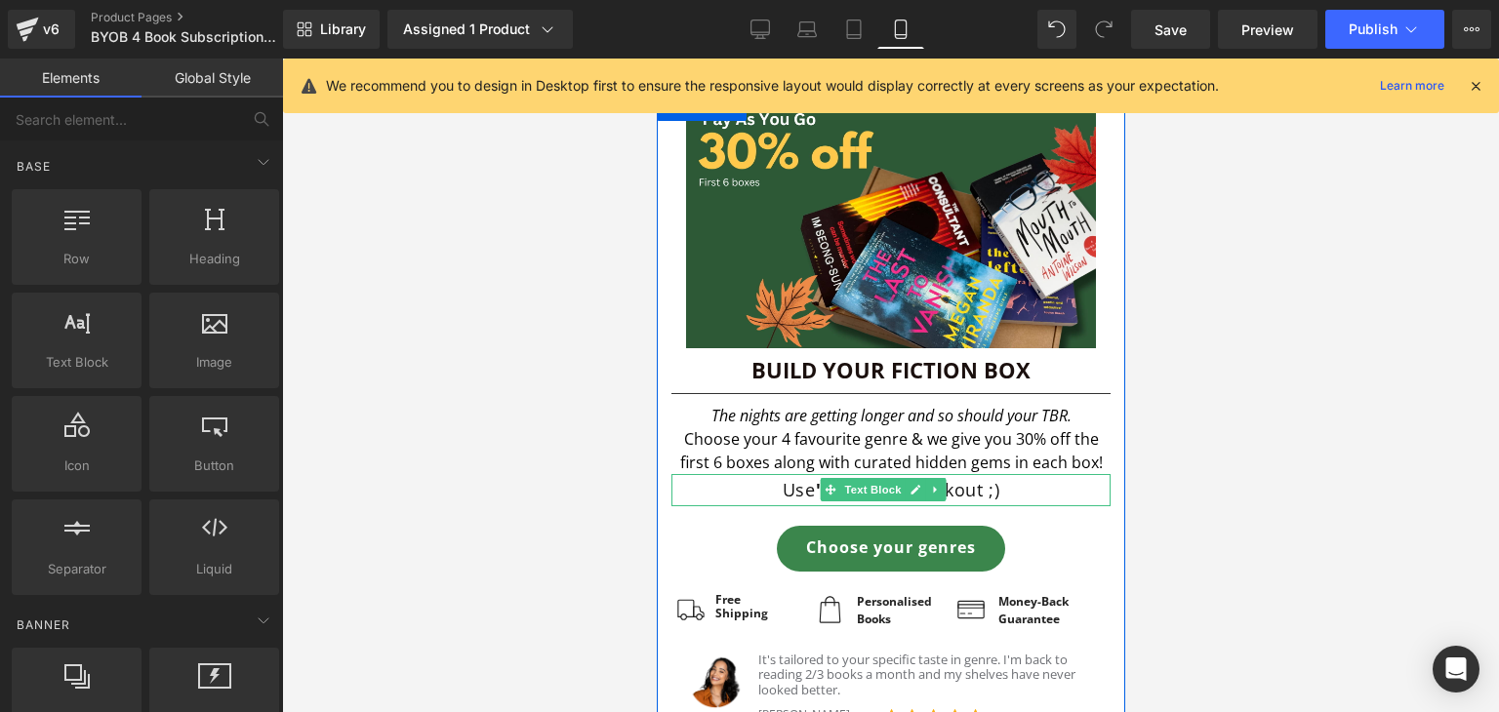
click at [1020, 481] on p "Use 'TBR30' at checkout ;)" at bounding box center [889, 489] width 439 height 31
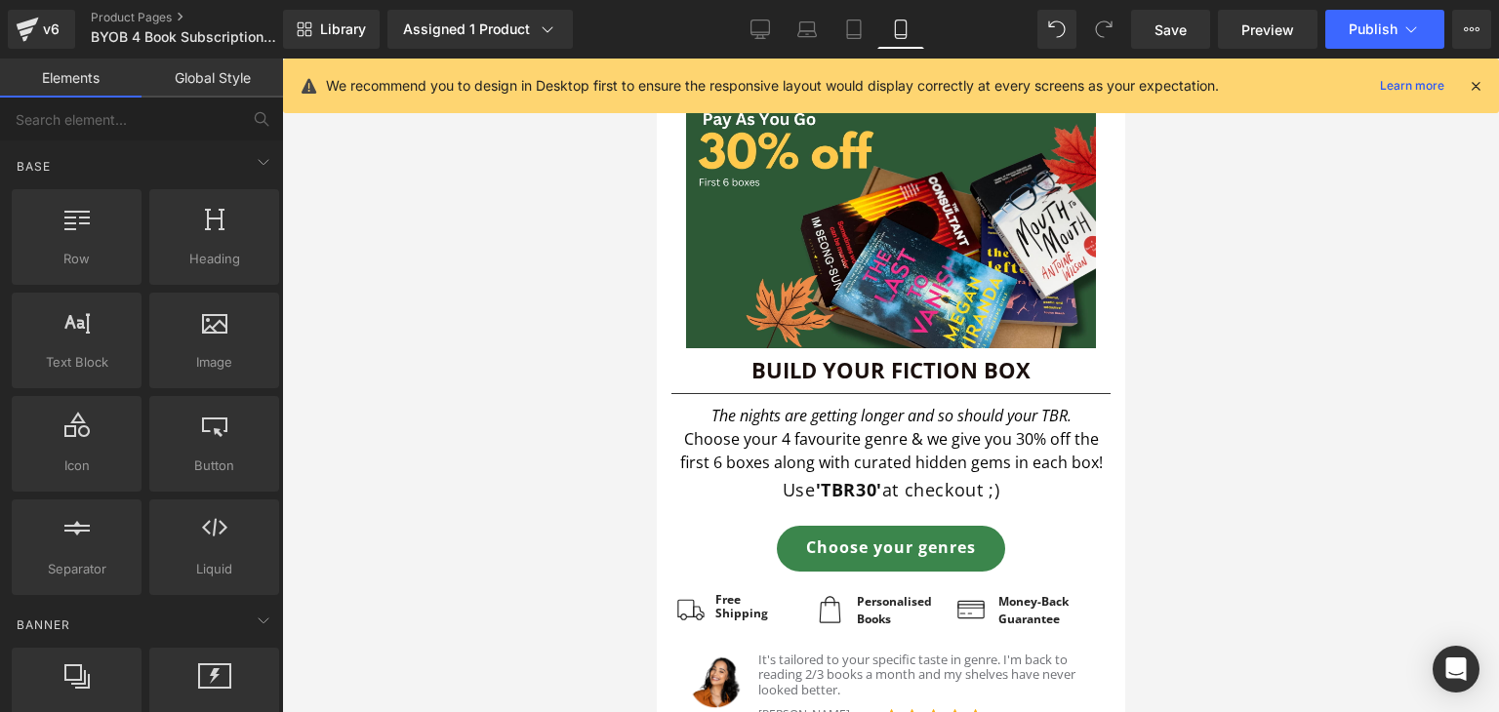
click at [649, 513] on div at bounding box center [890, 386] width 1217 height 654
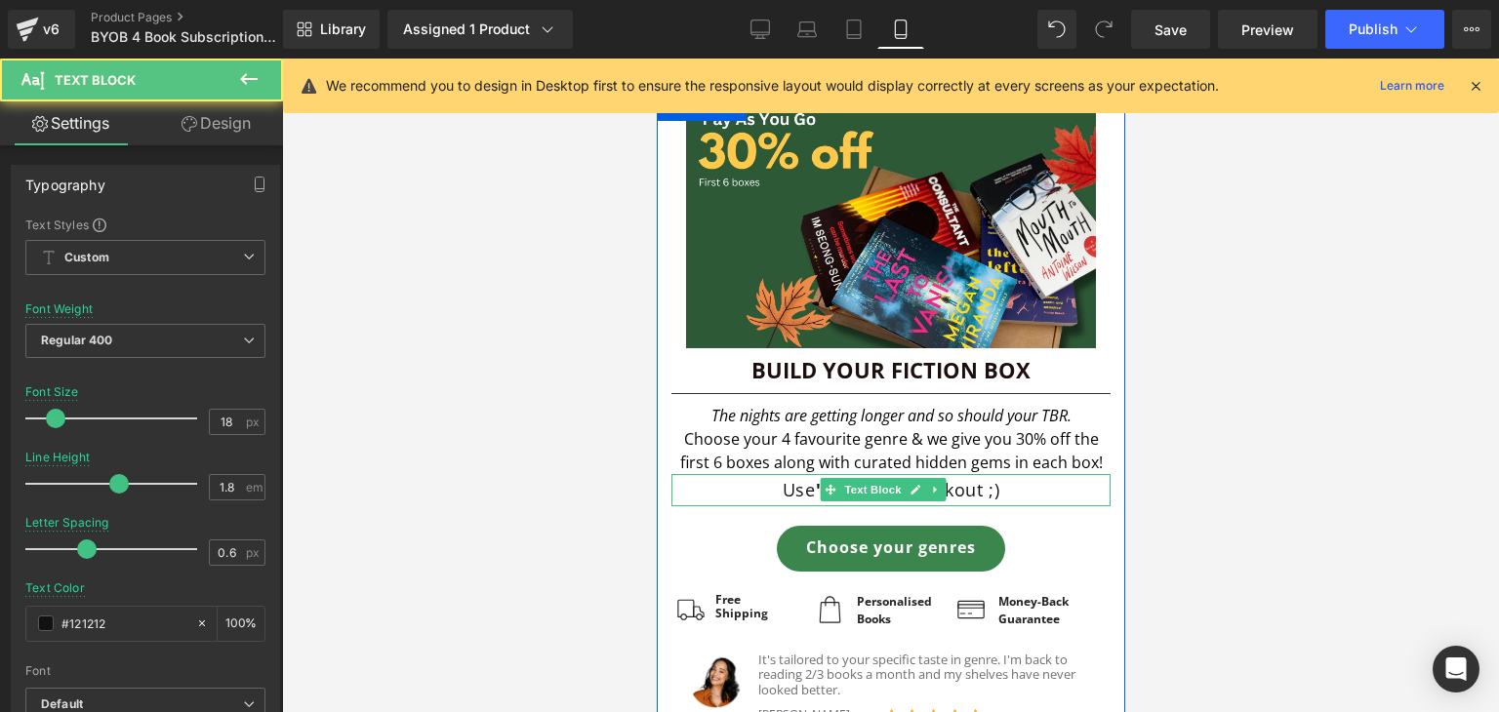
click at [776, 481] on p "Use 'TBR30' at checkout ;)" at bounding box center [889, 489] width 439 height 31
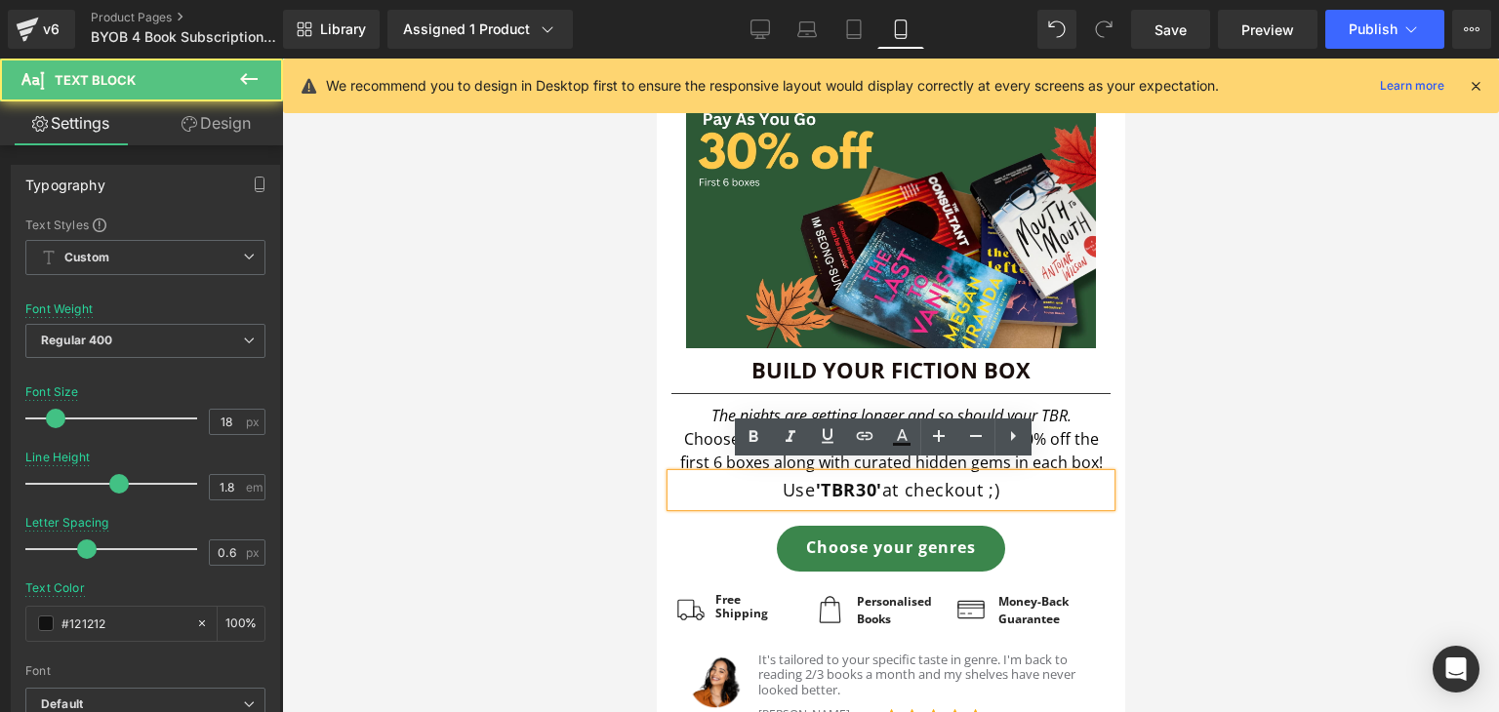
click at [860, 488] on strong "'TBR30'" at bounding box center [848, 489] width 66 height 23
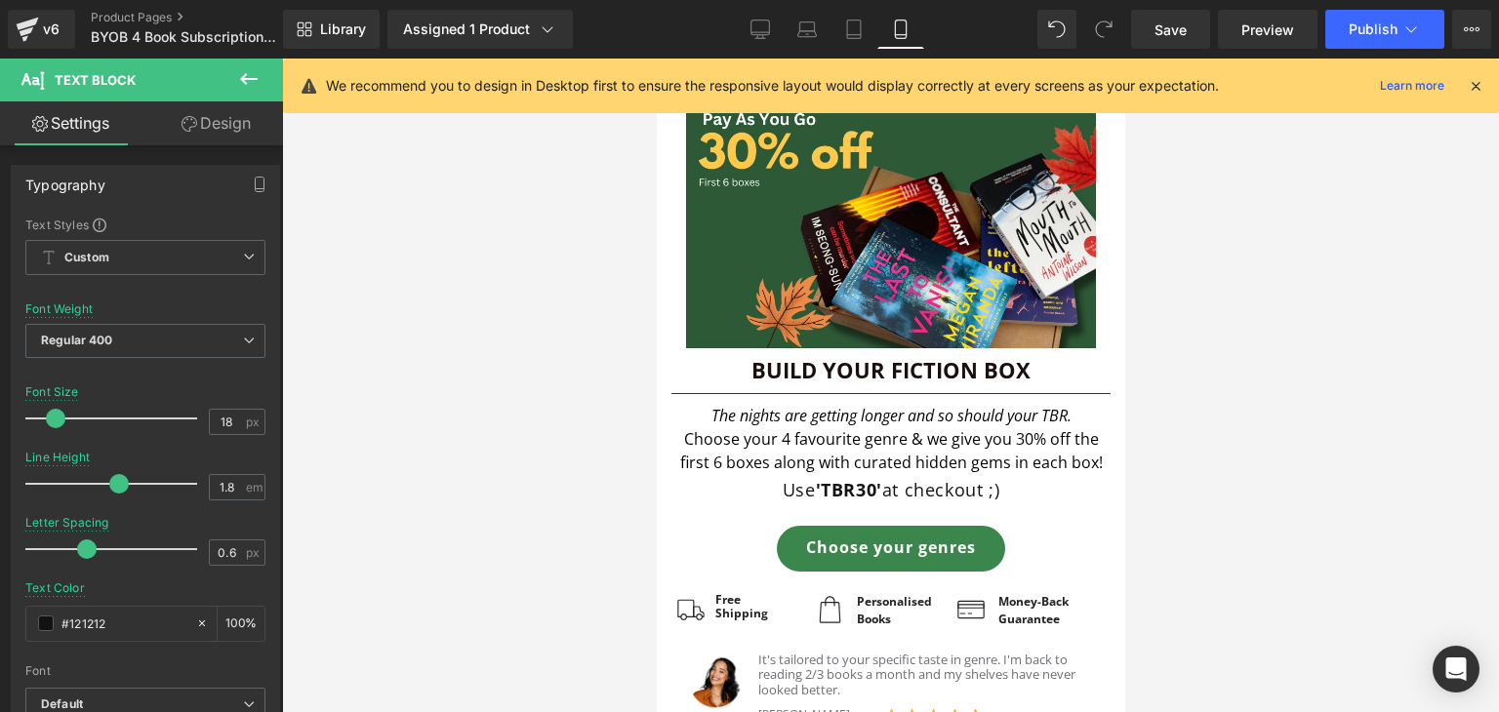
click at [209, 126] on link "Design" at bounding box center [215, 123] width 141 height 44
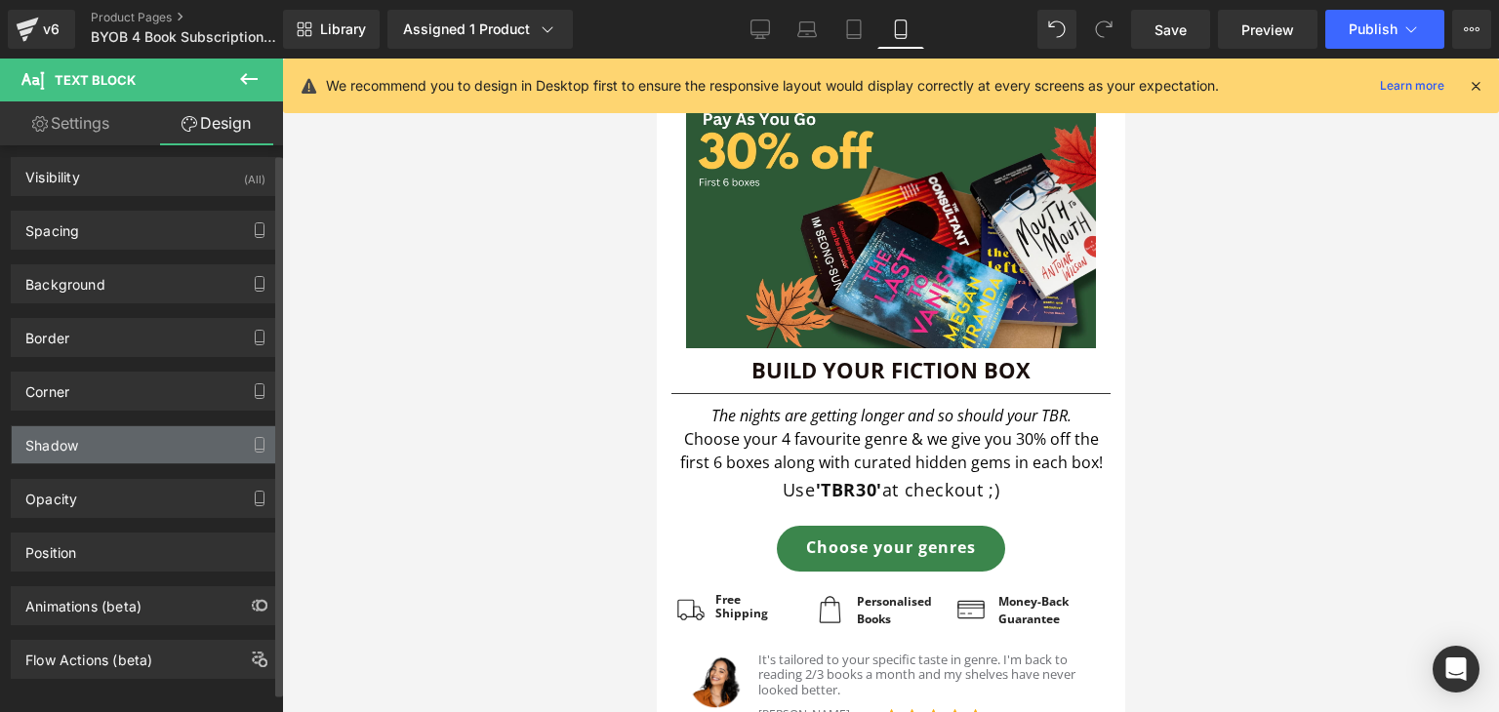
scroll to position [0, 0]
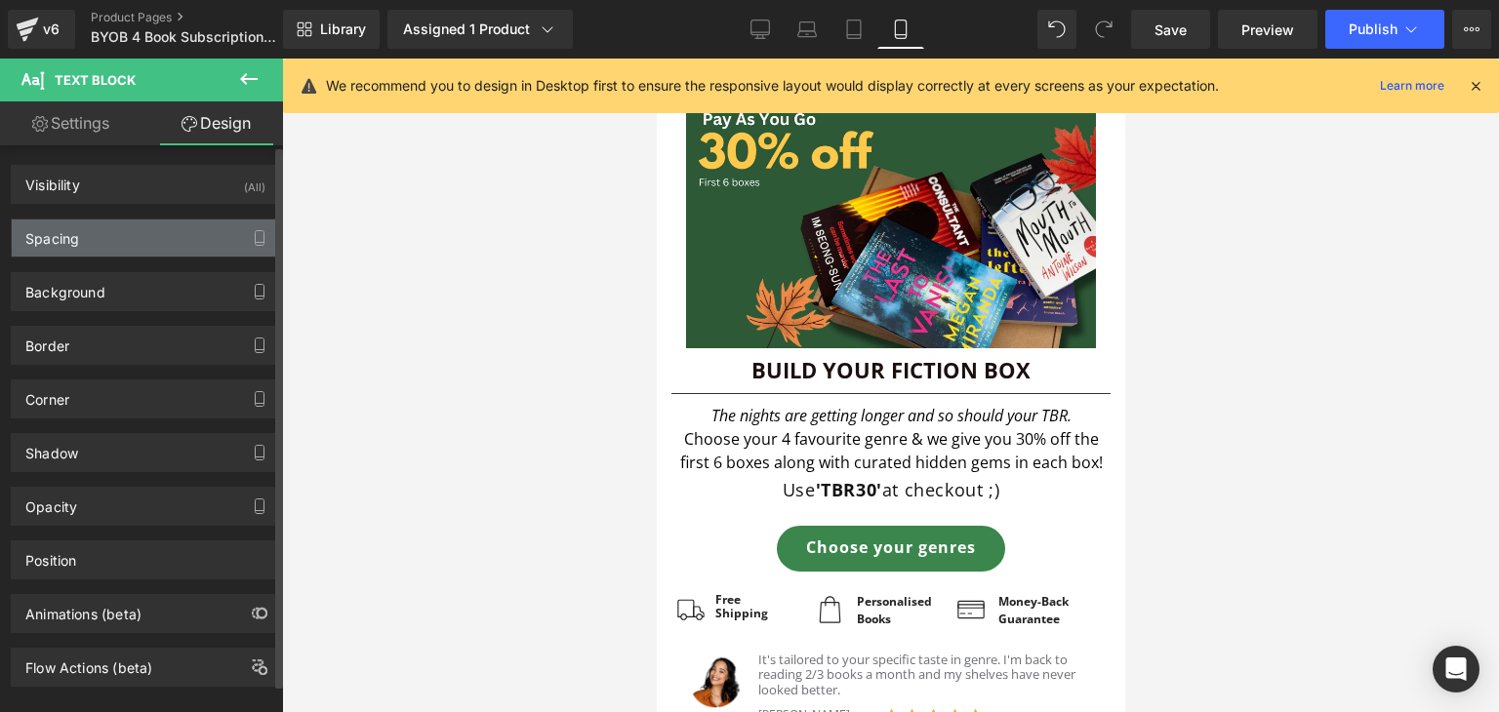
click at [200, 250] on div "Spacing" at bounding box center [145, 238] width 267 height 37
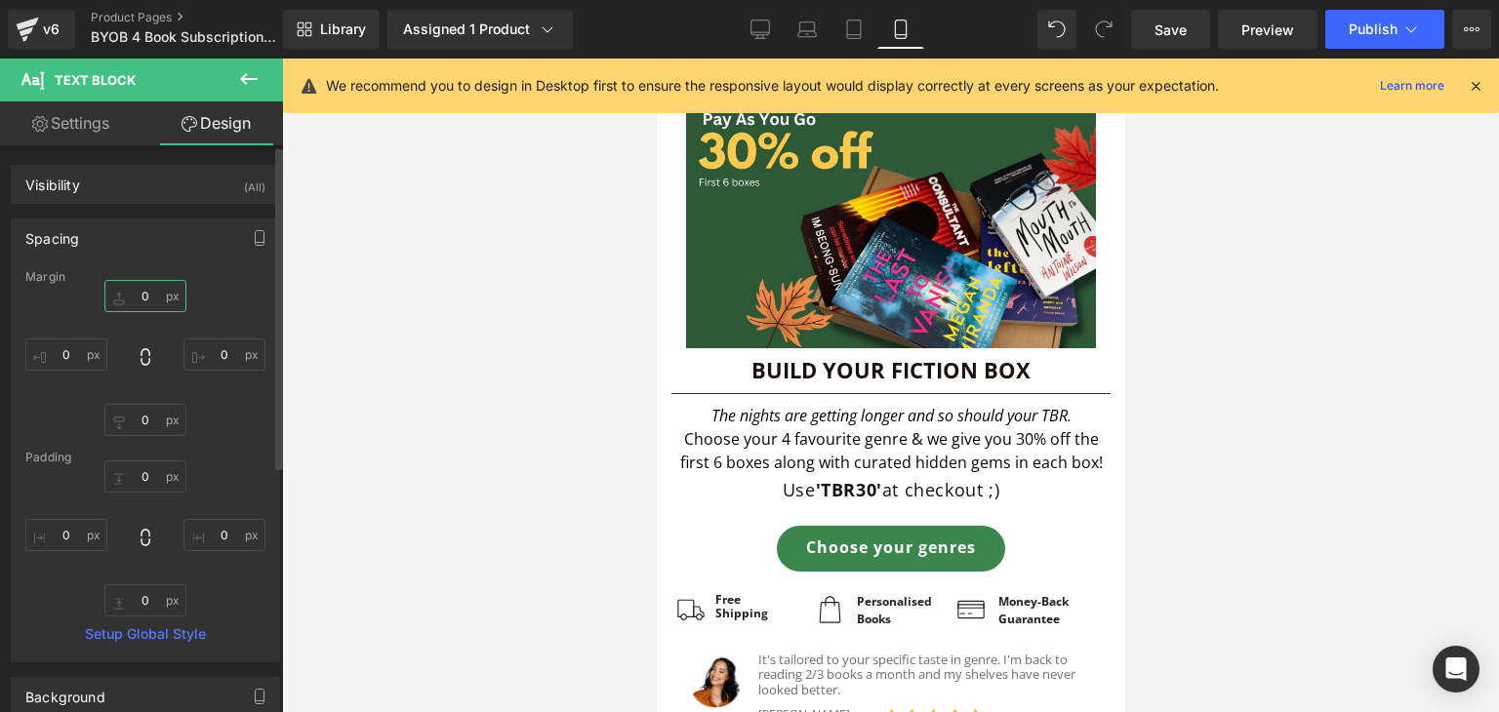
click at [143, 290] on input "text" at bounding box center [145, 296] width 82 height 32
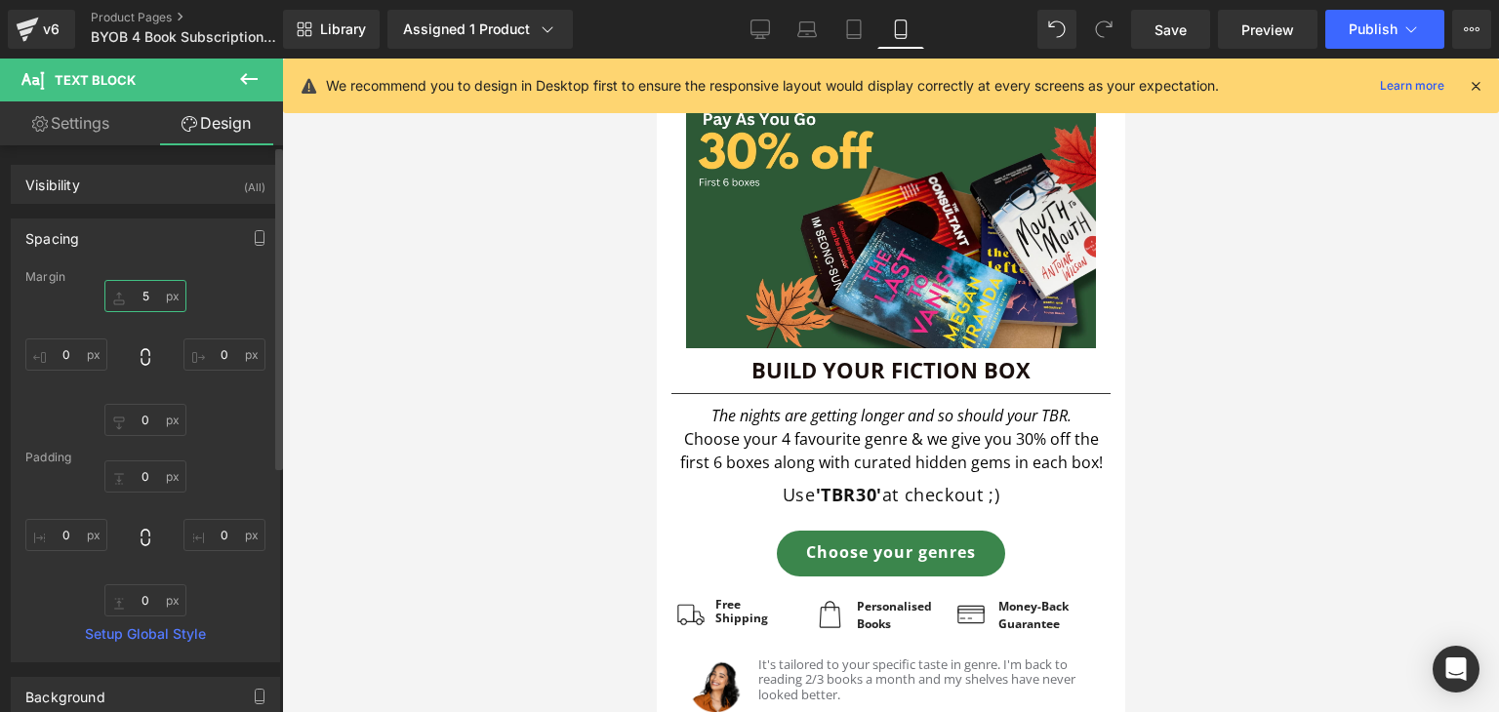
type input "5"
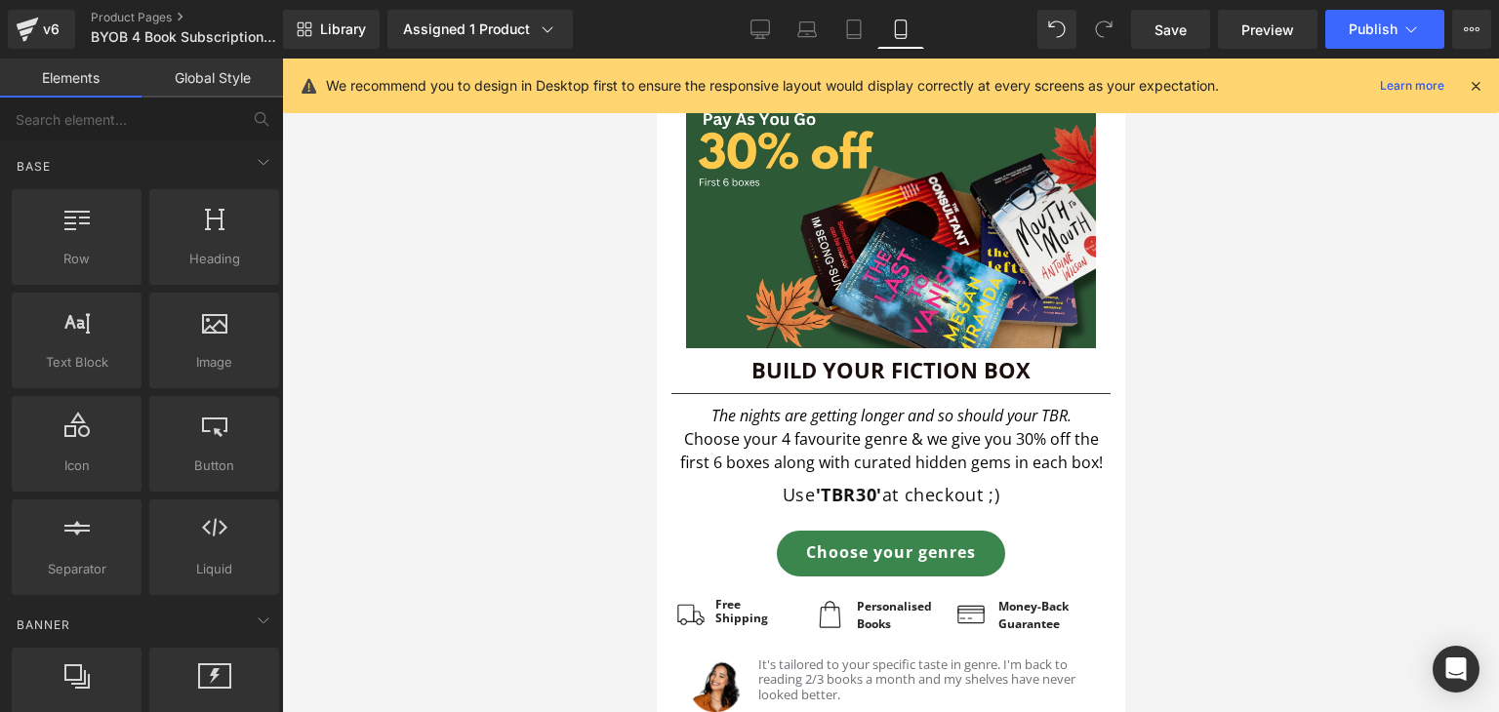
click at [1184, 434] on div at bounding box center [890, 386] width 1217 height 654
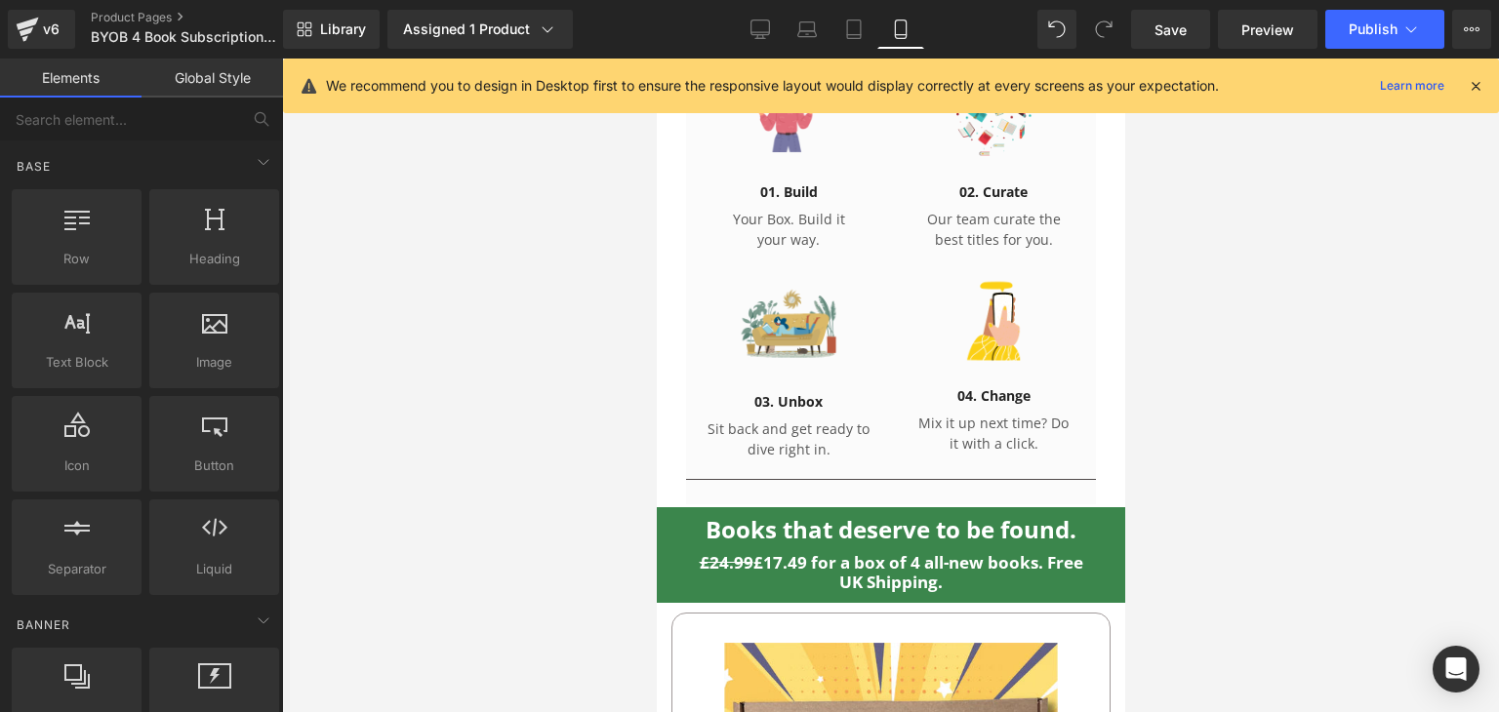
scroll to position [1008, 0]
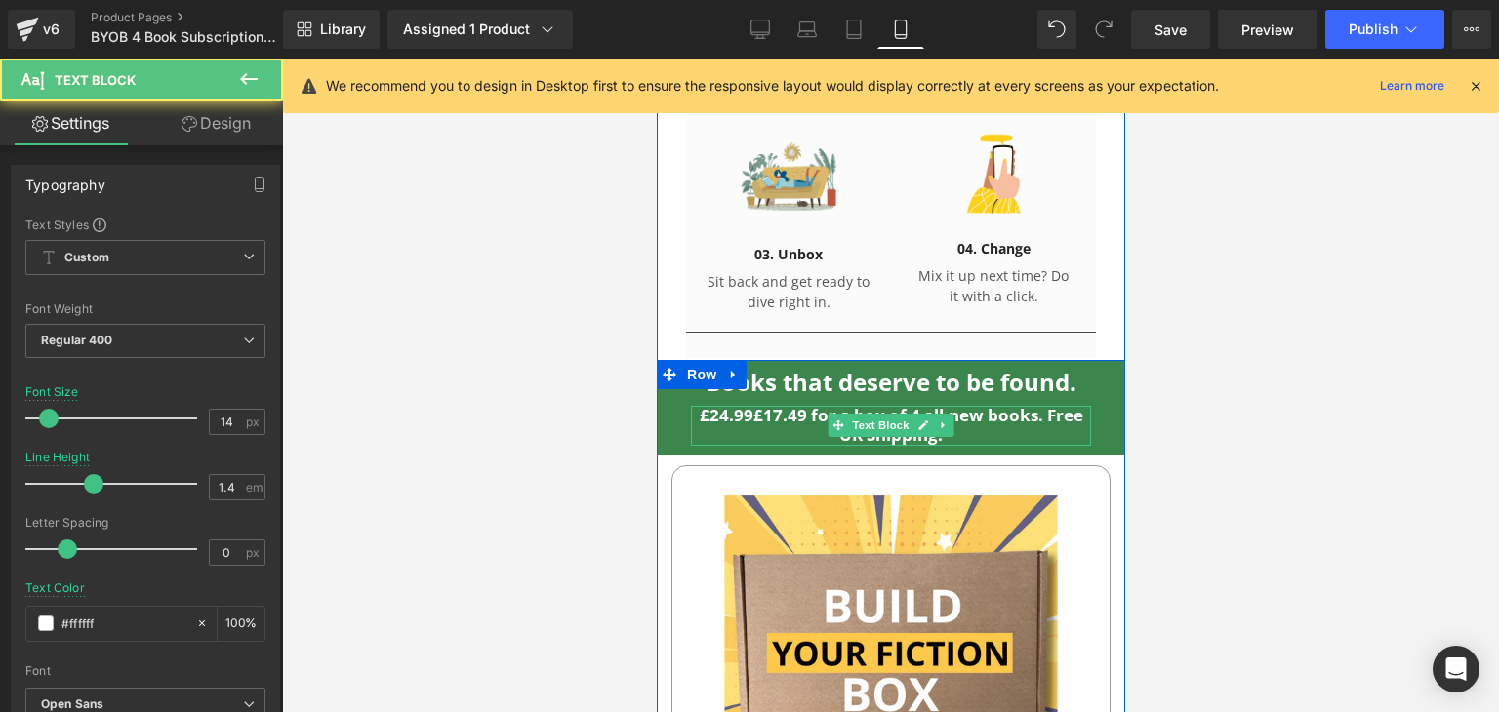
click at [1015, 417] on p "£24.99 £17.49 for a box of 4 all-new books. Free UK Shipping." at bounding box center [890, 426] width 400 height 40
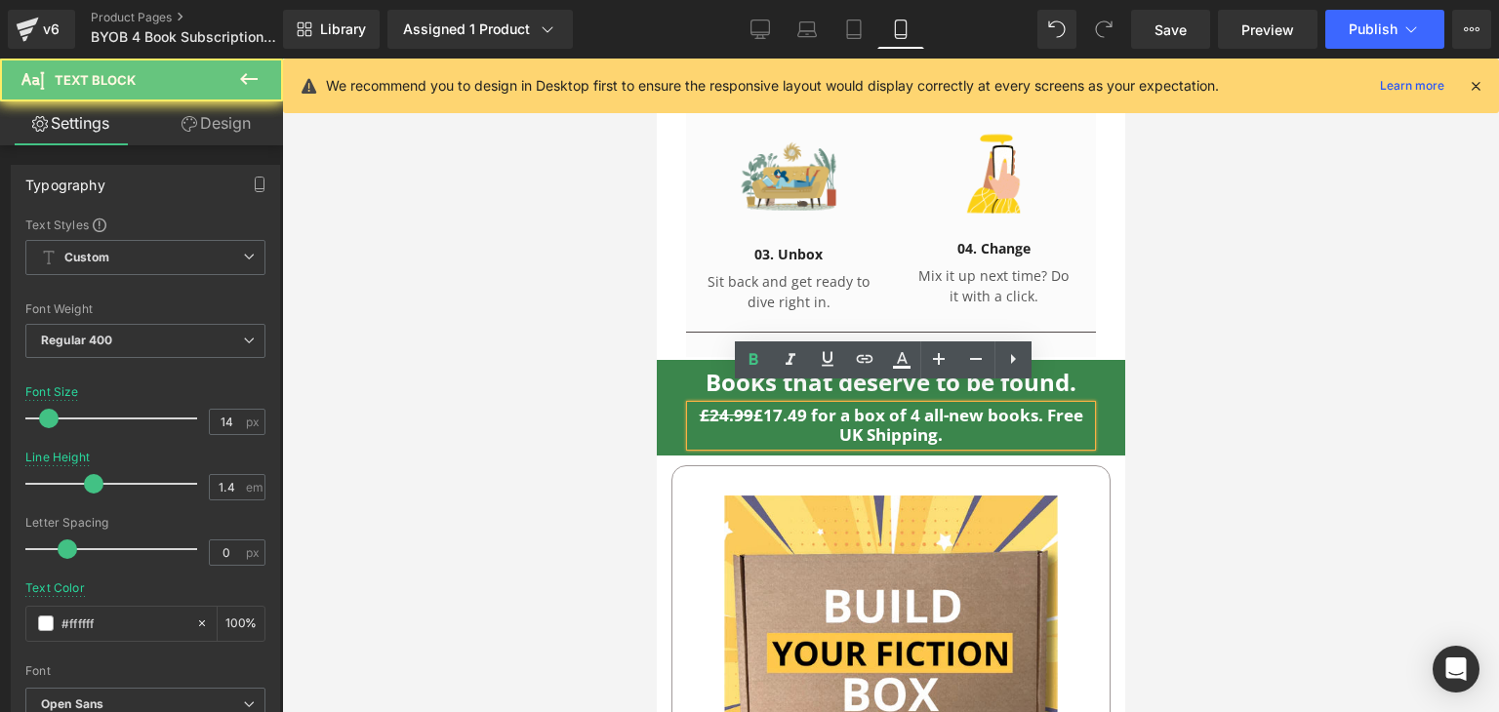
click at [1015, 417] on p "£24.99 £17.49 for a box of 4 all-new books. Free UK Shipping." at bounding box center [890, 426] width 400 height 40
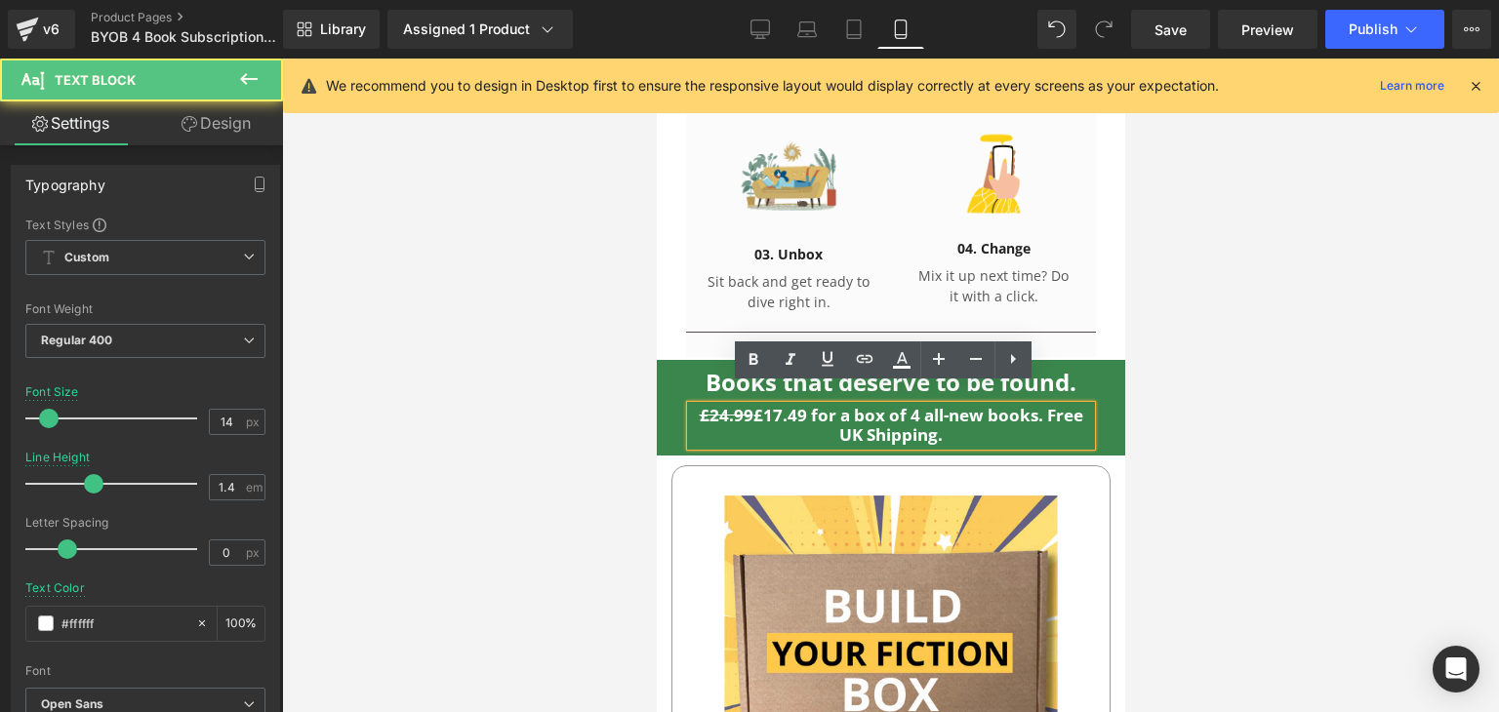
click at [1031, 425] on p "£24.99 £17.49 for a box of 4 all-new books. Free UK Shipping." at bounding box center [890, 426] width 400 height 40
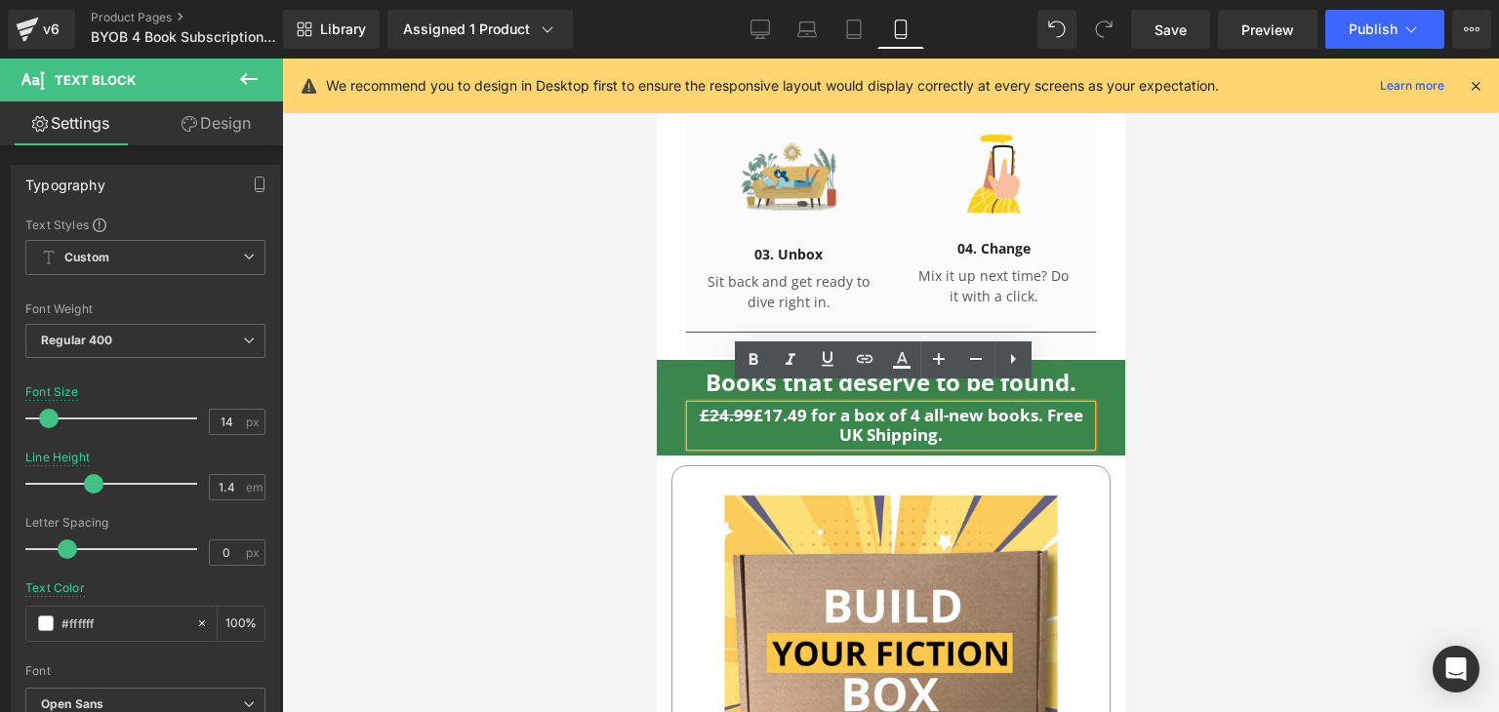
drag, startPoint x: 1031, startPoint y: 425, endPoint x: 1043, endPoint y: 390, distance: 37.4
click at [1043, 406] on p "£24.99 £17.49 for a box of 4 all-new books. Free UK Shipping." at bounding box center [890, 426] width 400 height 40
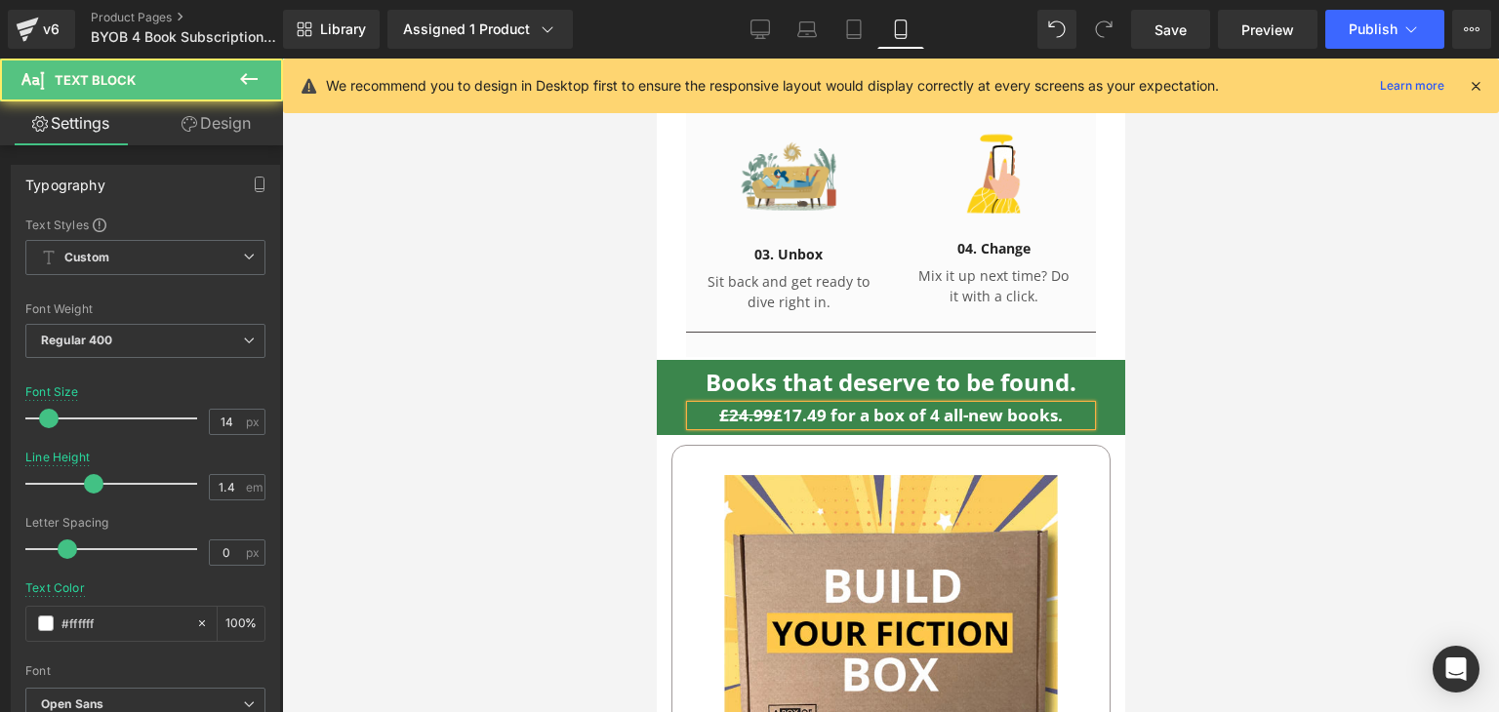
click at [1043, 404] on strong "£17.49 for a box of 4 all-new books." at bounding box center [917, 415] width 290 height 22
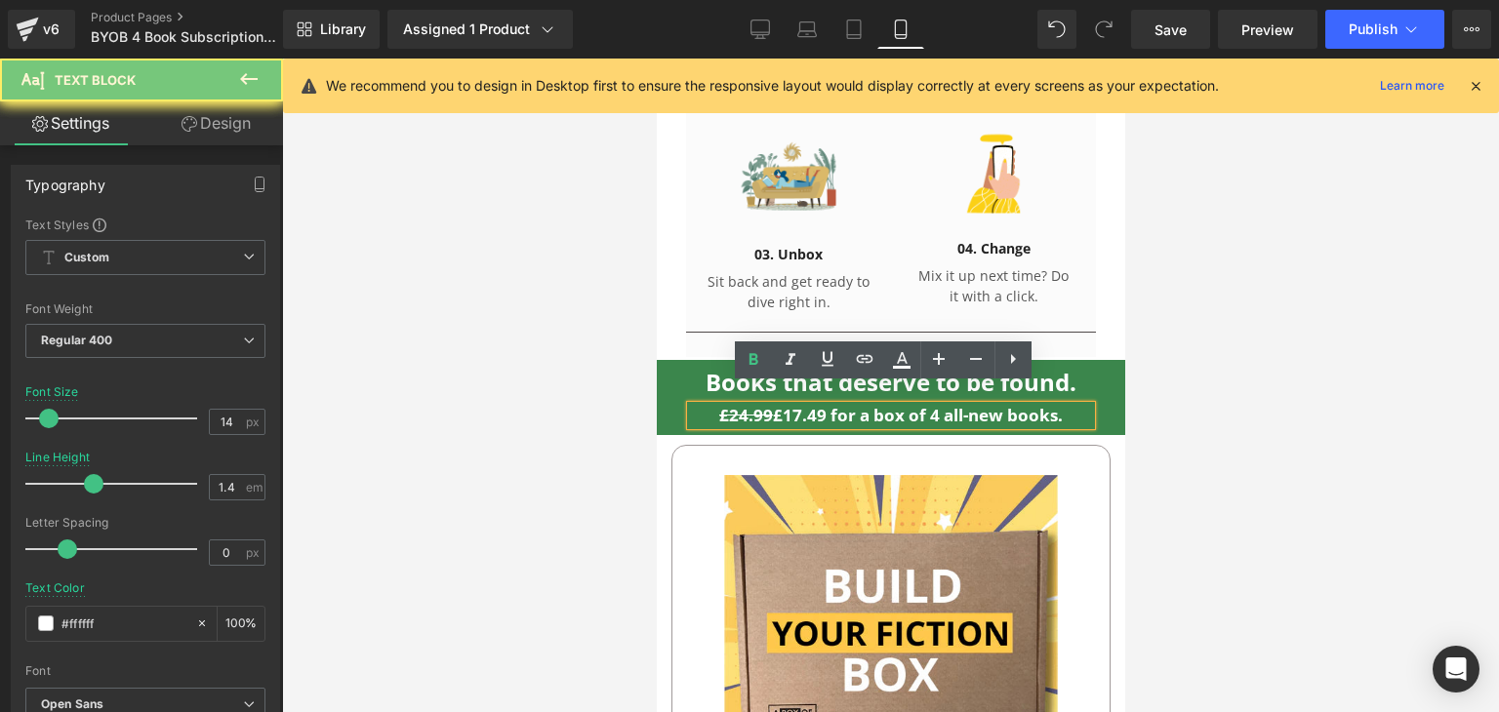
click at [1043, 404] on strong "£17.49 for a box of 4 all-new books." at bounding box center [917, 415] width 290 height 22
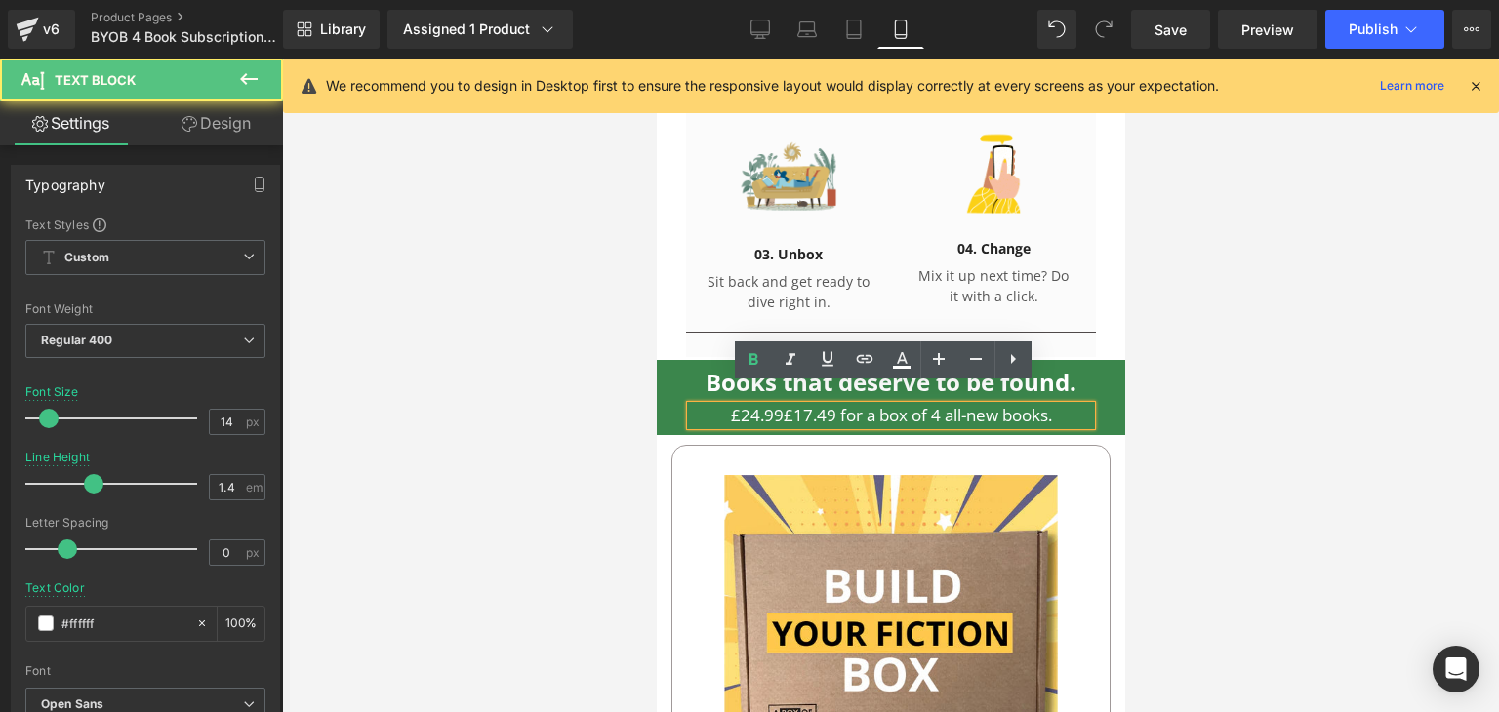
click at [1066, 406] on p "£24.99 £17.49 for a box of 4 all-new books." at bounding box center [890, 416] width 400 height 20
click at [783, 404] on span "£17.49 for a box of 4 all-new books." at bounding box center [917, 415] width 268 height 22
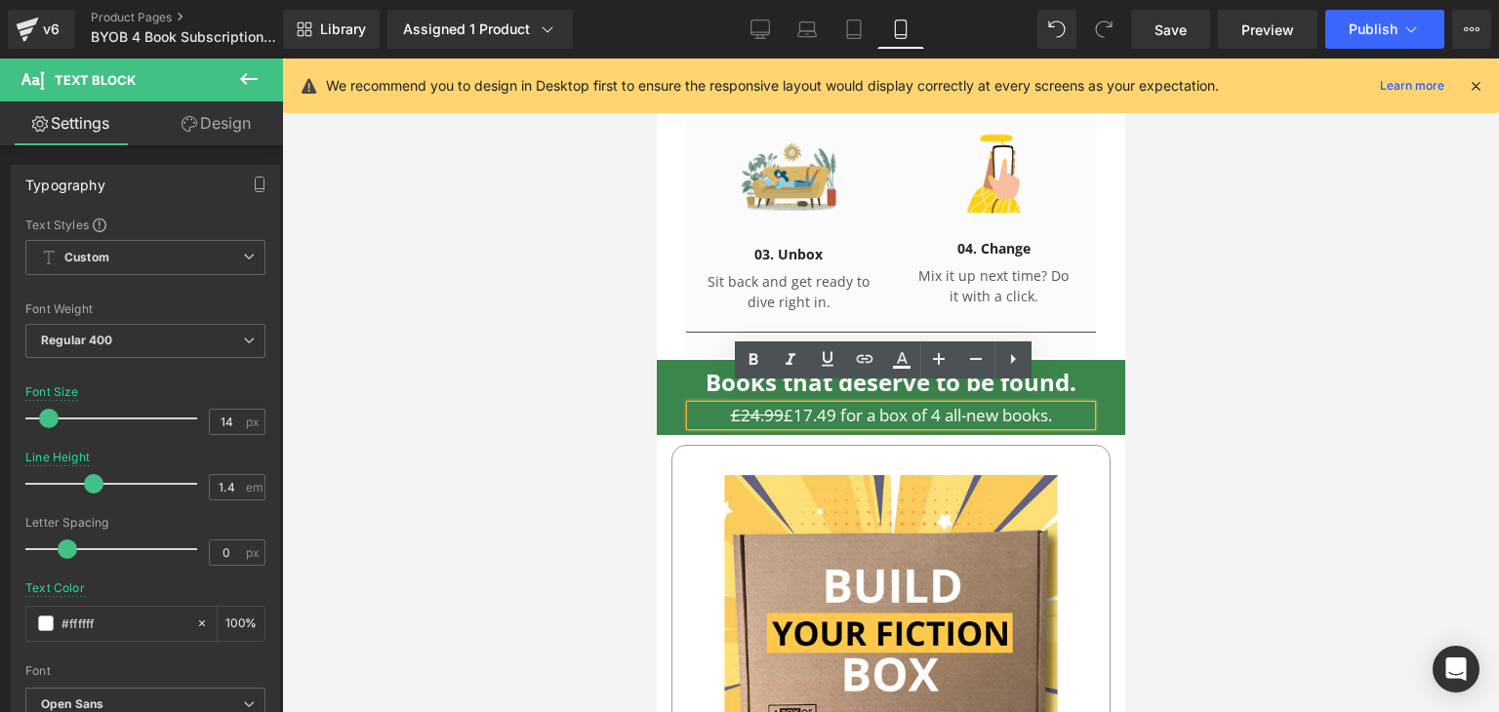
drag, startPoint x: 823, startPoint y: 394, endPoint x: 774, endPoint y: 389, distance: 49.0
click at [783, 404] on span "£17.49 for a box of 4 all-new books." at bounding box center [917, 415] width 268 height 22
drag, startPoint x: 774, startPoint y: 389, endPoint x: 829, endPoint y: 394, distance: 54.9
click at [829, 404] on span "£17.49 for a box of 4 all-new books." at bounding box center [917, 415] width 268 height 22
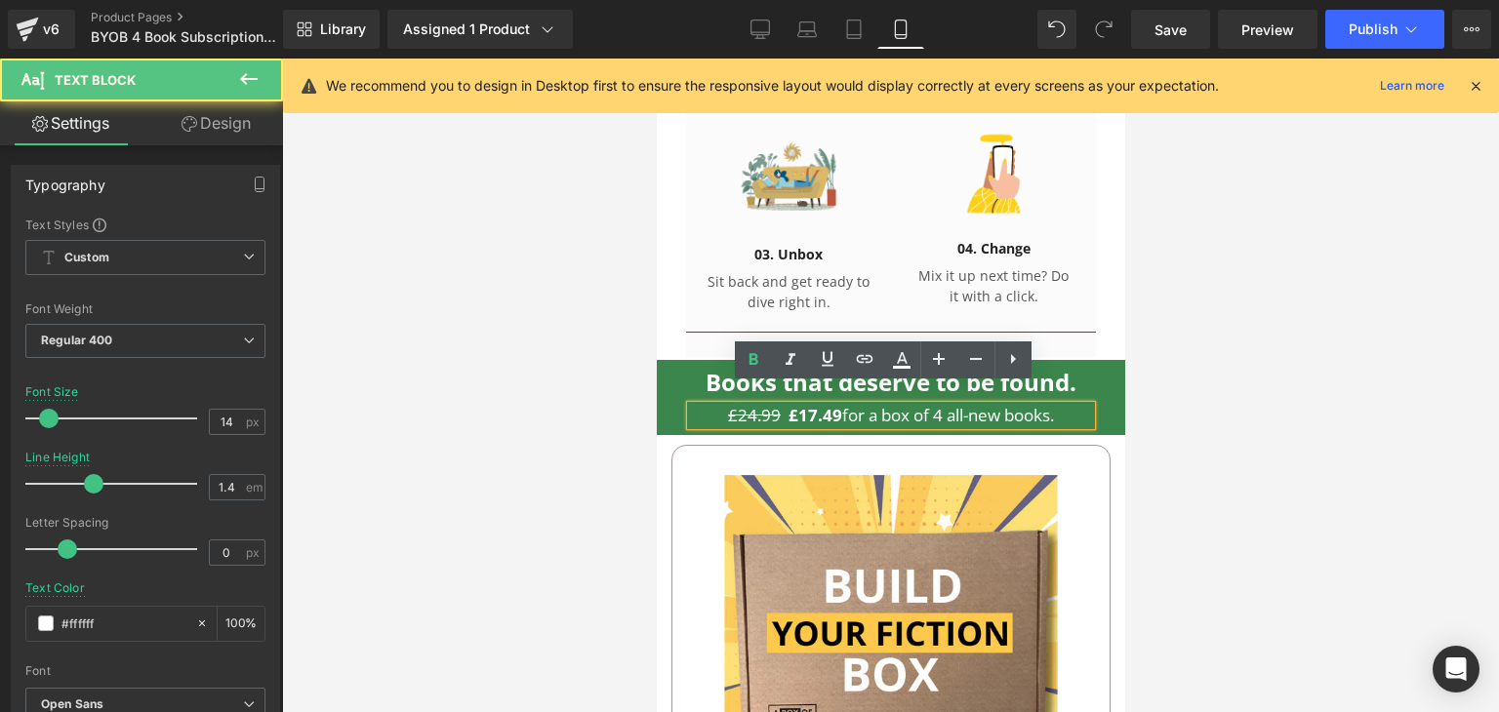
click at [1054, 406] on p "£24.99 £17.49 for a box of 4 all-new books." at bounding box center [890, 416] width 400 height 20
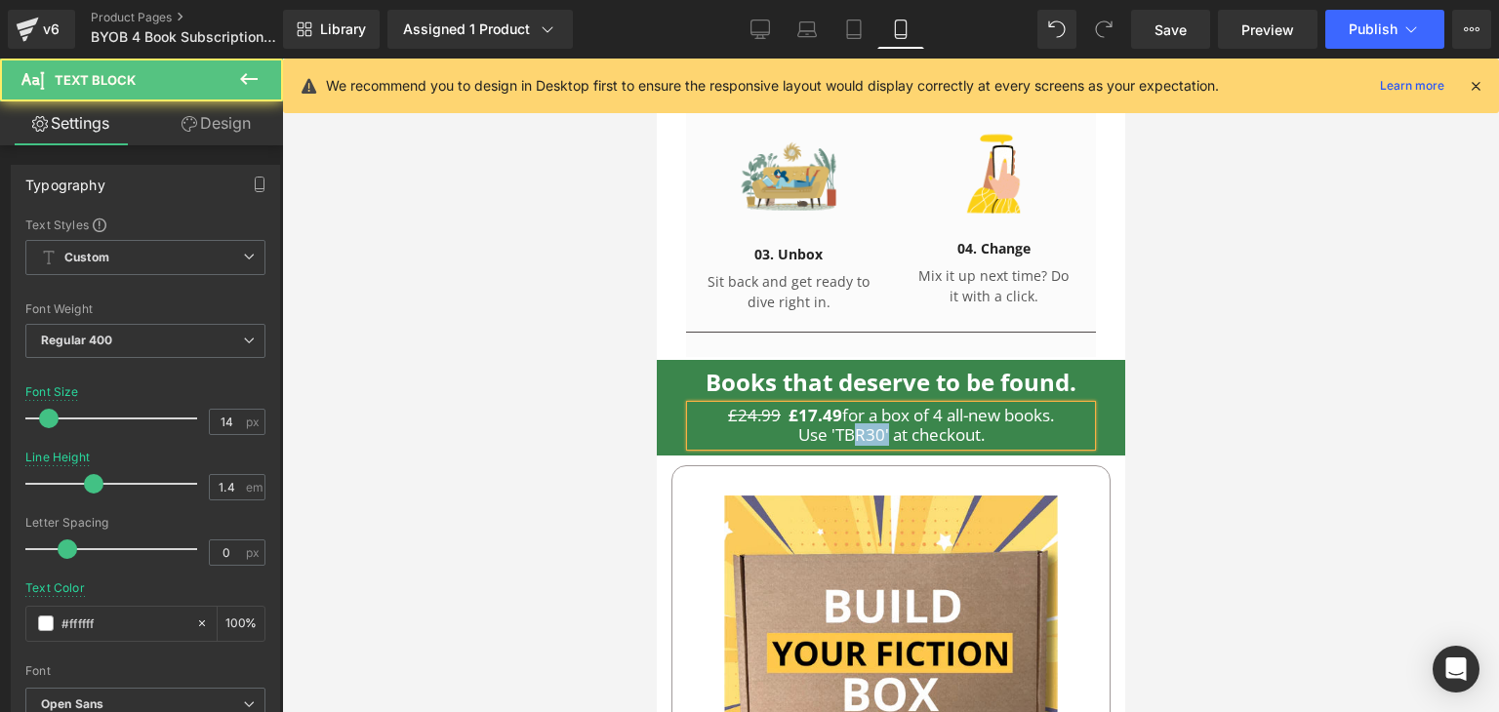
drag, startPoint x: 879, startPoint y: 412, endPoint x: 844, endPoint y: 419, distance: 35.8
click at [844, 424] on span "Use 'TBR30' at checkout." at bounding box center [890, 435] width 186 height 22
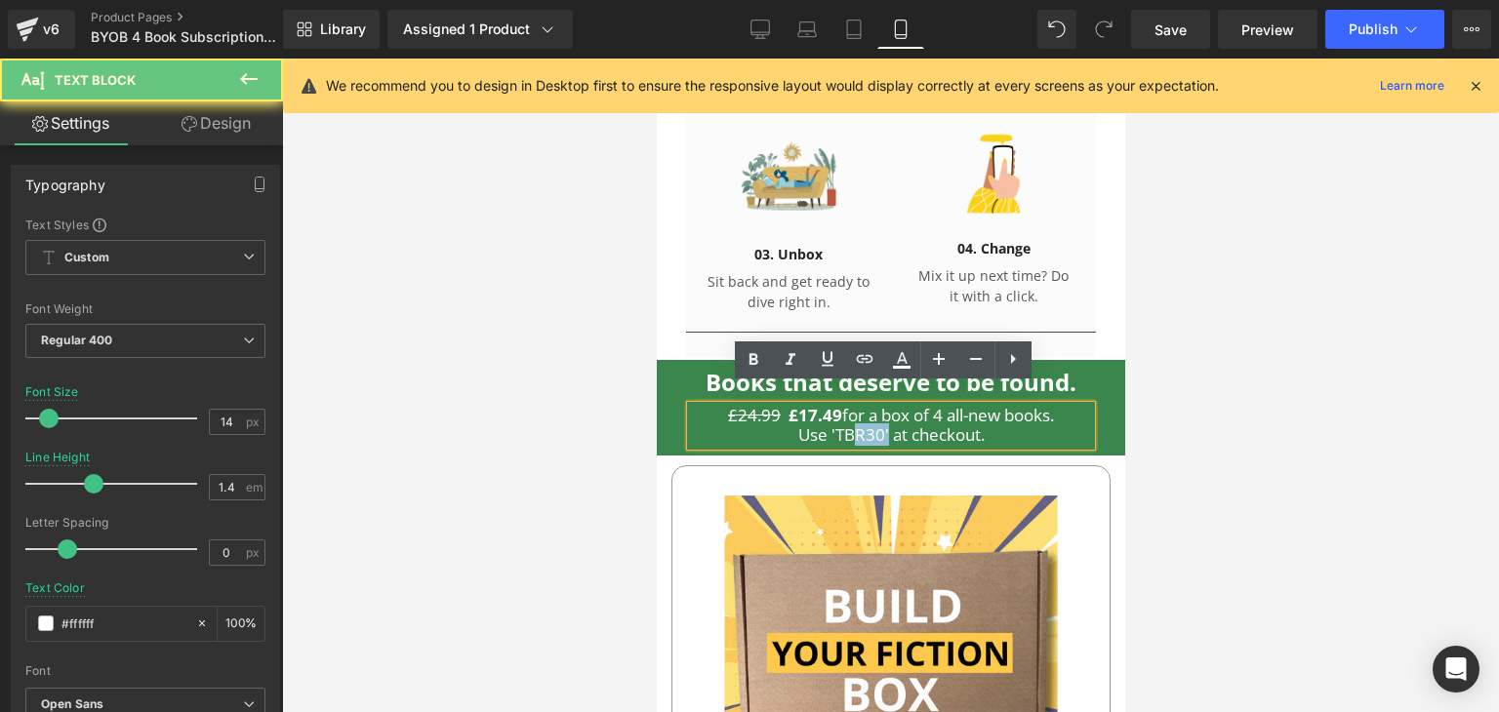
click at [844, 424] on span "Use 'TBR30' at checkout." at bounding box center [890, 435] width 186 height 22
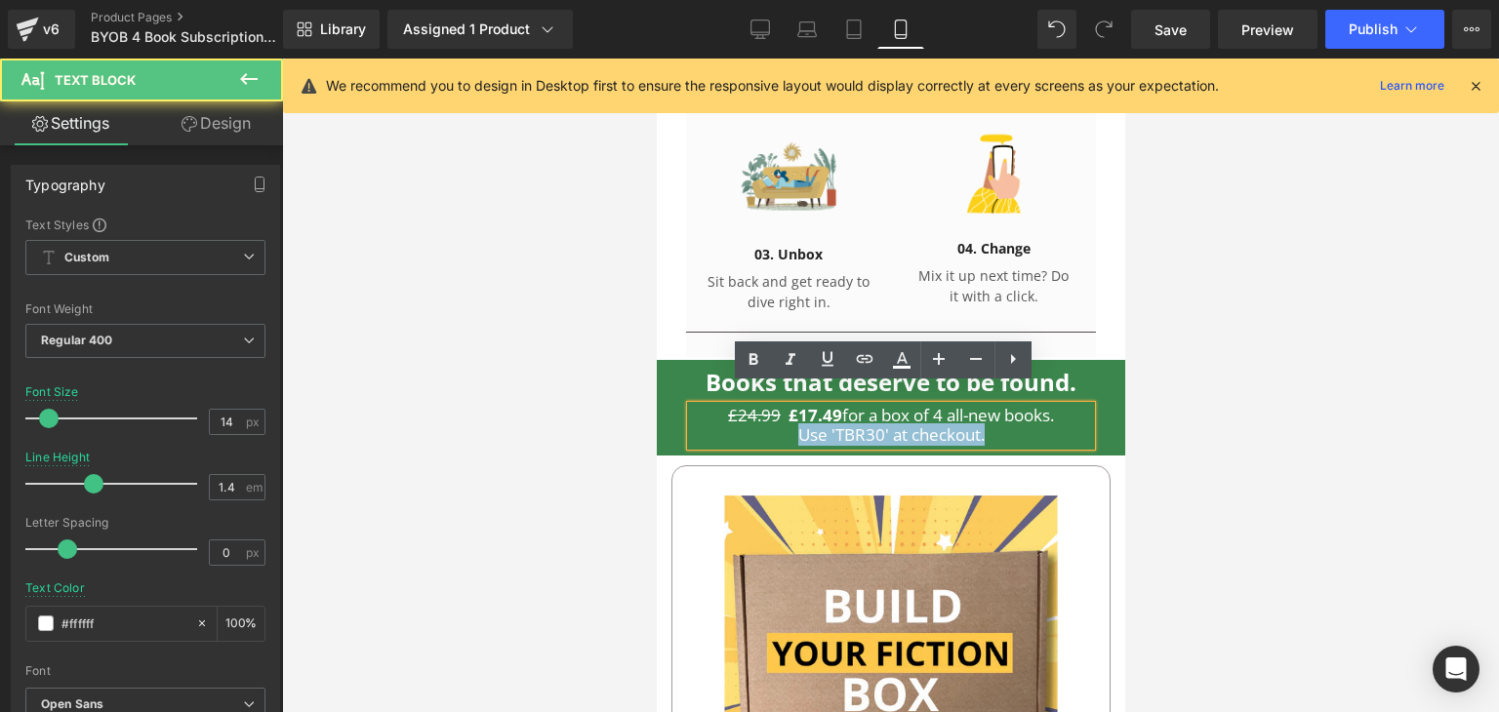
click at [844, 424] on span "Use 'TBR30' at checkout." at bounding box center [890, 435] width 186 height 22
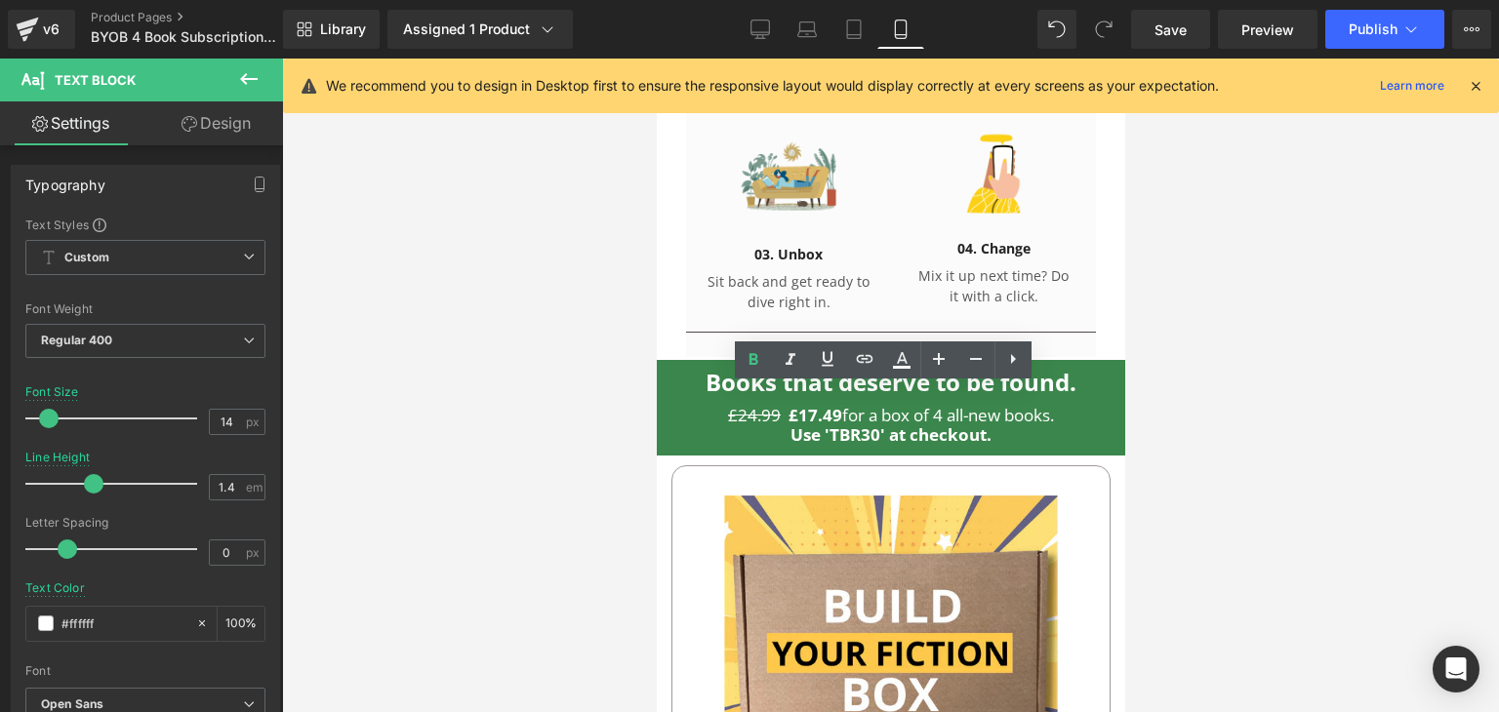
click at [1186, 423] on div at bounding box center [890, 386] width 1217 height 654
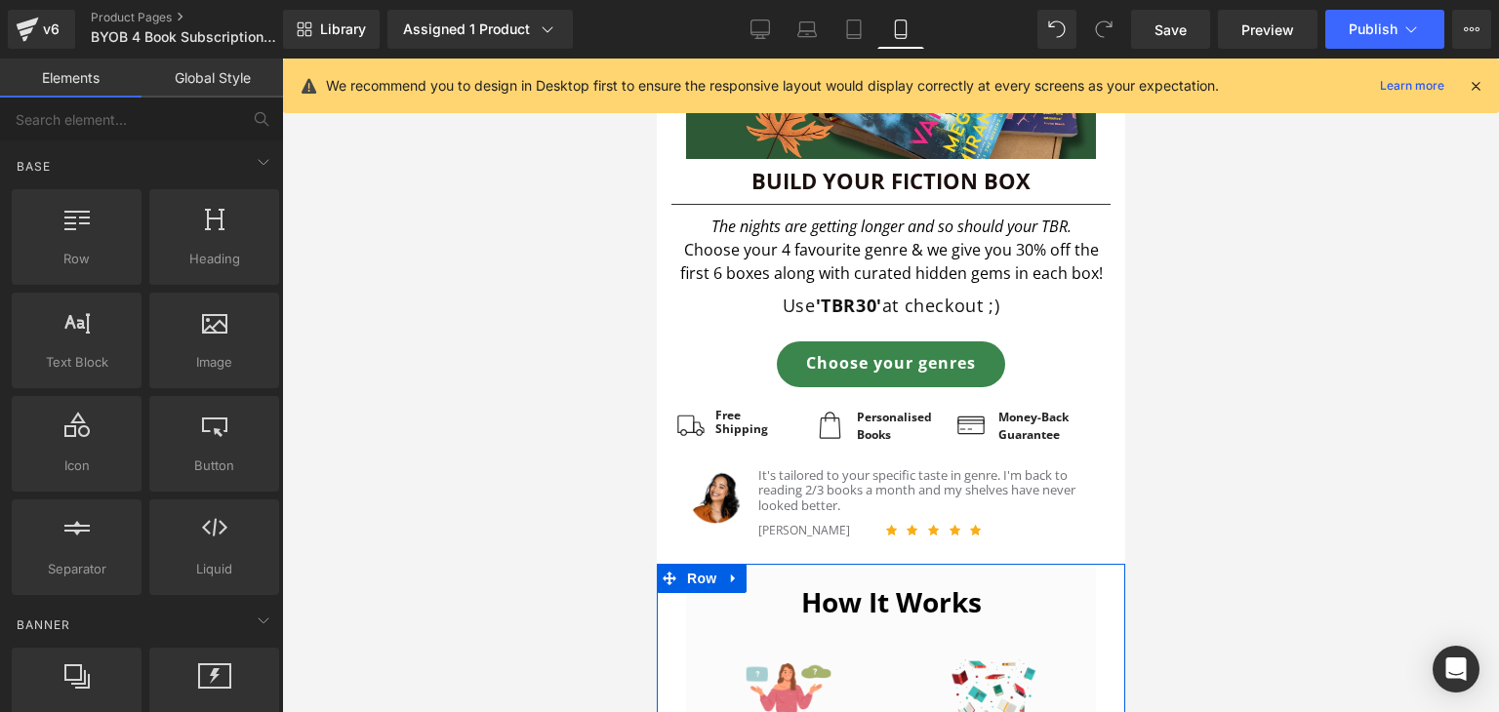
scroll to position [0, 0]
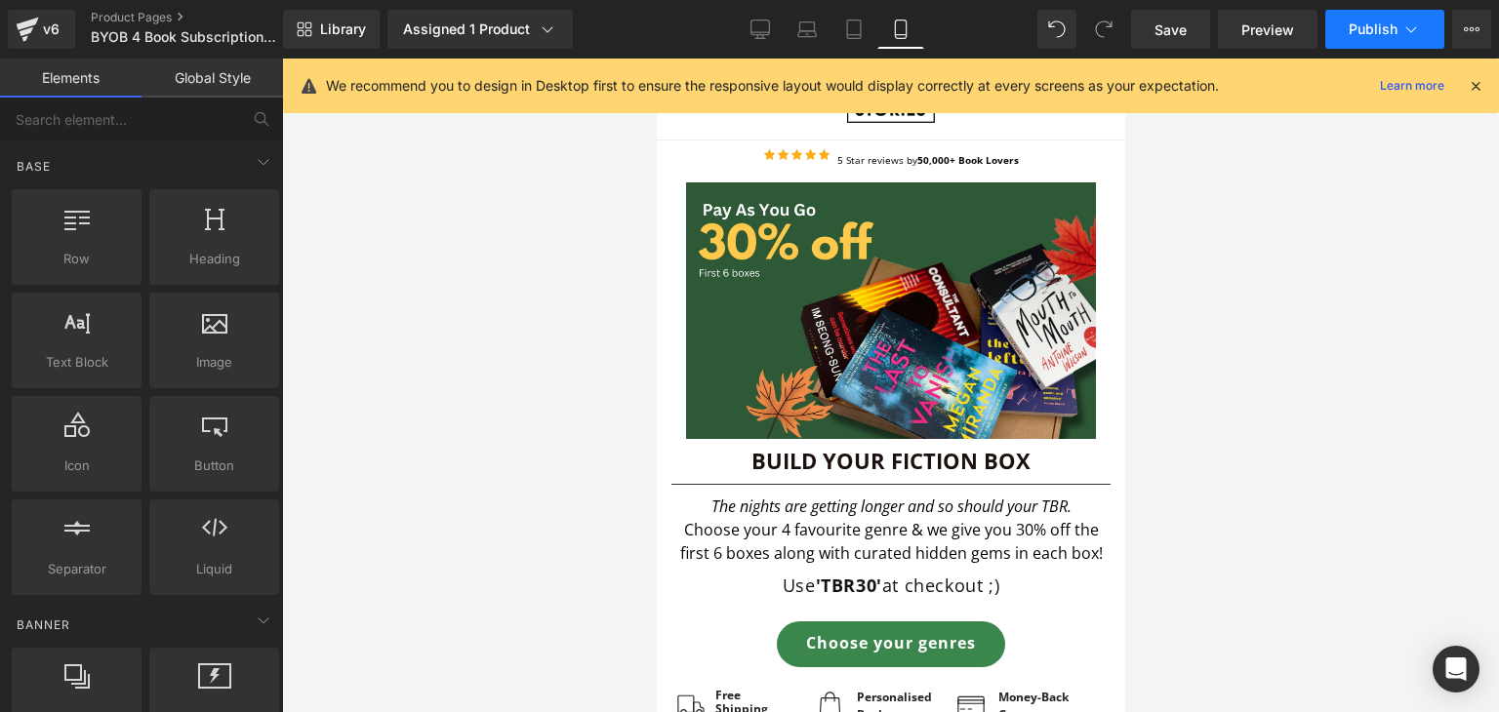
click at [1343, 39] on button "Publish" at bounding box center [1384, 29] width 119 height 39
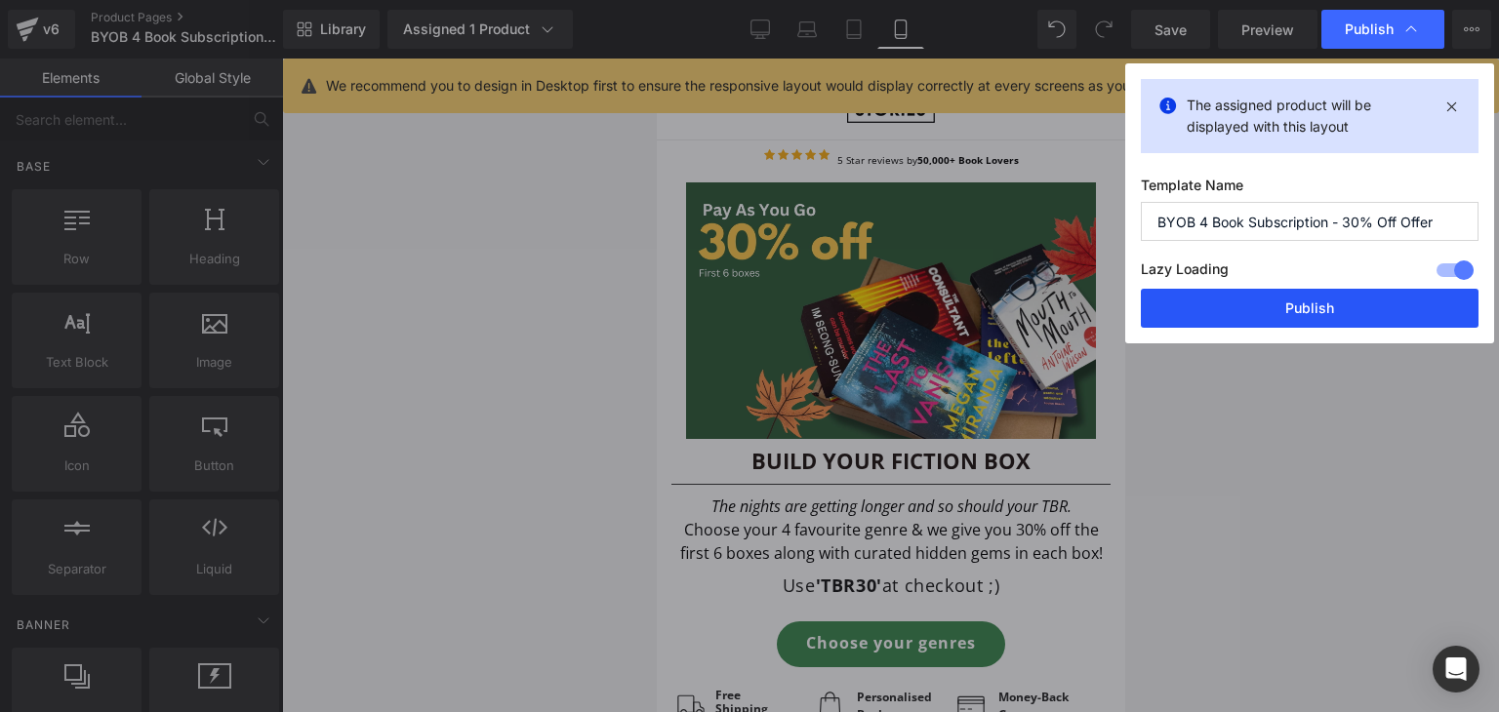
click at [1218, 305] on button "Publish" at bounding box center [1310, 308] width 338 height 39
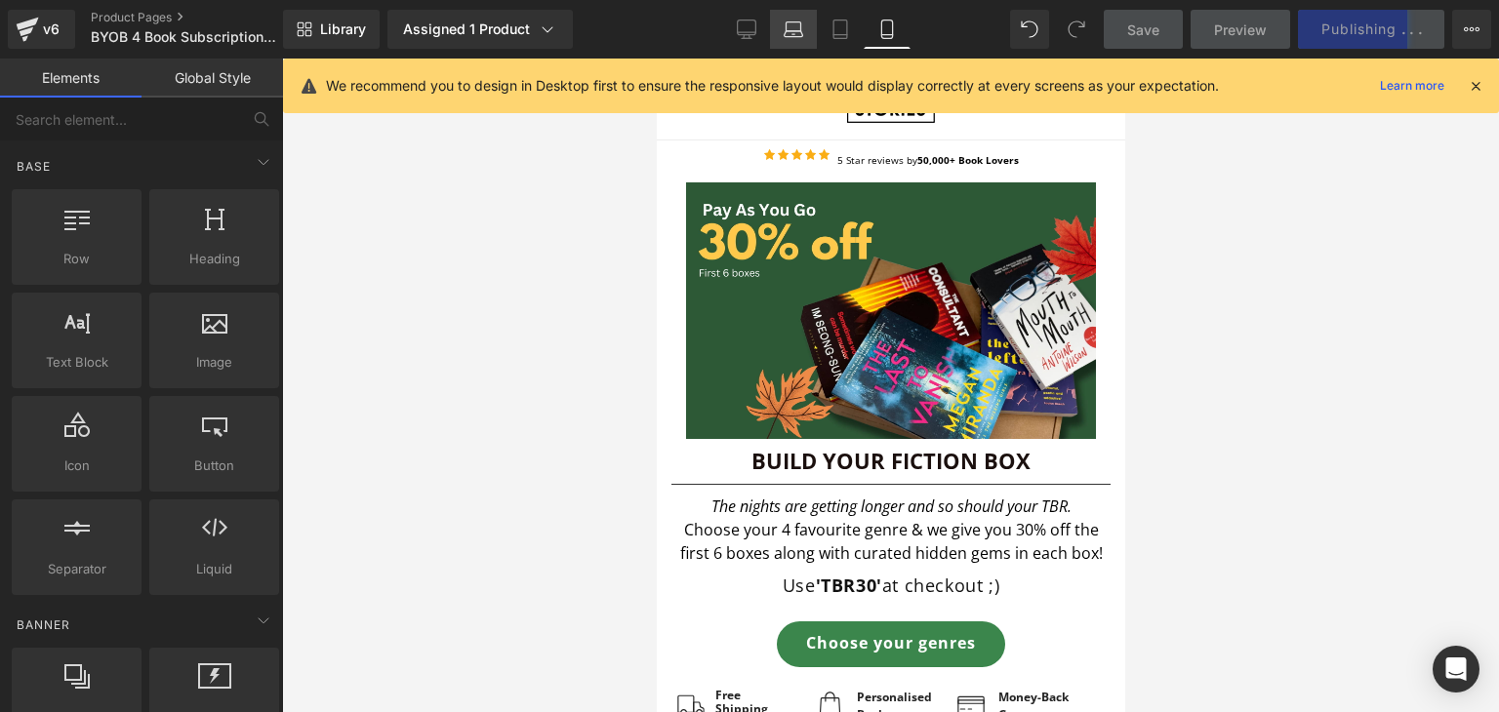
click at [790, 33] on icon at bounding box center [794, 30] width 20 height 20
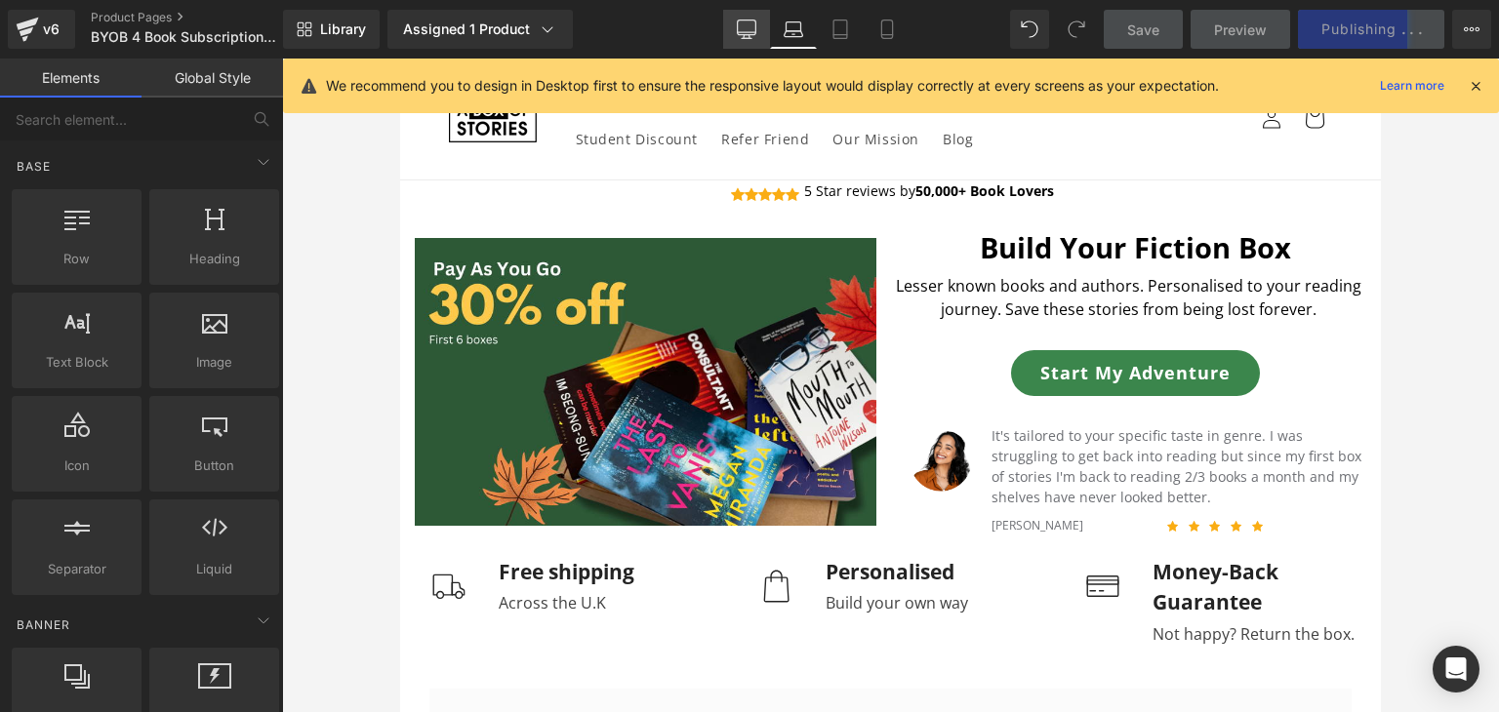
click at [749, 34] on icon at bounding box center [746, 27] width 19 height 15
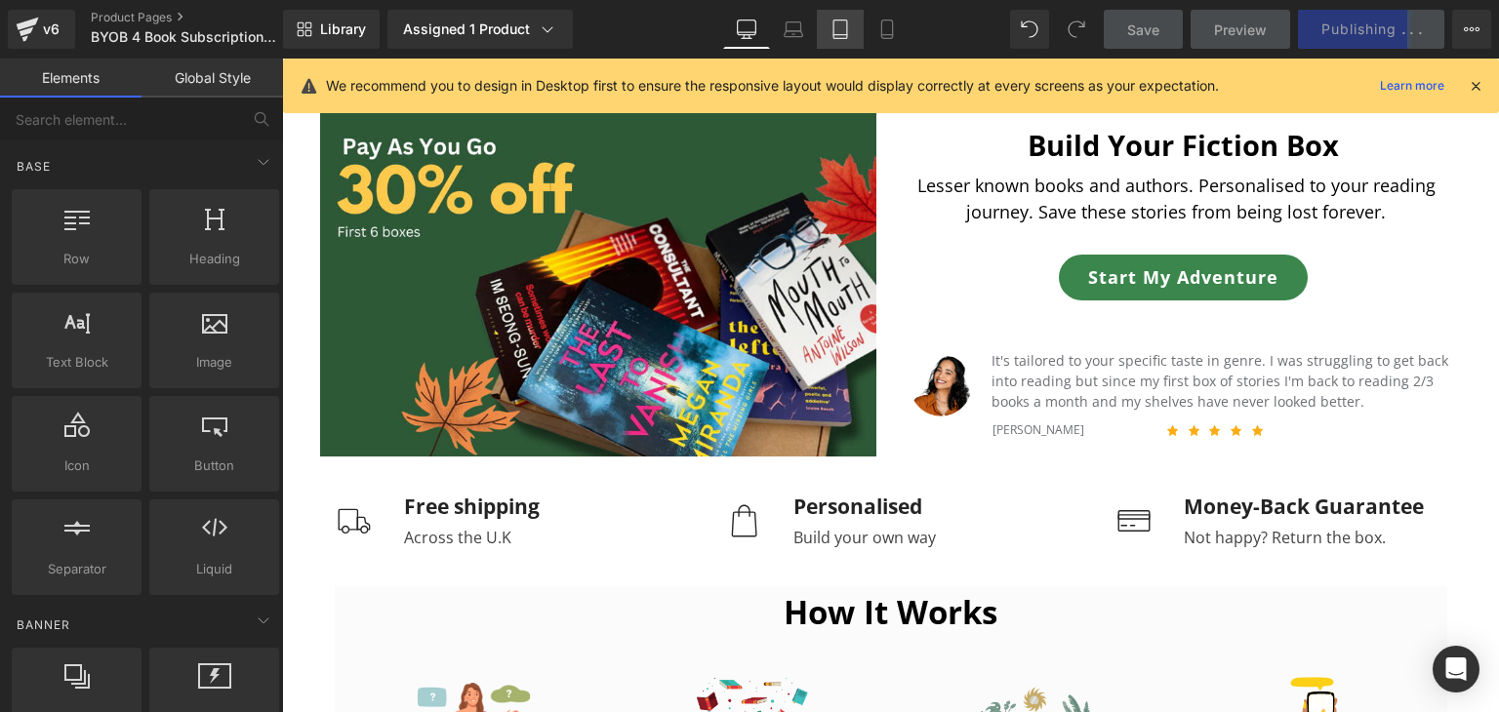
click at [828, 33] on link "Tablet" at bounding box center [840, 29] width 47 height 39
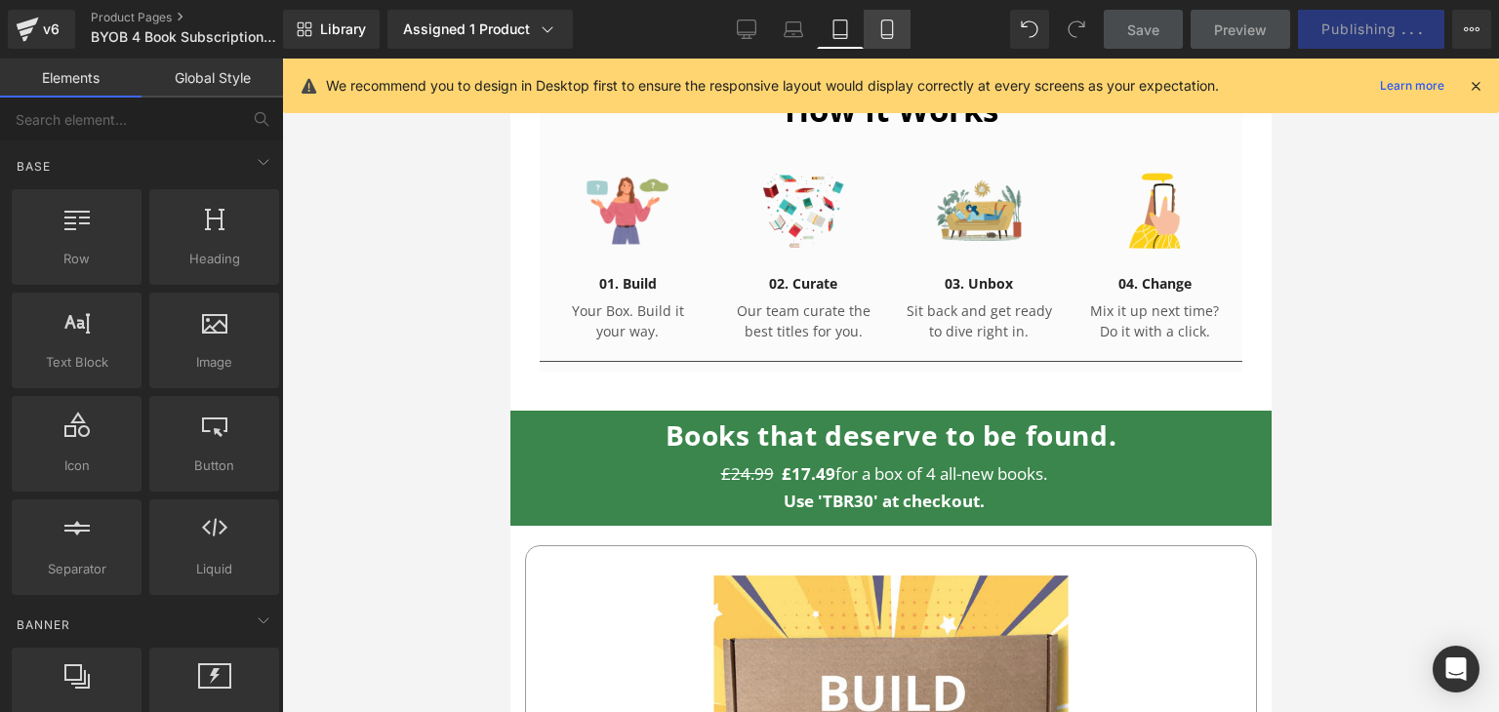
click at [886, 37] on icon at bounding box center [887, 30] width 20 height 20
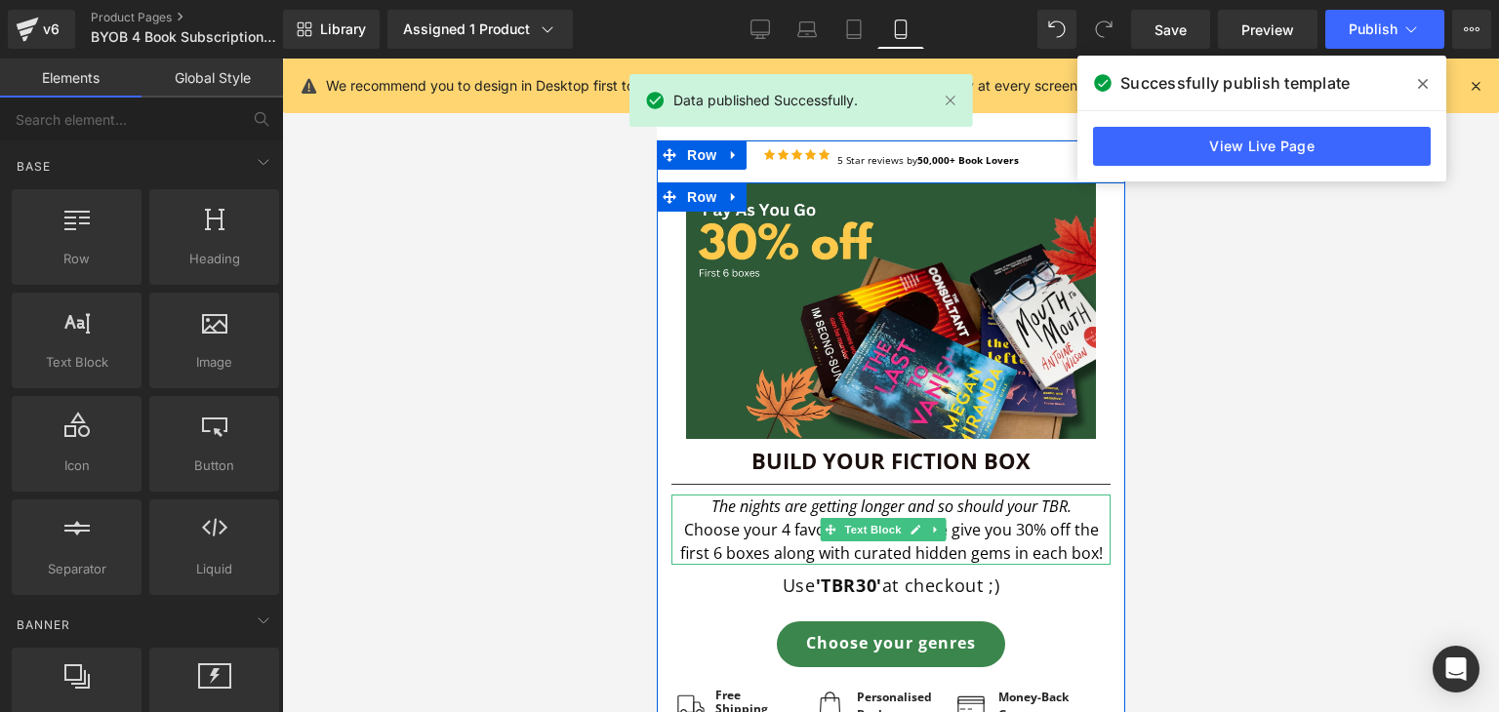
click at [862, 501] on icon "The nights are getting longer and so should your TBR." at bounding box center [890, 506] width 360 height 21
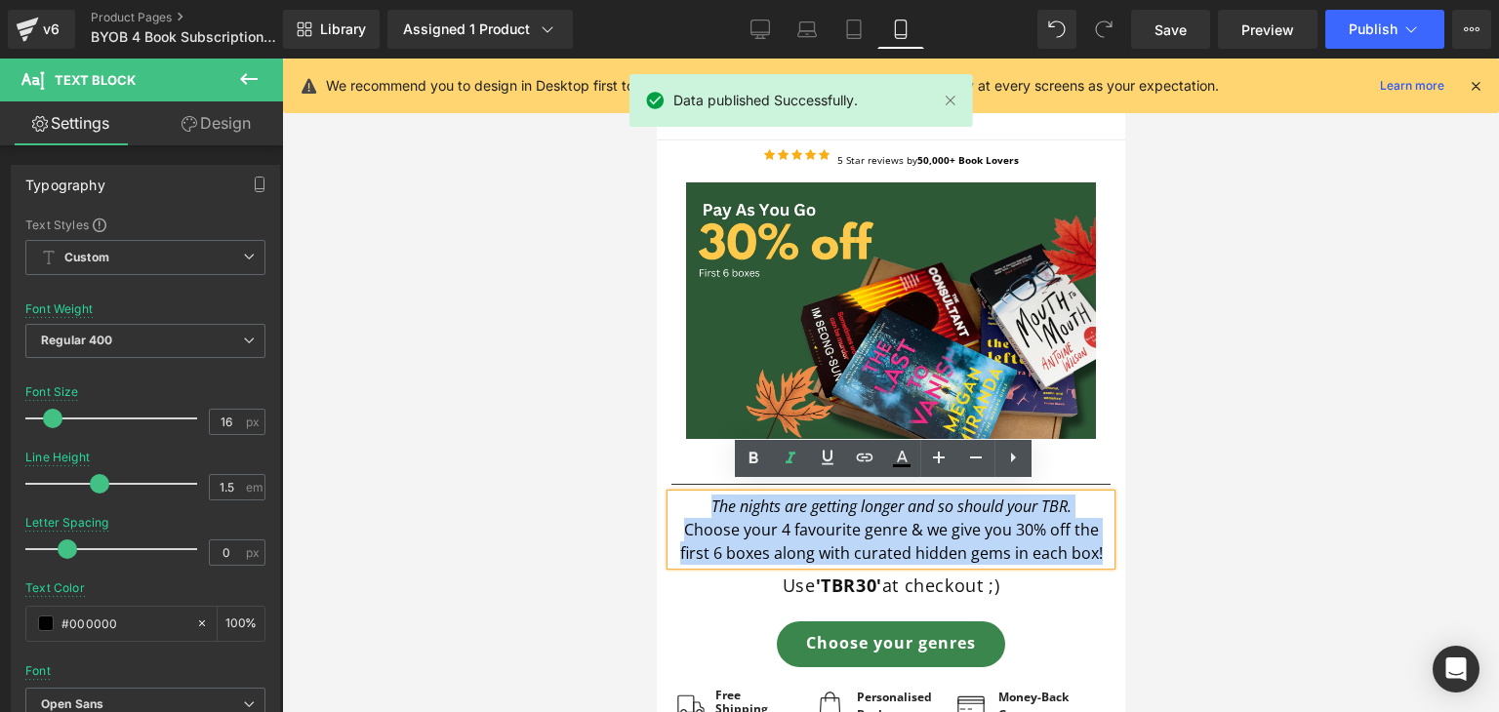
copy div "The nights are getting longer and so should your TBR. Choose your 4 favourite g…"
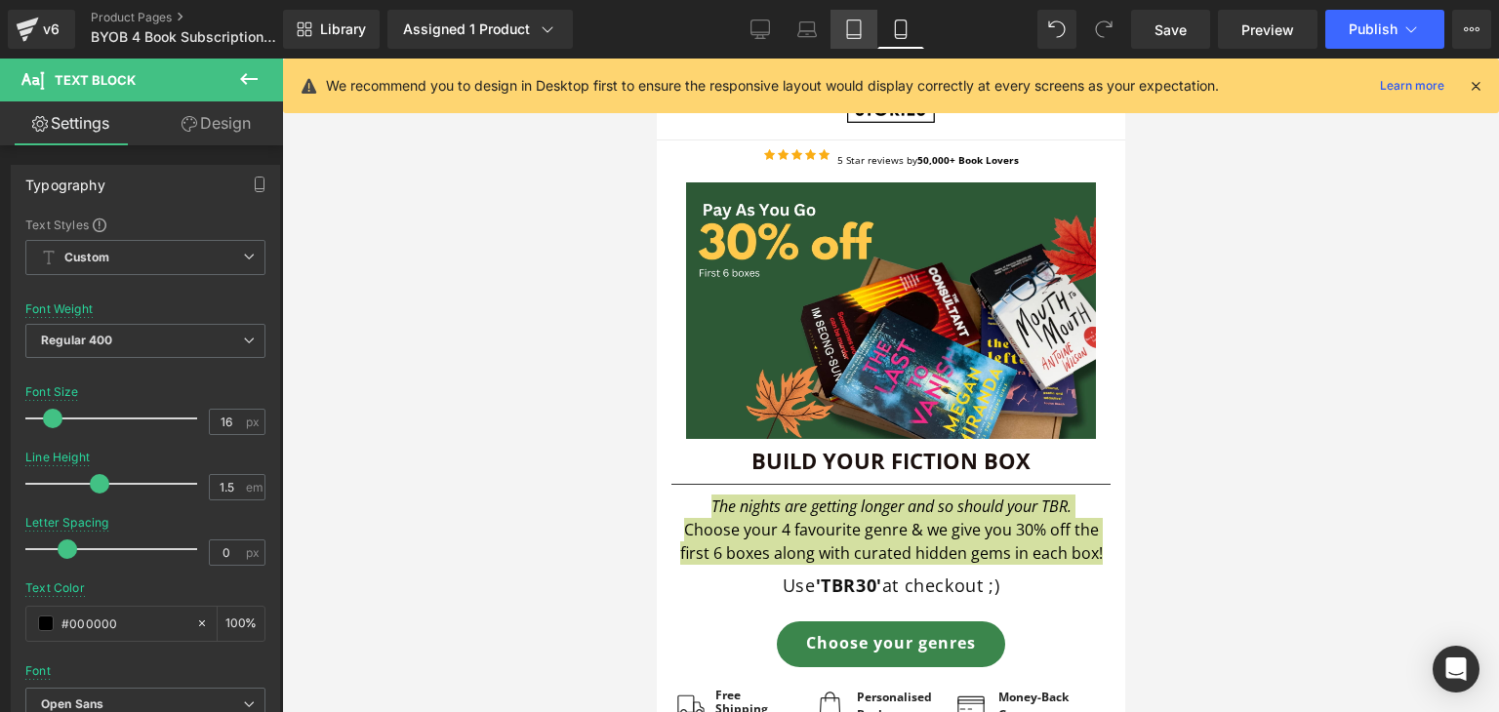
click at [850, 24] on icon at bounding box center [854, 30] width 20 height 20
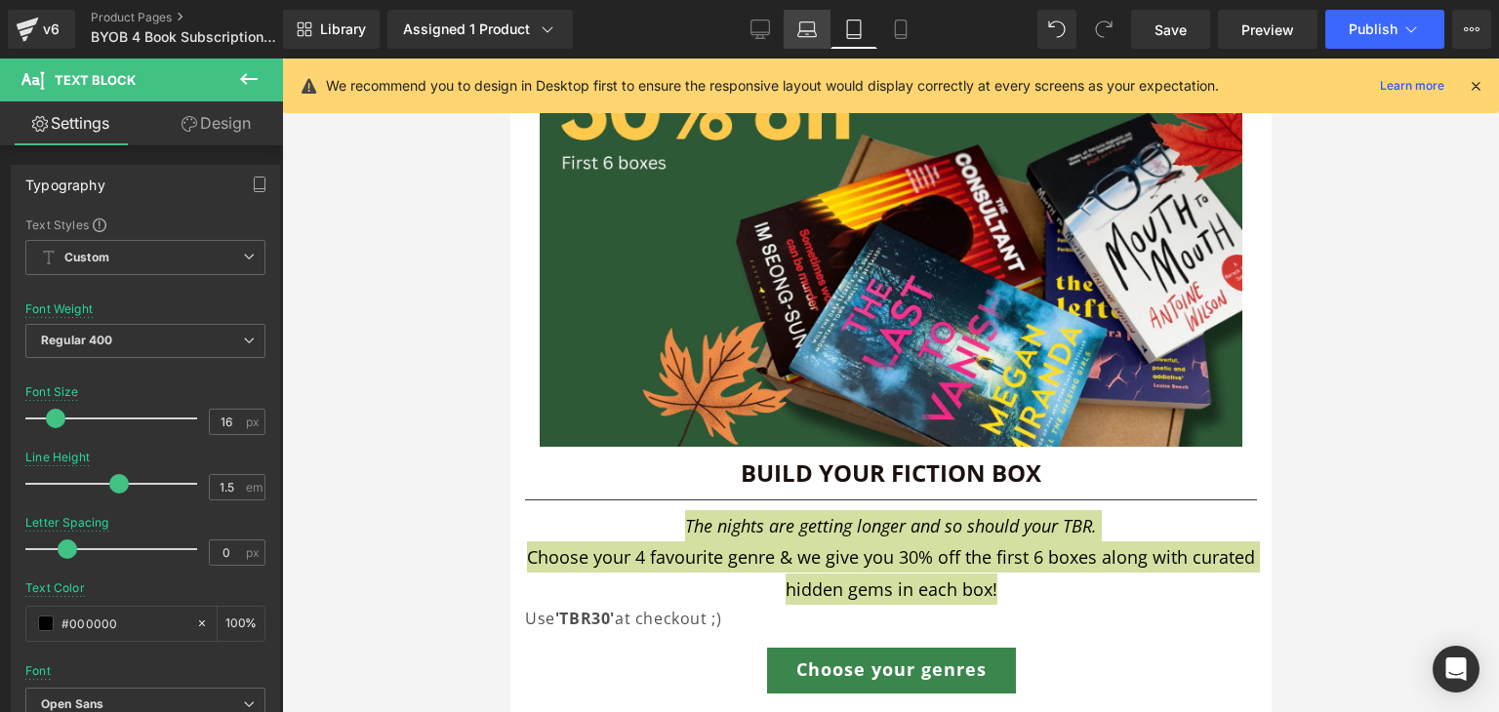
scroll to position [207, 0]
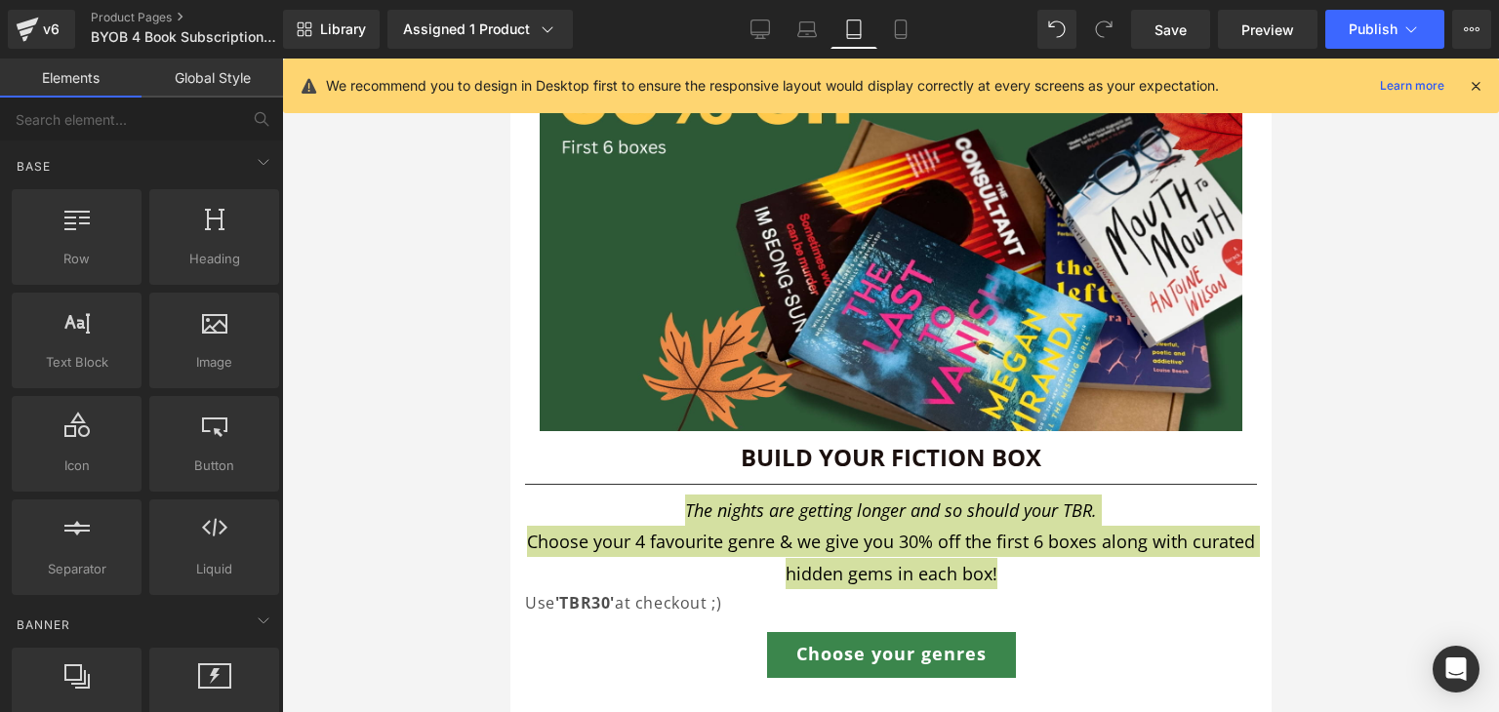
click at [1422, 579] on div at bounding box center [890, 386] width 1217 height 654
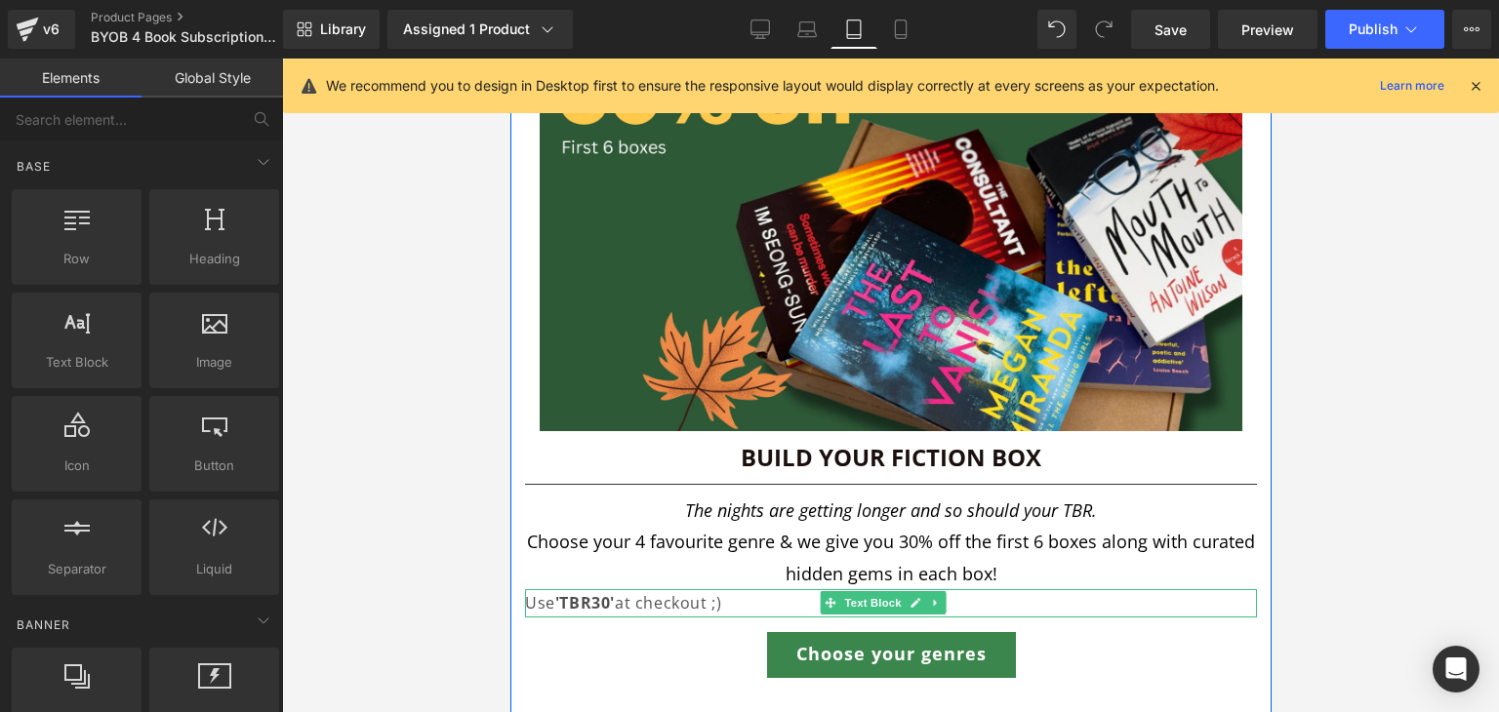
click at [742, 590] on p "Use 'TBR30' at checkout ;)" at bounding box center [890, 603] width 732 height 28
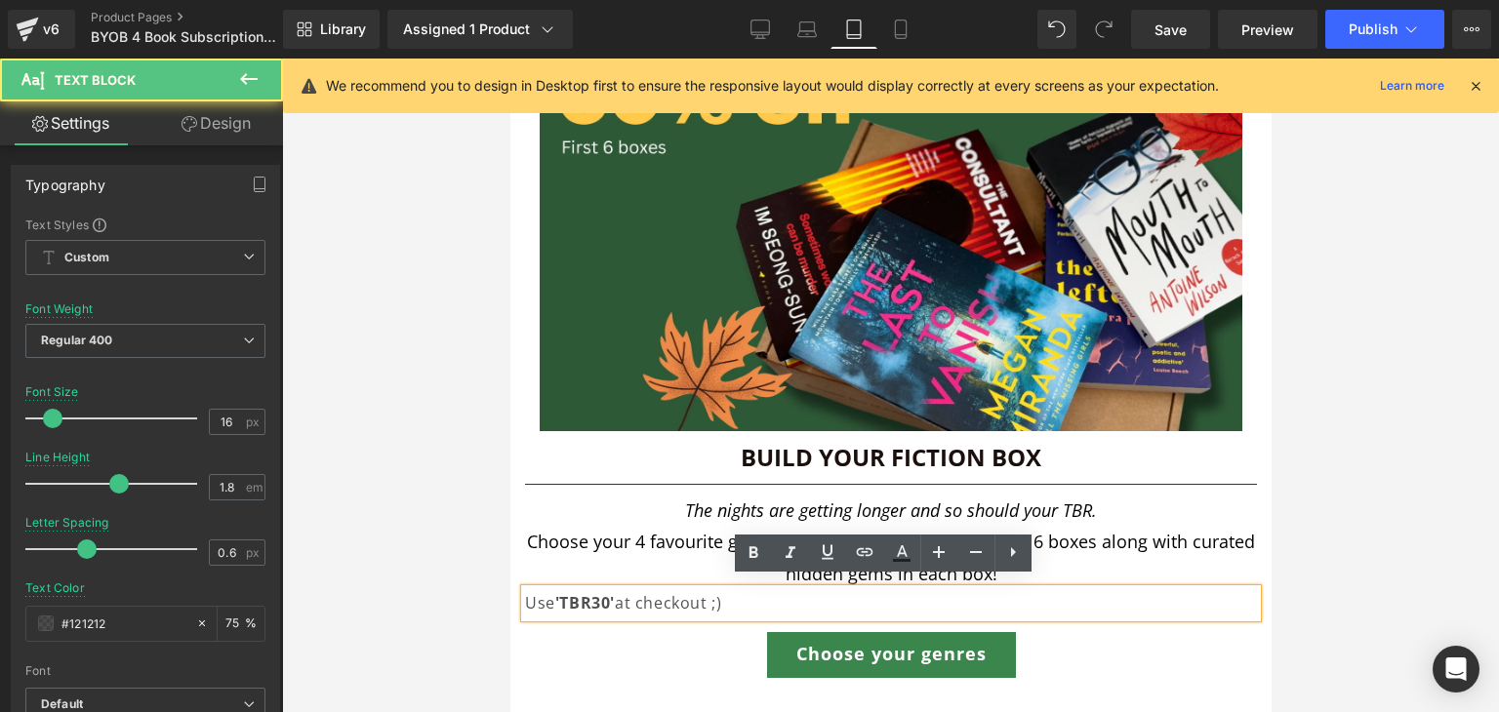
click at [793, 589] on p "Use 'TBR30' at checkout ;)" at bounding box center [890, 603] width 732 height 28
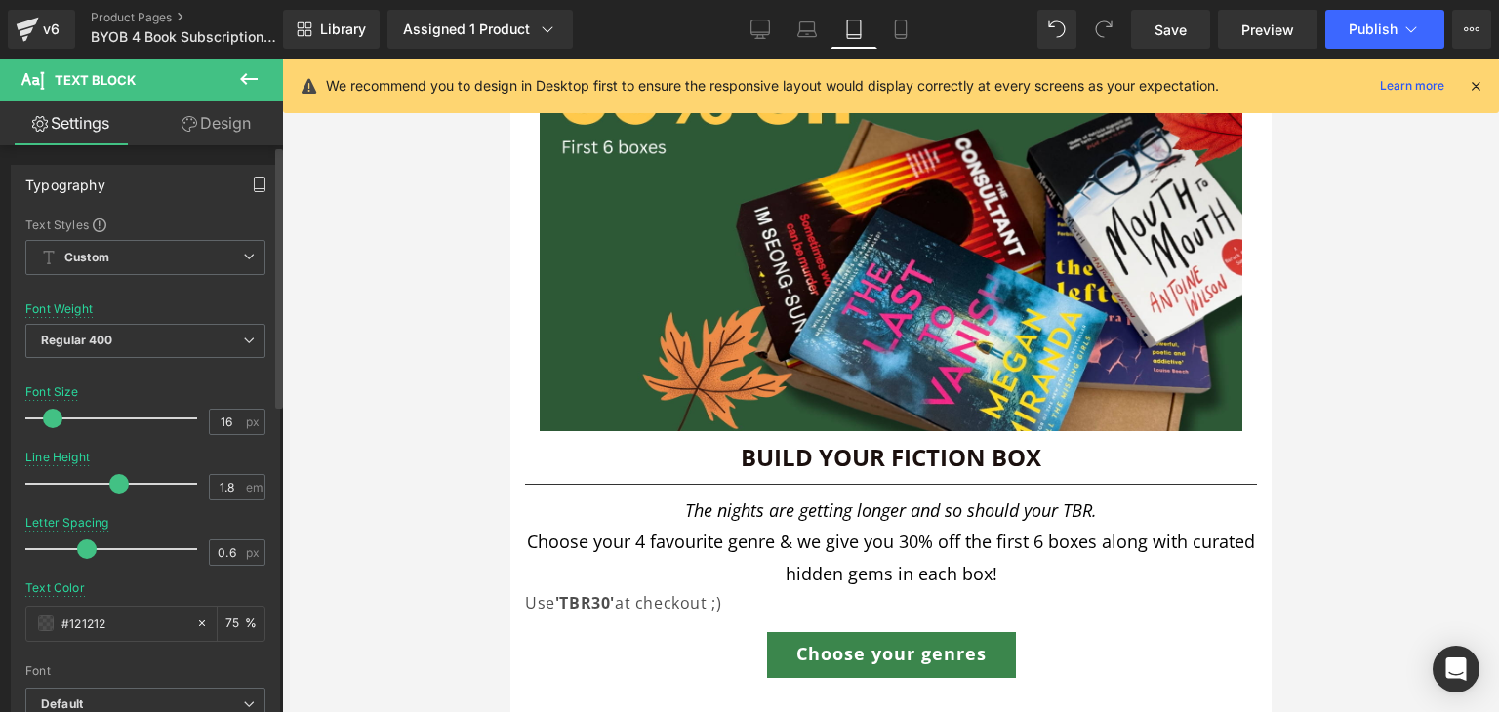
click at [254, 182] on icon "button" at bounding box center [260, 185] width 16 height 16
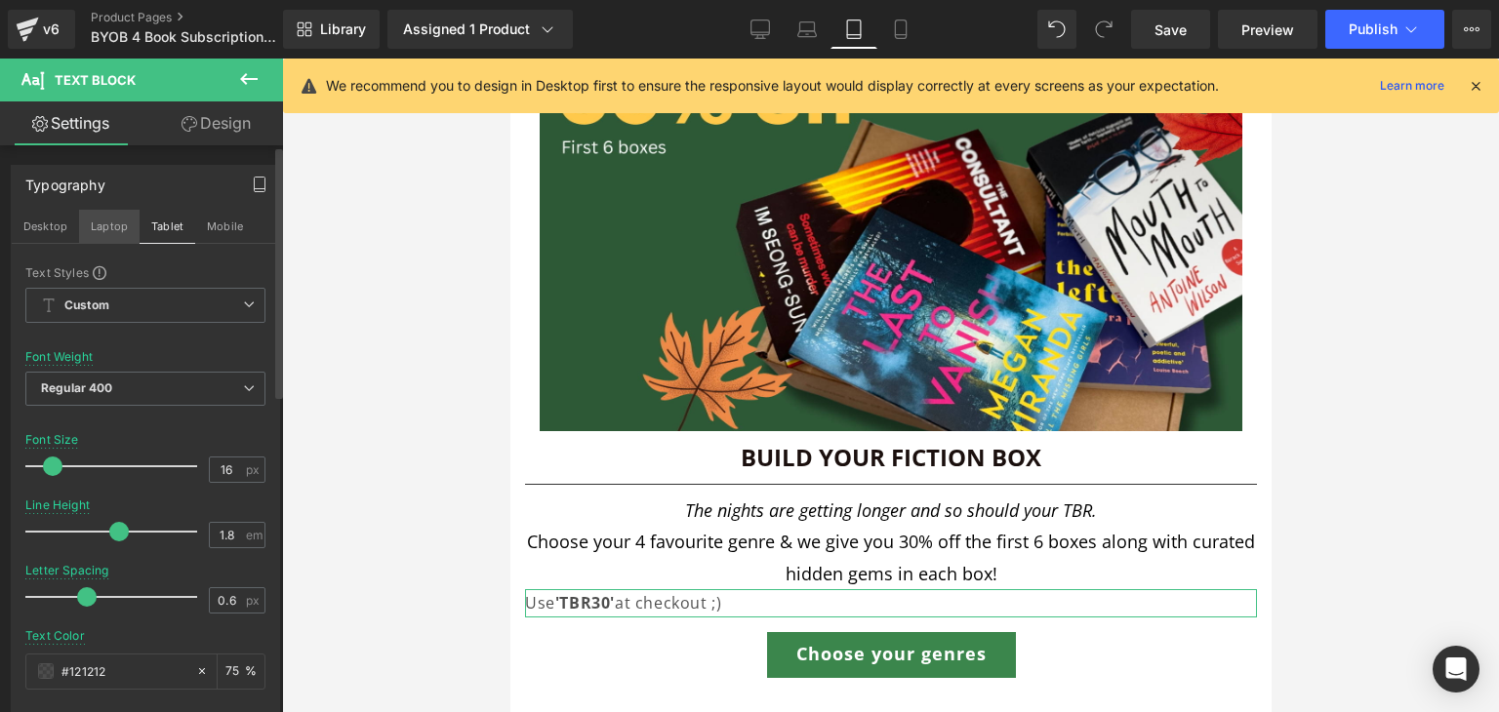
click at [109, 222] on button "Laptop" at bounding box center [109, 226] width 61 height 33
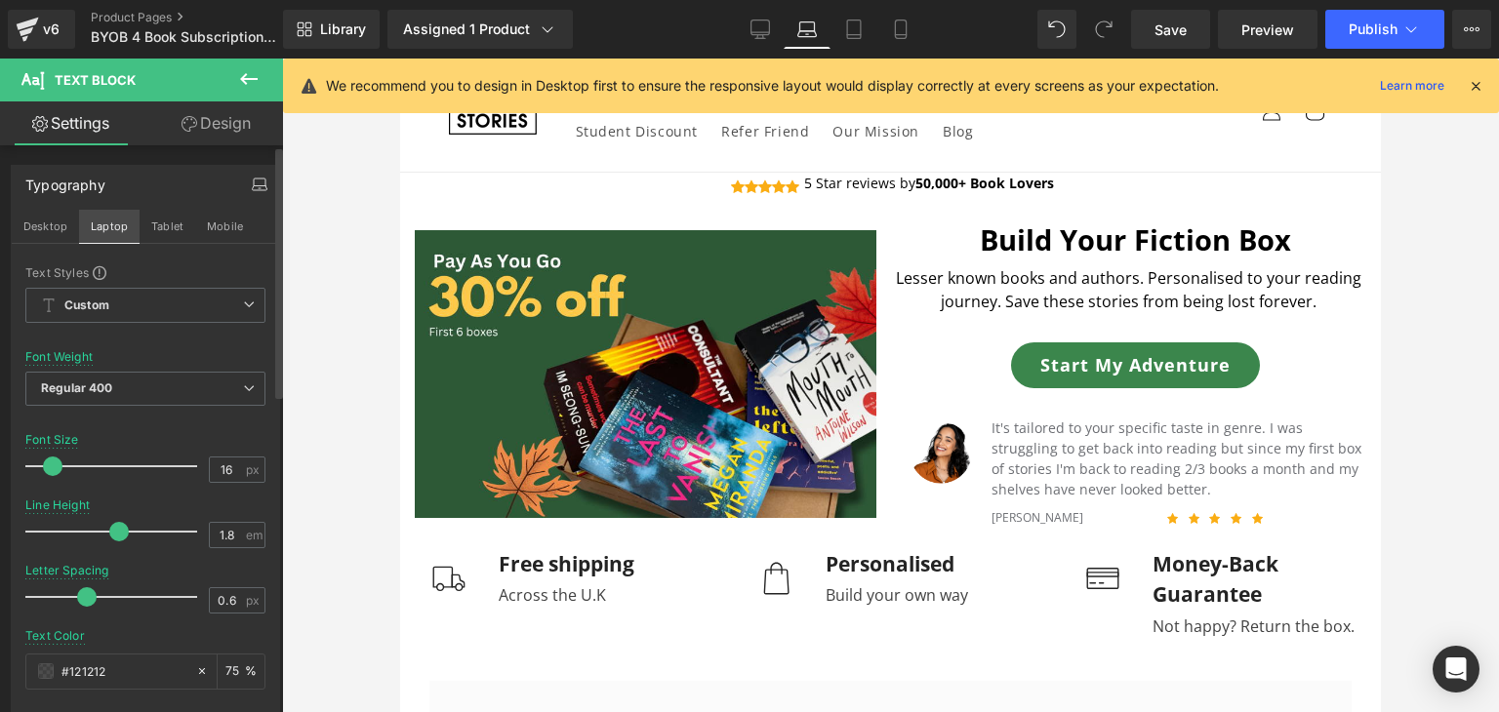
scroll to position [0, 0]
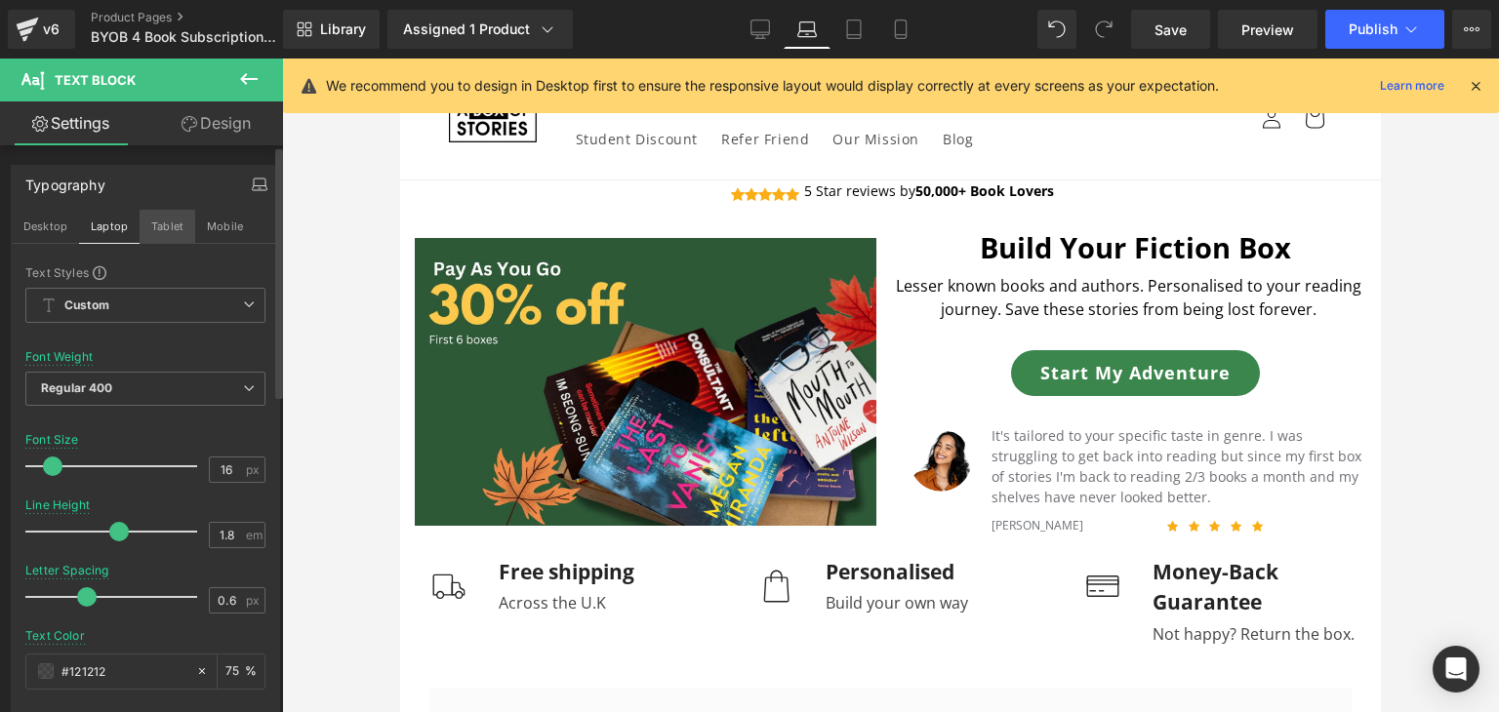
click at [161, 236] on button "Tablet" at bounding box center [168, 226] width 56 height 33
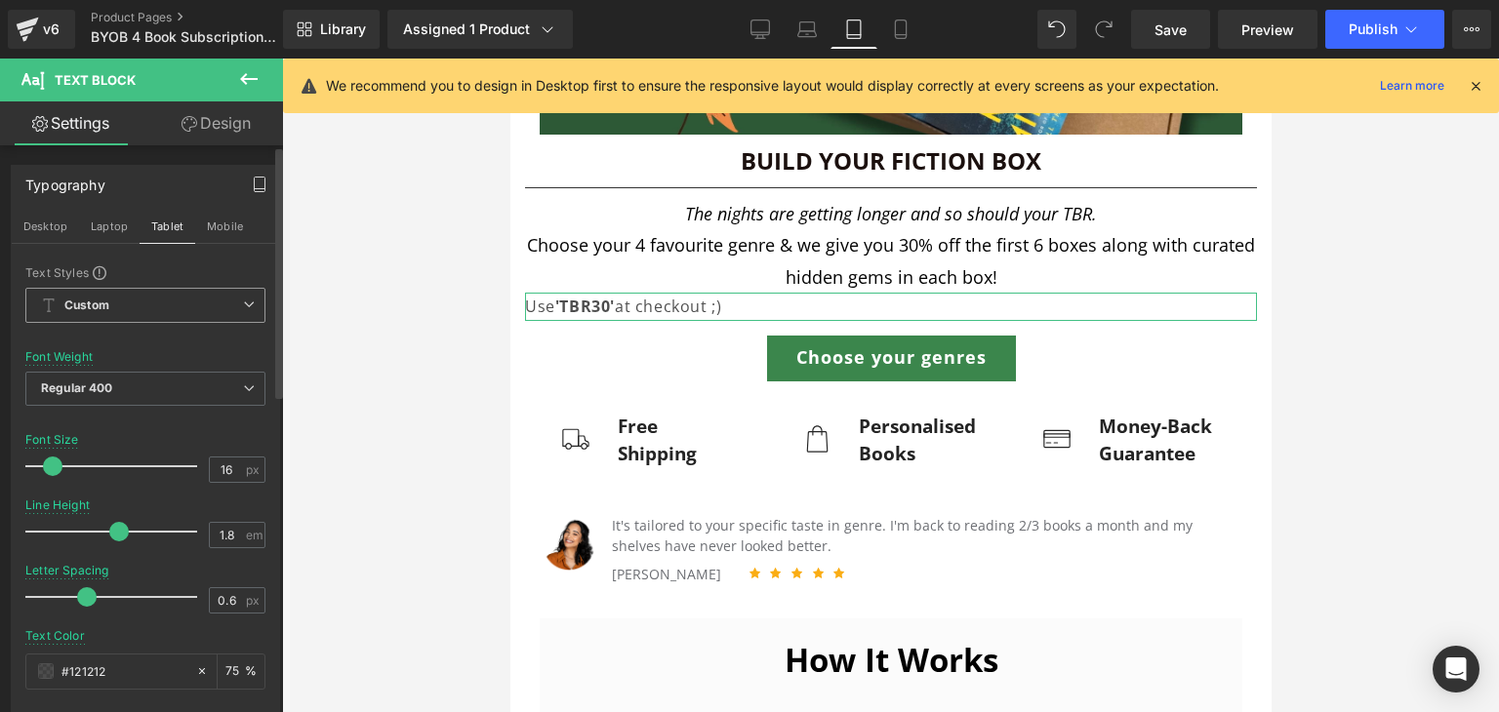
scroll to position [506, 0]
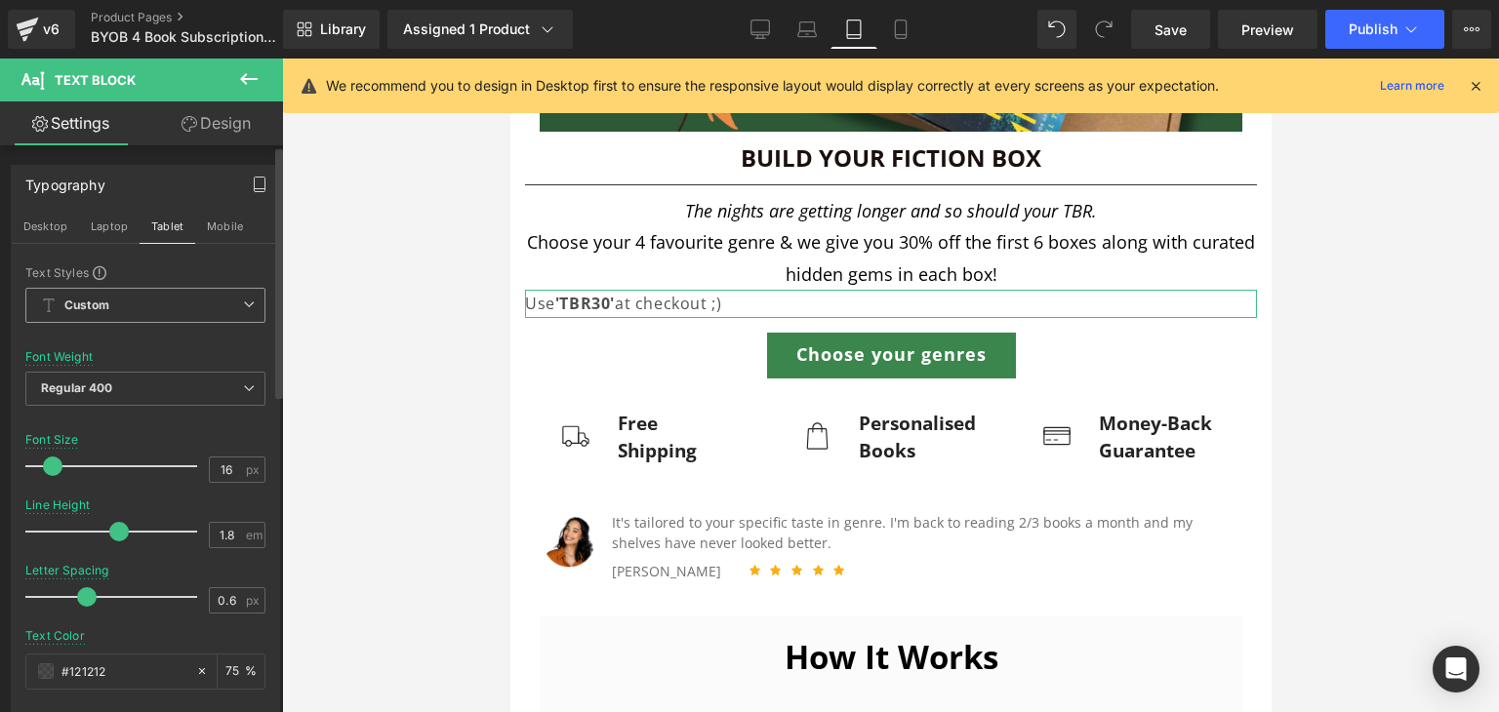
click at [171, 304] on span "Custom Setup Global Style" at bounding box center [145, 305] width 240 height 35
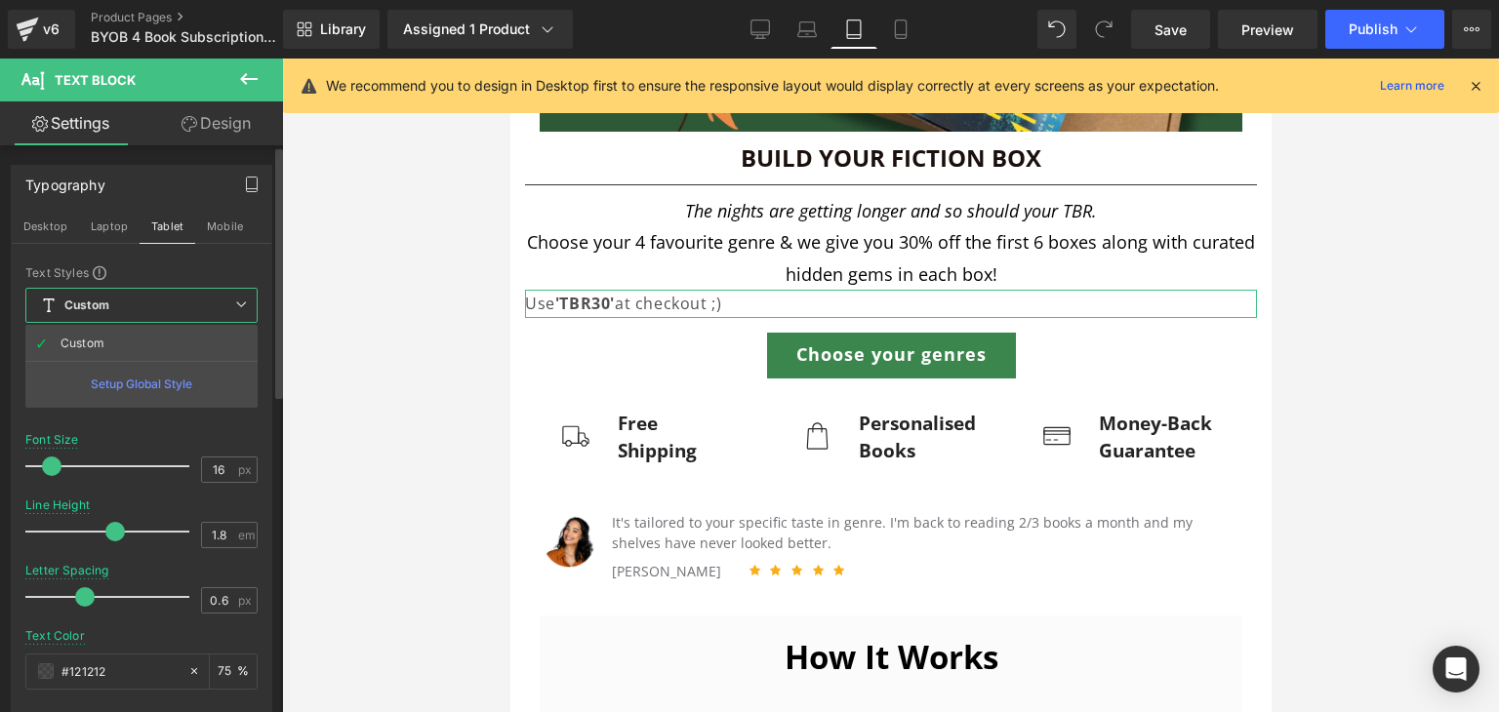
click at [171, 304] on span "Custom Setup Global Style" at bounding box center [141, 305] width 232 height 35
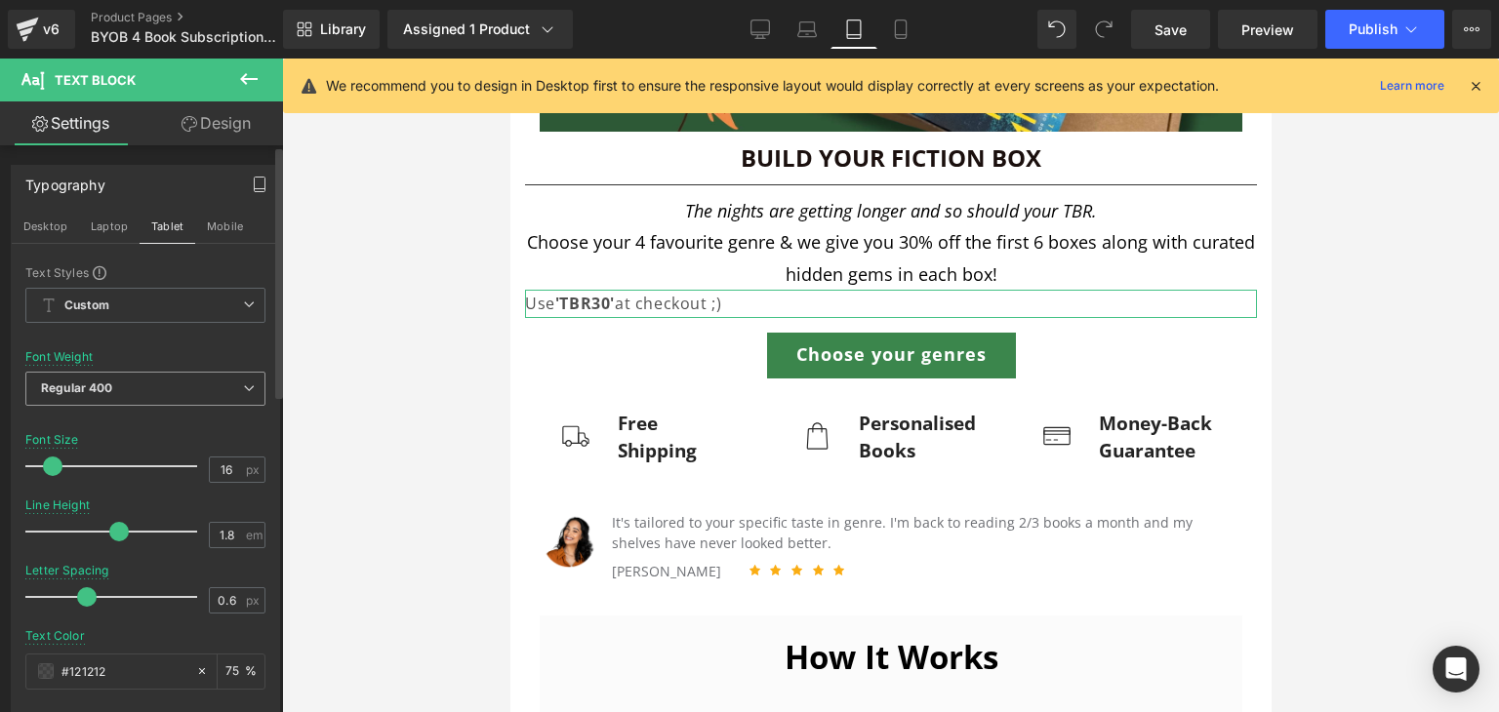
click at [162, 379] on span "Regular 400" at bounding box center [145, 389] width 240 height 34
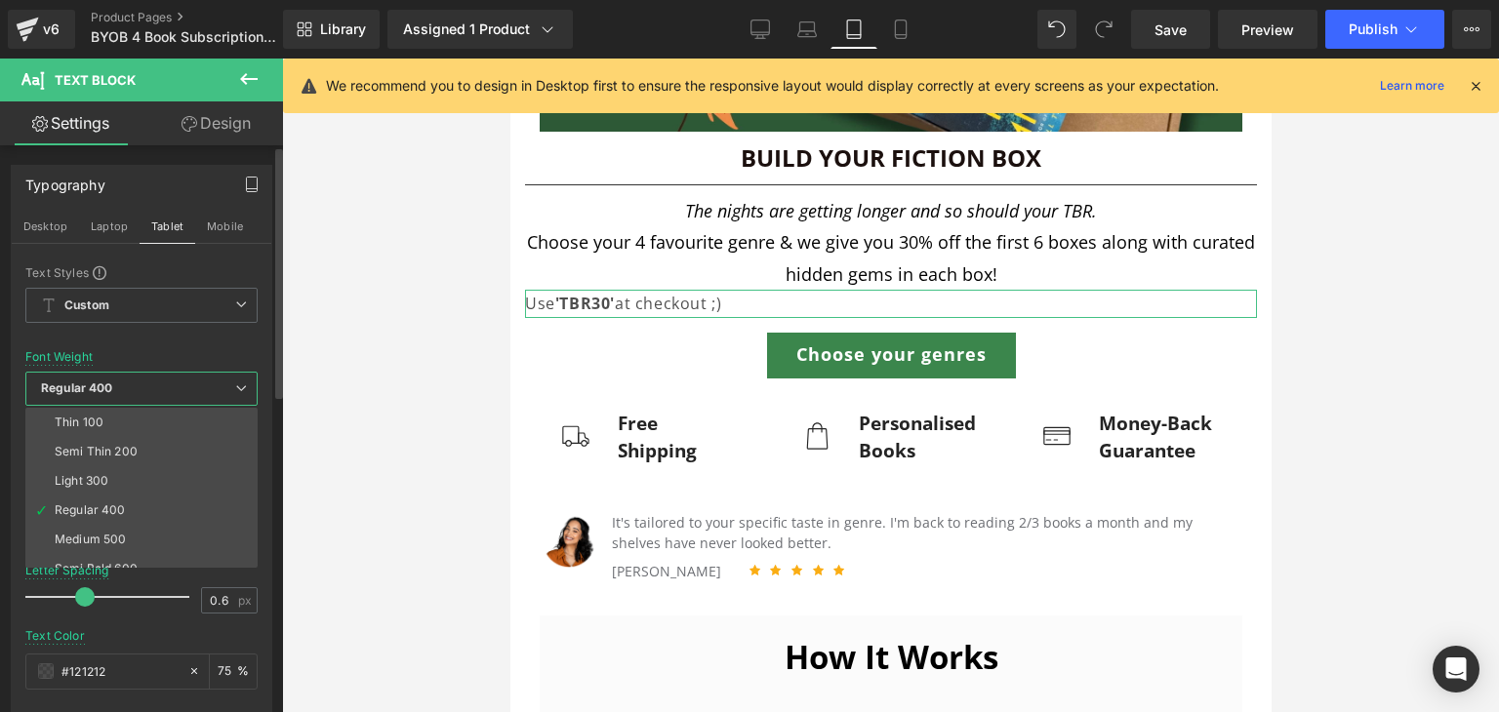
click at [162, 379] on span "Regular 400" at bounding box center [141, 389] width 232 height 34
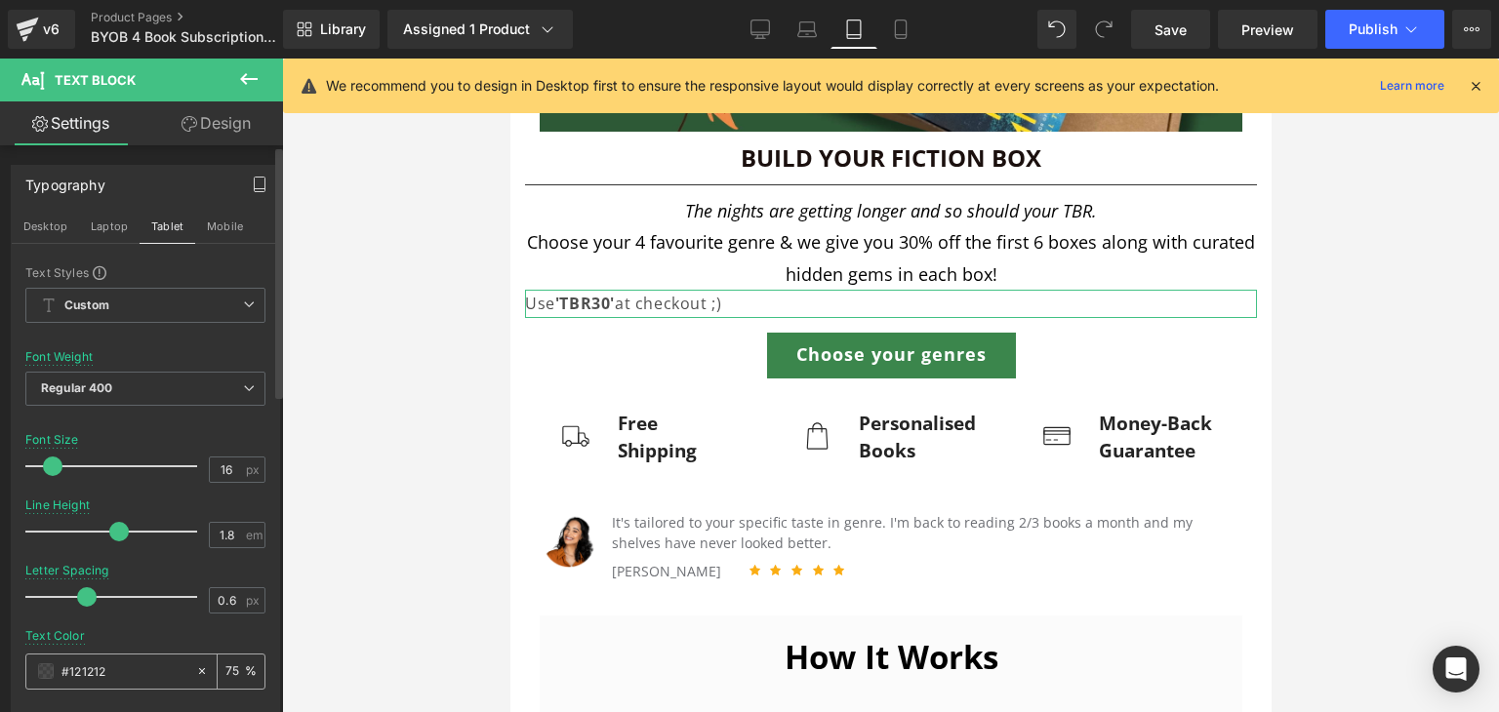
click at [226, 661] on input "75" at bounding box center [235, 671] width 20 height 21
type input "100"
click at [232, 473] on input "16" at bounding box center [227, 470] width 34 height 24
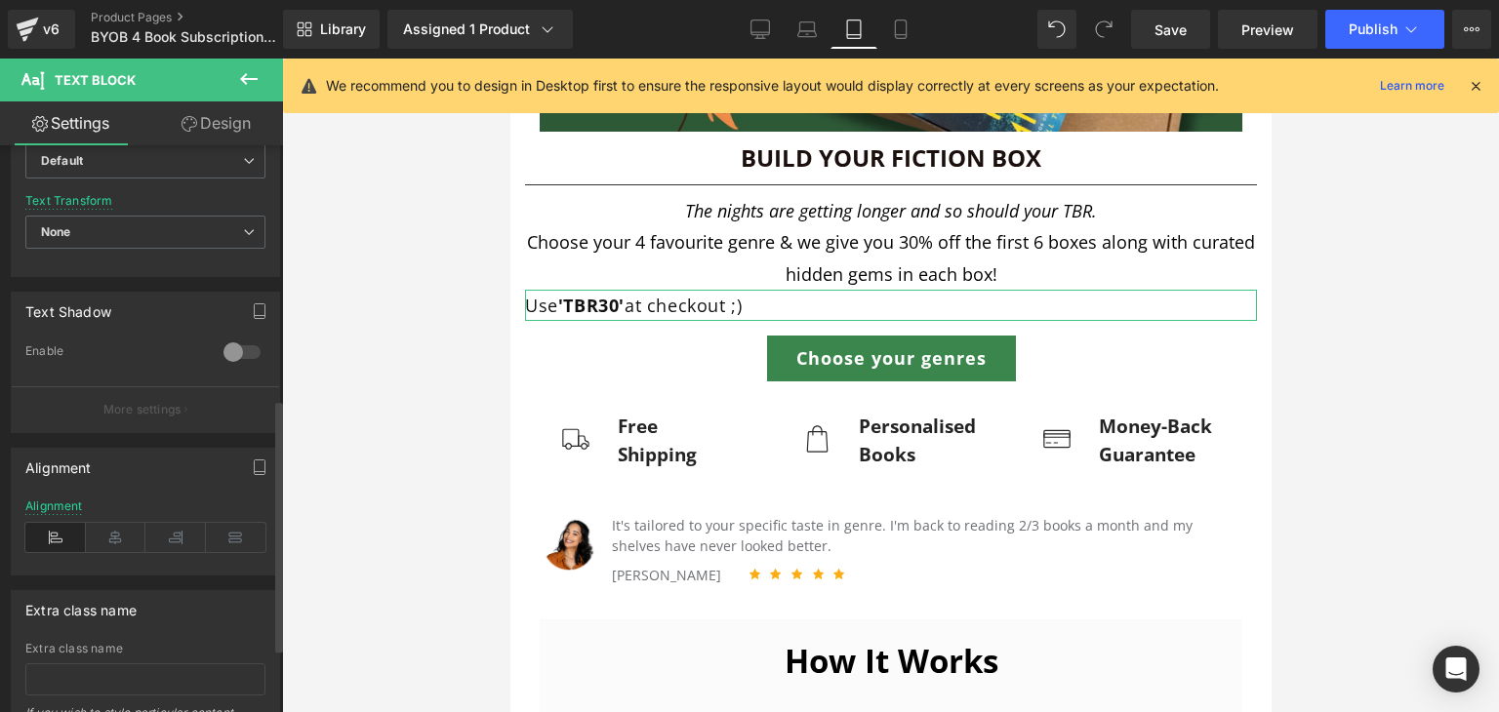
scroll to position [621, 0]
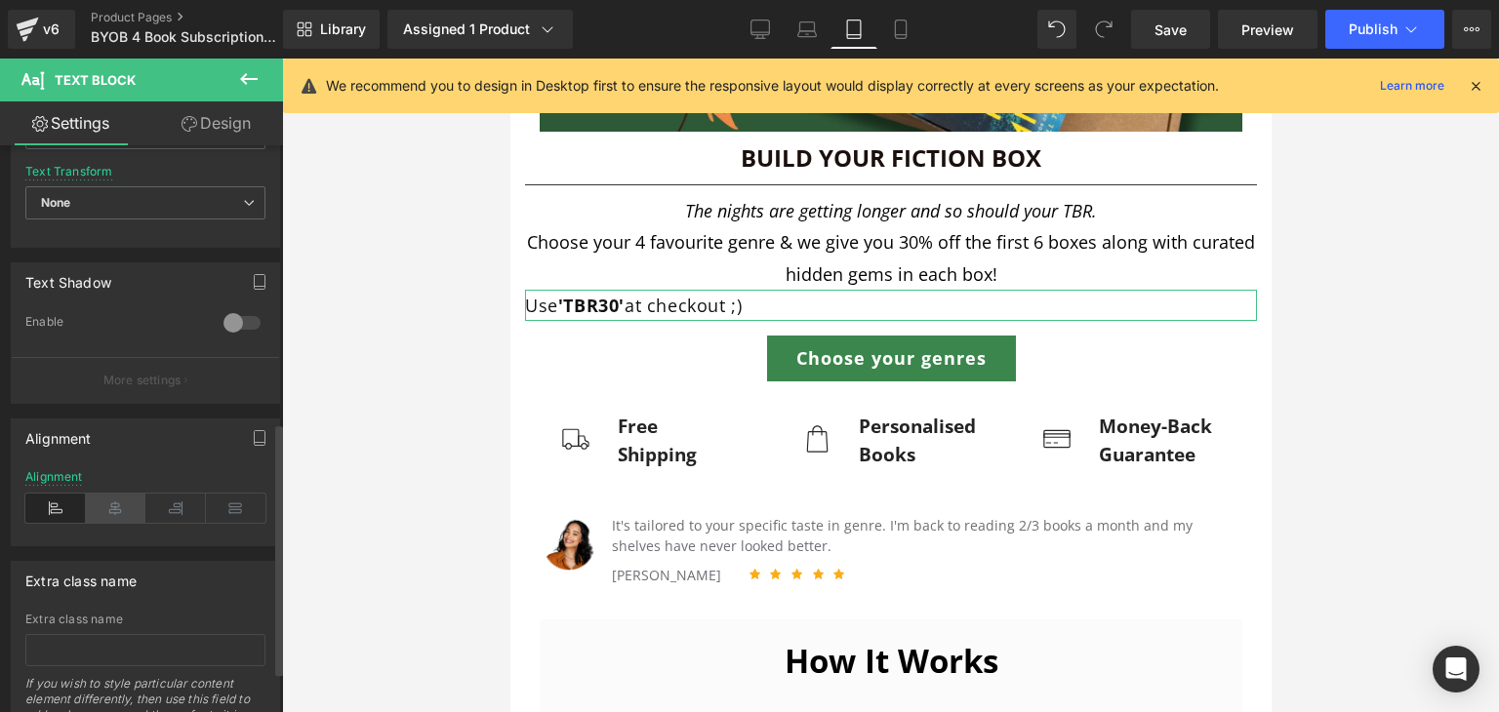
type input "18"
click at [117, 504] on icon at bounding box center [116, 508] width 61 height 29
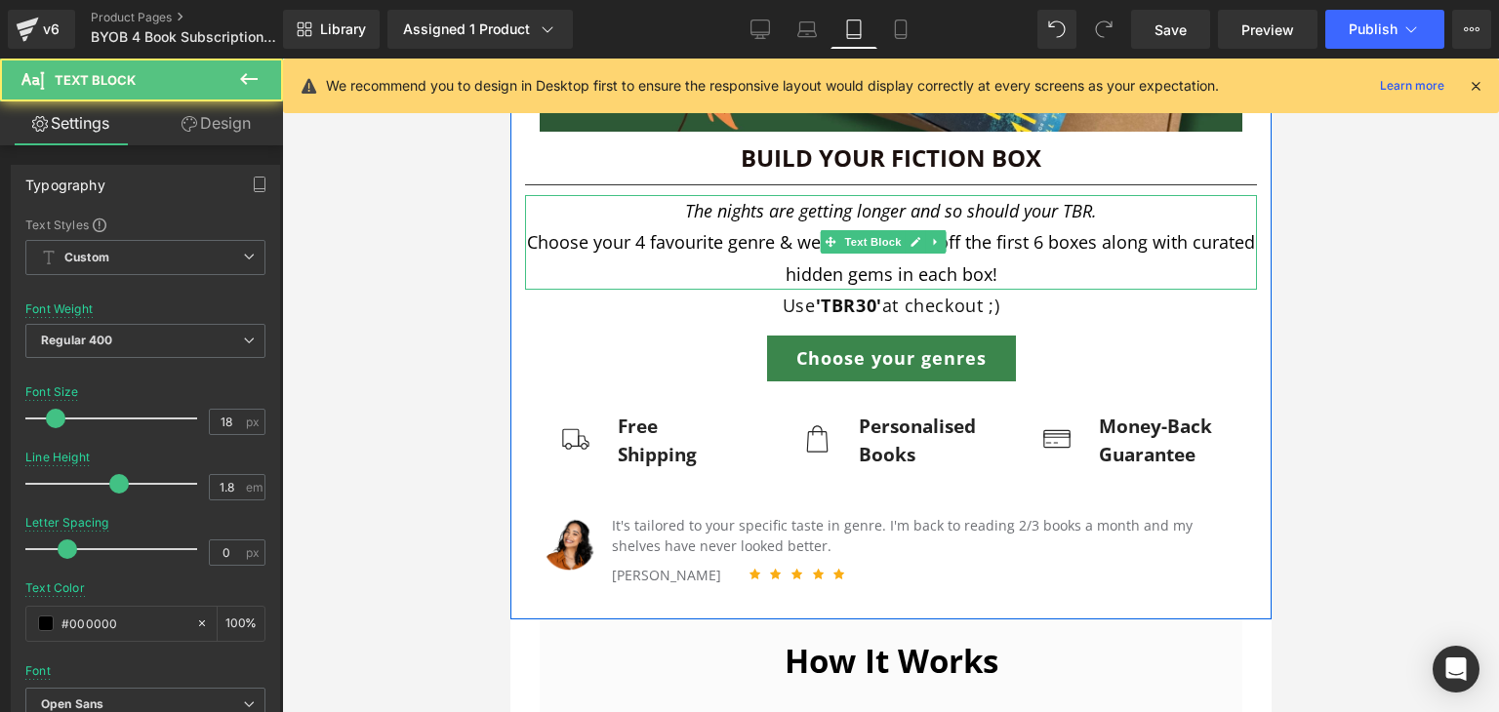
click at [953, 212] on icon "The nights are getting longer and so should your TBR." at bounding box center [890, 210] width 412 height 23
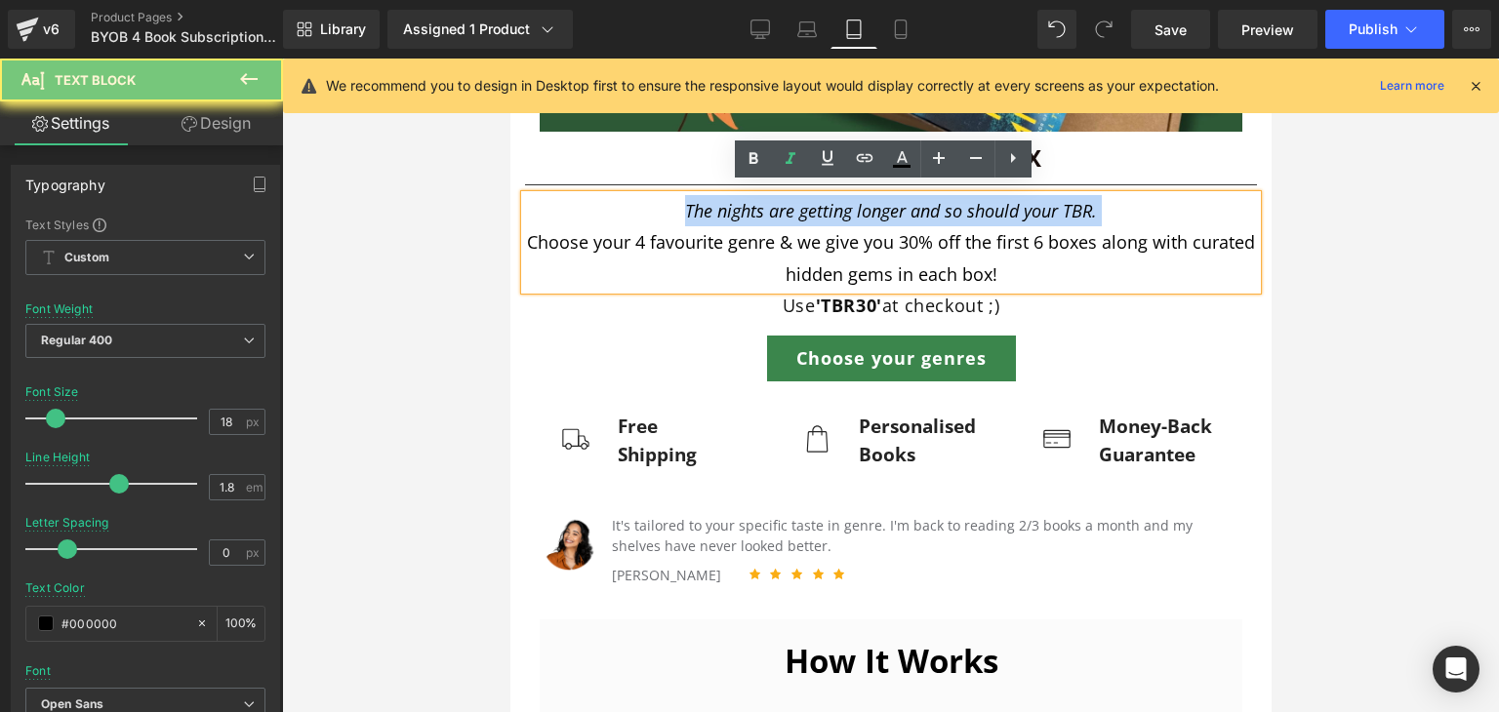
click at [953, 212] on icon "The nights are getting longer and so should your TBR." at bounding box center [890, 210] width 412 height 23
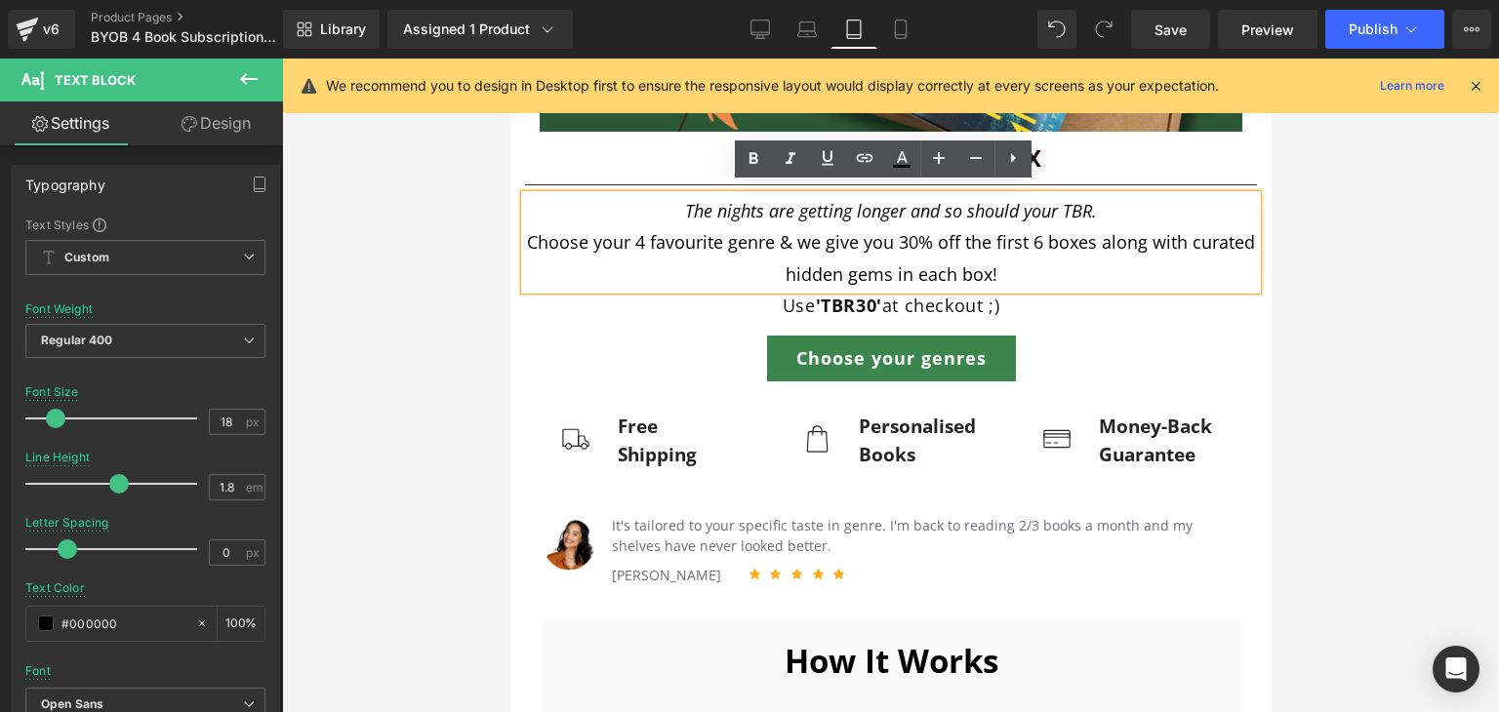
click at [996, 245] on p "Choose your 4 favourite genre & we give you 30% off the first 6 boxes along wit…" at bounding box center [890, 257] width 732 height 63
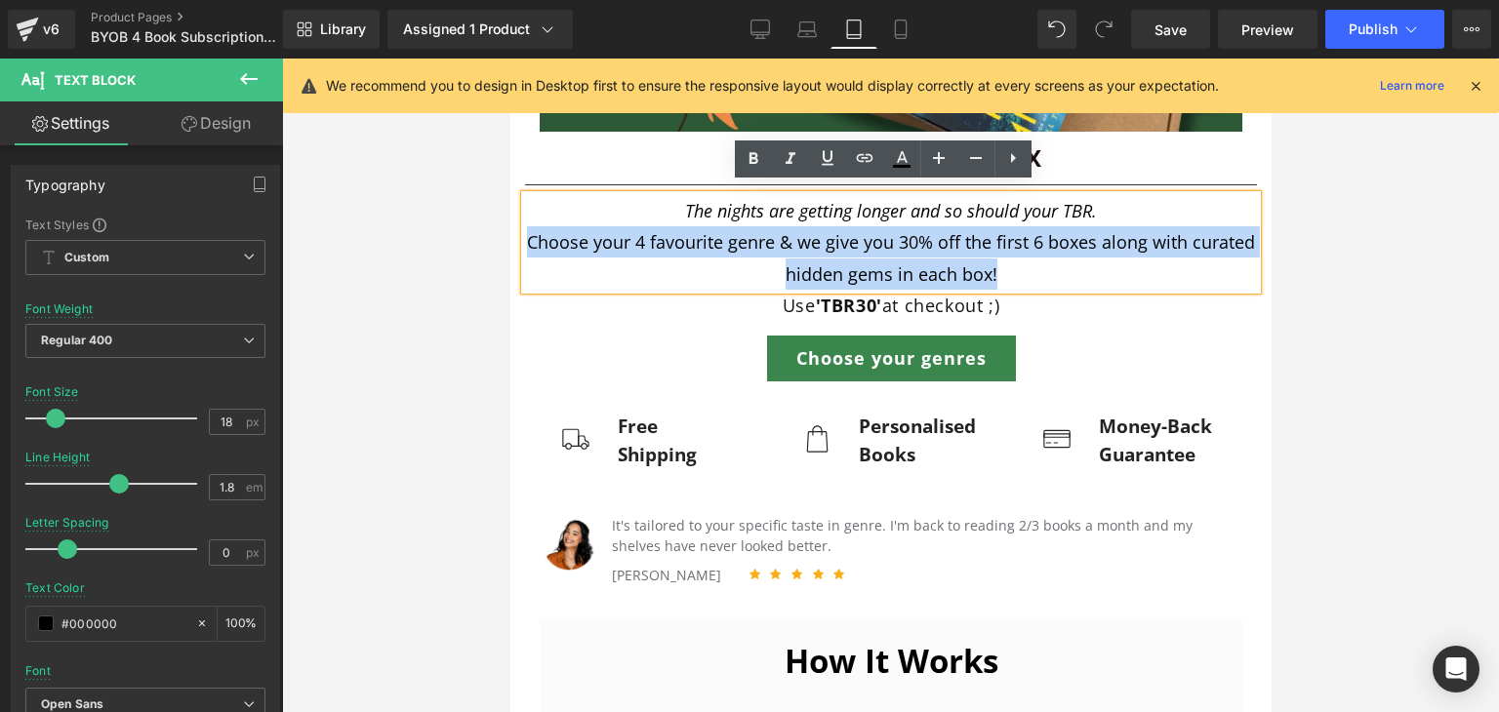
click at [996, 245] on p "Choose your 4 favourite genre & we give you 30% off the first 6 boxes along wit…" at bounding box center [890, 257] width 732 height 63
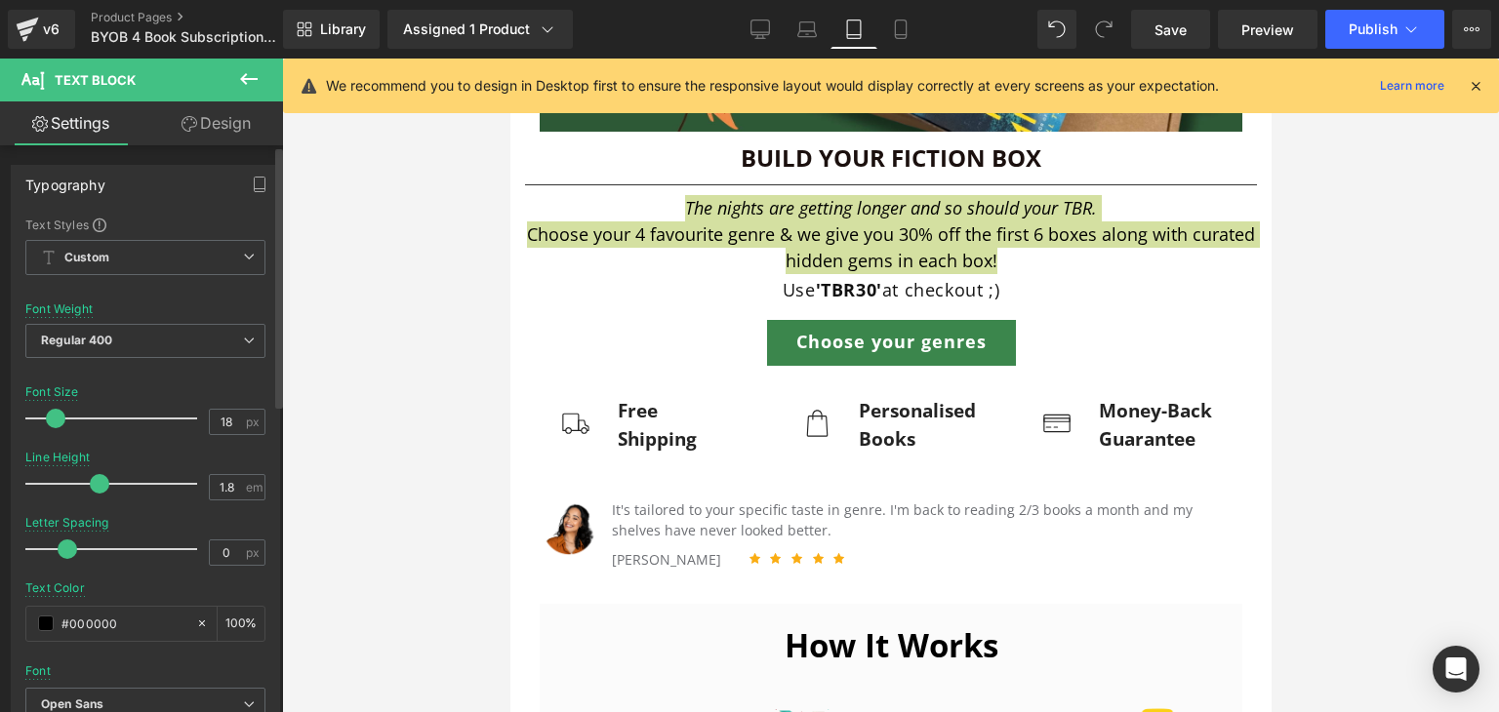
drag, startPoint x: 112, startPoint y: 481, endPoint x: 94, endPoint y: 482, distance: 18.6
click at [94, 482] on span at bounding box center [100, 484] width 20 height 20
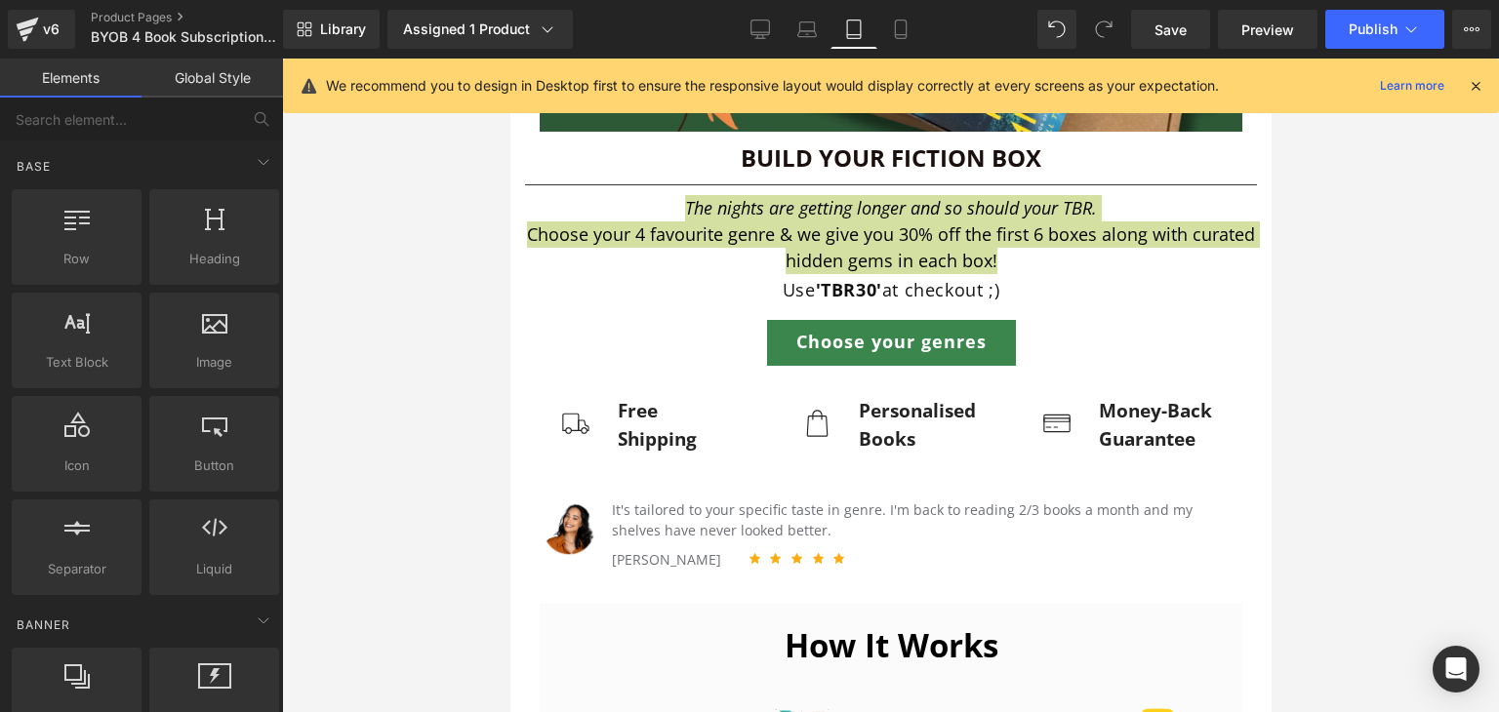
click at [423, 328] on div at bounding box center [890, 386] width 1217 height 654
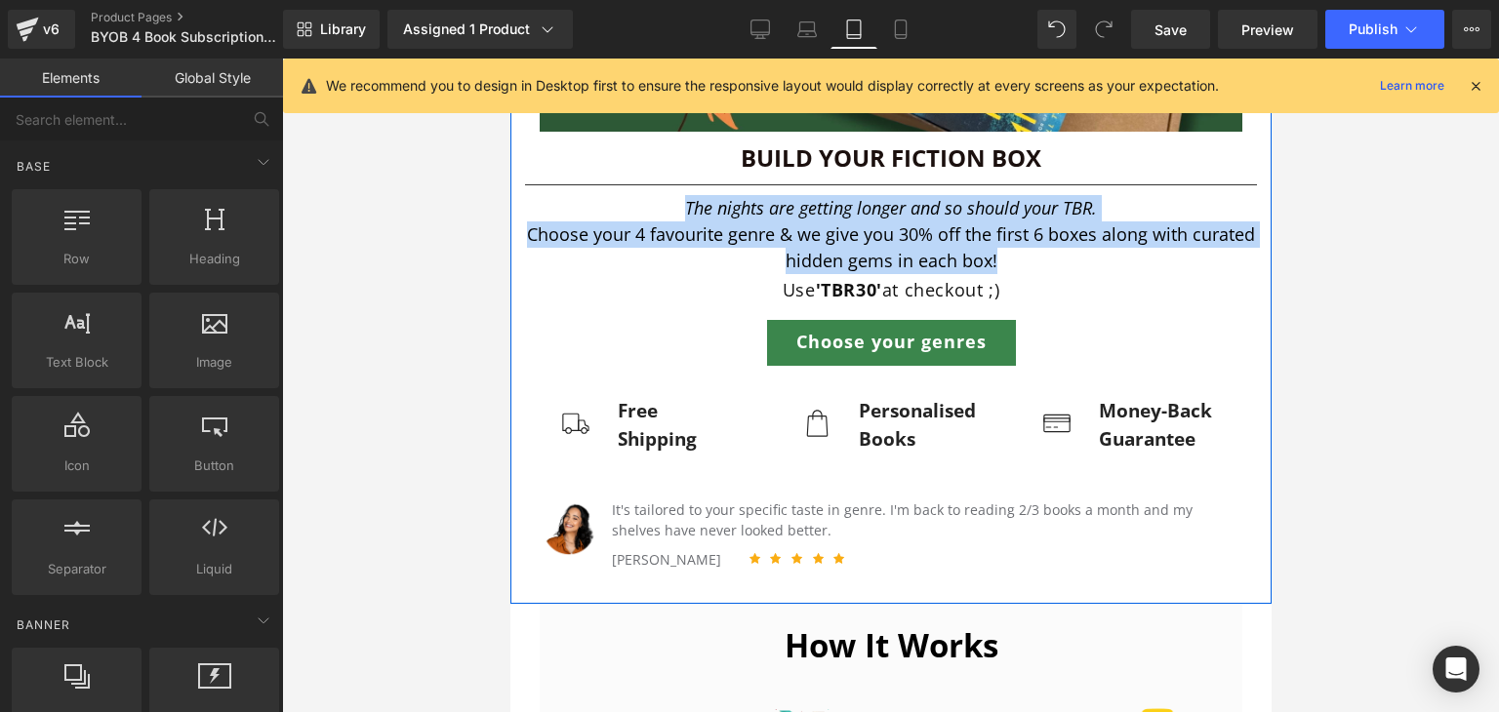
click at [951, 286] on p "Use 'TBR30' at checkout ;)" at bounding box center [890, 289] width 732 height 31
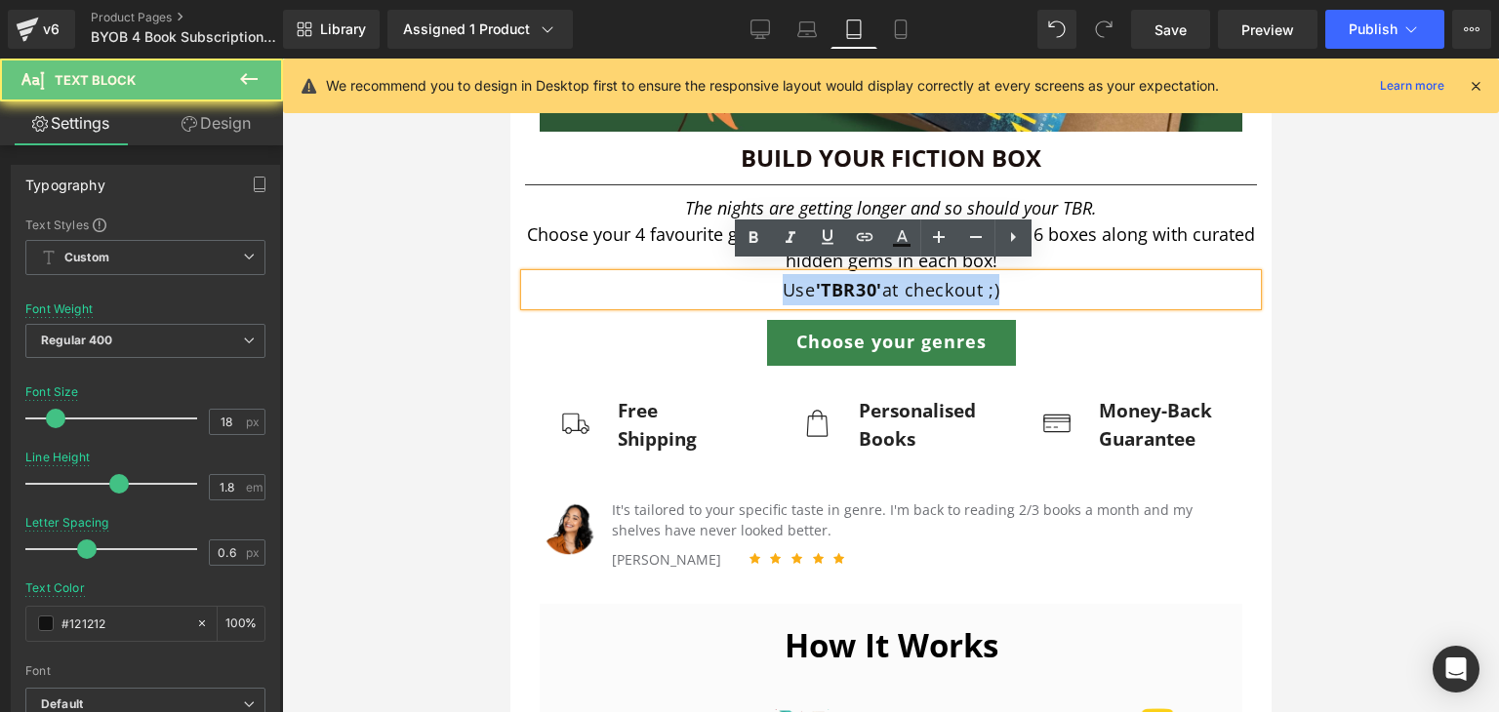
click at [951, 286] on p "Use 'TBR30' at checkout ;)" at bounding box center [890, 289] width 732 height 31
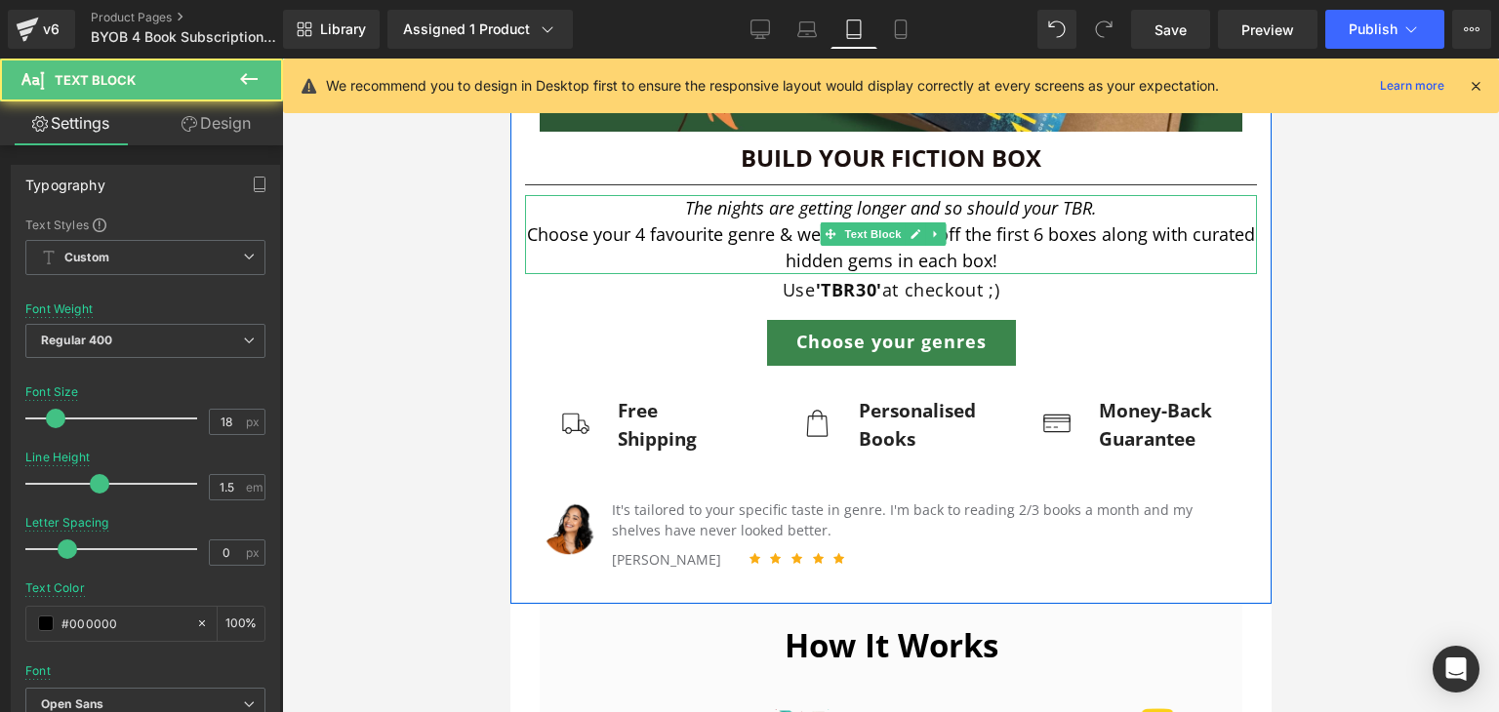
click at [989, 222] on p "Choose your 4 favourite genre & we give you 30% off the first 6 boxes along wit…" at bounding box center [890, 248] width 732 height 53
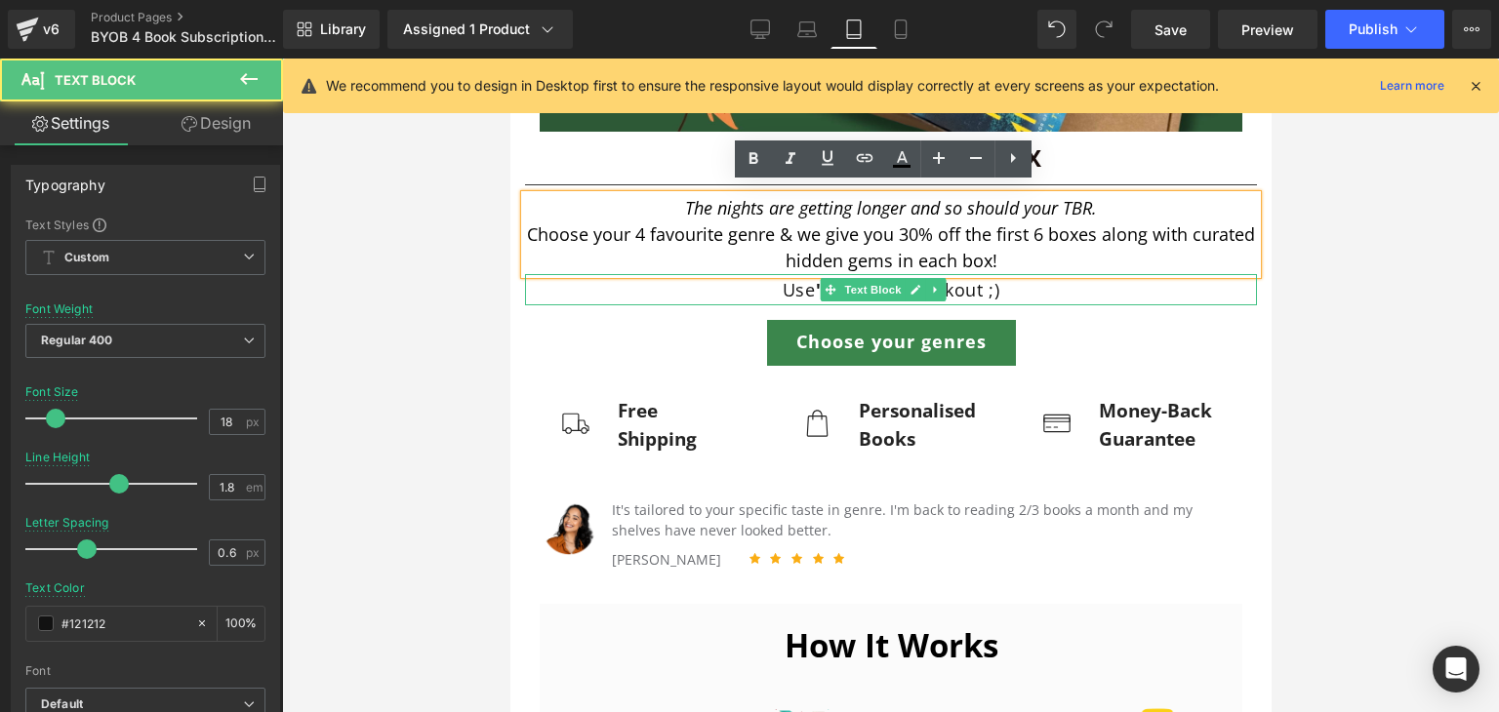
click at [981, 282] on p "Use 'TBR30' at checkout ;)" at bounding box center [890, 289] width 732 height 31
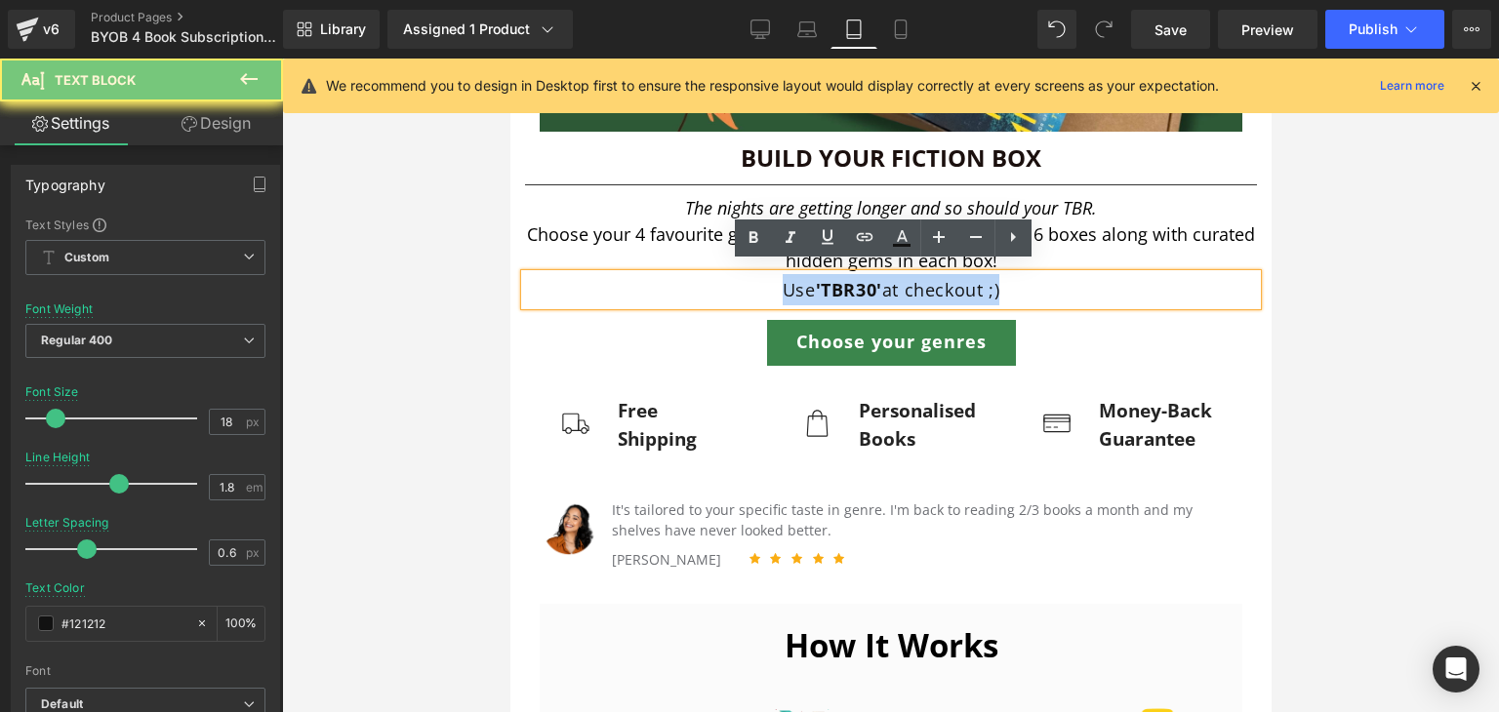
click at [981, 282] on p "Use 'TBR30' at checkout ;)" at bounding box center [890, 289] width 732 height 31
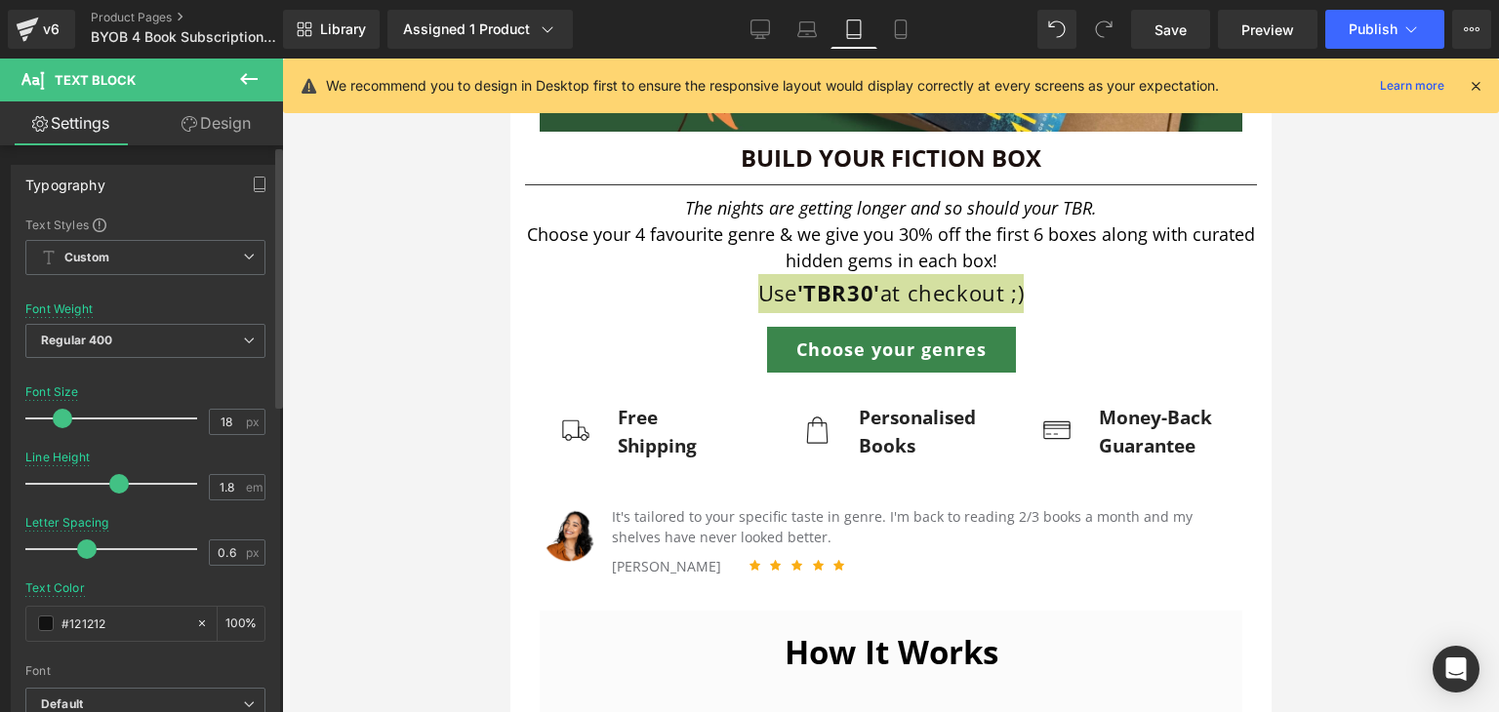
click at [62, 419] on span at bounding box center [63, 419] width 20 height 20
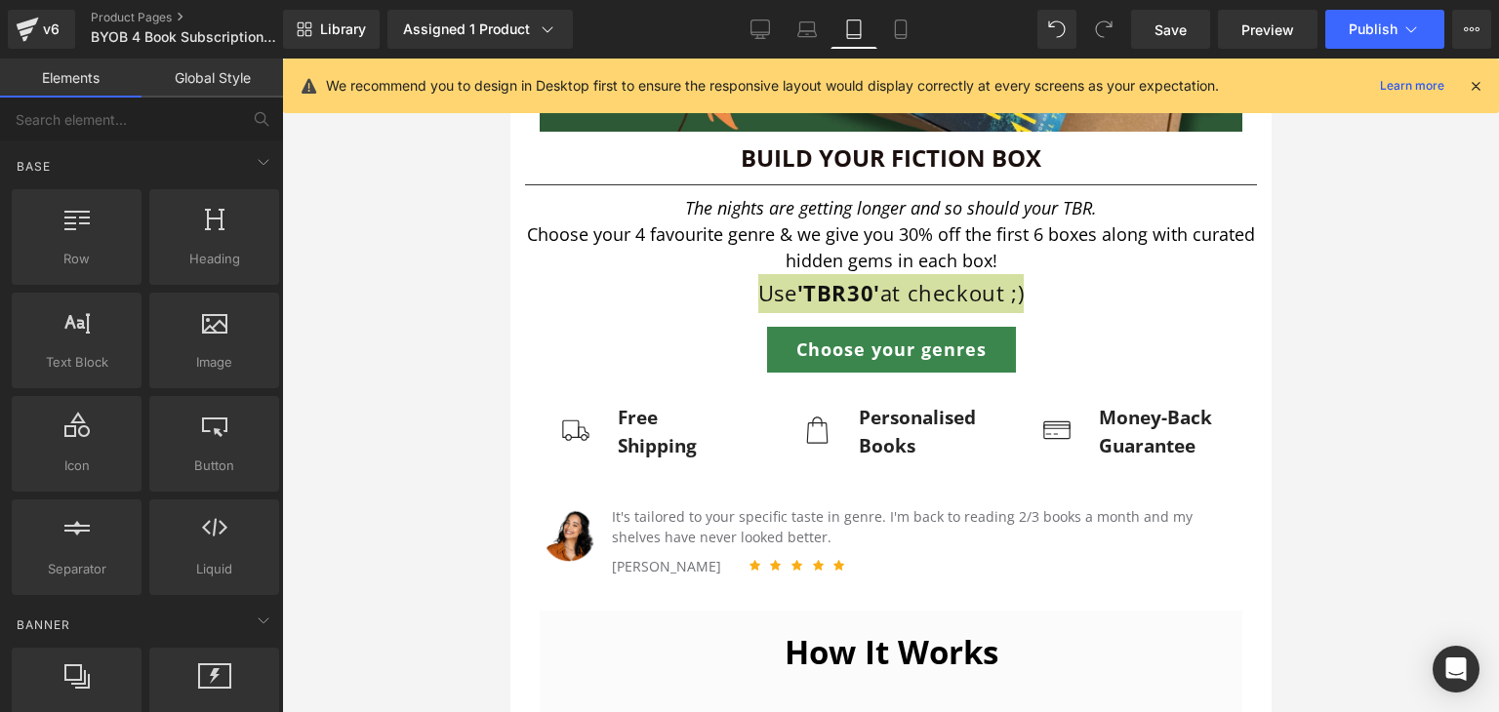
click at [479, 373] on div at bounding box center [890, 386] width 1217 height 654
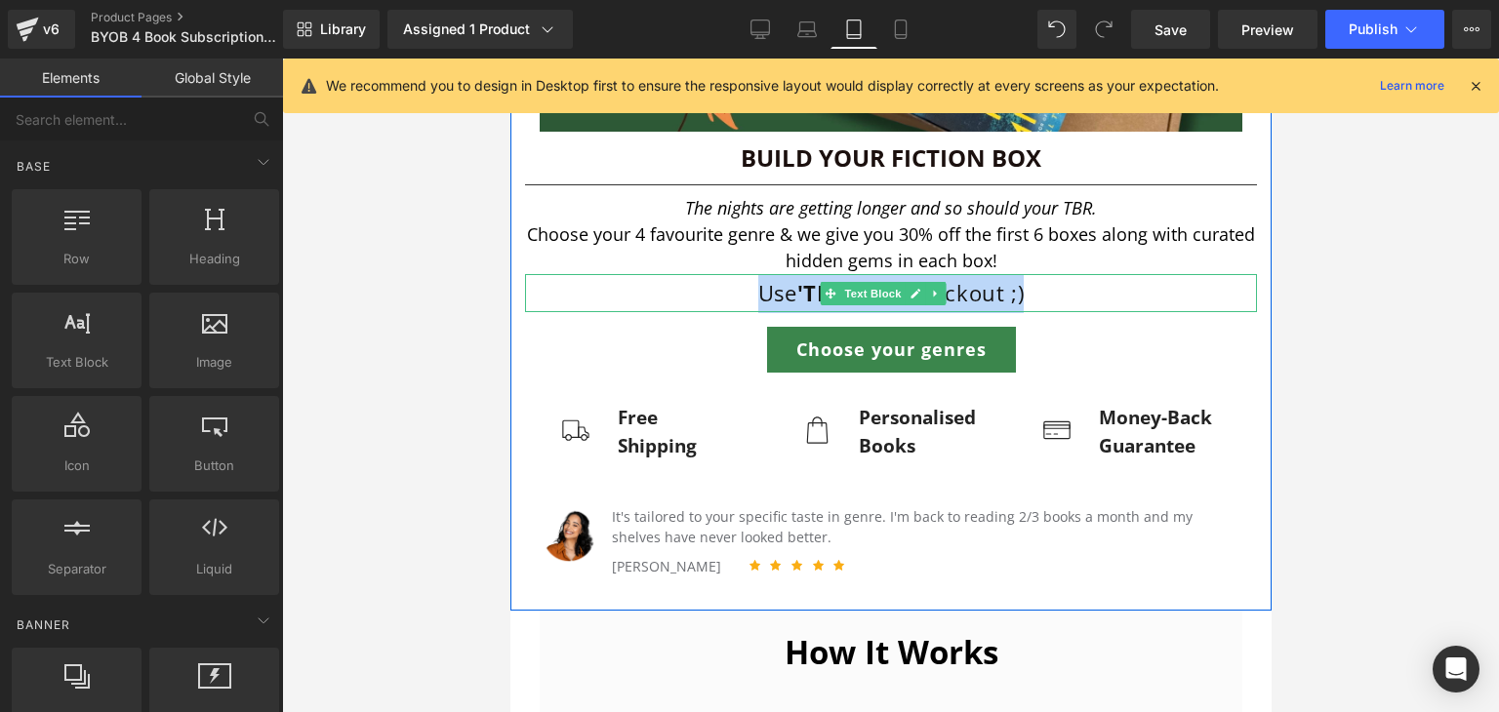
click at [1101, 296] on p "Use 'TBR30' at checkout ;)" at bounding box center [890, 293] width 732 height 39
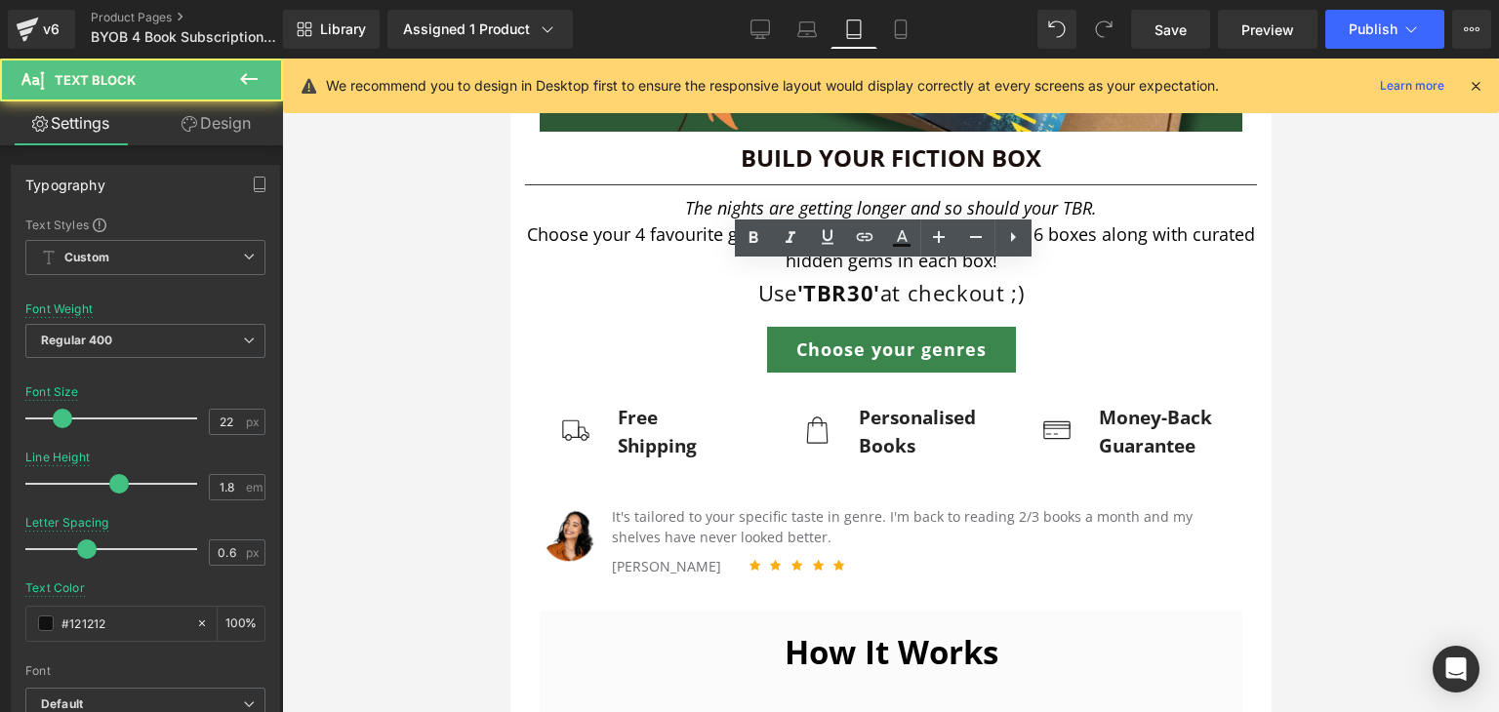
click at [1351, 297] on div at bounding box center [890, 386] width 1217 height 654
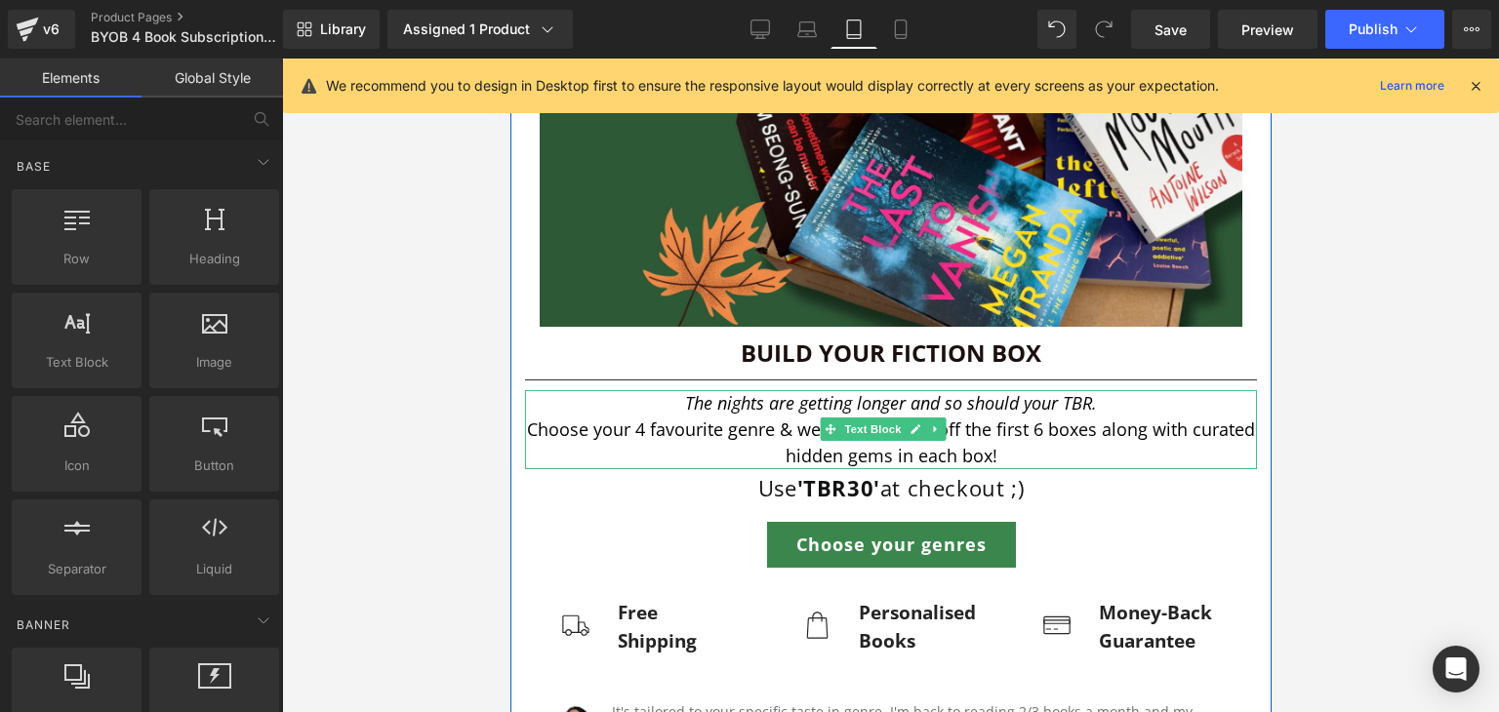
scroll to position [285, 0]
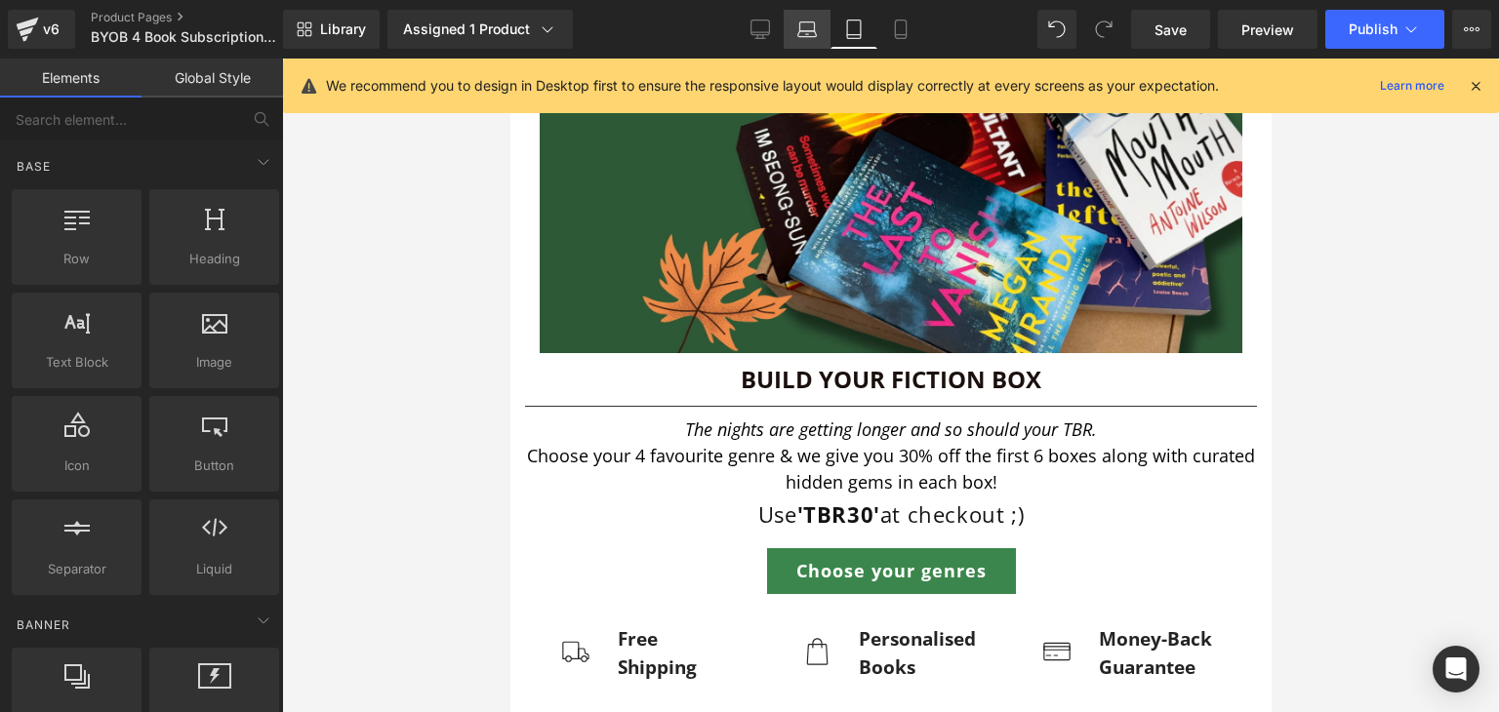
click at [808, 17] on link "Laptop" at bounding box center [807, 29] width 47 height 39
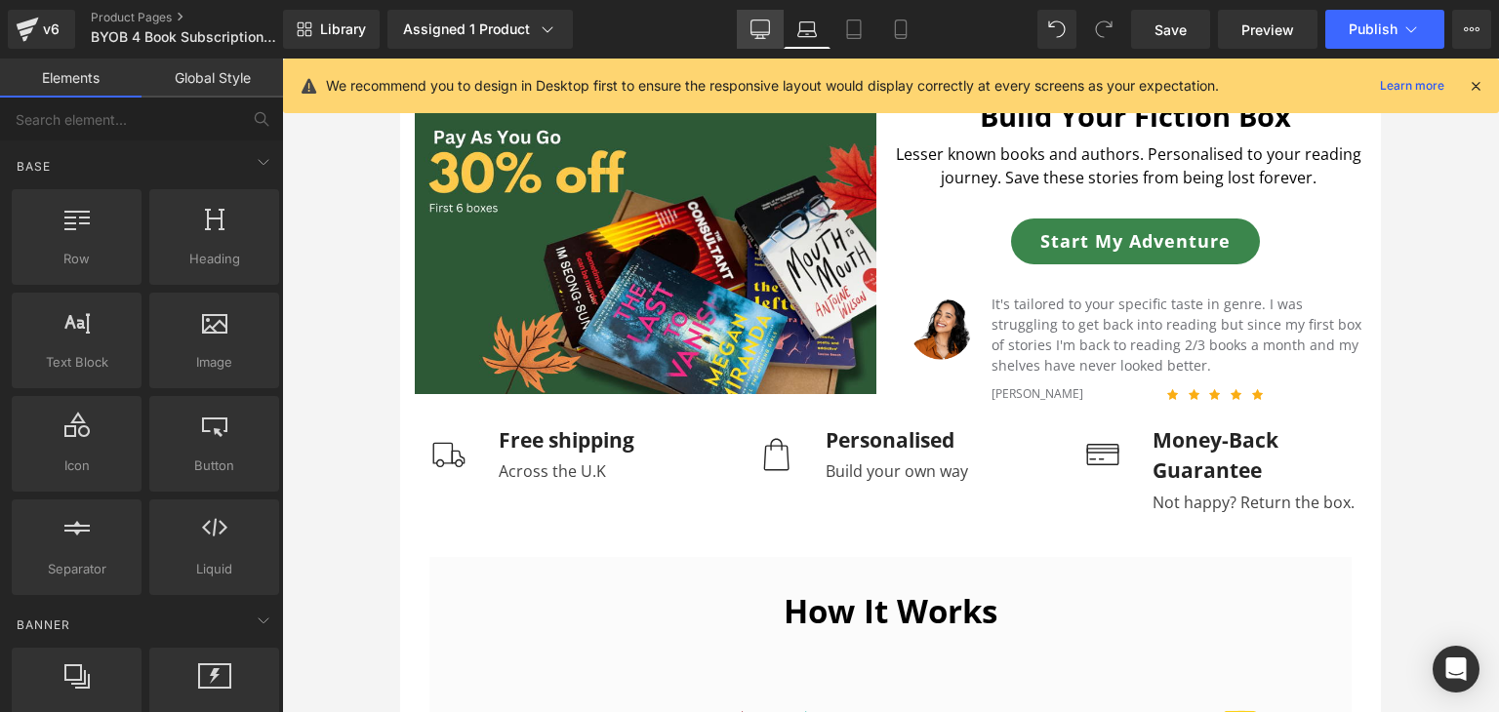
scroll to position [122, 0]
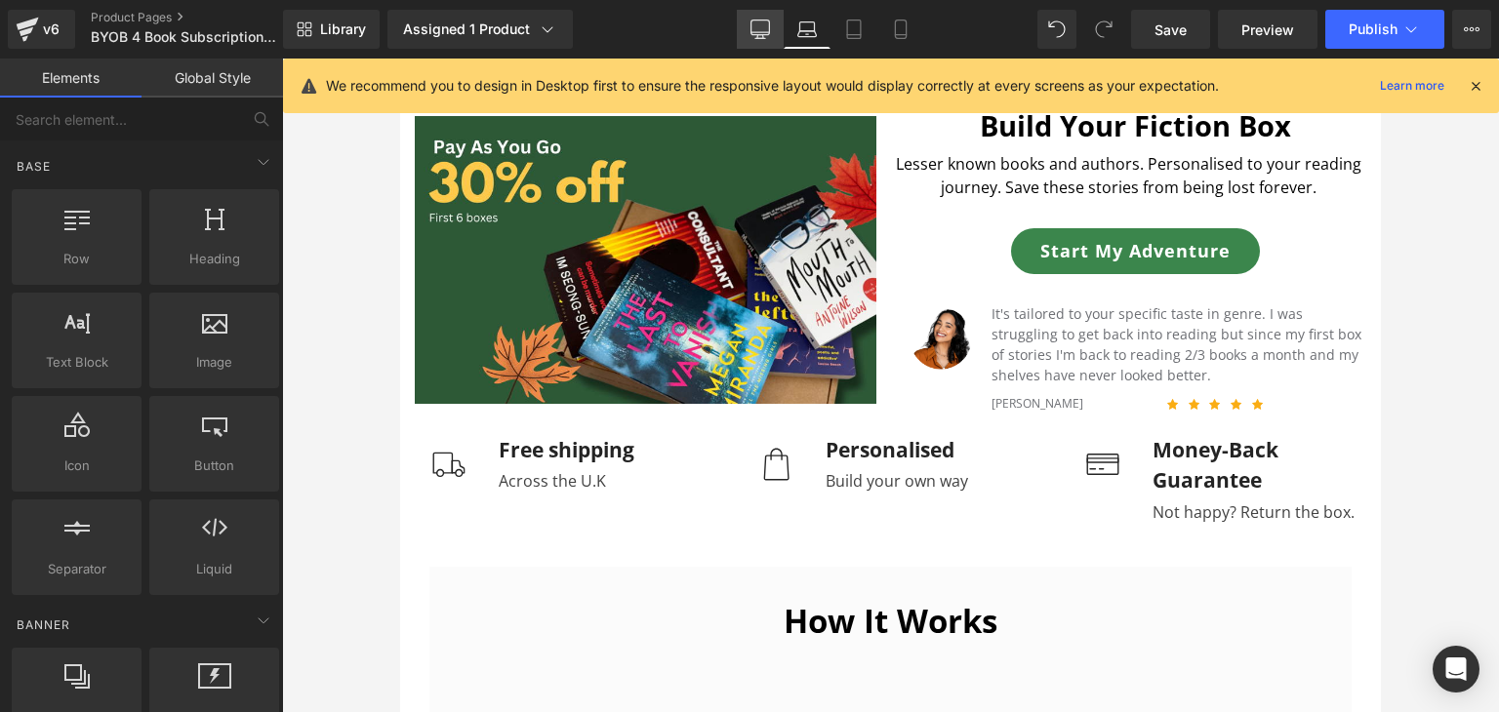
click at [773, 24] on link "Desktop" at bounding box center [760, 29] width 47 height 39
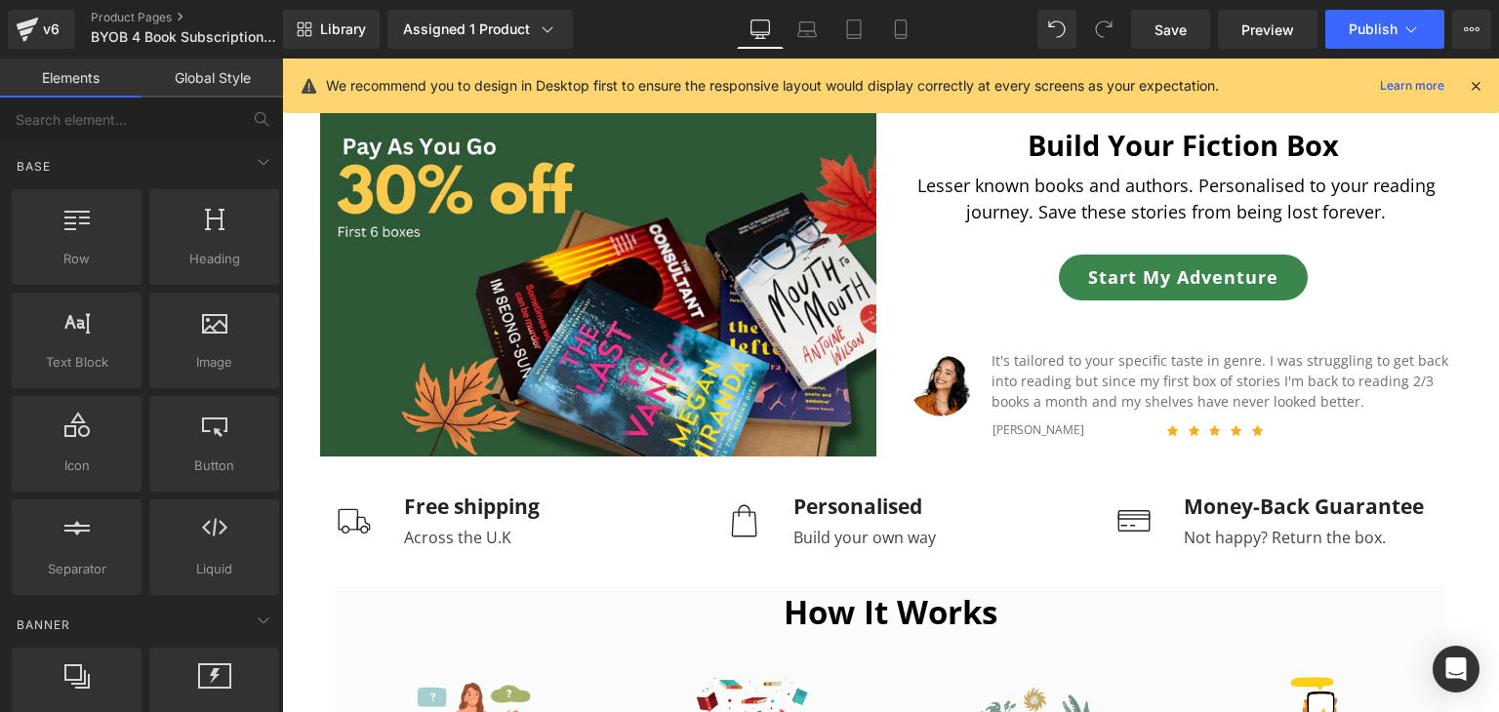
scroll to position [172, 0]
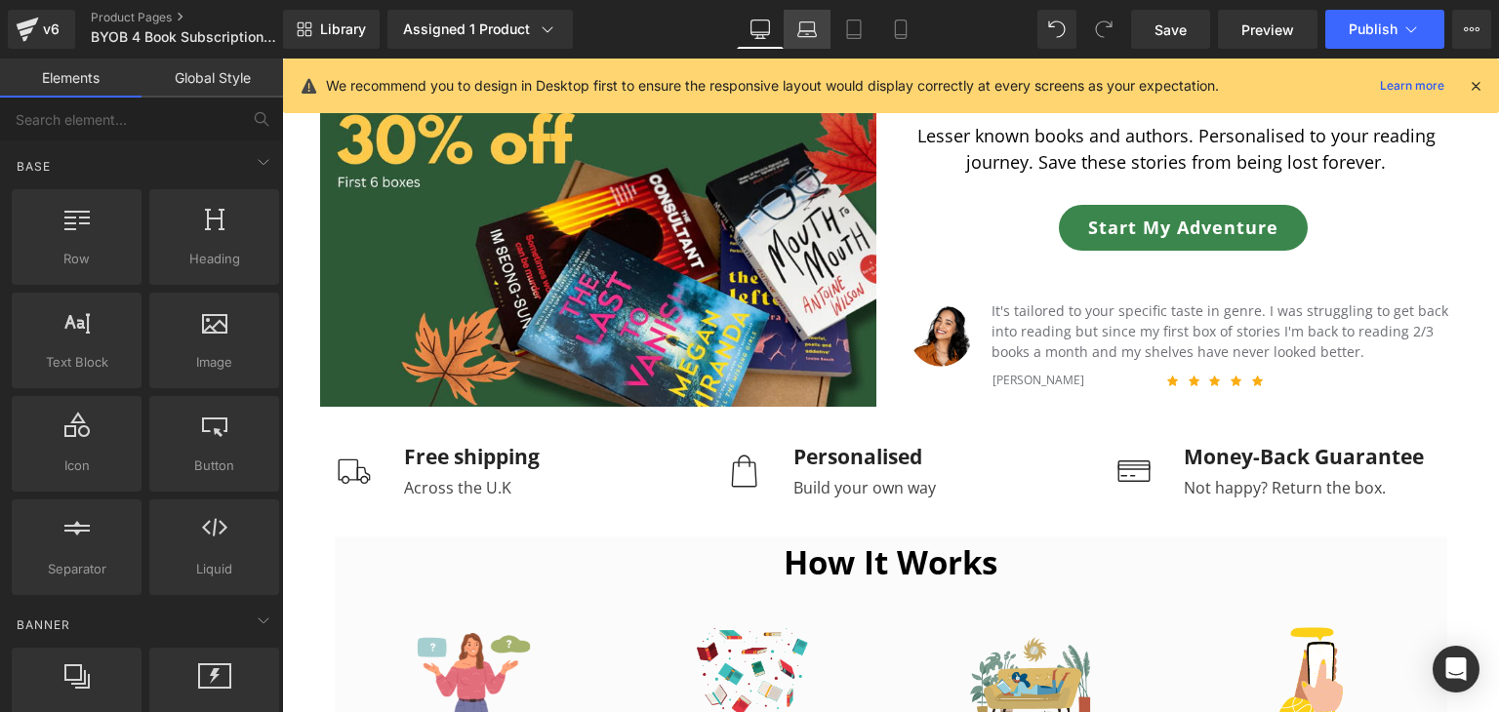
click at [800, 24] on icon at bounding box center [807, 26] width 15 height 9
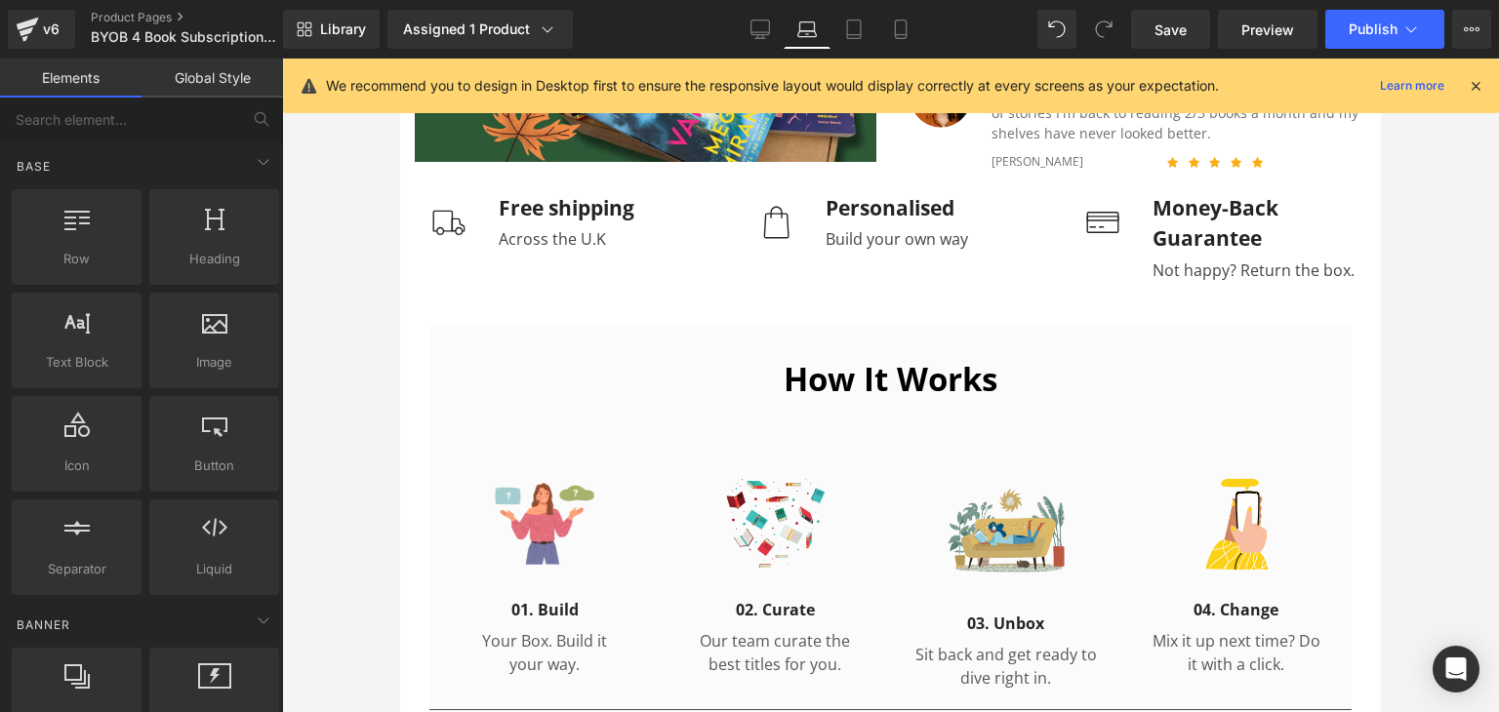
scroll to position [0, 0]
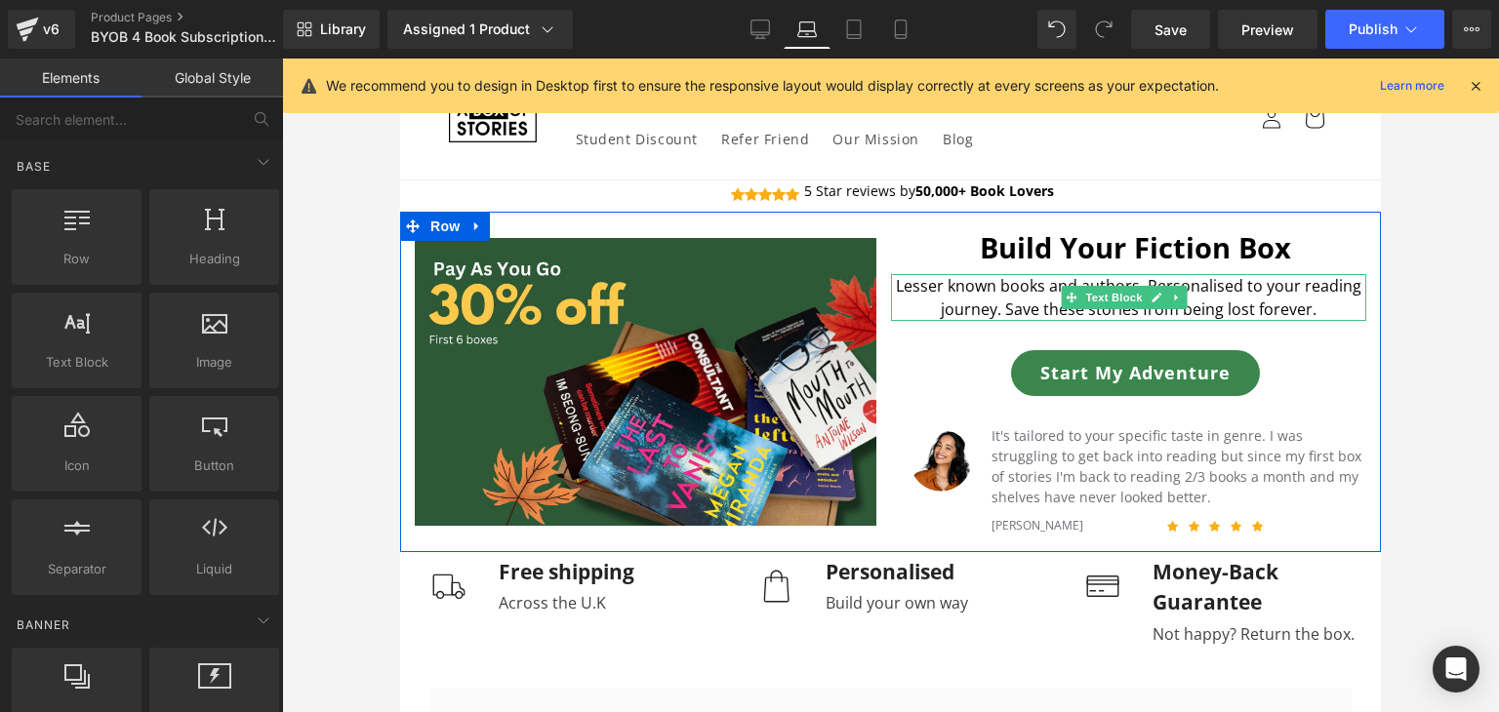
click at [970, 300] on p "Lesser known books and authors. Personalised to your reading journey. Save thes…" at bounding box center [1129, 297] width 476 height 47
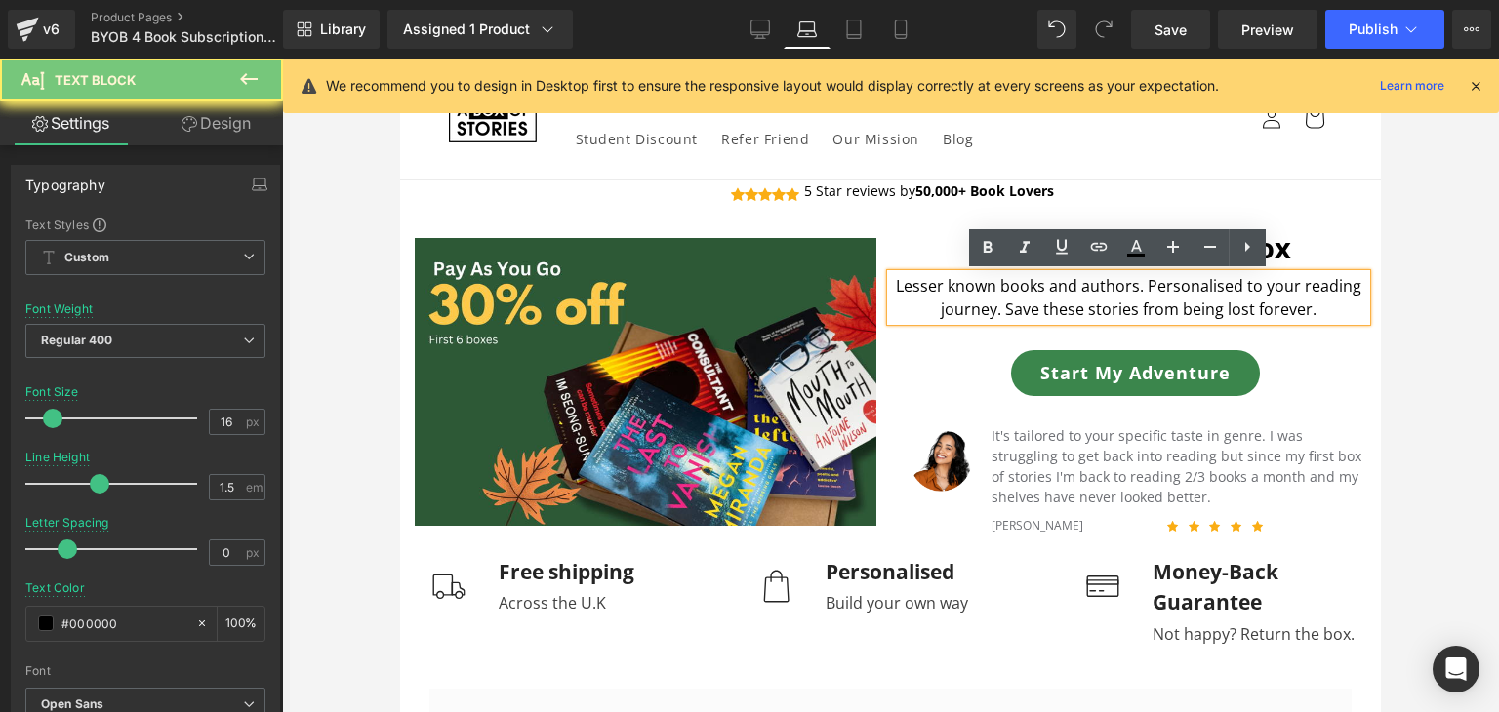
click at [970, 300] on p "Lesser known books and authors. Personalised to your reading journey. Save thes…" at bounding box center [1129, 297] width 476 height 47
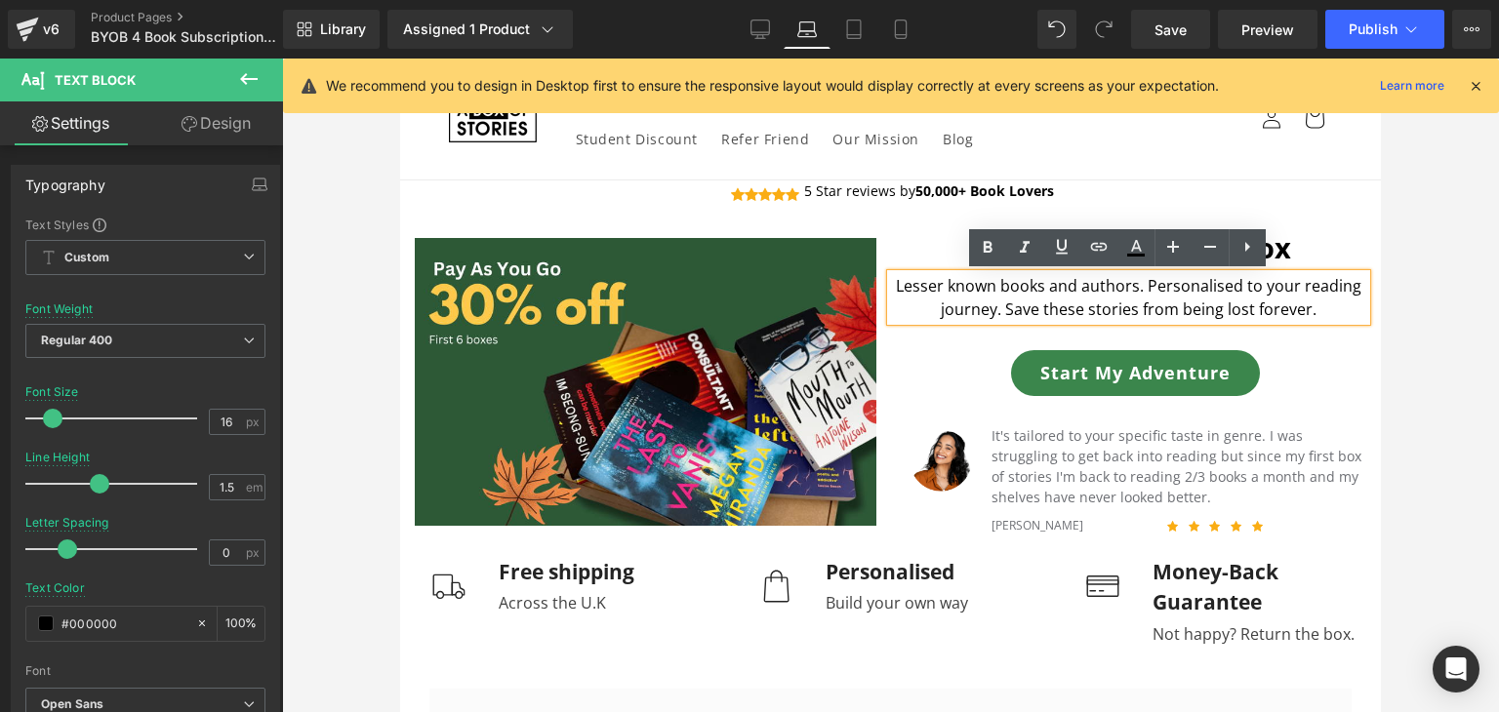
paste div
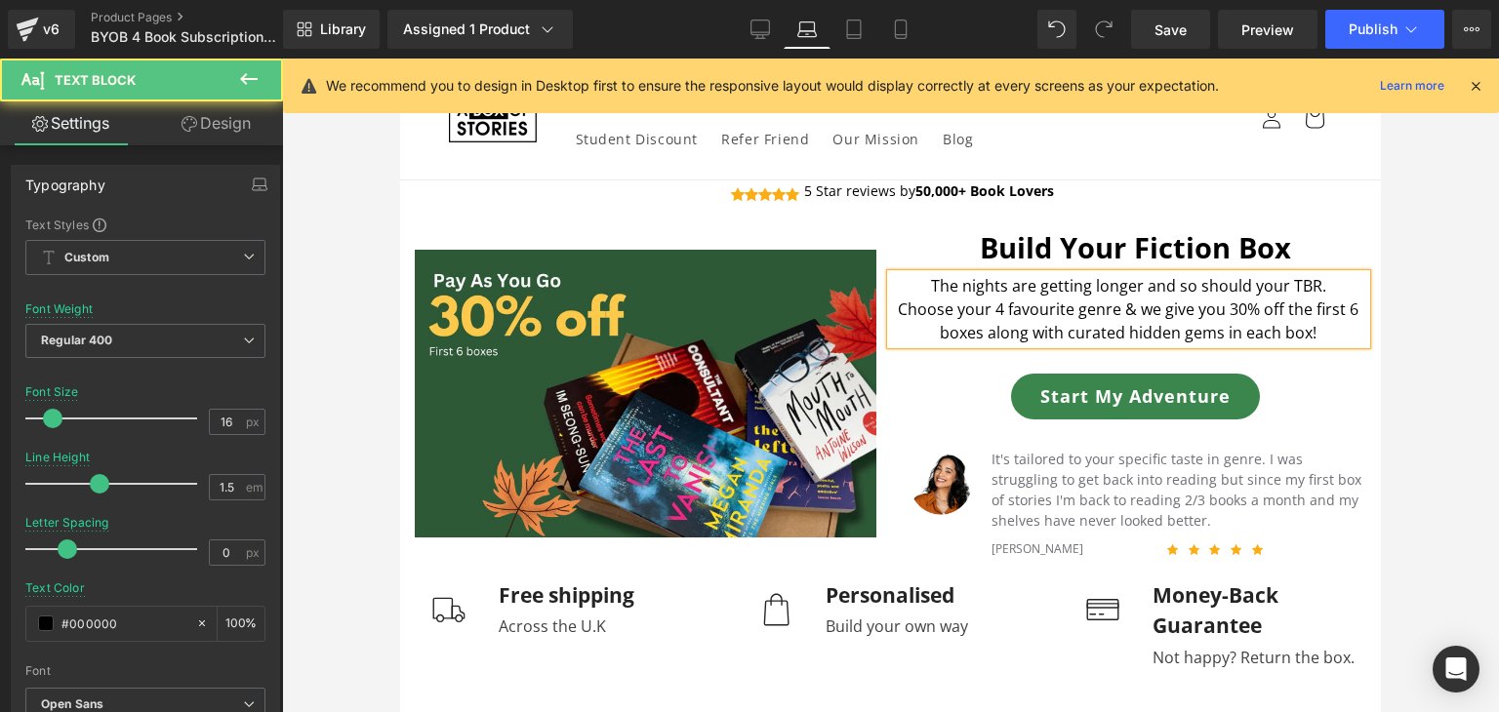
click at [977, 282] on p "The nights are getting longer and so should your TBR." at bounding box center [1129, 285] width 476 height 23
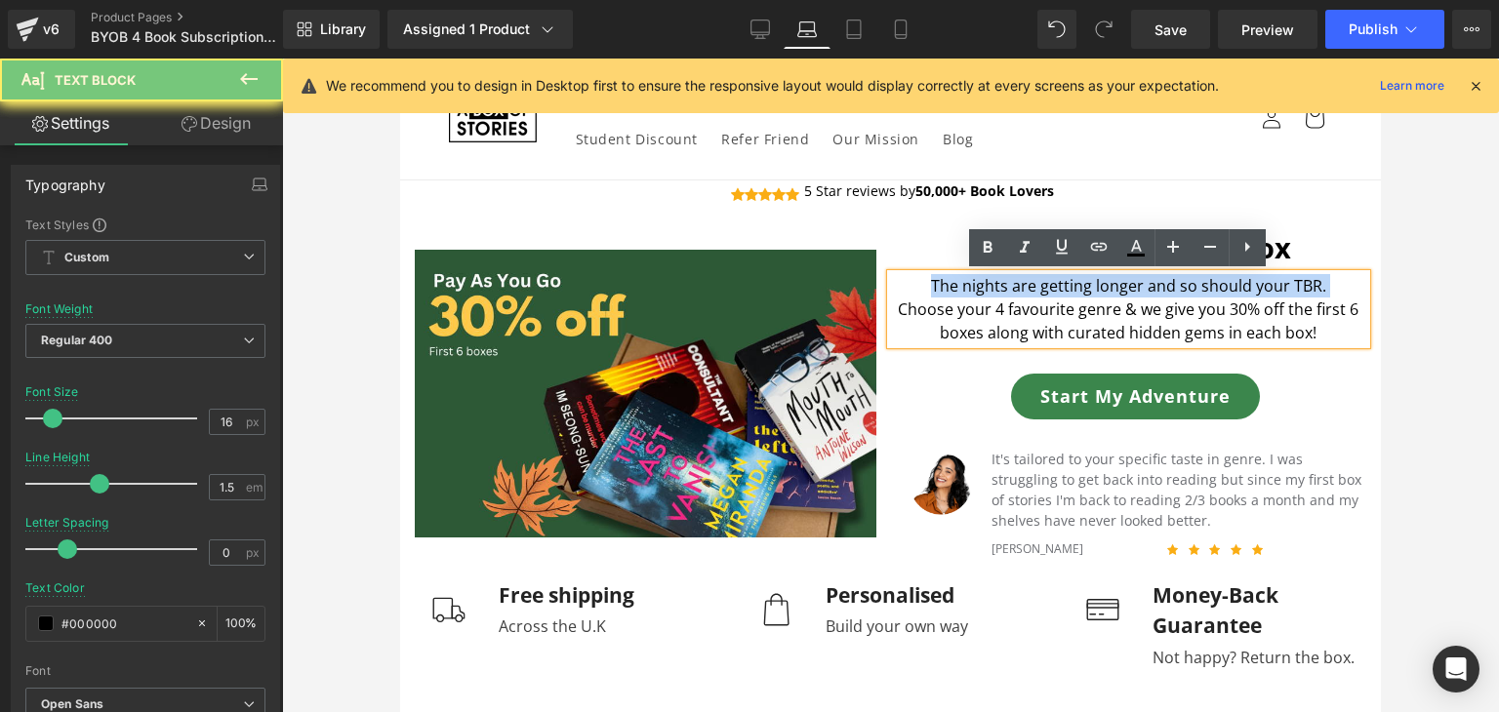
click at [977, 282] on p "The nights are getting longer and so should your TBR." at bounding box center [1129, 285] width 476 height 23
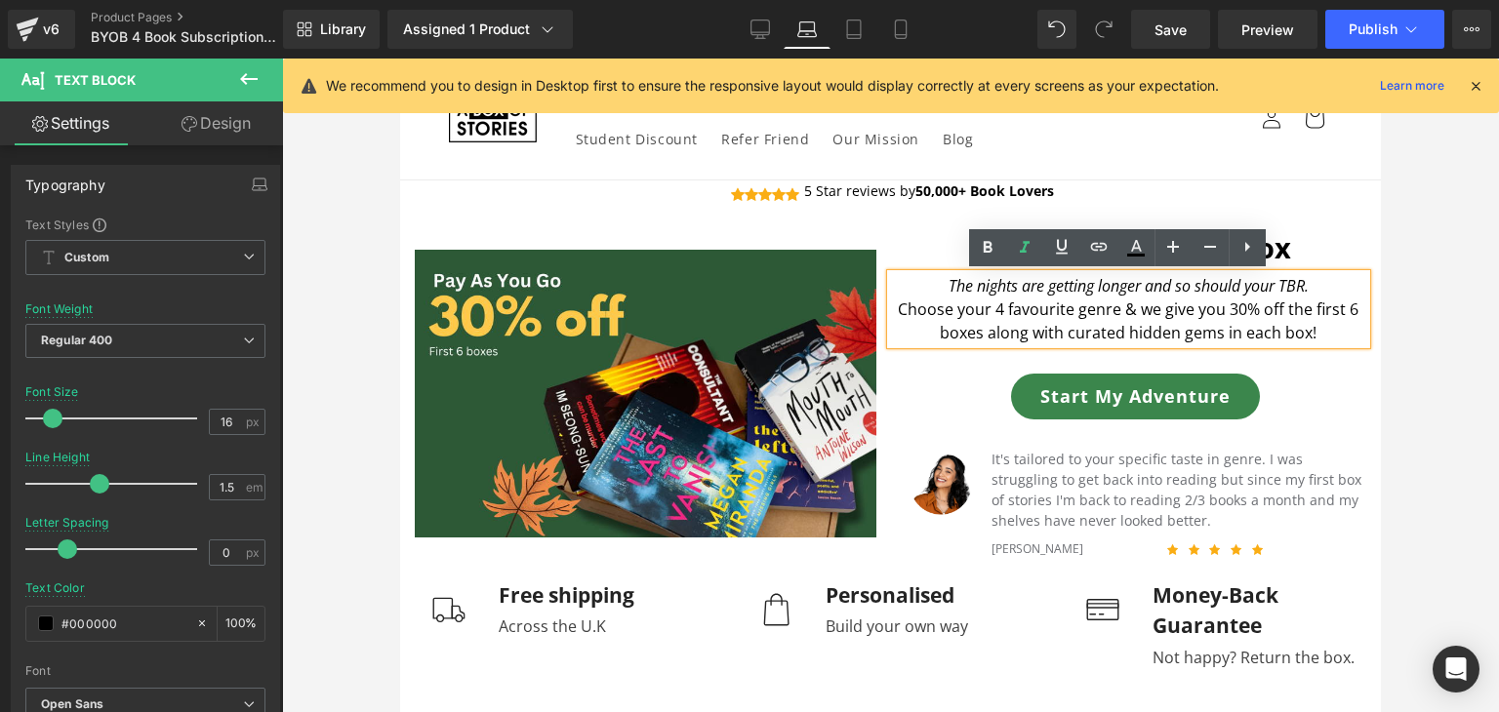
click at [1315, 337] on p "Choose your 4 favourite genre & we give you 30% off the first 6 boxes along wit…" at bounding box center [1129, 321] width 476 height 47
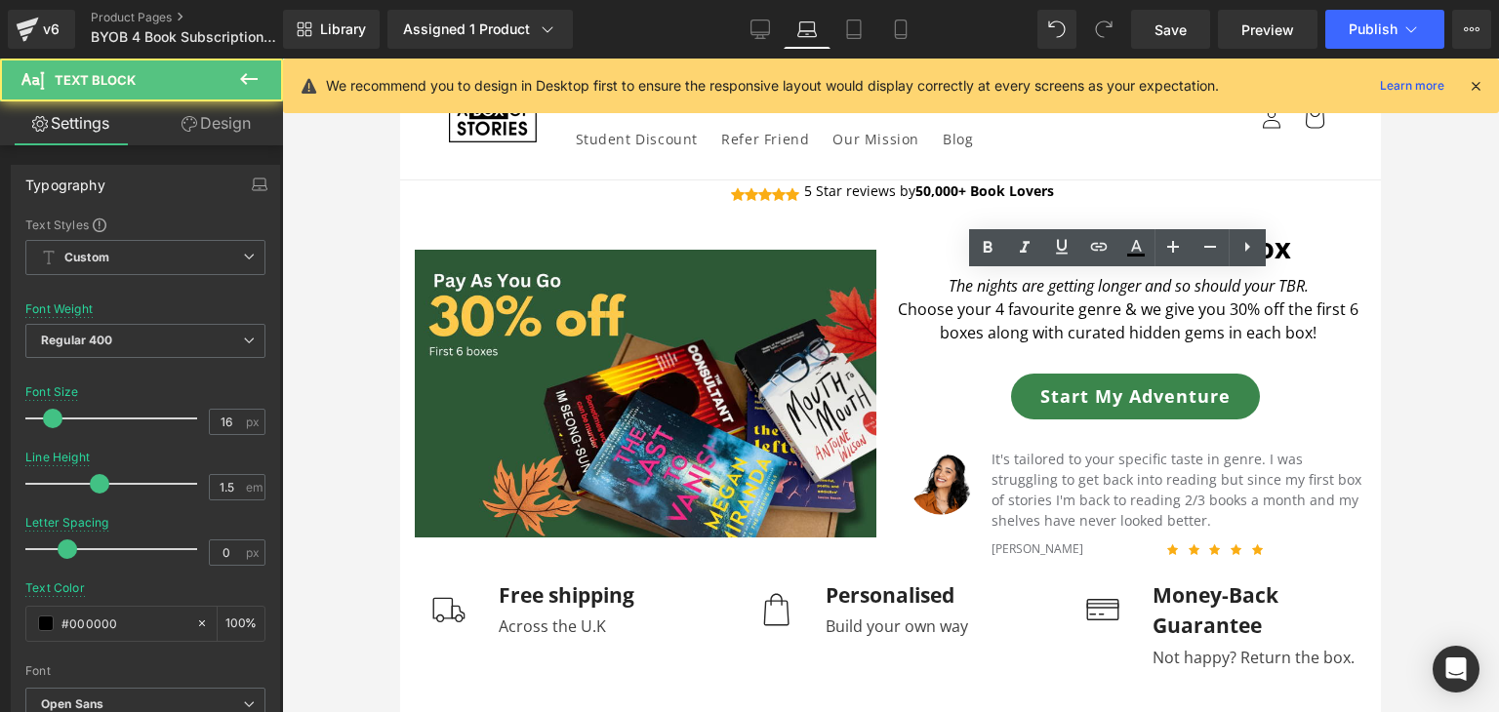
click at [1389, 384] on div at bounding box center [890, 386] width 1217 height 654
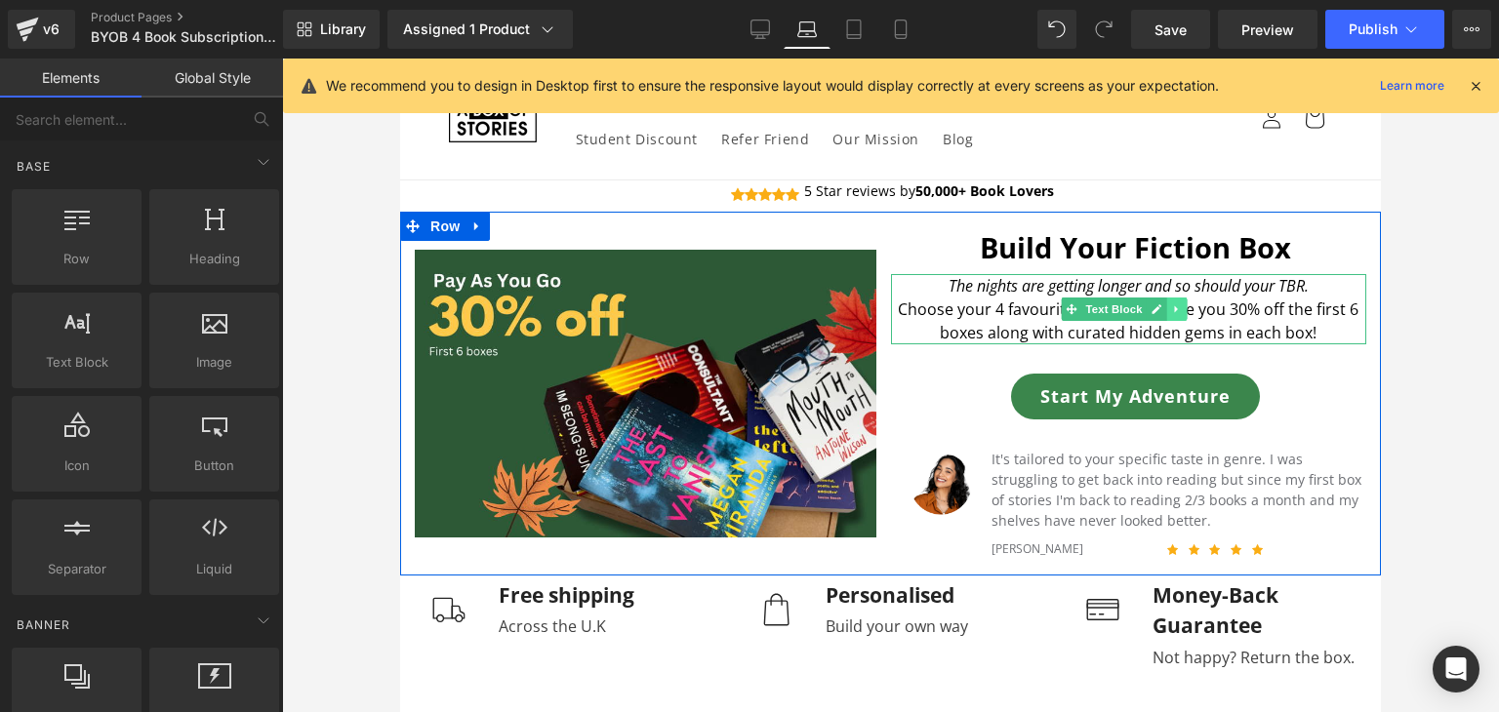
click at [1178, 298] on link at bounding box center [1177, 309] width 20 height 23
click at [400, 59] on link at bounding box center [400, 59] width 0 height 0
click at [1264, 324] on p "Choose your 4 favourite genre & we give you 30% off the first 6 boxes along wit…" at bounding box center [1129, 321] width 476 height 47
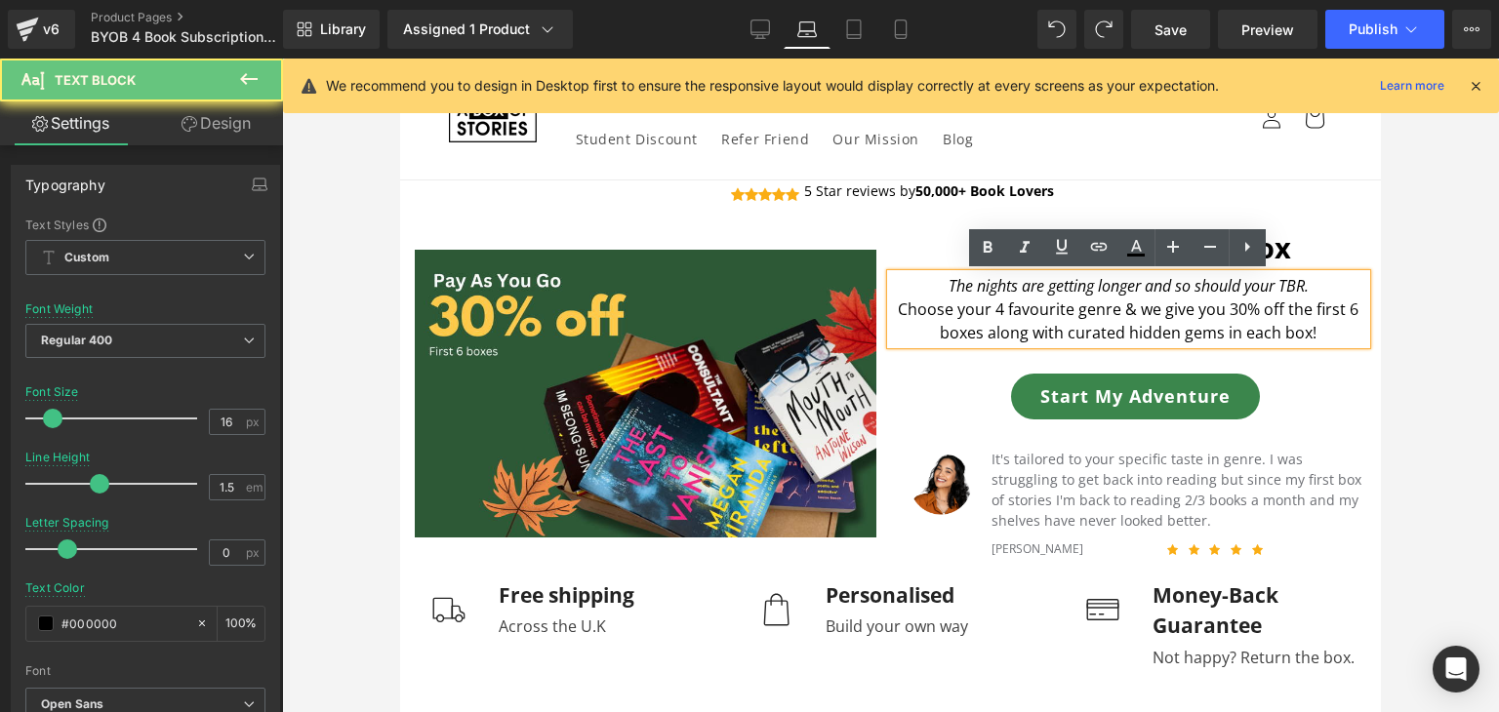
click at [1258, 328] on p "Choose your 4 favourite genre & we give you 30% off the first 6 boxes along wit…" at bounding box center [1129, 321] width 476 height 47
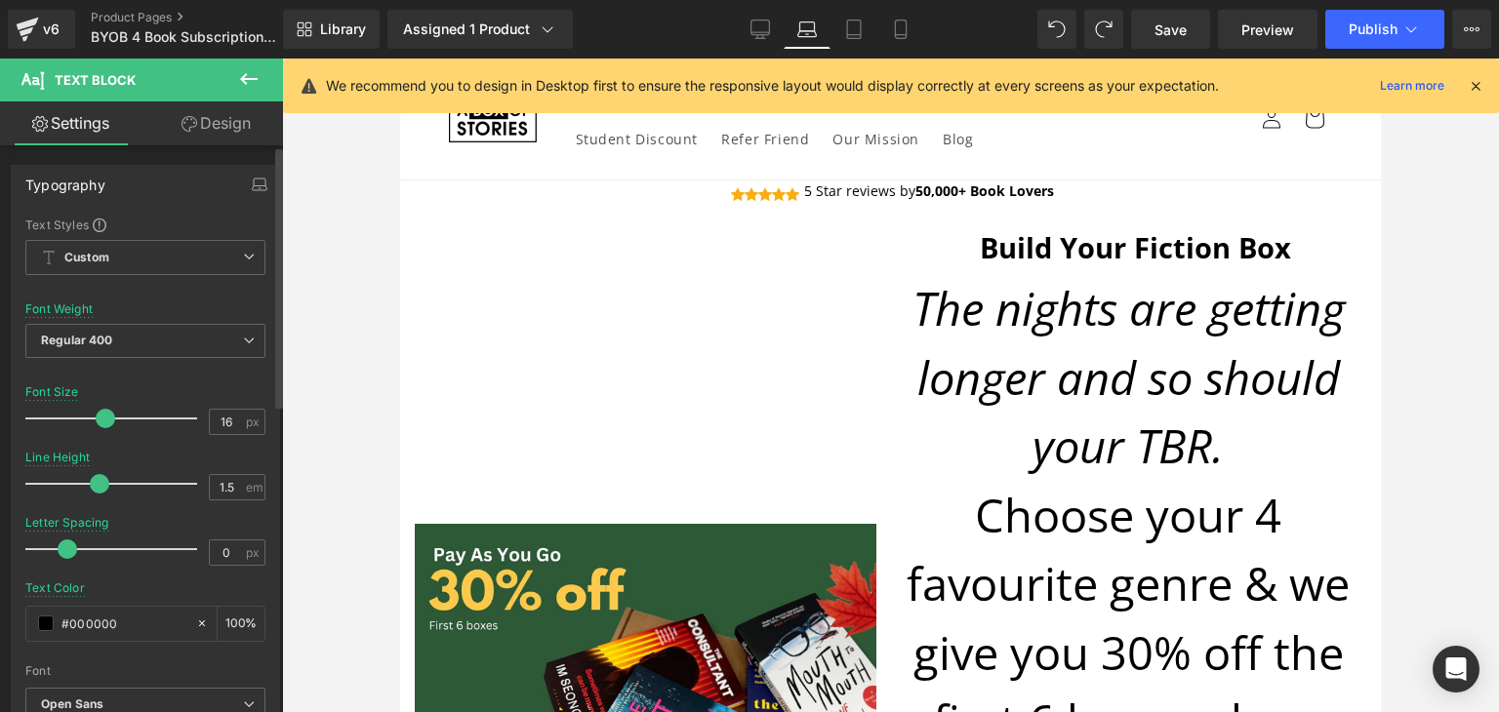
drag, startPoint x: 56, startPoint y: 408, endPoint x: 107, endPoint y: 404, distance: 51.9
click at [107, 404] on div at bounding box center [116, 418] width 162 height 39
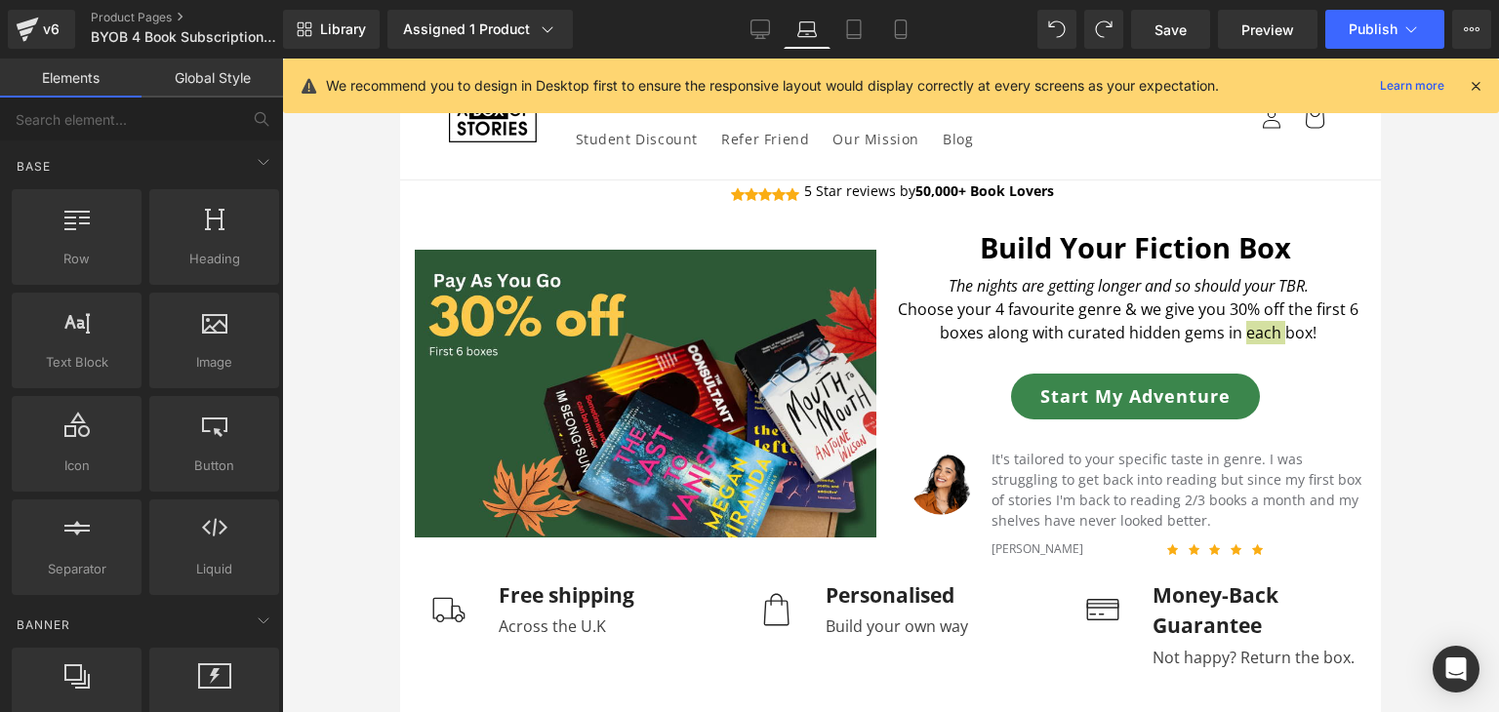
click at [1483, 452] on div at bounding box center [890, 386] width 1217 height 654
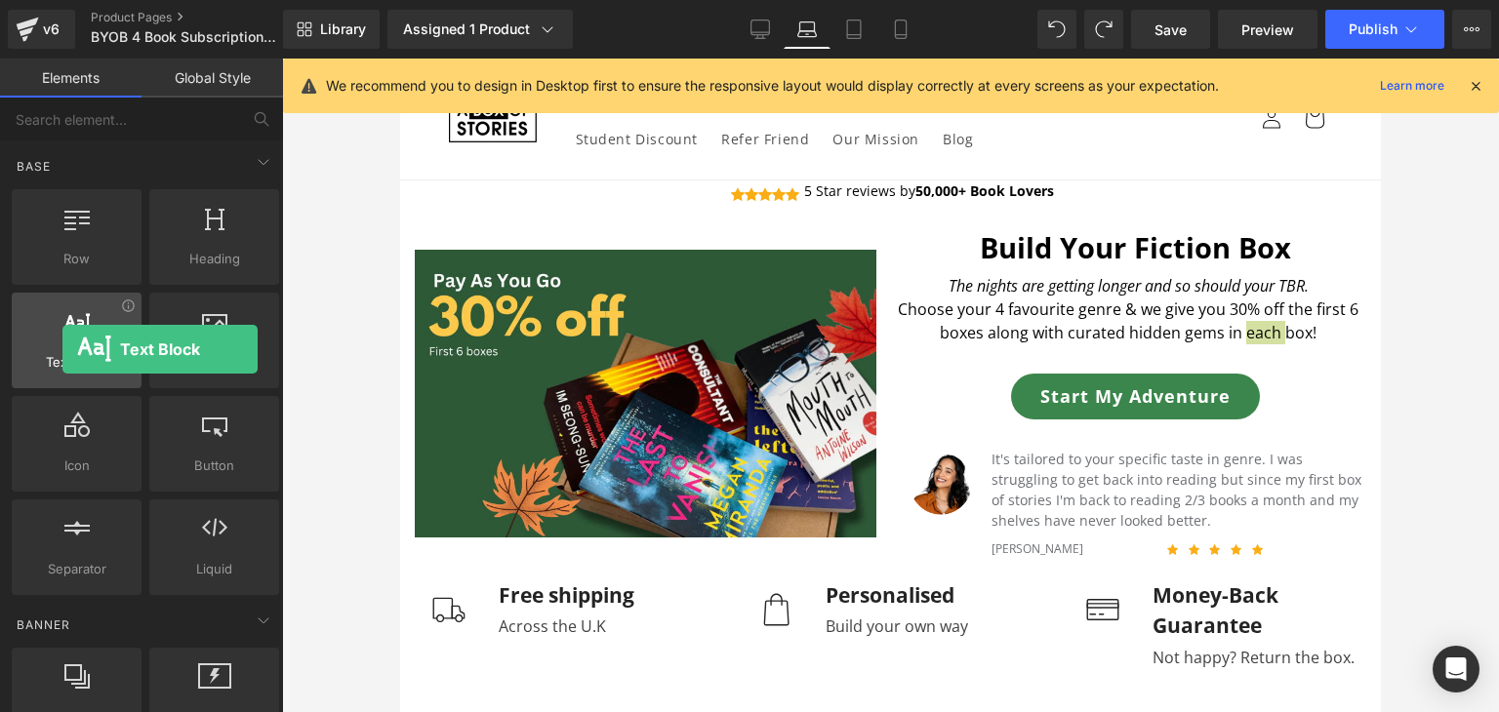
click at [62, 349] on div at bounding box center [77, 330] width 118 height 44
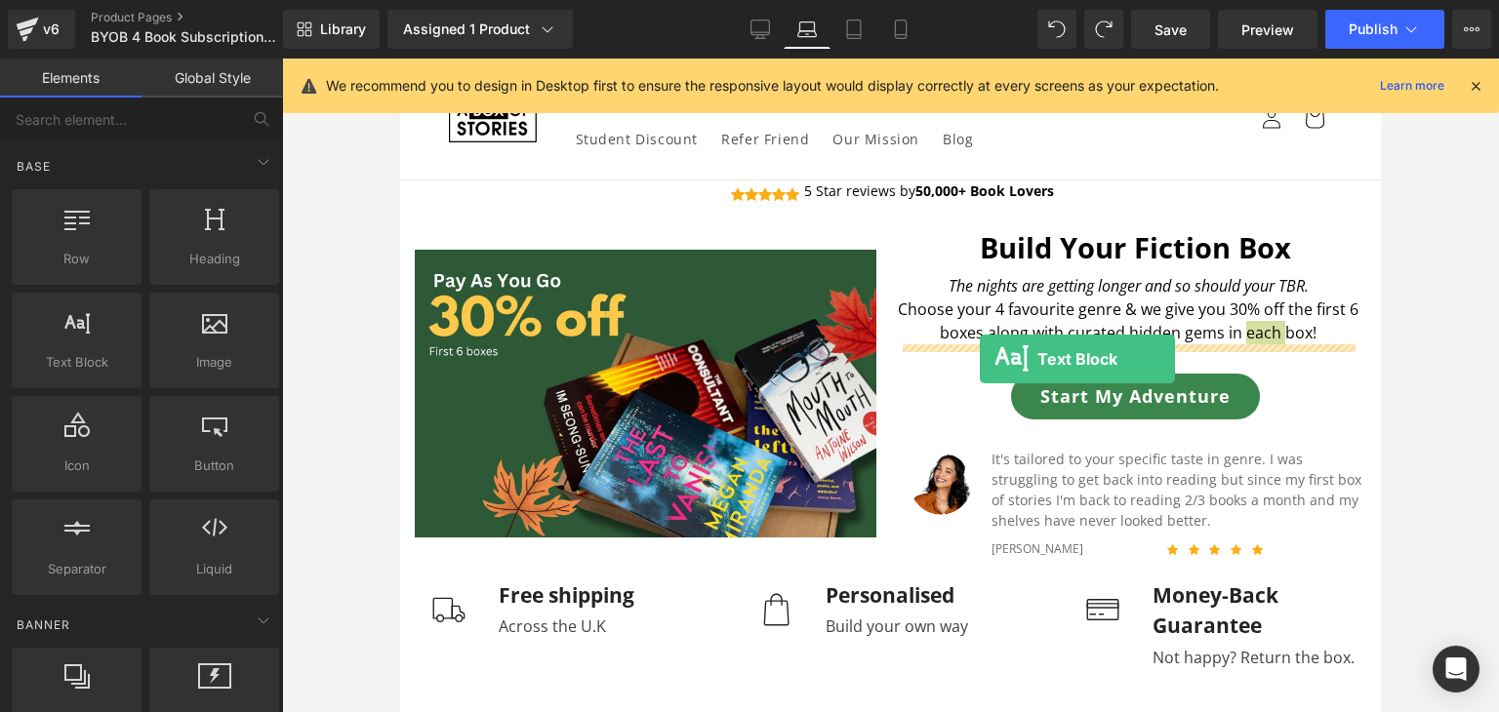
drag, startPoint x: 461, startPoint y: 403, endPoint x: 980, endPoint y: 358, distance: 521.1
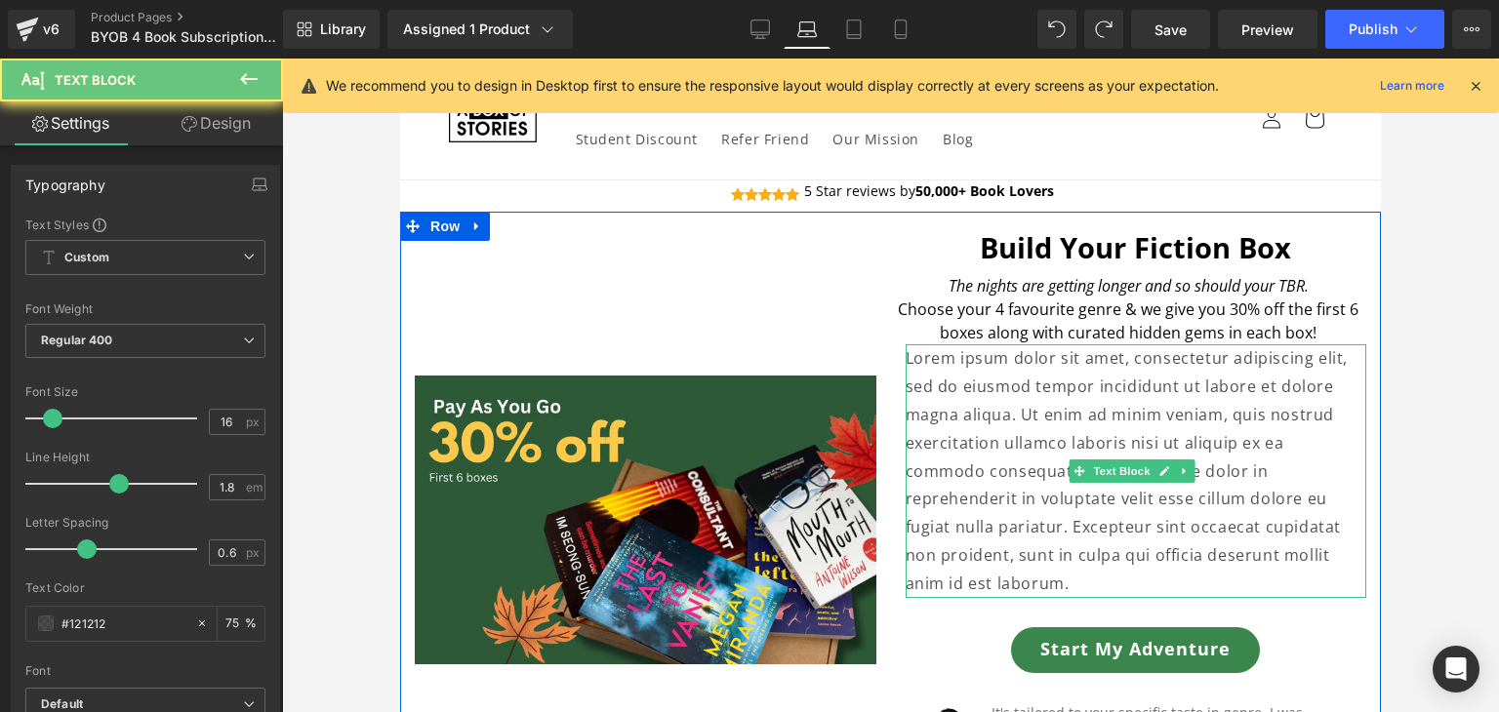
click at [981, 391] on p "Lorem ipsum dolor sit amet, consectetur adipiscing elit, sed do eiusmod tempor …" at bounding box center [1137, 470] width 462 height 253
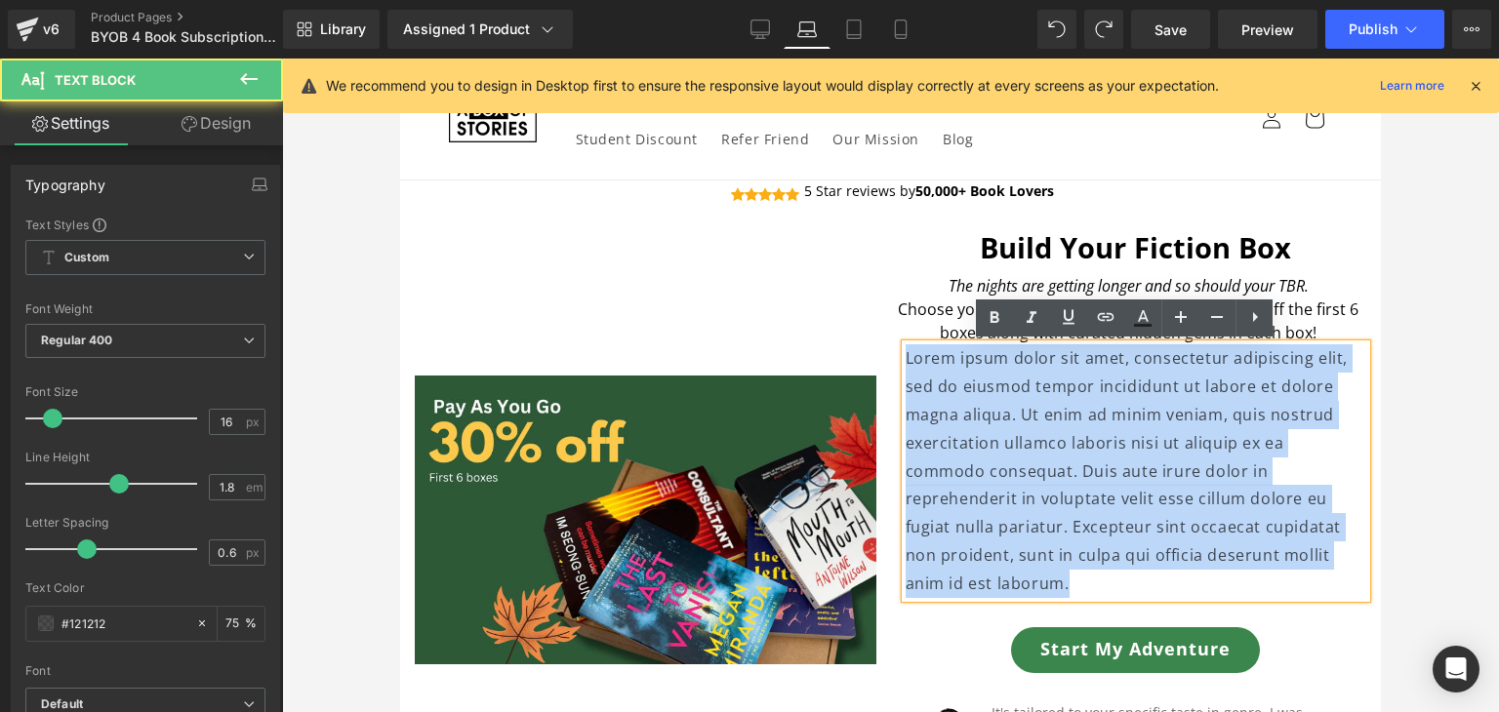
click at [981, 391] on p "Lorem ipsum dolor sit amet, consectetur adipiscing elit, sed do eiusmod tempor …" at bounding box center [1137, 470] width 462 height 253
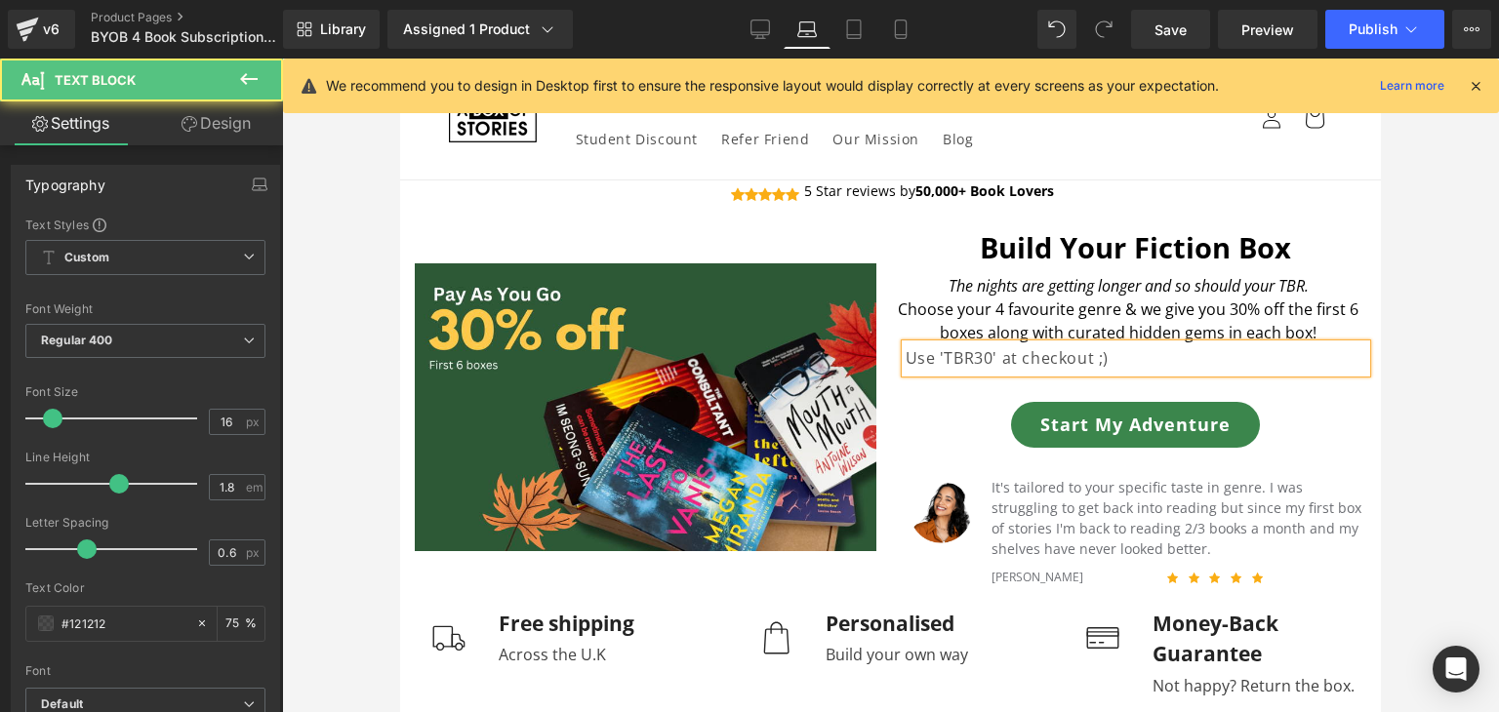
click at [997, 360] on p "Use 'TBR30' at checkout ;)" at bounding box center [1137, 358] width 462 height 28
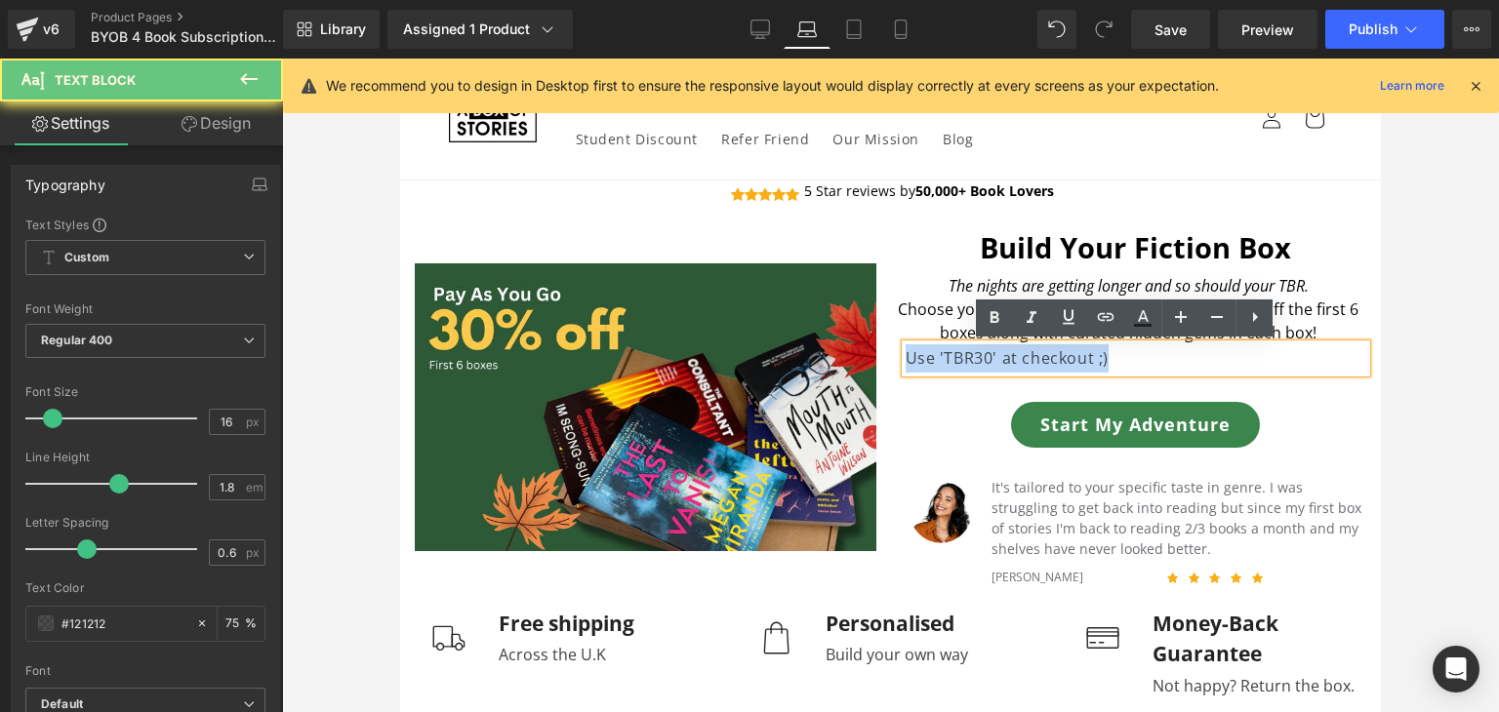
click at [997, 360] on p "Use 'TBR30' at checkout ;)" at bounding box center [1137, 358] width 462 height 28
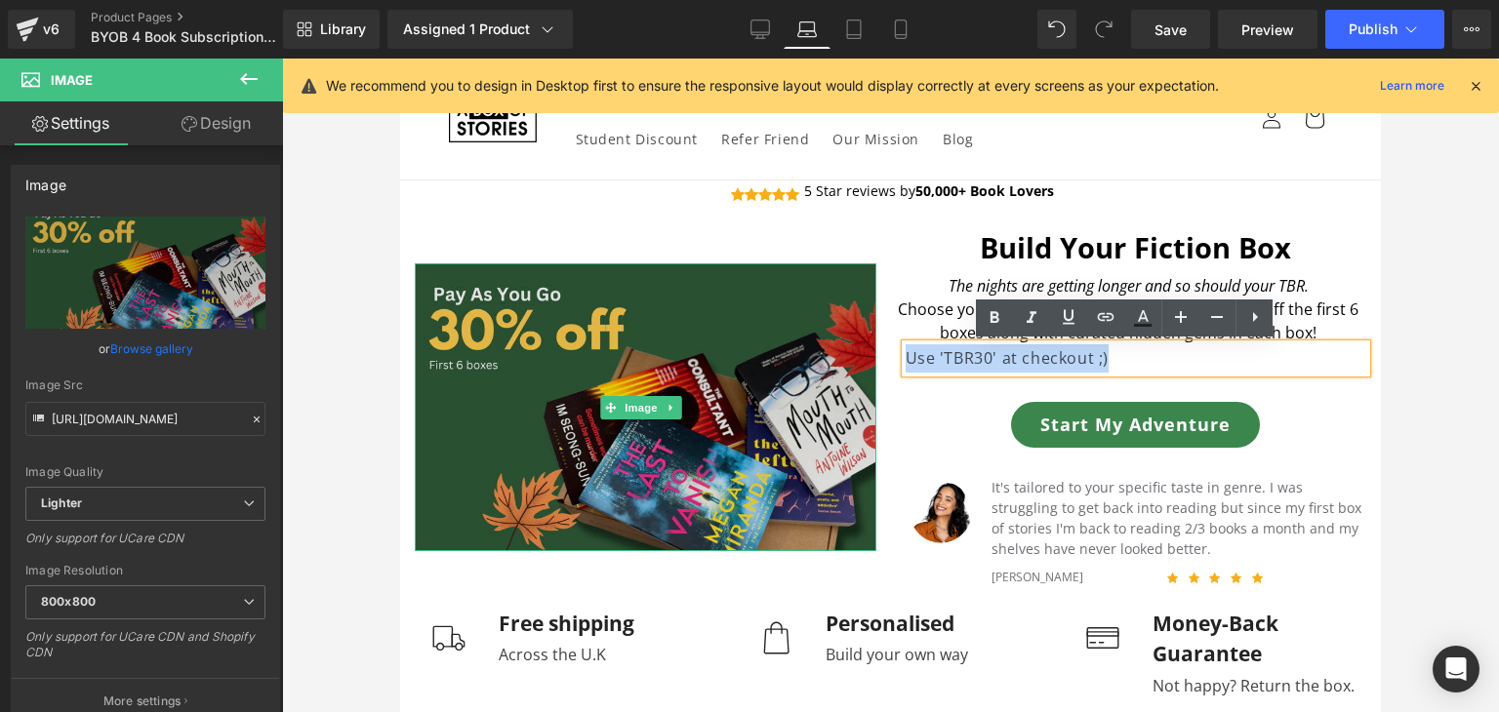
click at [688, 370] on img at bounding box center [646, 407] width 462 height 288
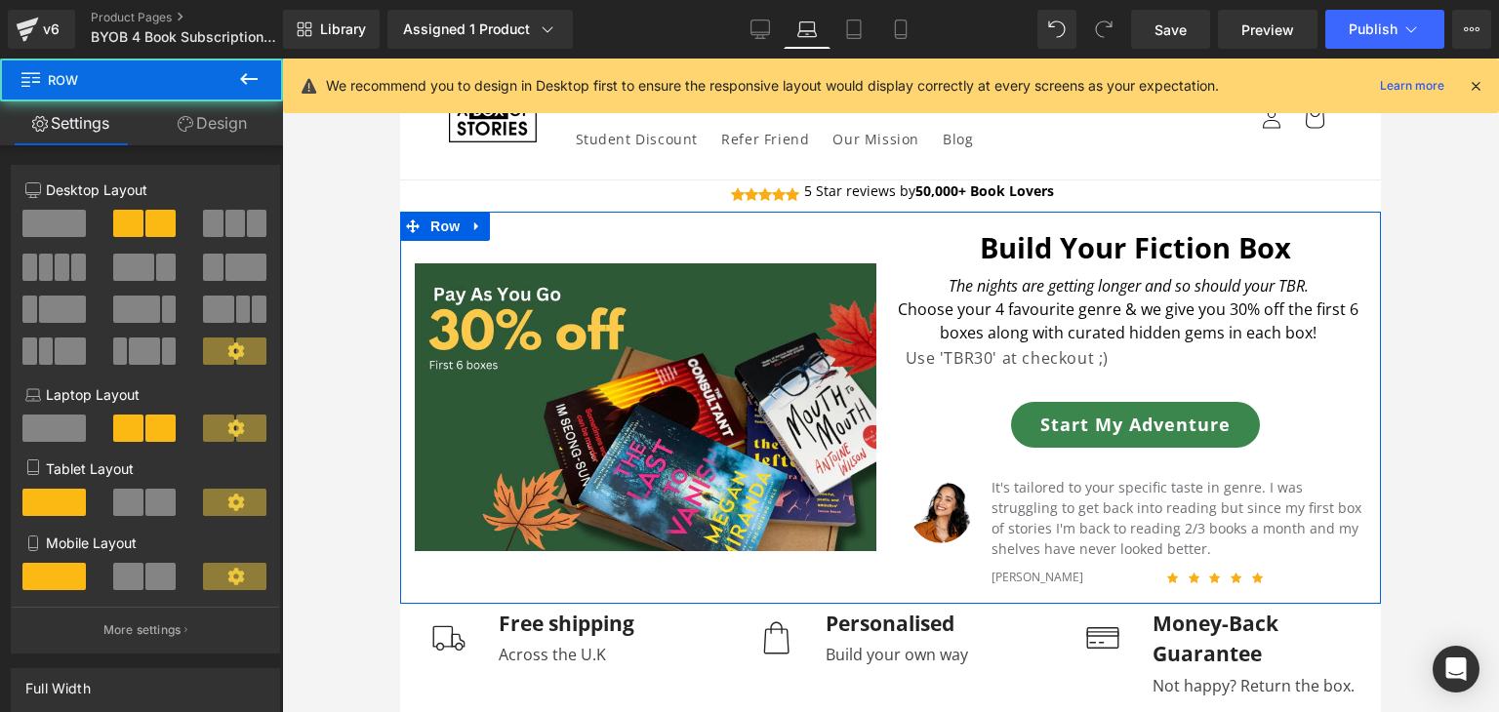
click at [1157, 374] on div "Build Your Fiction Box Heading The nights are getting longer and so should your…" at bounding box center [1136, 408] width 491 height 392
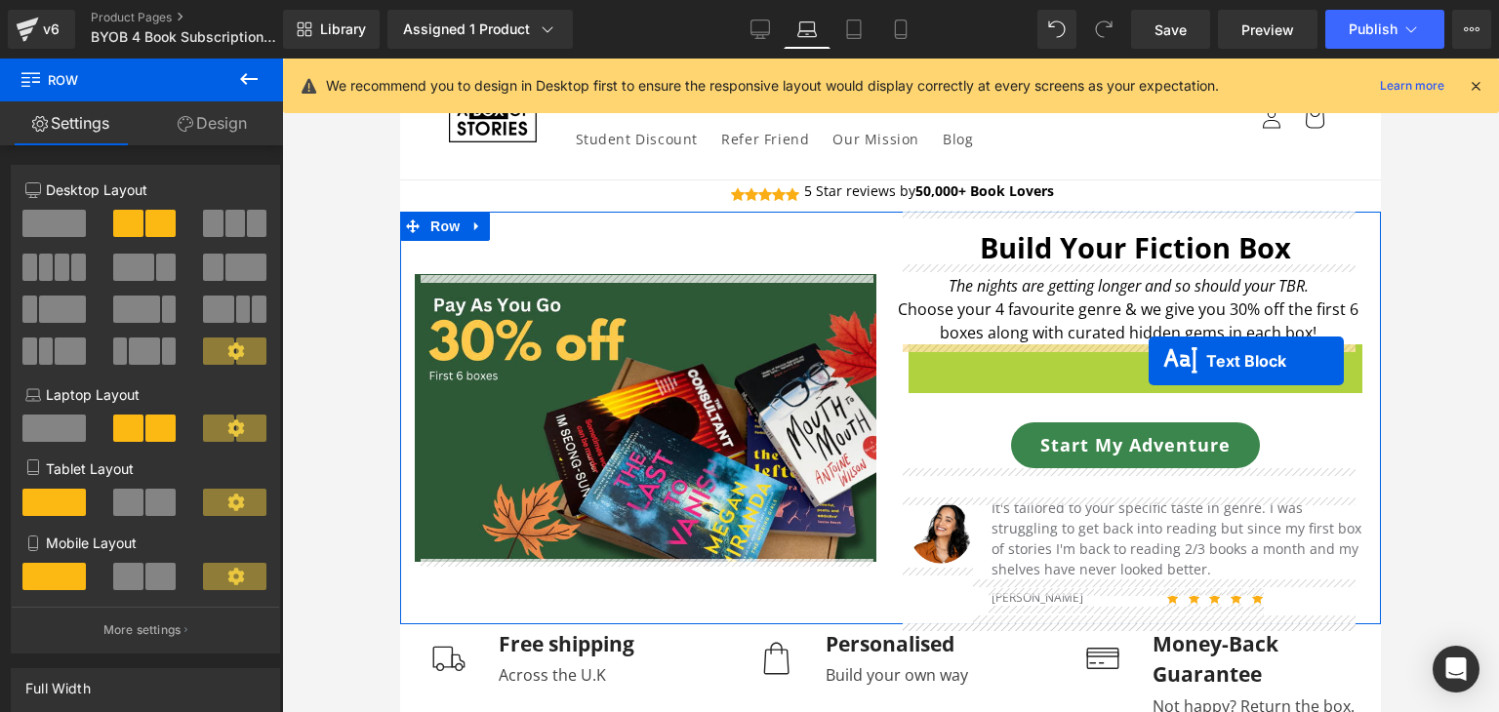
drag, startPoint x: 1137, startPoint y: 360, endPoint x: 1110, endPoint y: 365, distance: 27.8
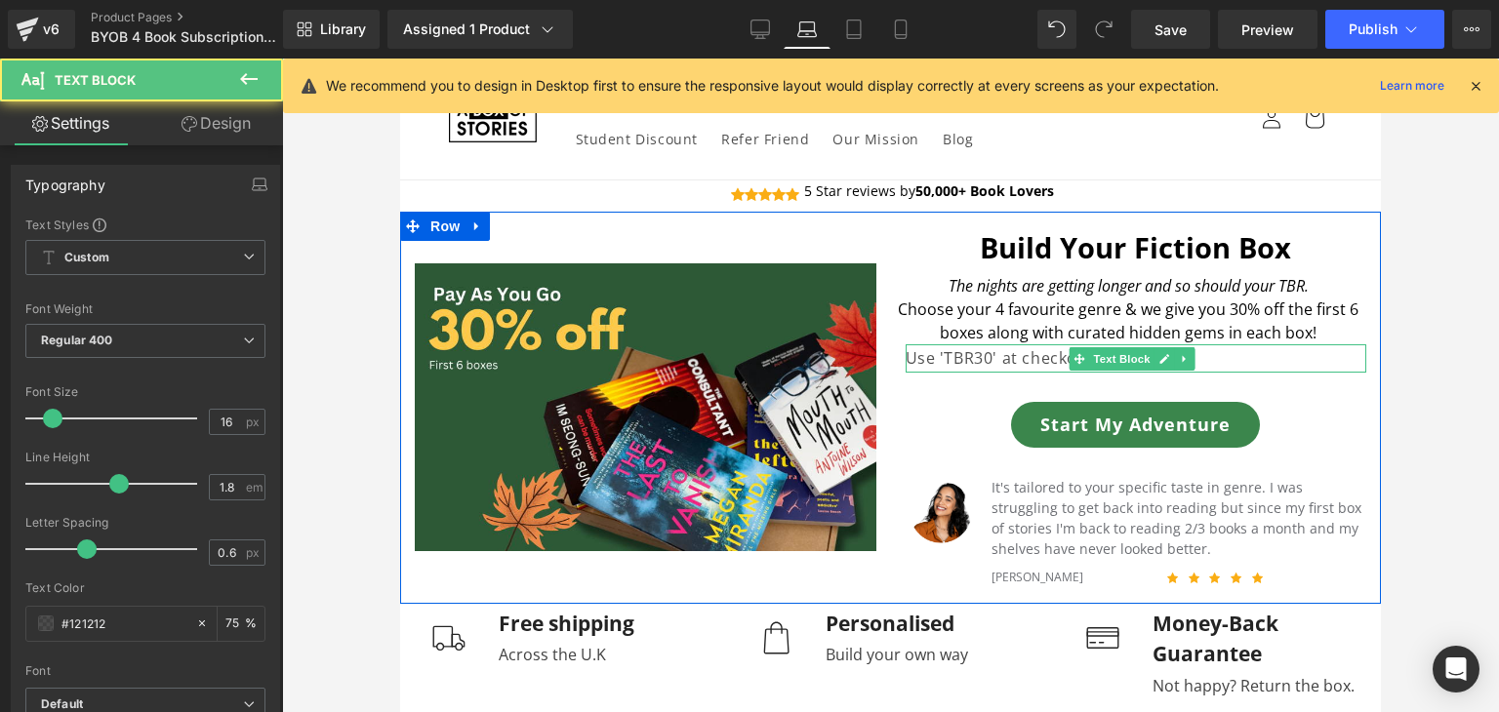
click at [1226, 356] on p "Use 'TBR30' at checkout ;)" at bounding box center [1137, 358] width 462 height 28
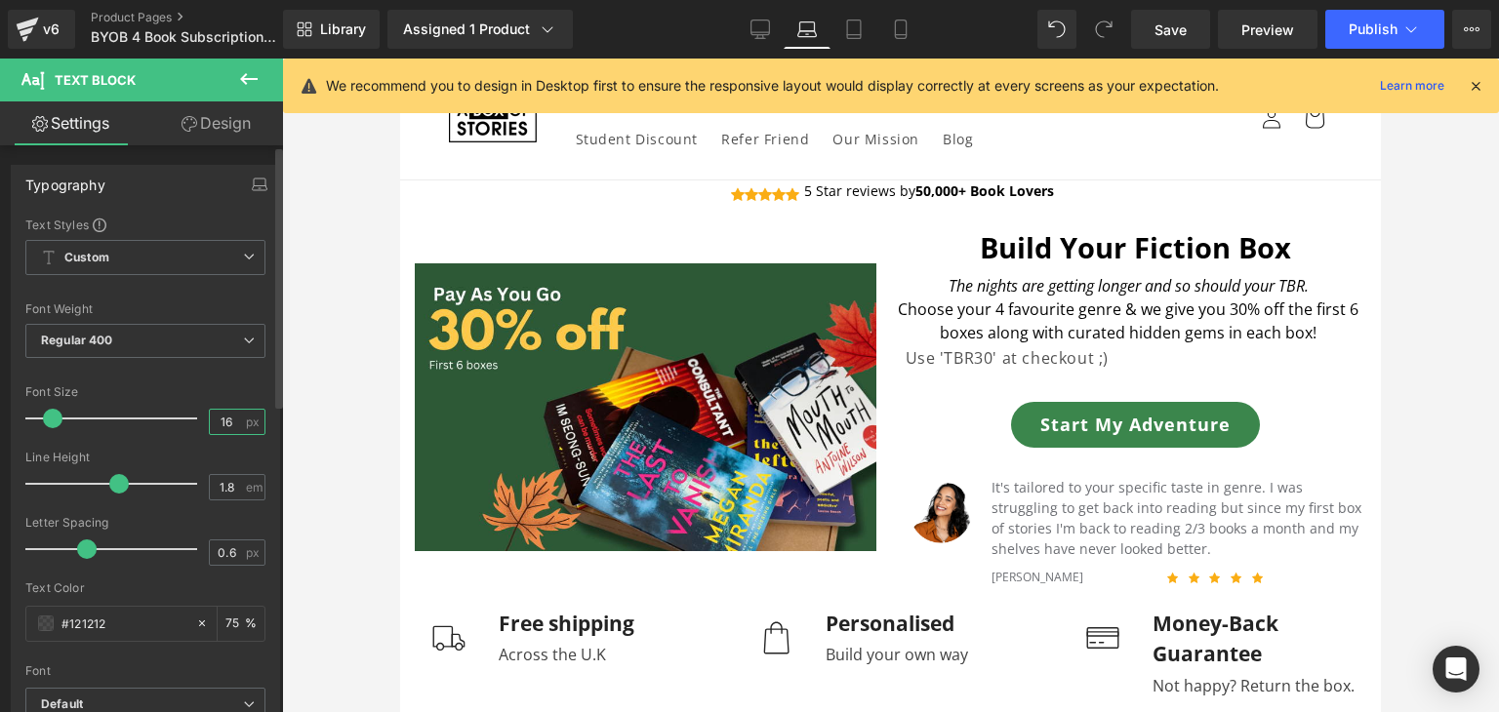
click at [231, 417] on input "16" at bounding box center [227, 422] width 34 height 24
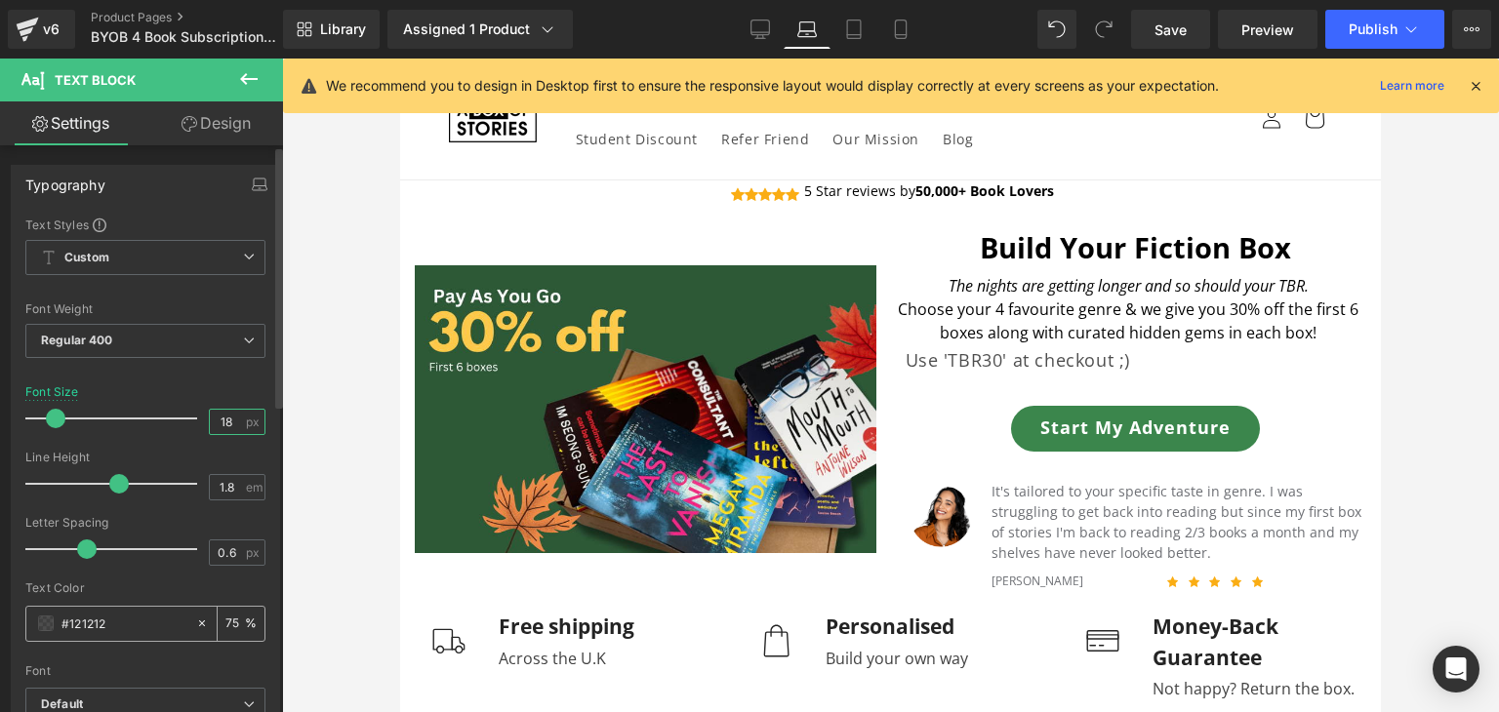
type input "18"
click at [230, 627] on input "75" at bounding box center [235, 623] width 20 height 21
type input "7"
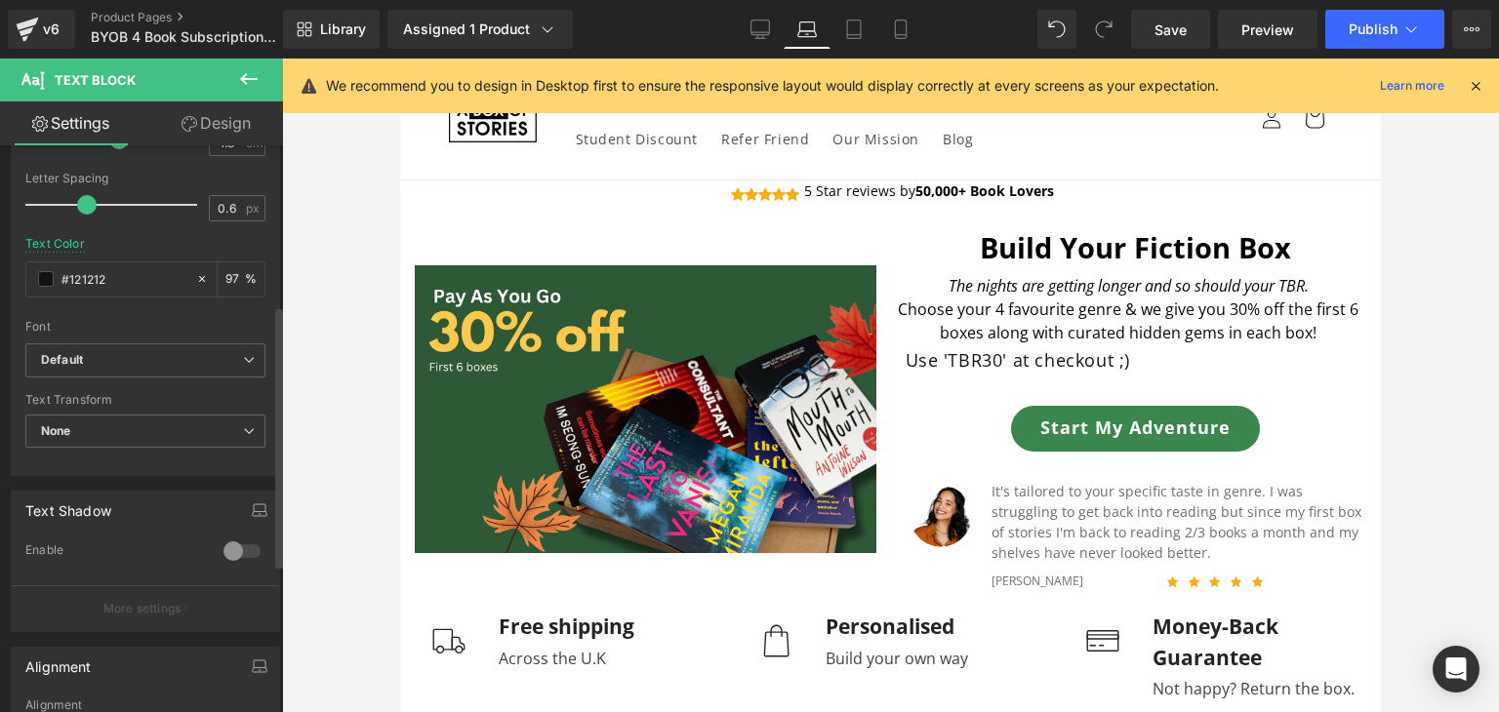
scroll to position [533, 0]
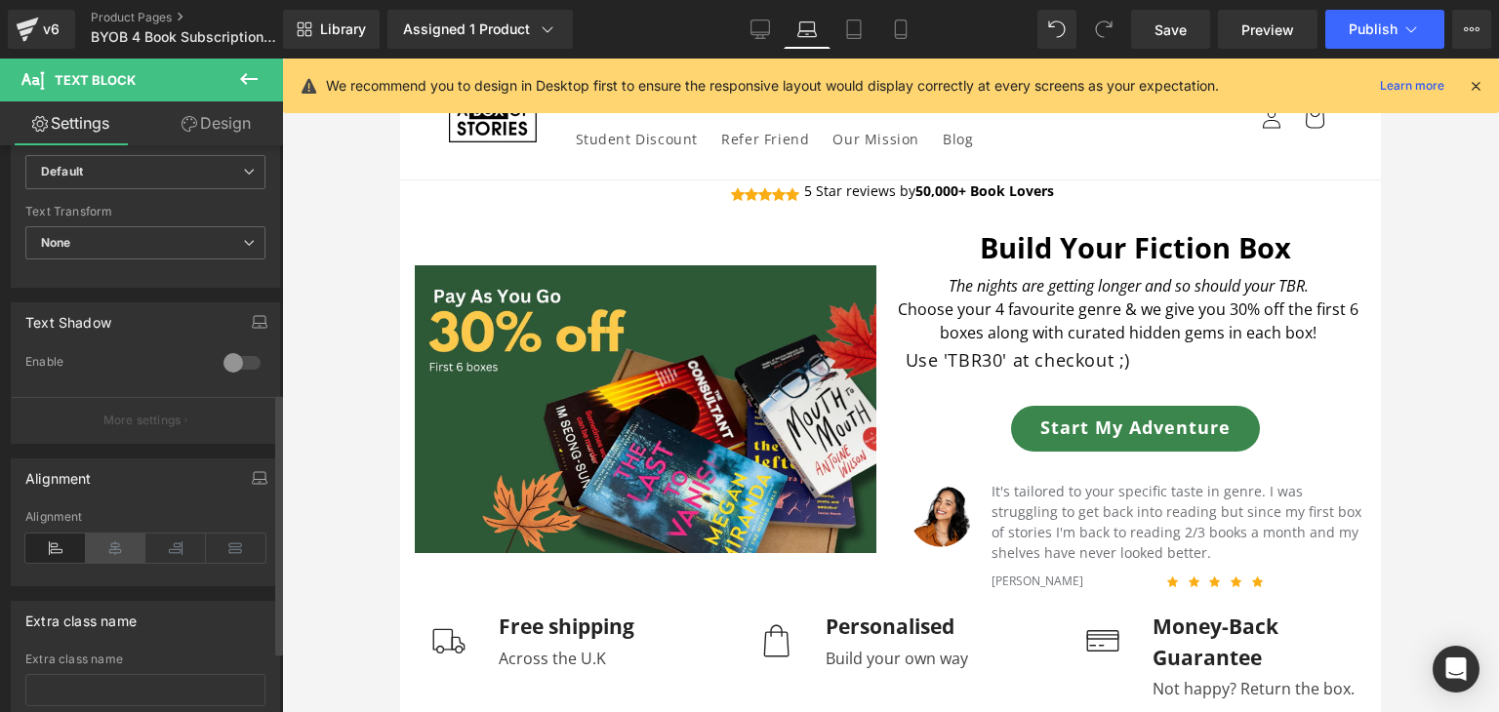
type input "97"
click at [117, 546] on icon at bounding box center [116, 548] width 61 height 29
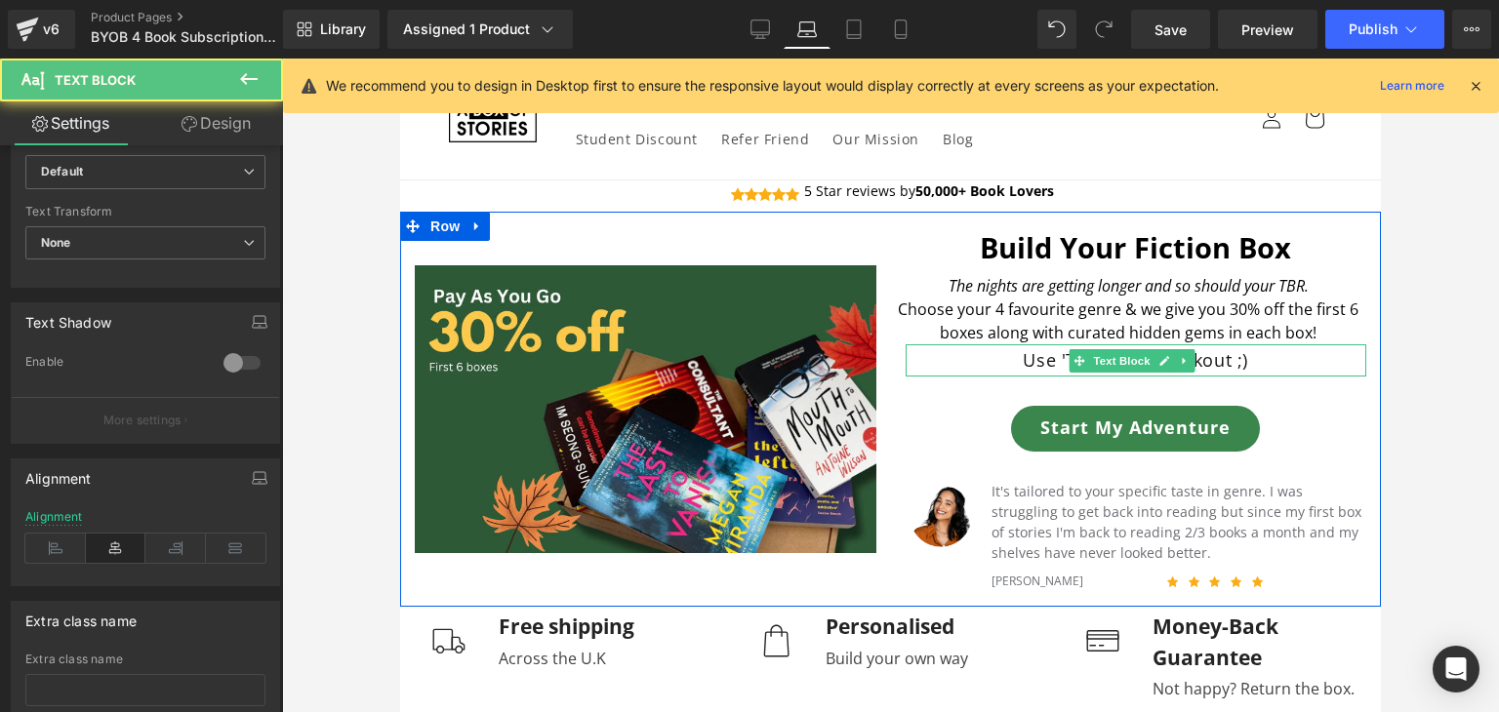
click at [1032, 363] on p "Use 'TBR30' at checkout ;)" at bounding box center [1137, 359] width 462 height 31
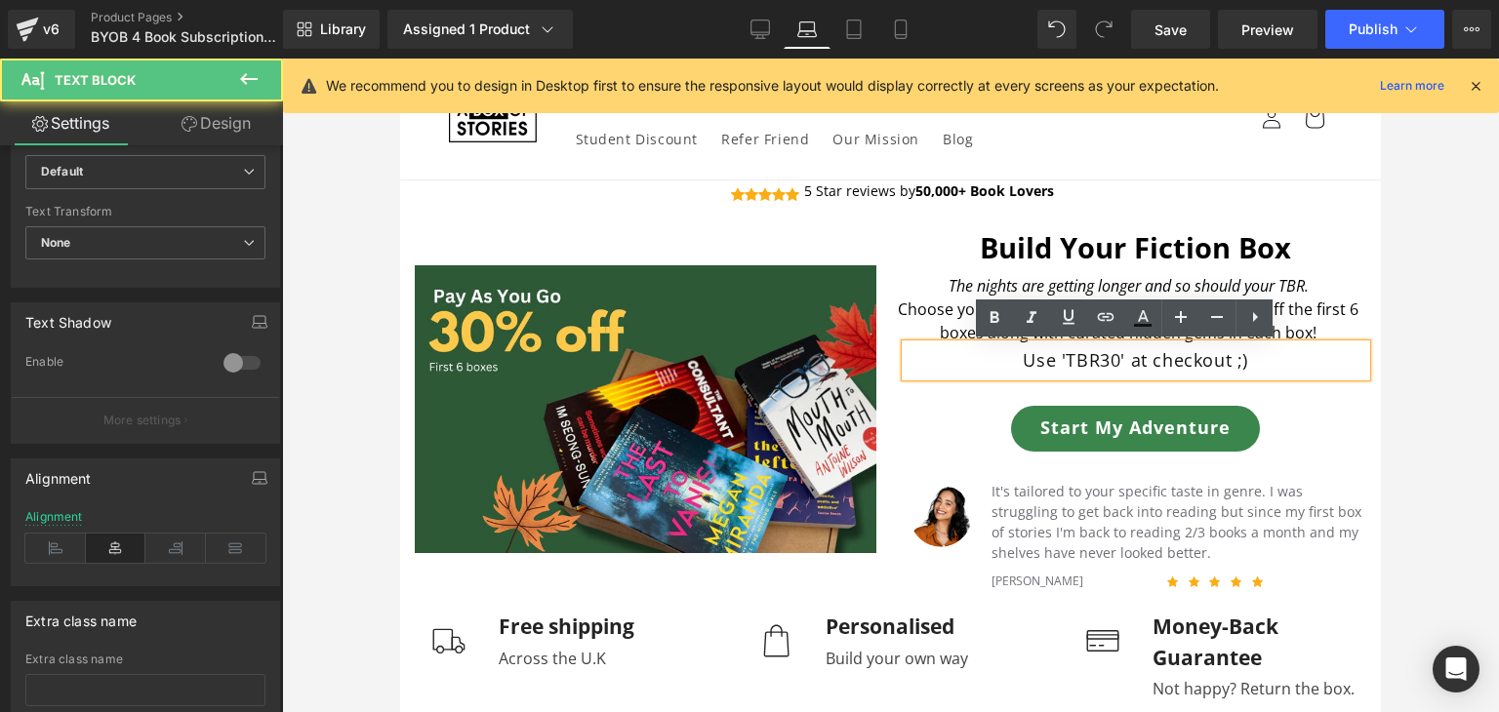
click at [1073, 359] on p "Use 'TBR30' at checkout ;)" at bounding box center [1137, 359] width 462 height 31
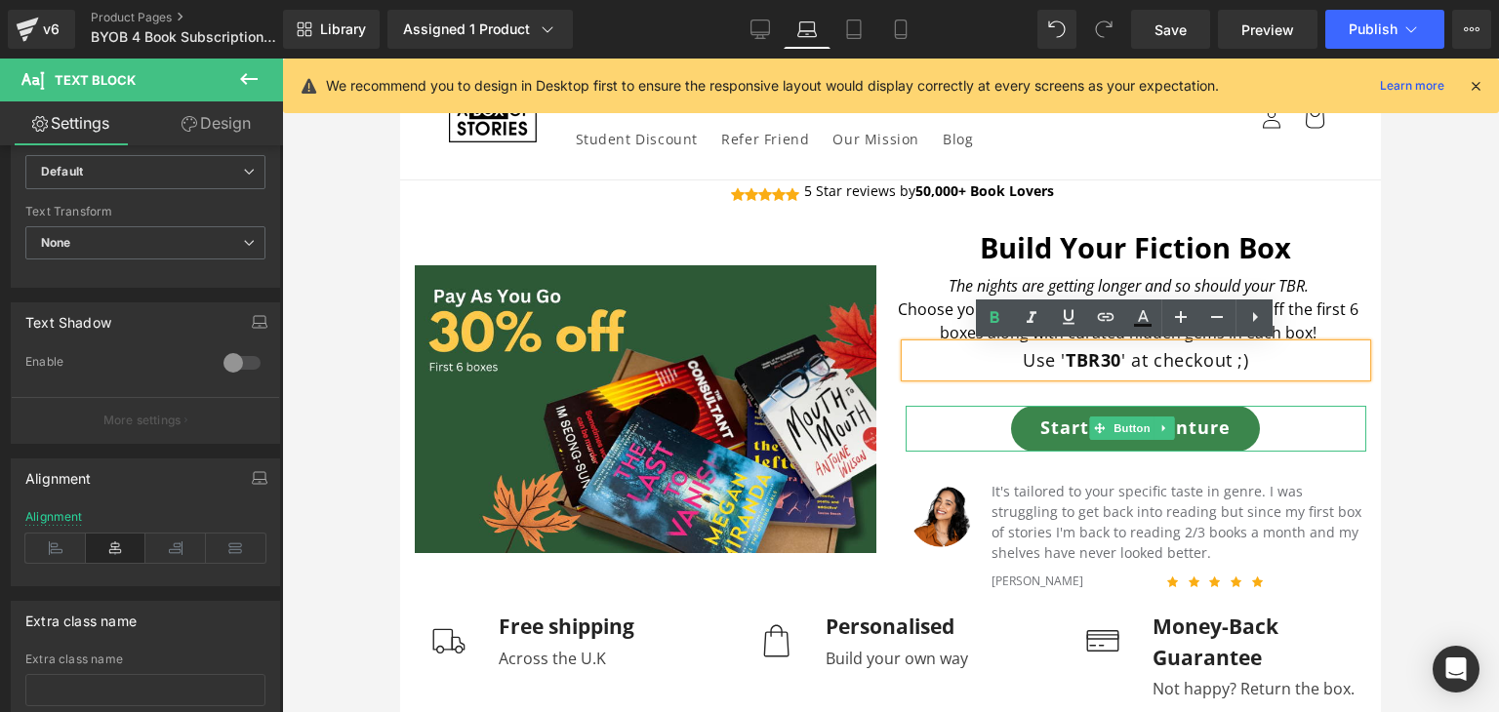
click at [917, 416] on div "Start My Adventure" at bounding box center [1137, 429] width 462 height 46
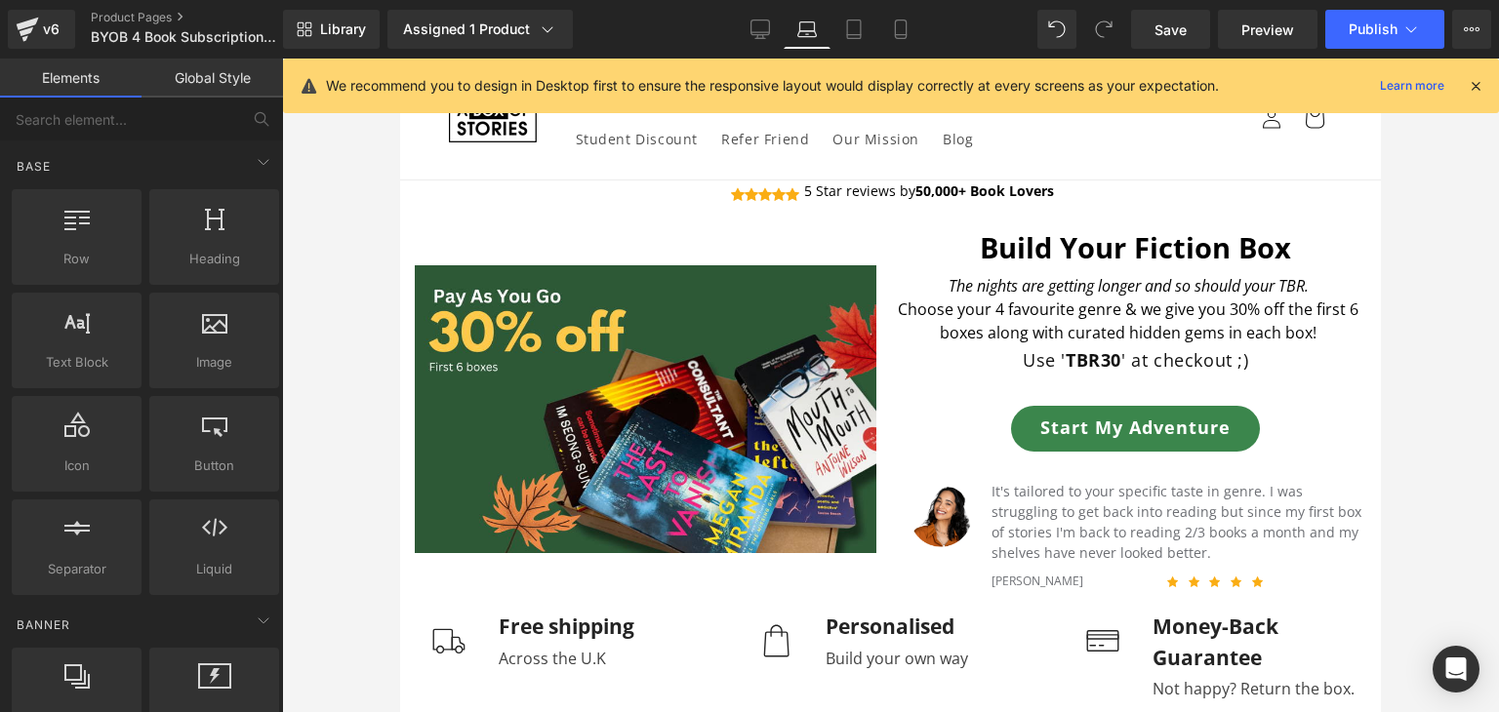
click at [1438, 380] on div at bounding box center [890, 386] width 1217 height 654
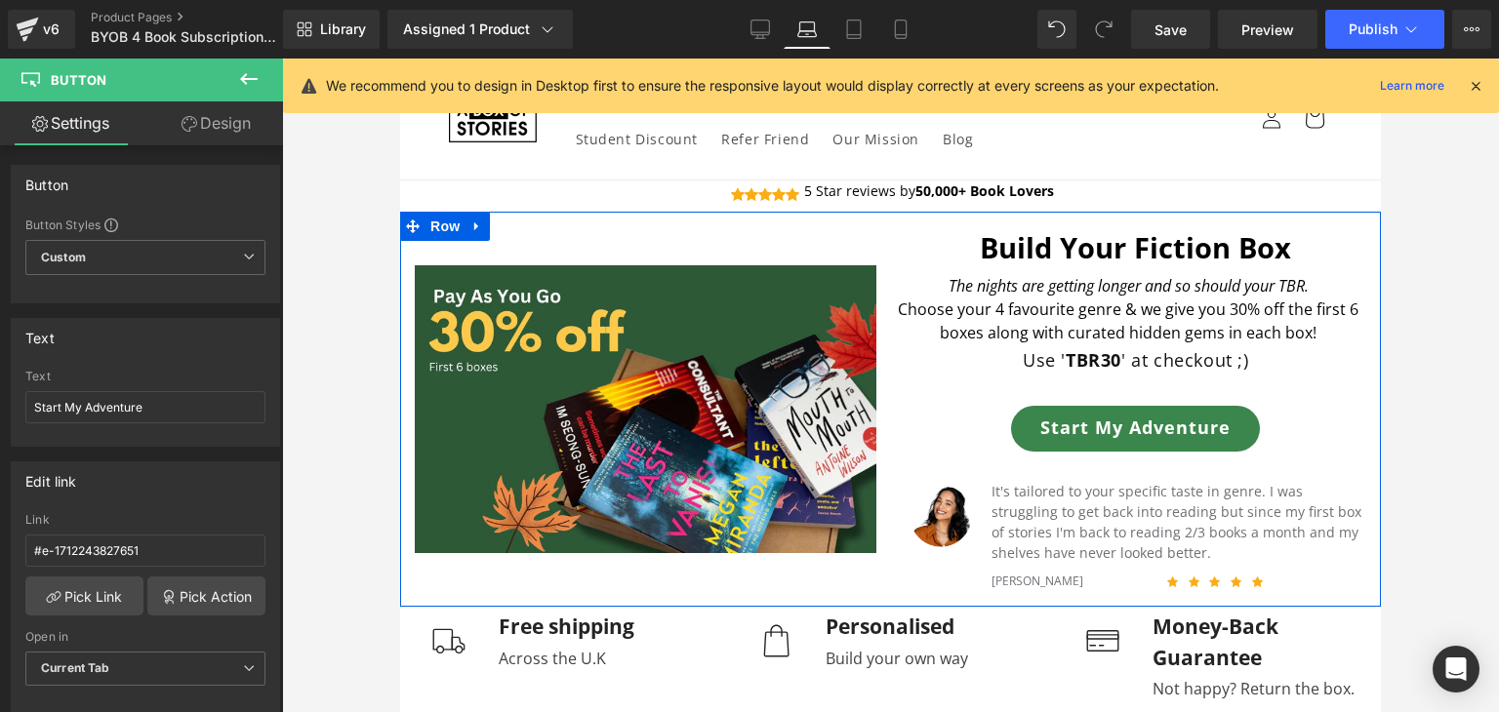
drag, startPoint x: 1257, startPoint y: 430, endPoint x: 1262, endPoint y: 418, distance: 13.6
click at [1262, 418] on div "Start My Adventure" at bounding box center [1137, 429] width 462 height 46
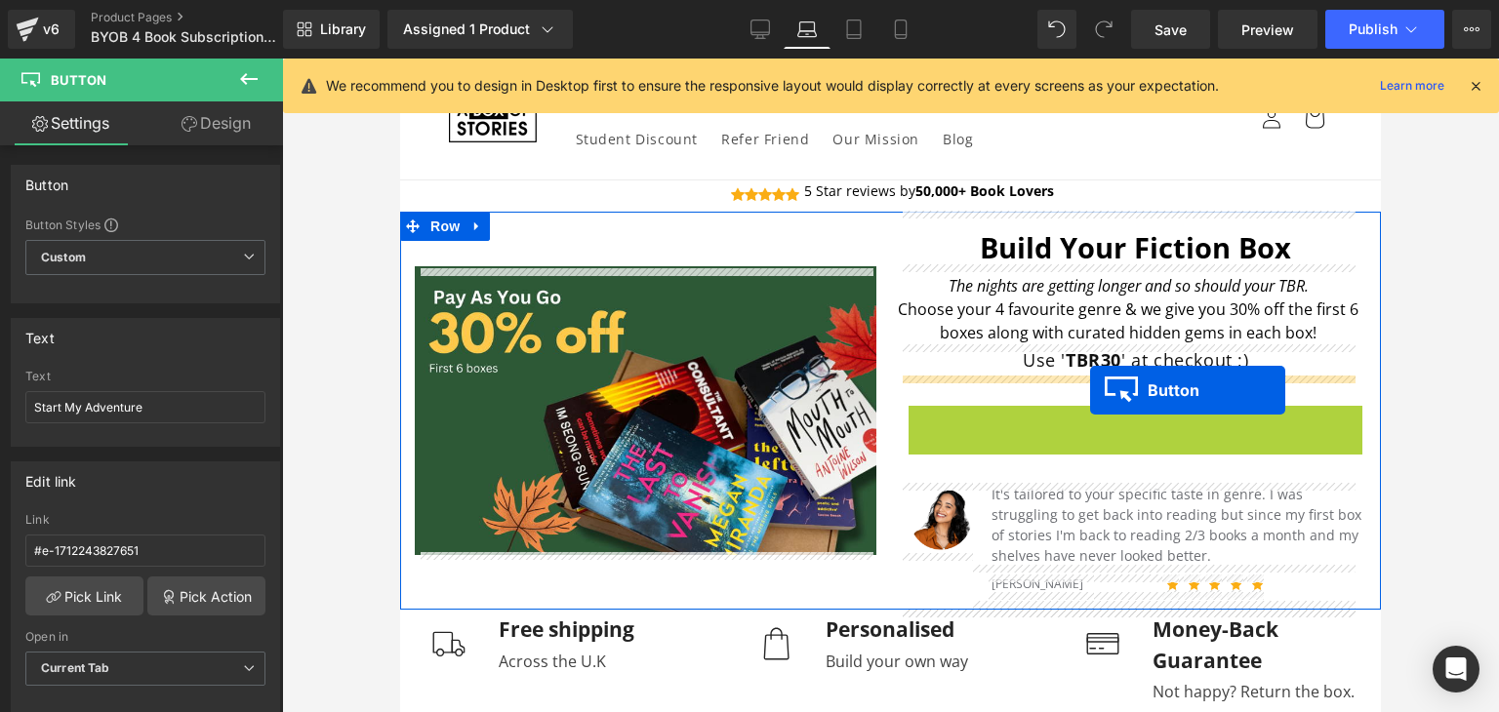
drag, startPoint x: 1091, startPoint y: 421, endPoint x: 1090, endPoint y: 390, distance: 30.3
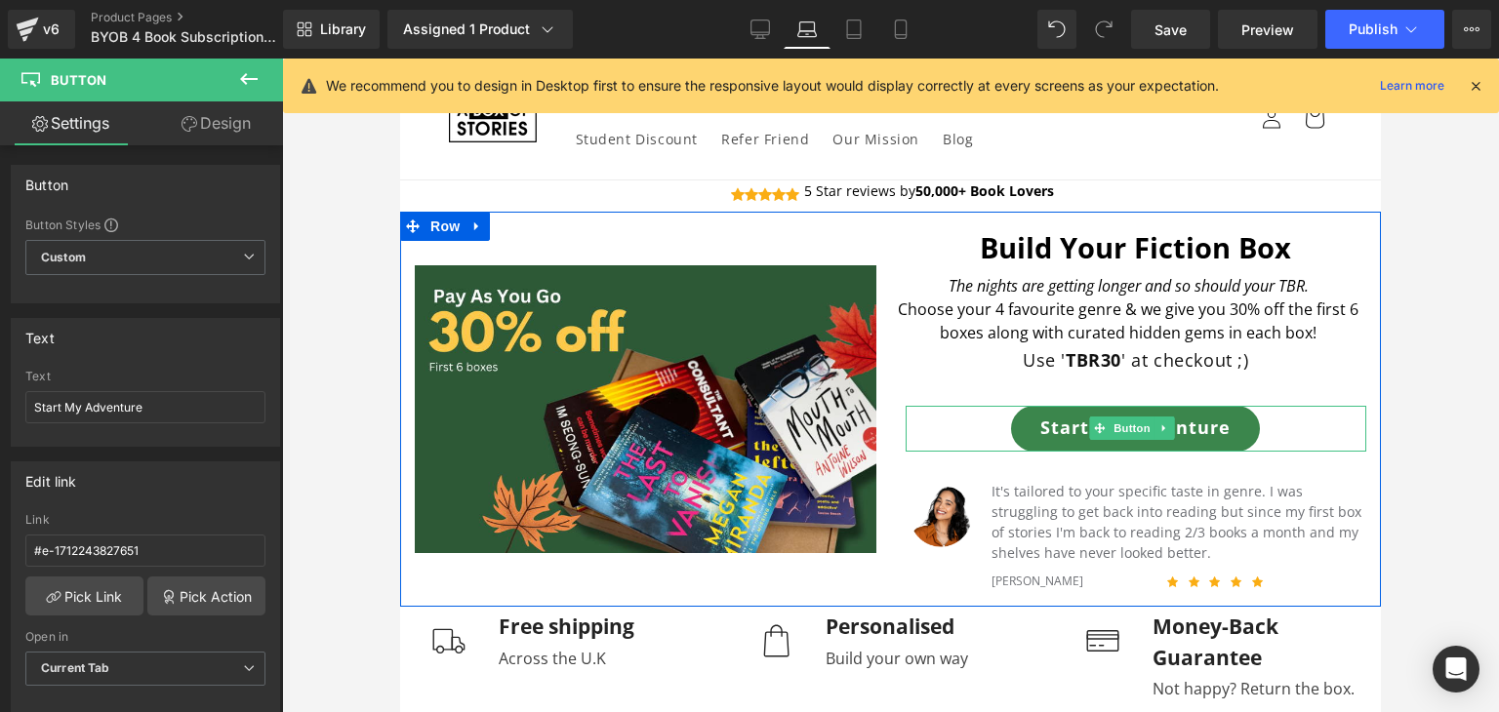
click at [1037, 376] on div "Use ' TBR30 ' at checkout ;) Text Block" at bounding box center [1137, 359] width 462 height 31
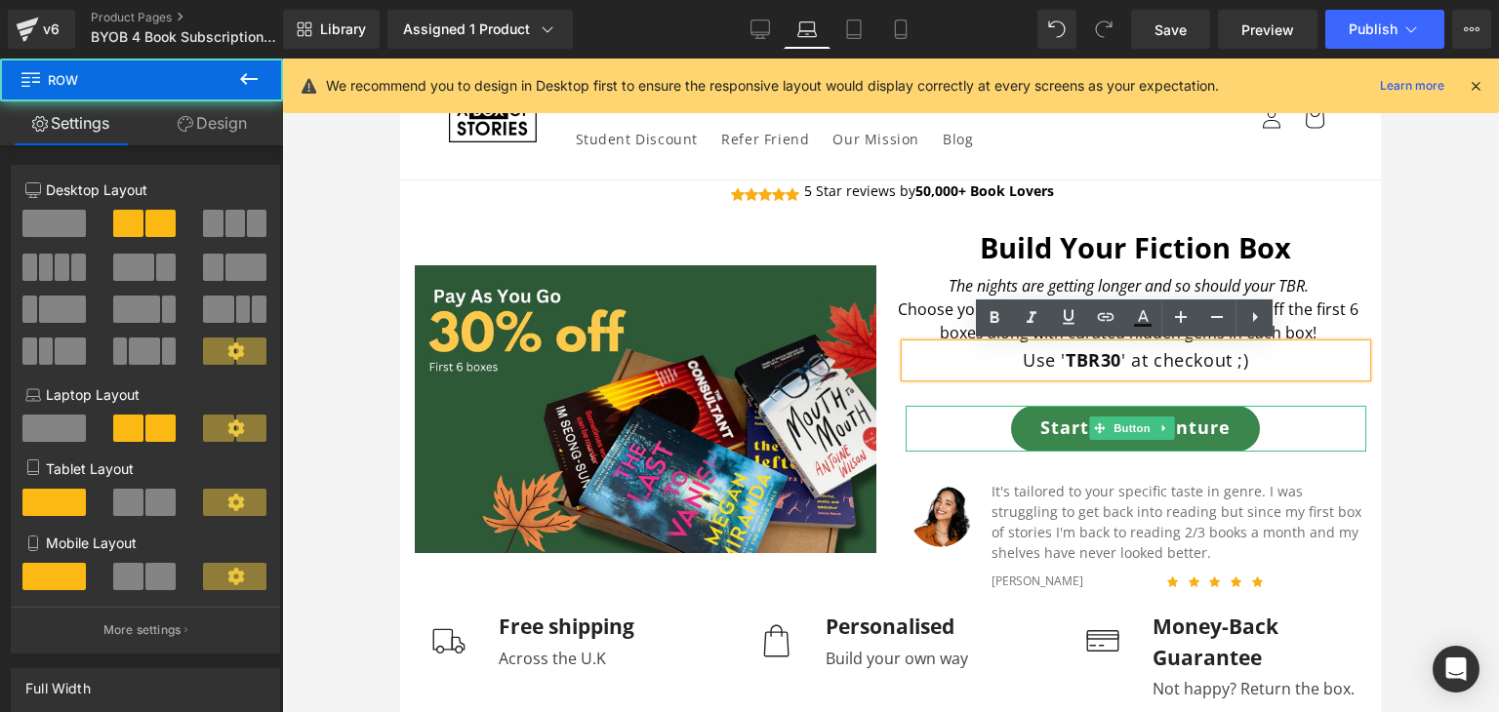
click at [1032, 395] on div "Build Your Fiction Box Heading The nights are getting longer and so should your…" at bounding box center [1136, 410] width 491 height 396
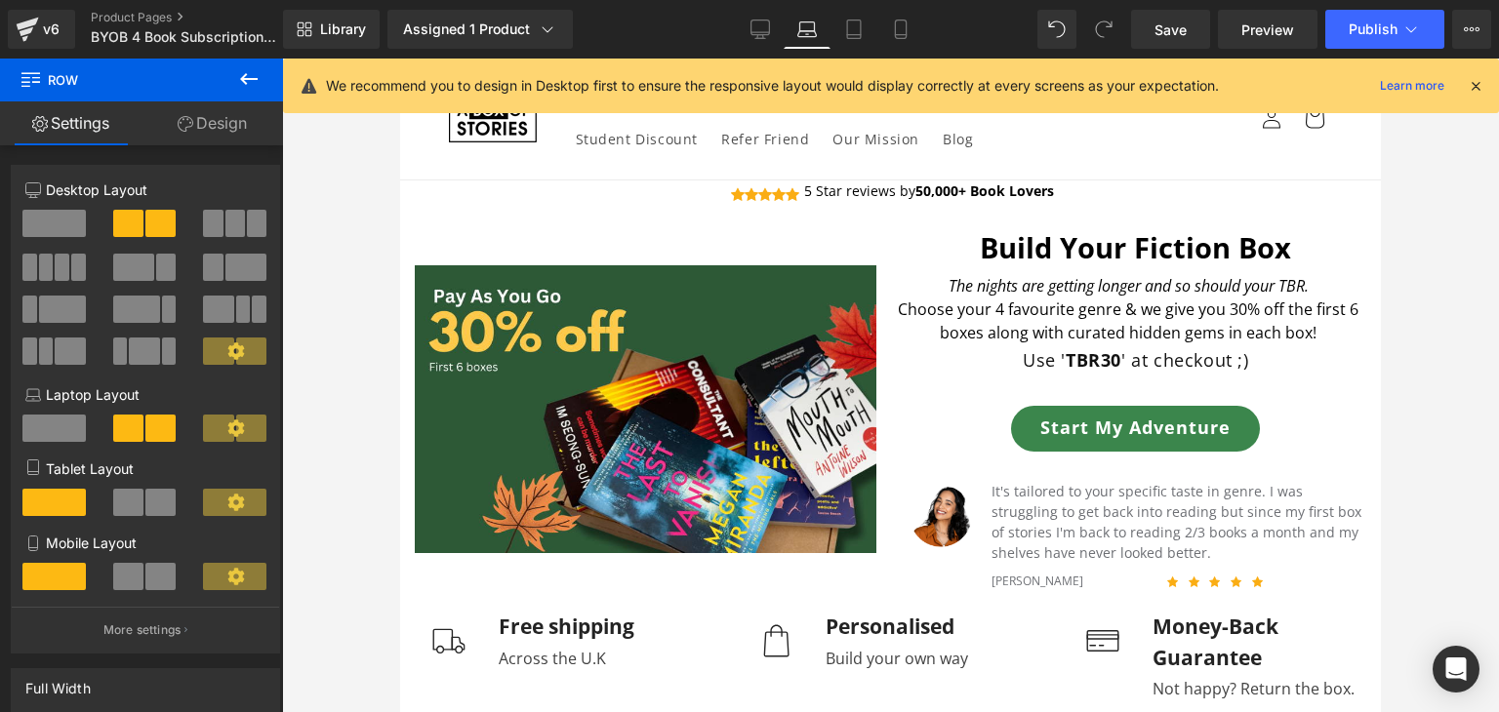
click at [1399, 429] on div at bounding box center [890, 386] width 1217 height 654
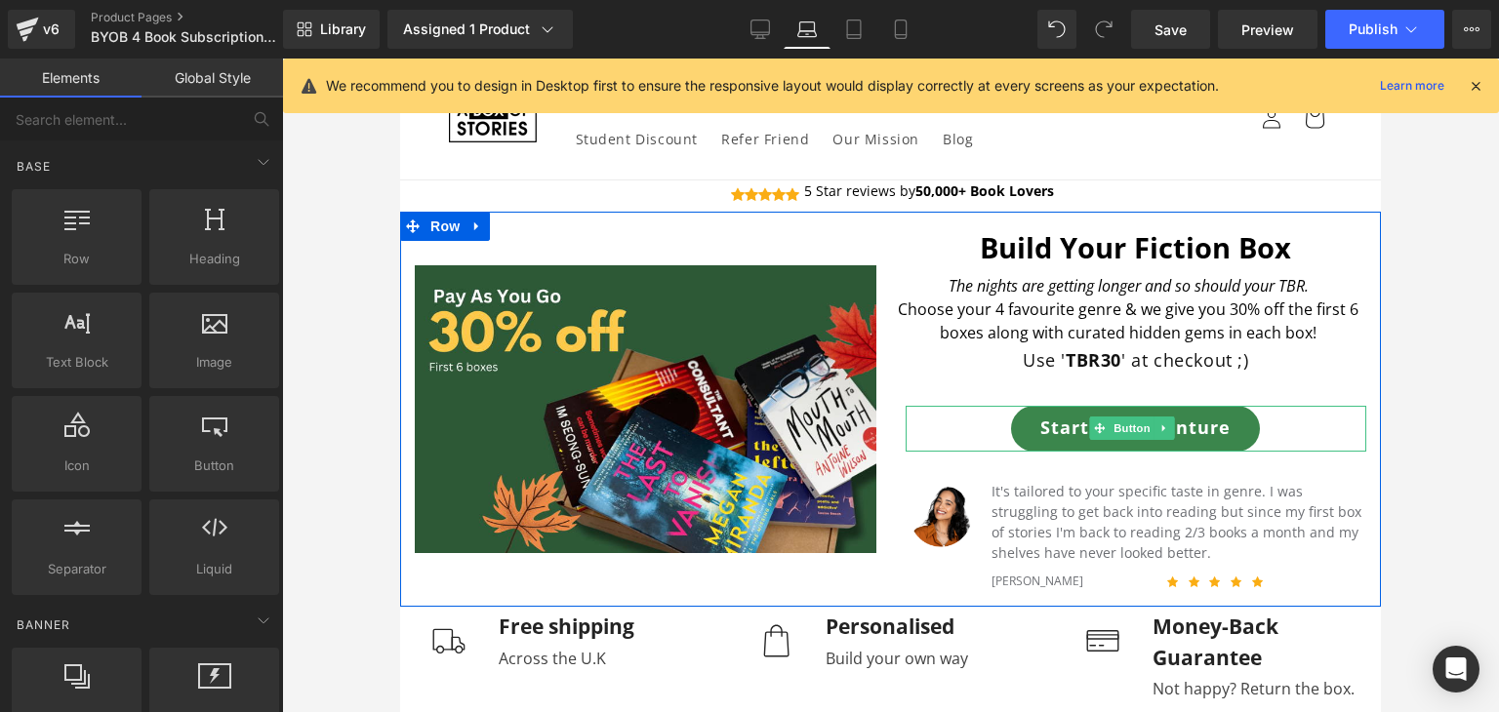
click at [1043, 430] on link "Start My Adventure" at bounding box center [1135, 429] width 249 height 46
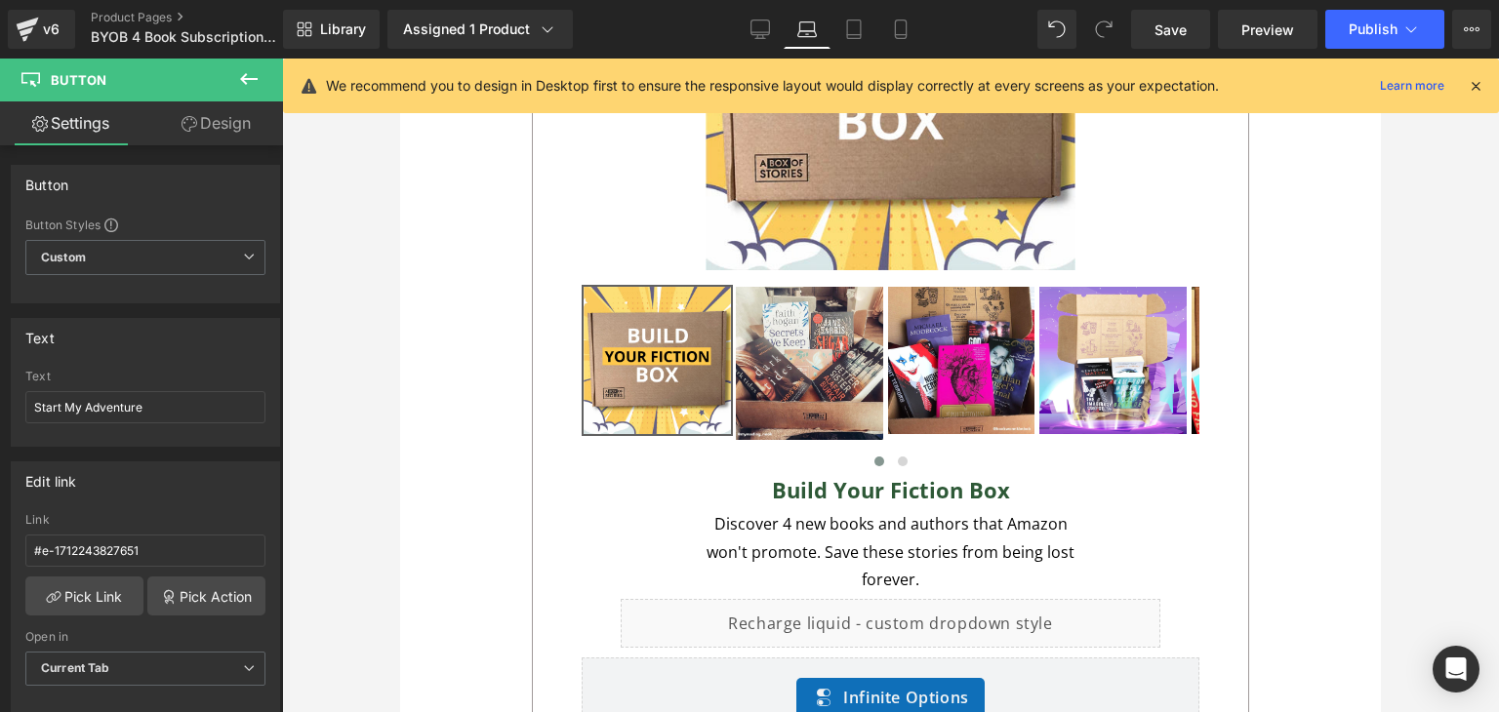
scroll to position [1538, 0]
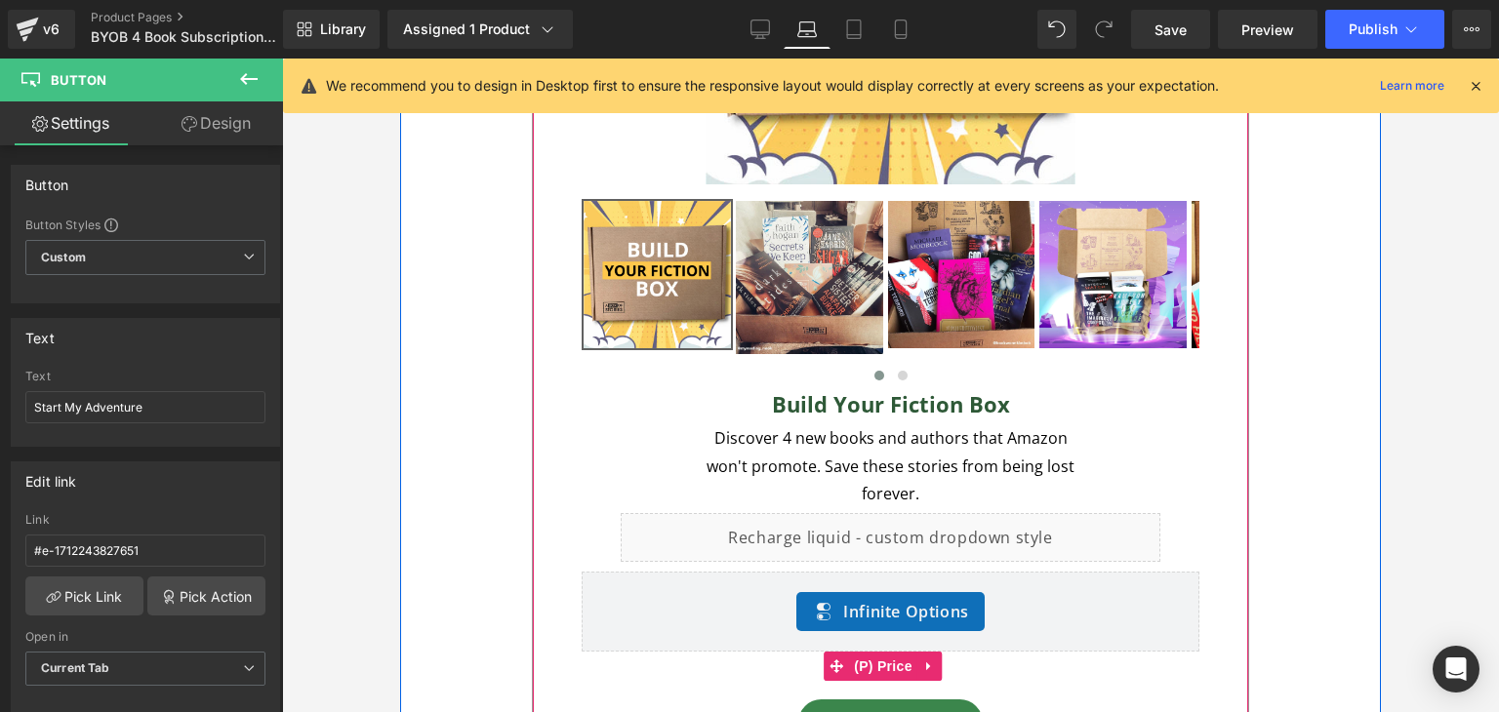
click at [972, 662] on div "£0 £24.99 -2399% OFF" at bounding box center [891, 666] width 618 height 28
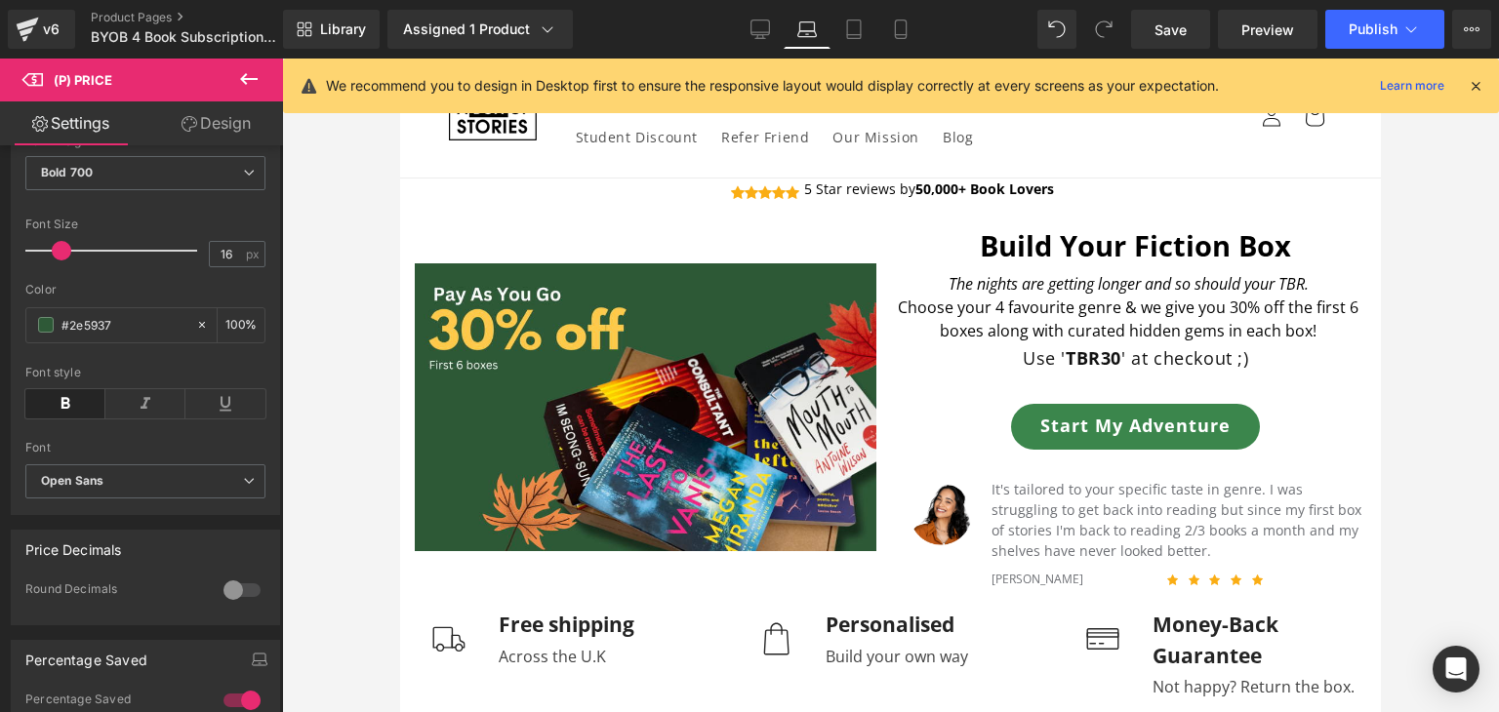
scroll to position [0, 0]
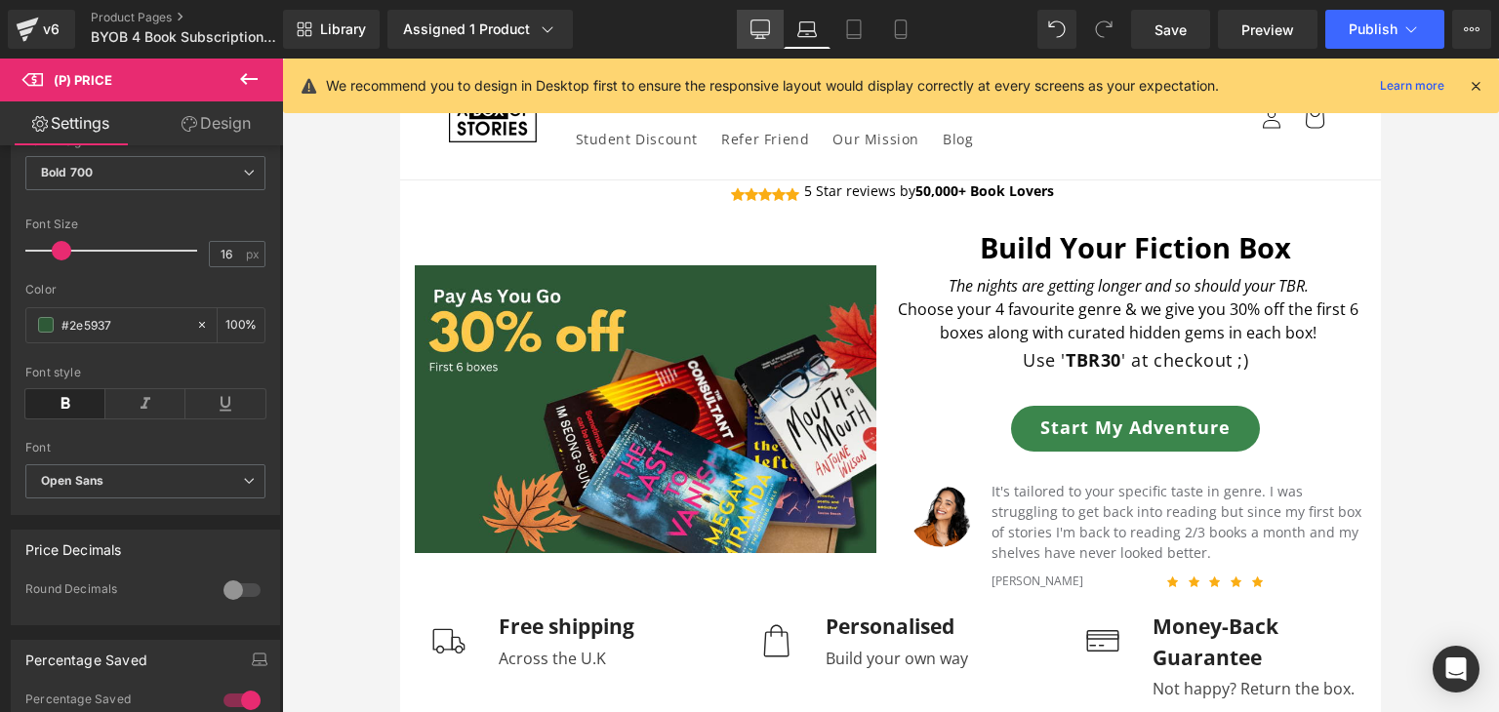
click at [756, 22] on icon at bounding box center [760, 30] width 20 height 20
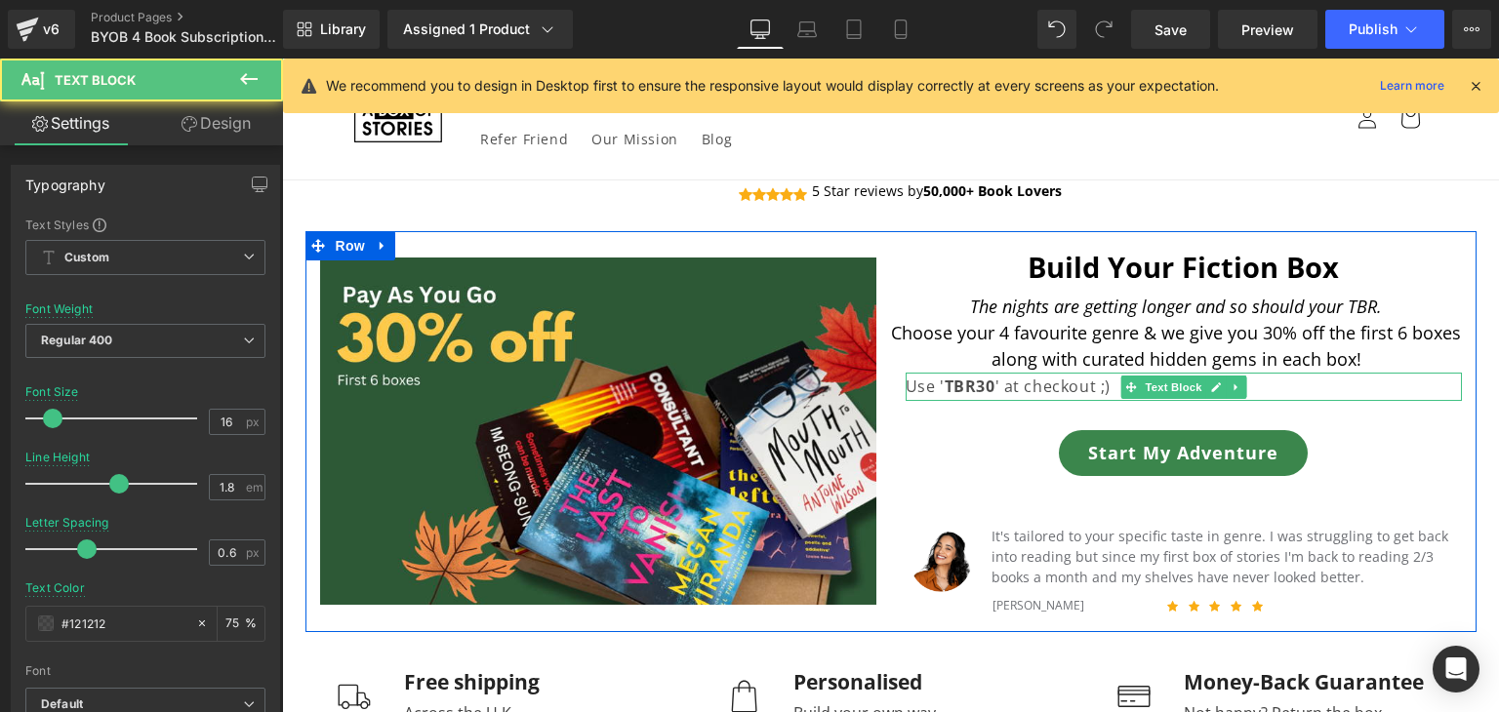
click at [965, 387] on strong "TBR30" at bounding box center [970, 386] width 51 height 21
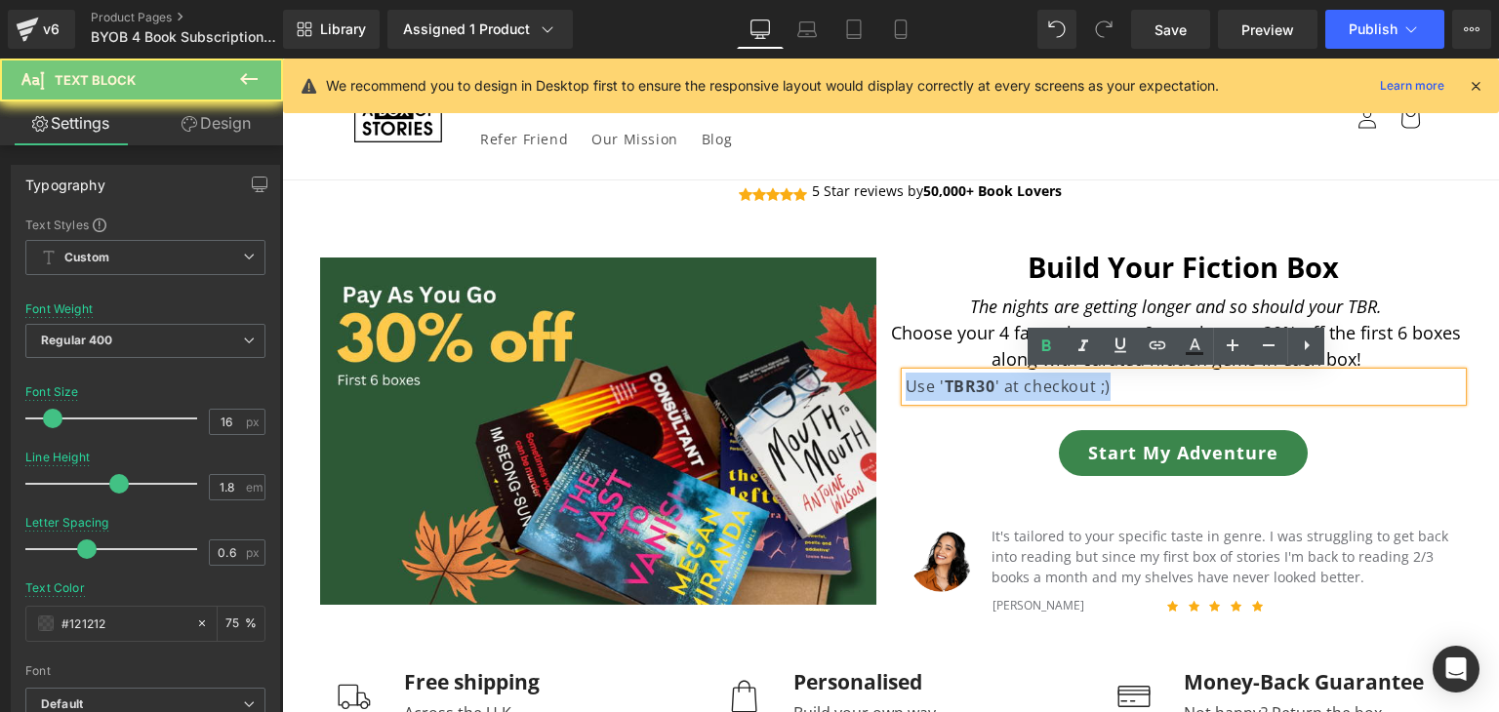
click at [965, 387] on strong "TBR30" at bounding box center [970, 386] width 51 height 21
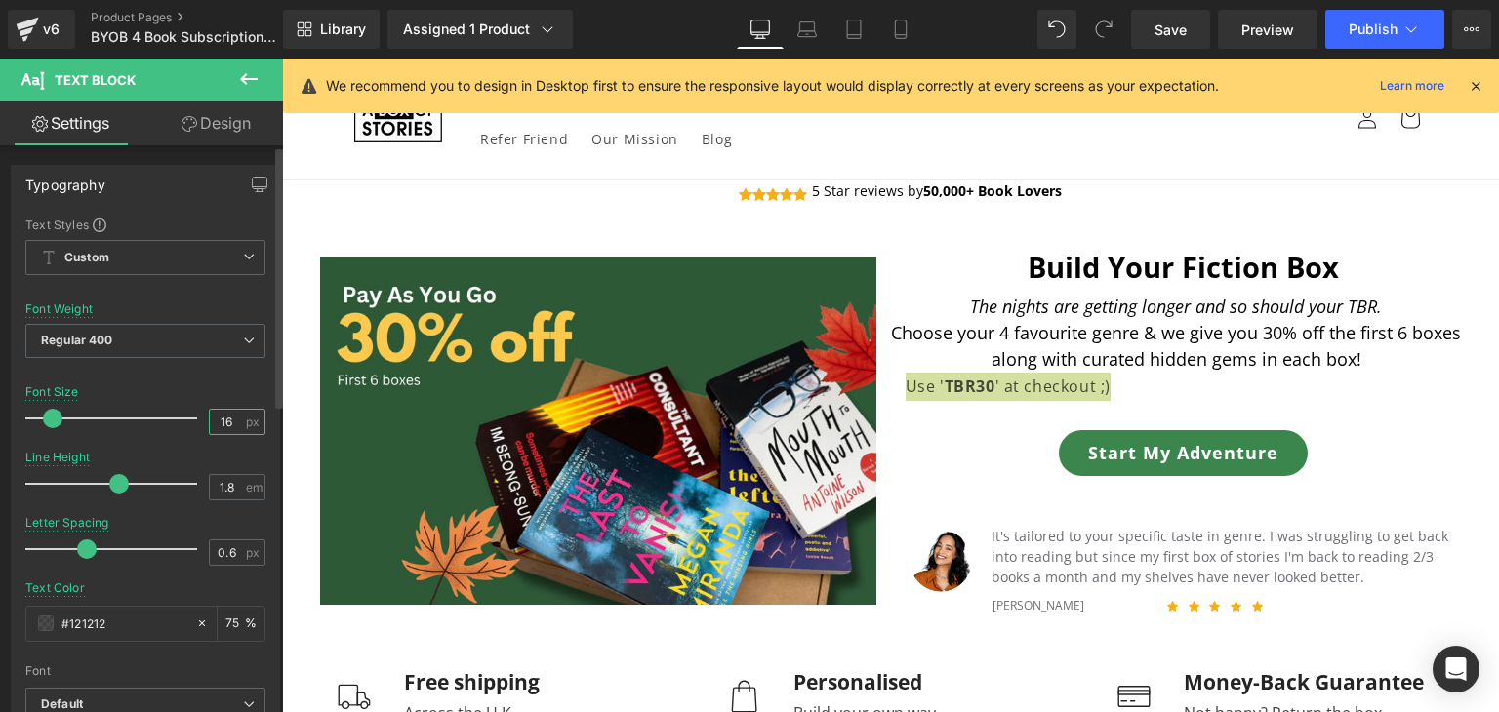
click at [222, 426] on input "16" at bounding box center [227, 422] width 34 height 24
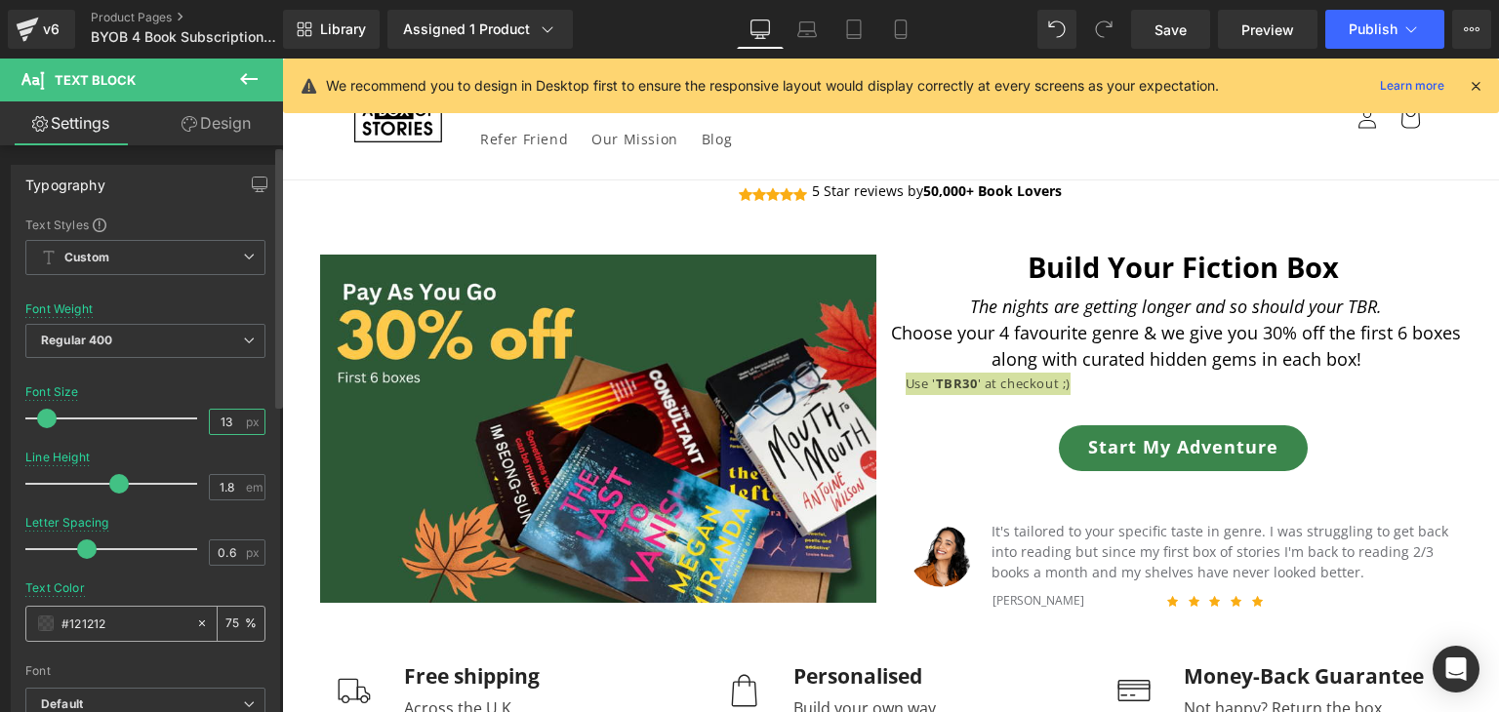
type input "13"
click at [233, 613] on input "75" at bounding box center [235, 623] width 20 height 21
type input "7"
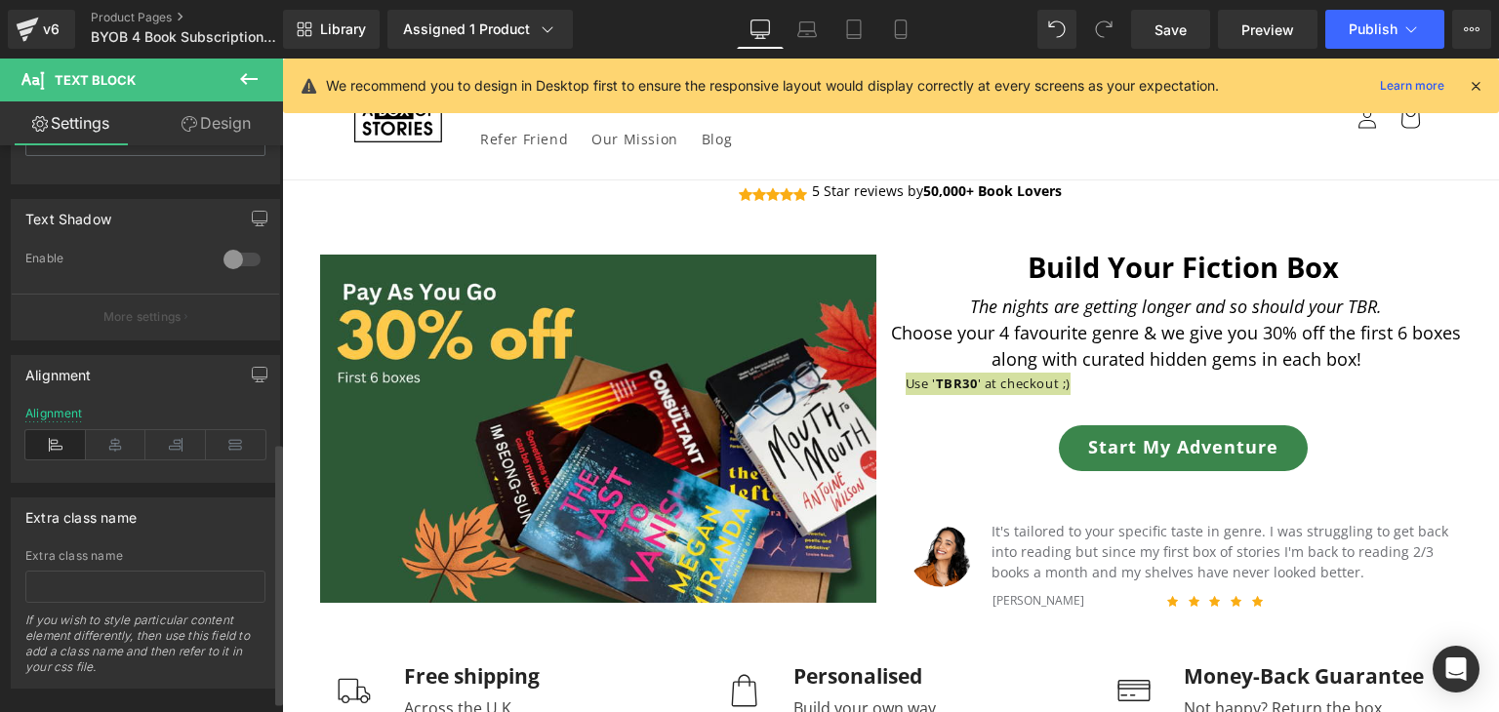
scroll to position [640, 0]
type input "96"
click at [105, 439] on icon at bounding box center [116, 440] width 61 height 29
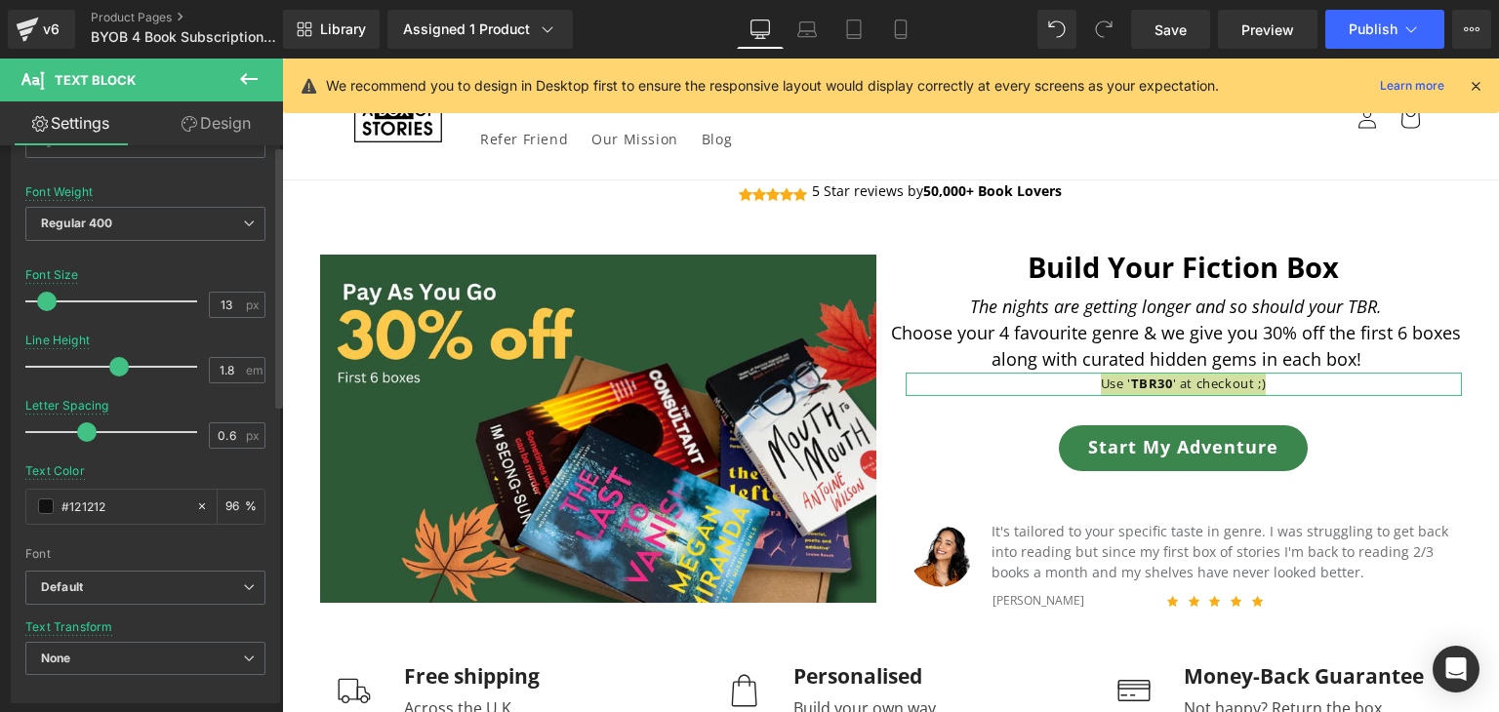
scroll to position [0, 0]
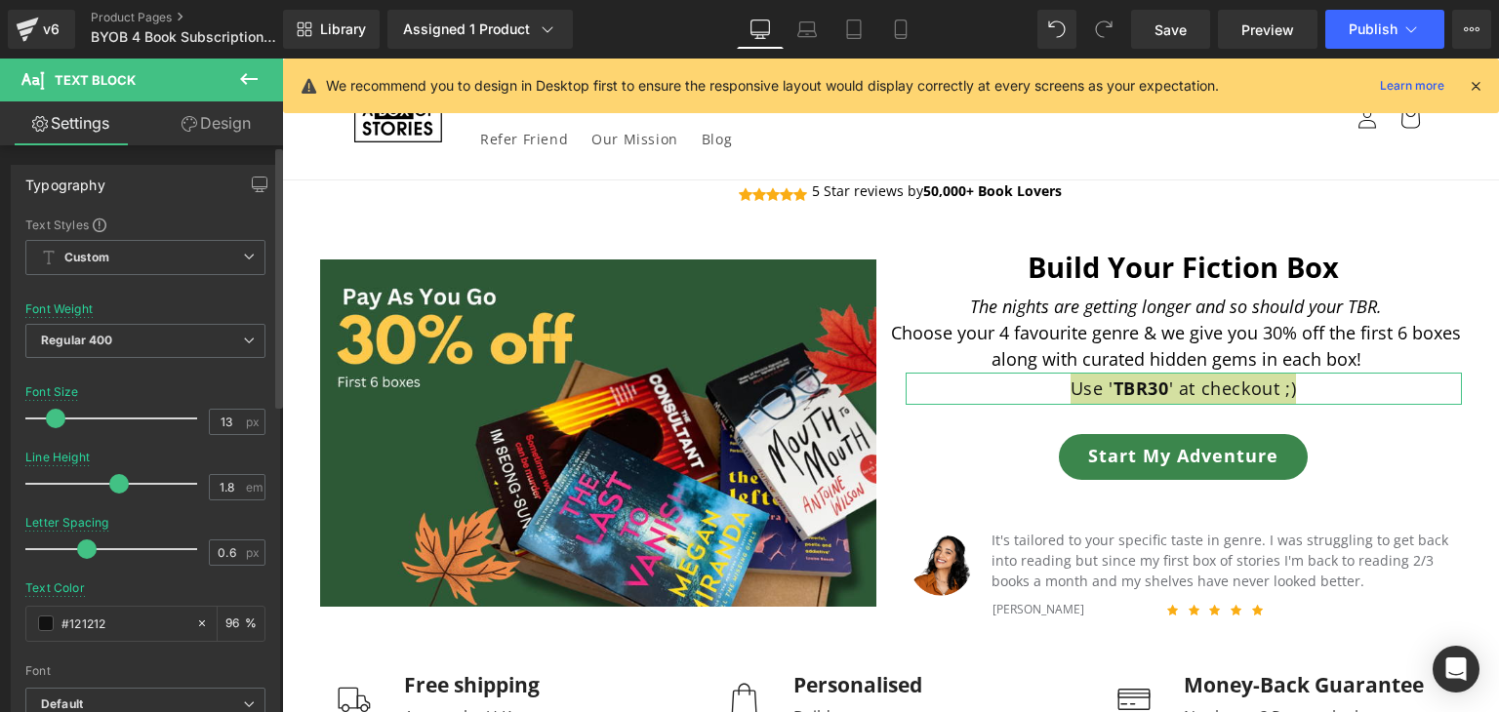
click at [59, 424] on span at bounding box center [56, 419] width 20 height 20
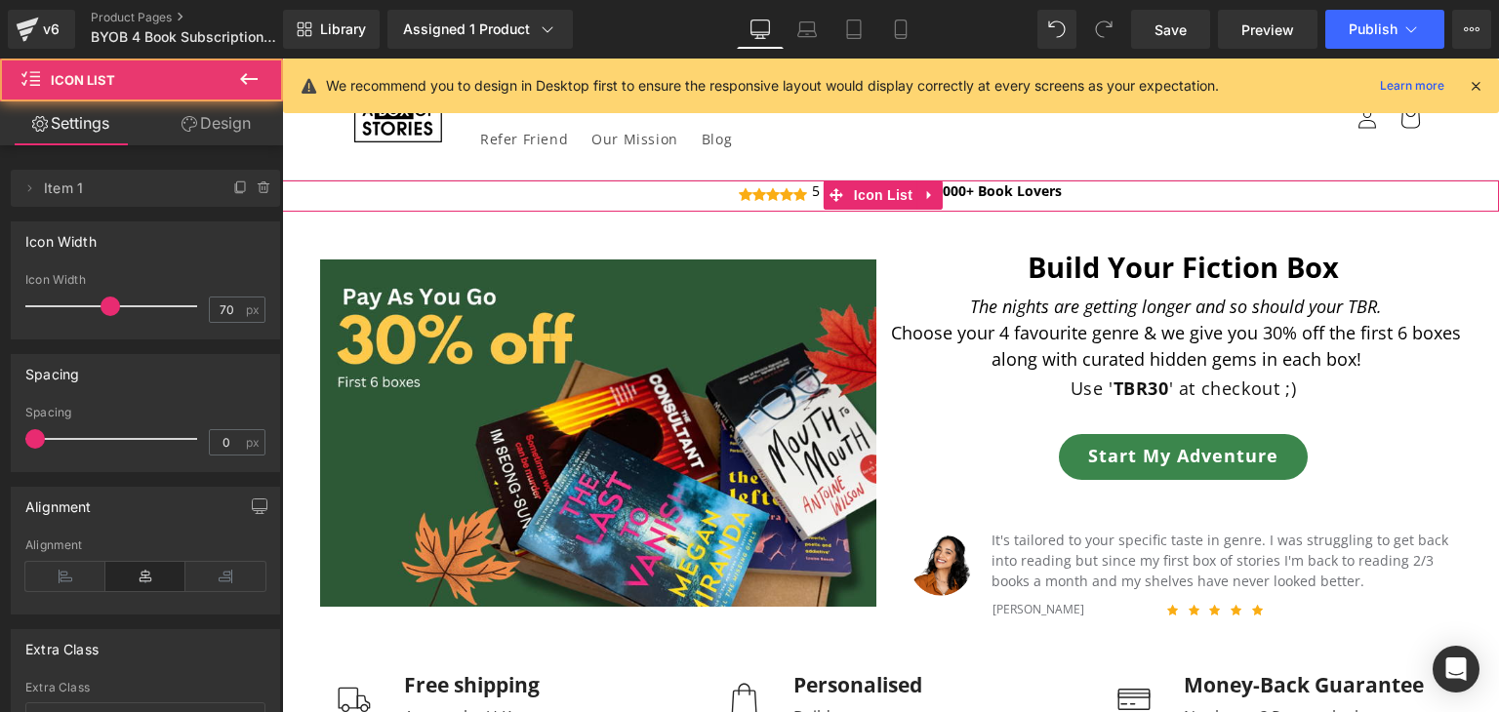
click at [1131, 190] on div "Icon Icon Icon Icon Icon Icon List Hoz 5 Star reviews by 5 0,000+ Book Lovers T…" at bounding box center [900, 196] width 1197 height 30
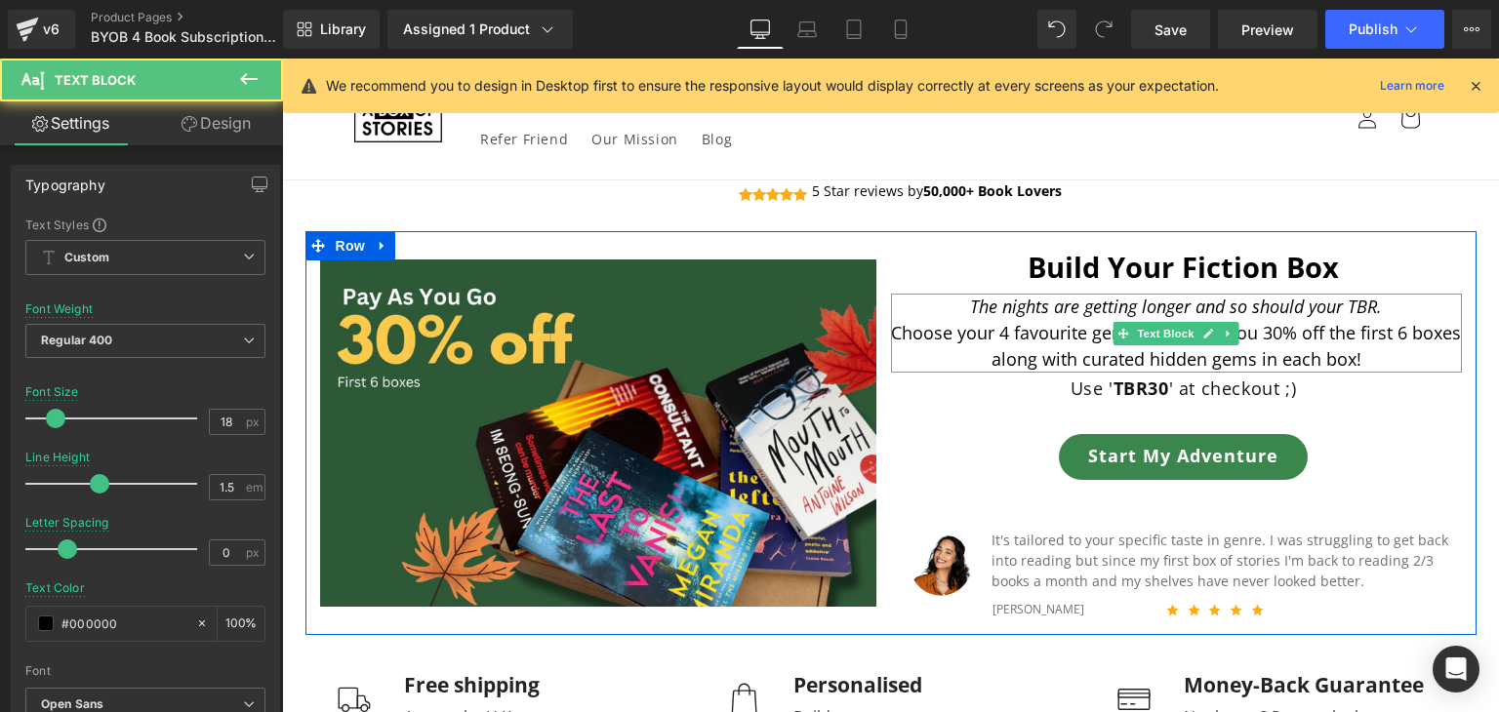
click at [1247, 345] on p "Choose your 4 favourite genre & we give you 30% off the first 6 boxes along wit…" at bounding box center [1176, 346] width 571 height 53
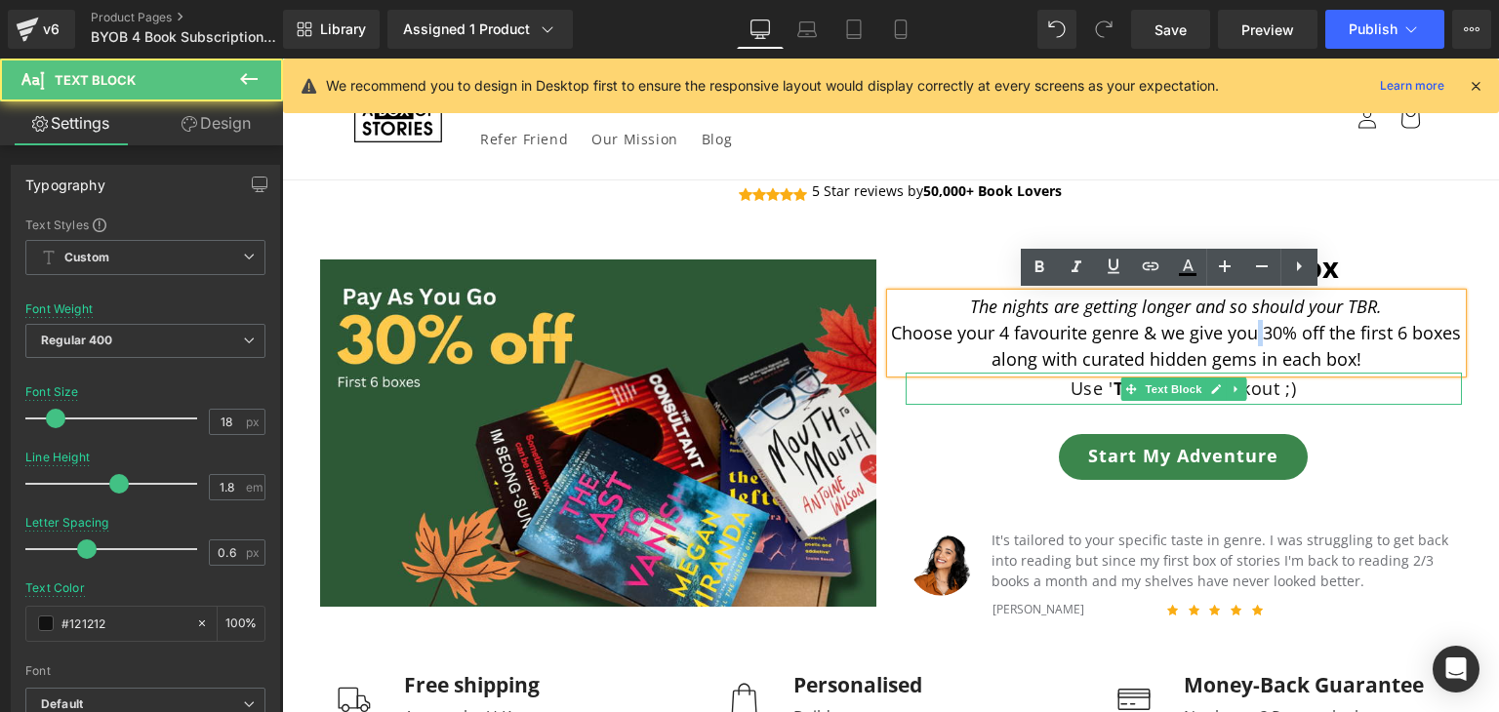
click at [1261, 380] on p "Use ' TBR30 ' at checkout ;)" at bounding box center [1184, 388] width 556 height 31
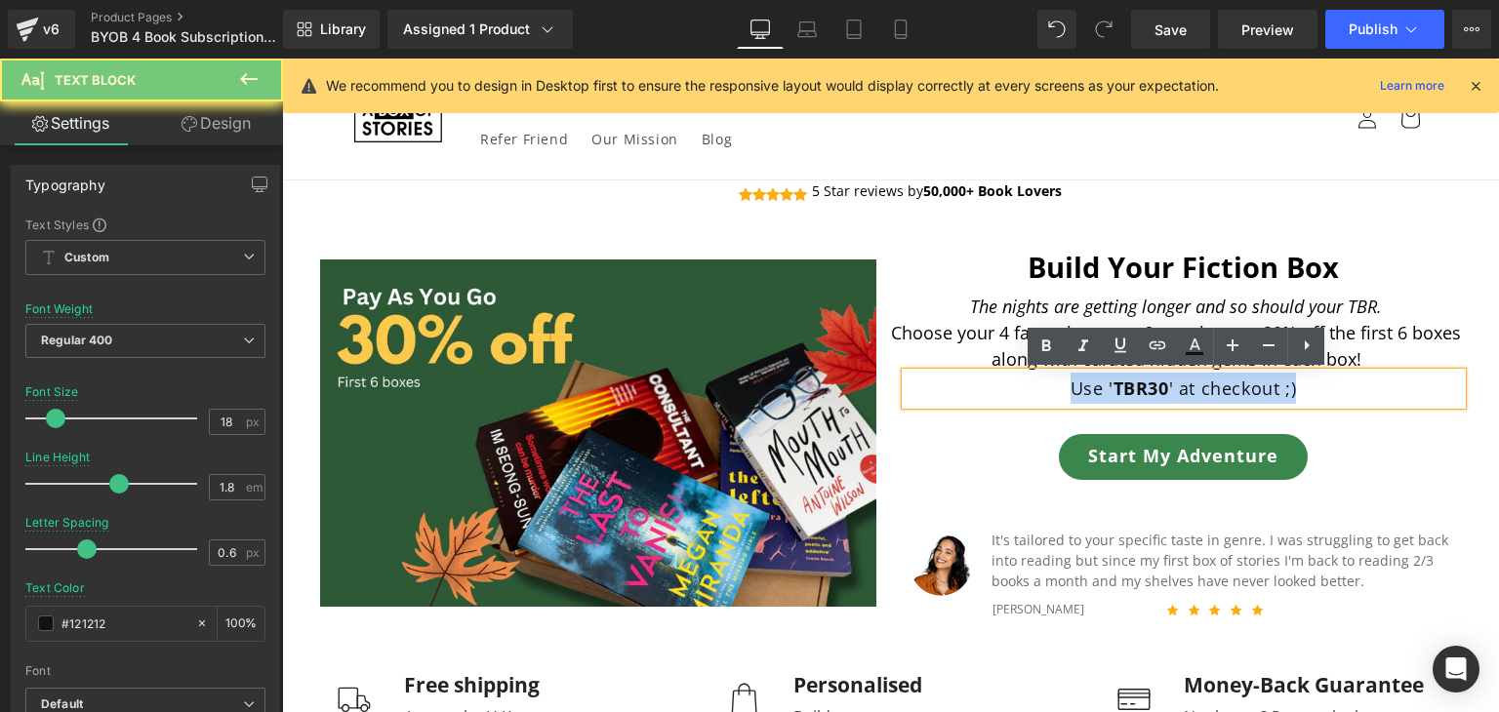
click at [1261, 380] on p "Use ' TBR30 ' at checkout ;)" at bounding box center [1184, 388] width 556 height 31
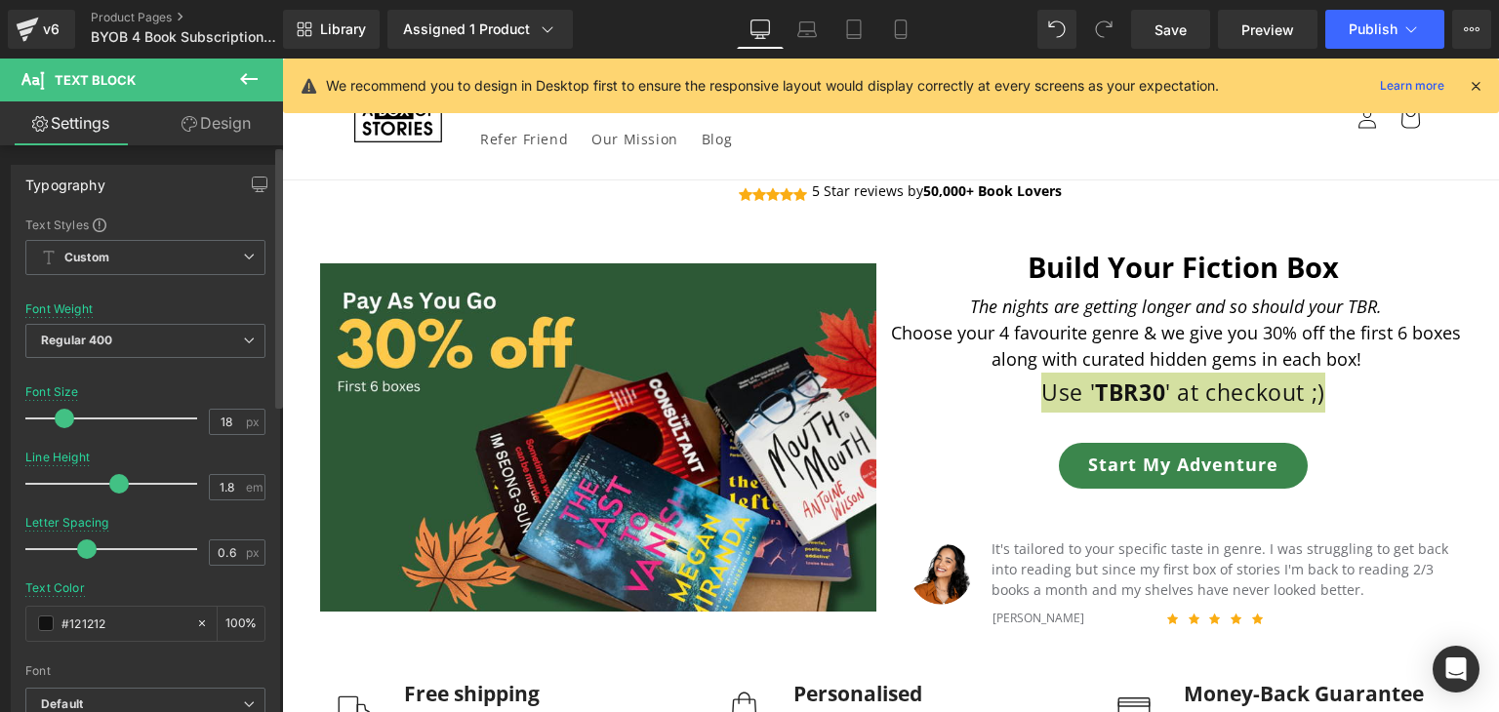
click at [55, 420] on span at bounding box center [65, 419] width 20 height 20
click at [215, 421] on input "18" at bounding box center [227, 422] width 34 height 24
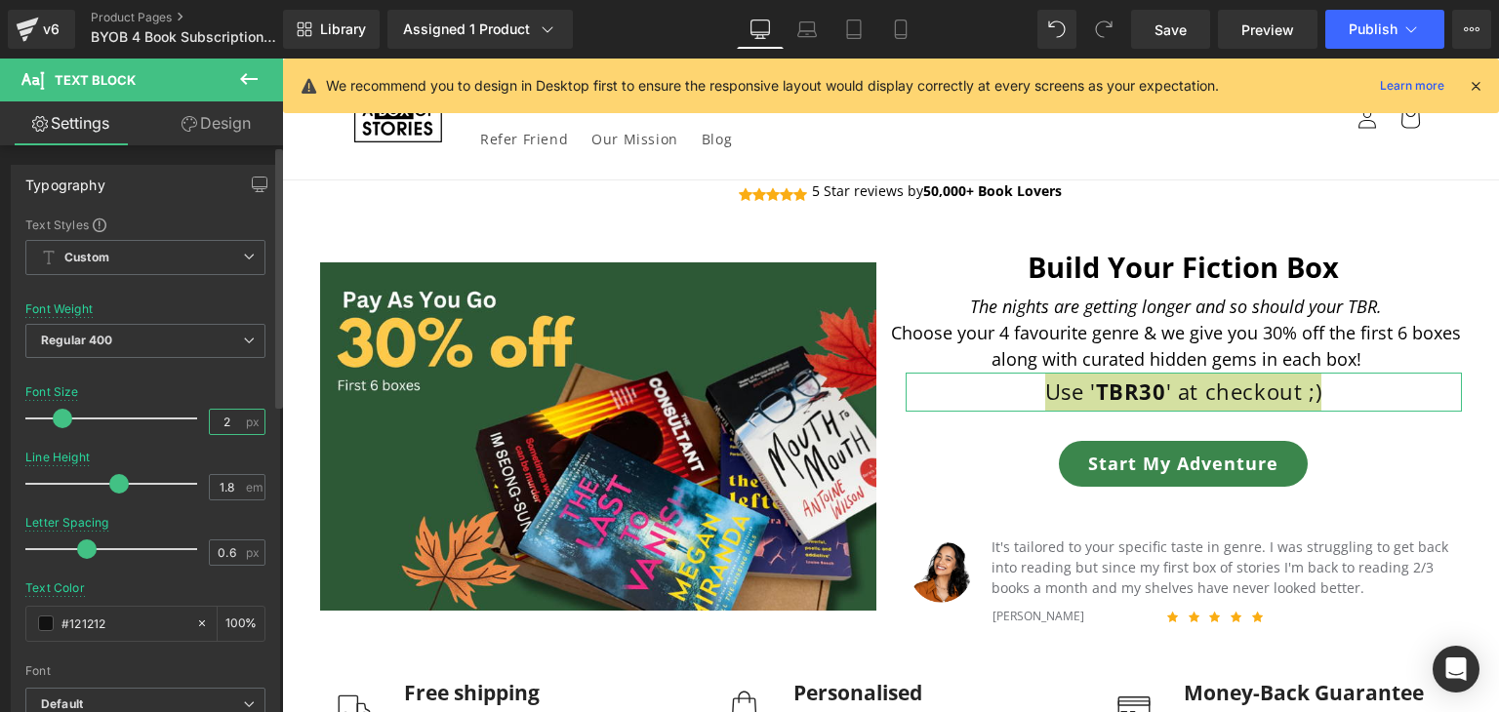
type input "21"
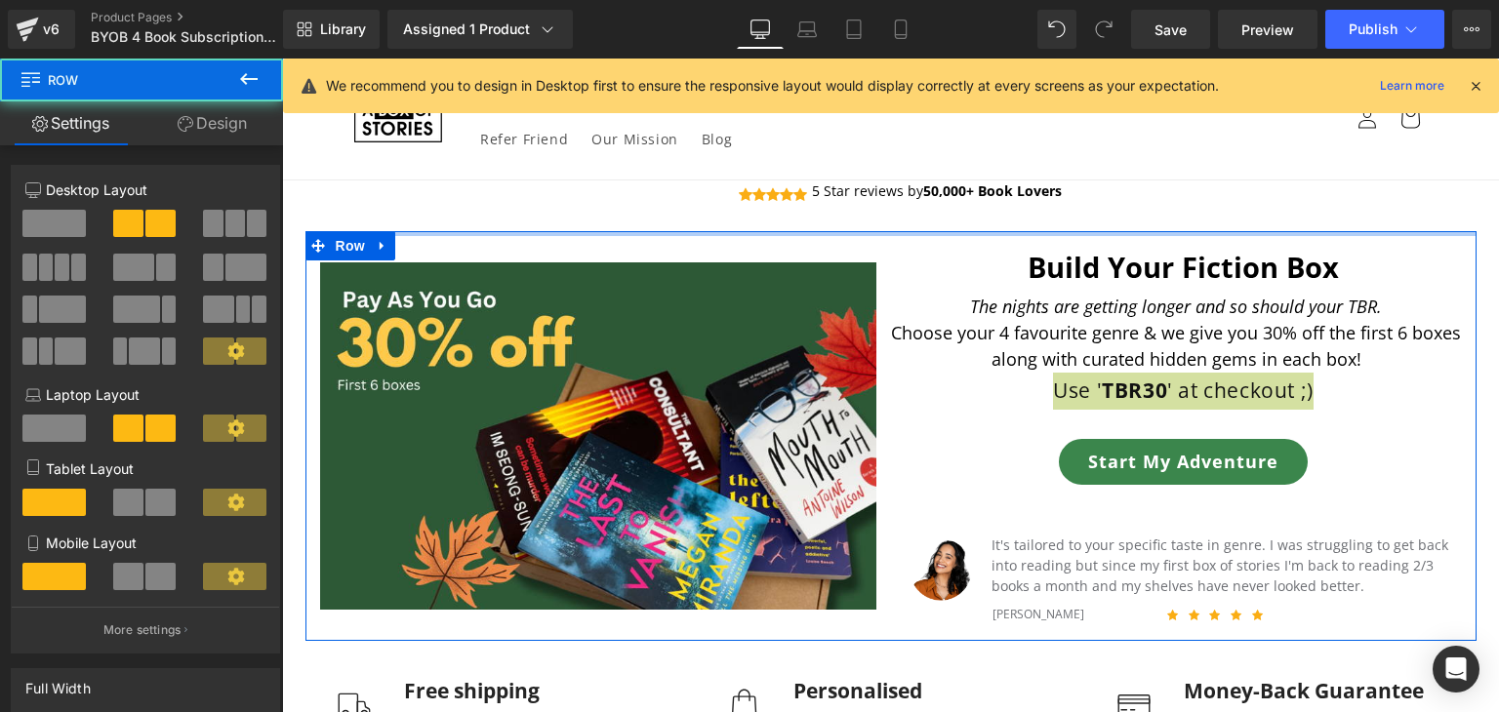
click at [1427, 234] on div at bounding box center [890, 233] width 1171 height 5
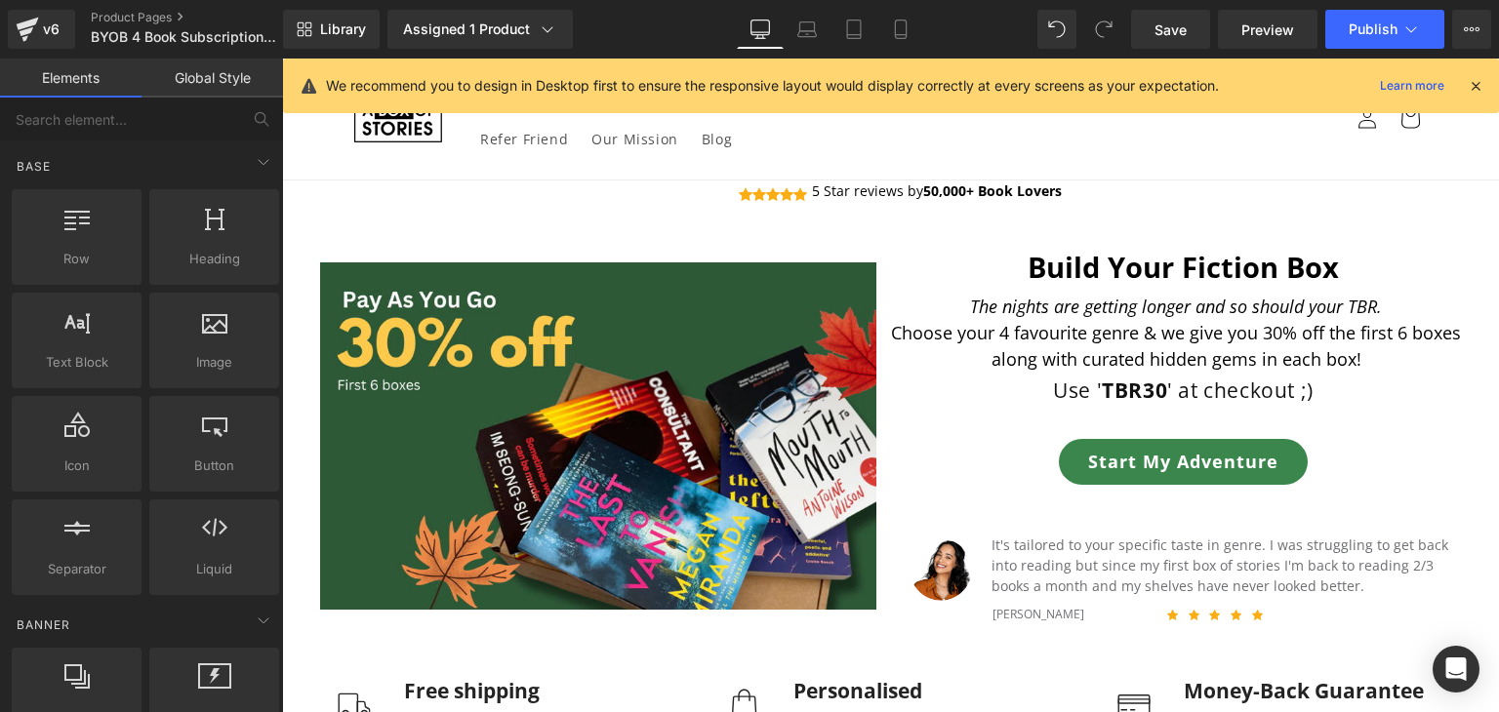
click at [1251, 162] on header "Subscription Boxes Horror Book Club Gift Boxes Advent Calendar Bookstore Studen…" at bounding box center [890, 119] width 1171 height 121
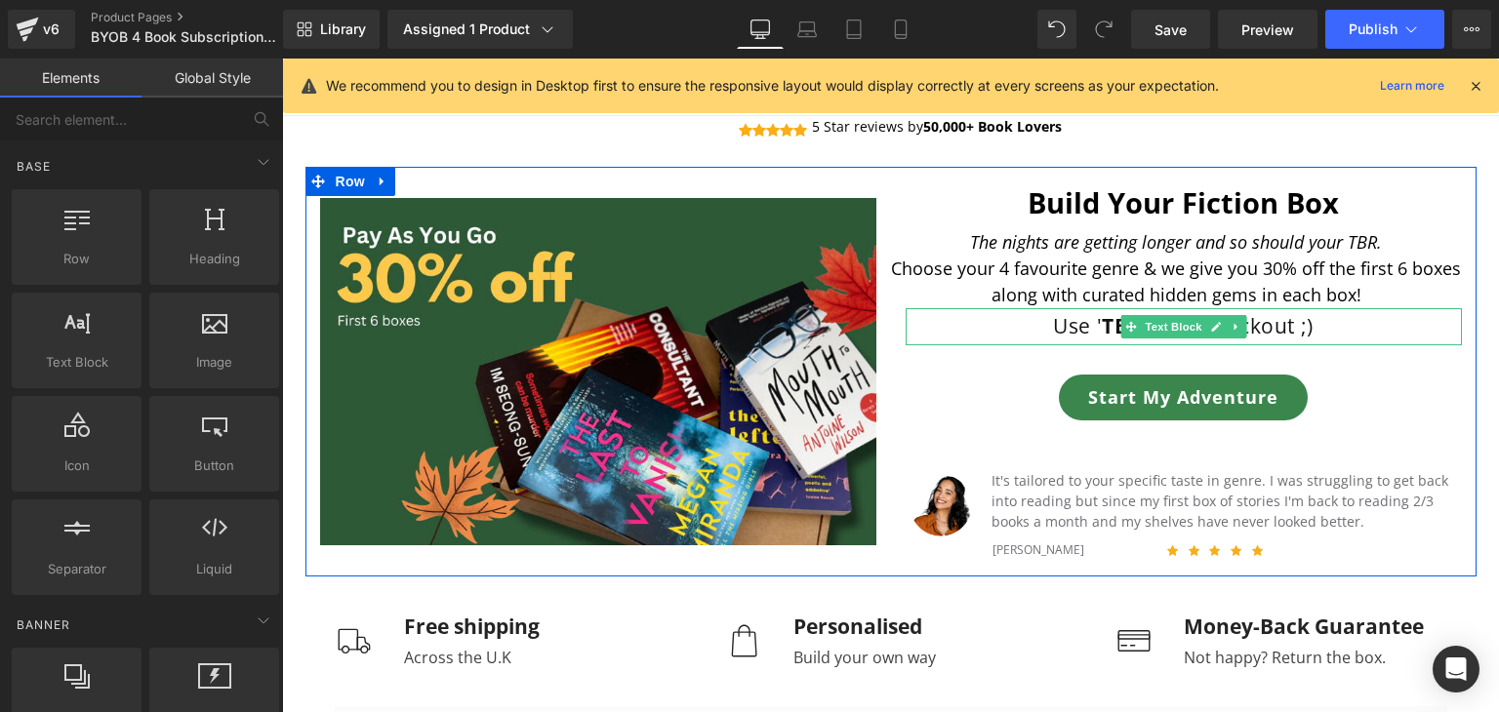
scroll to position [223, 0]
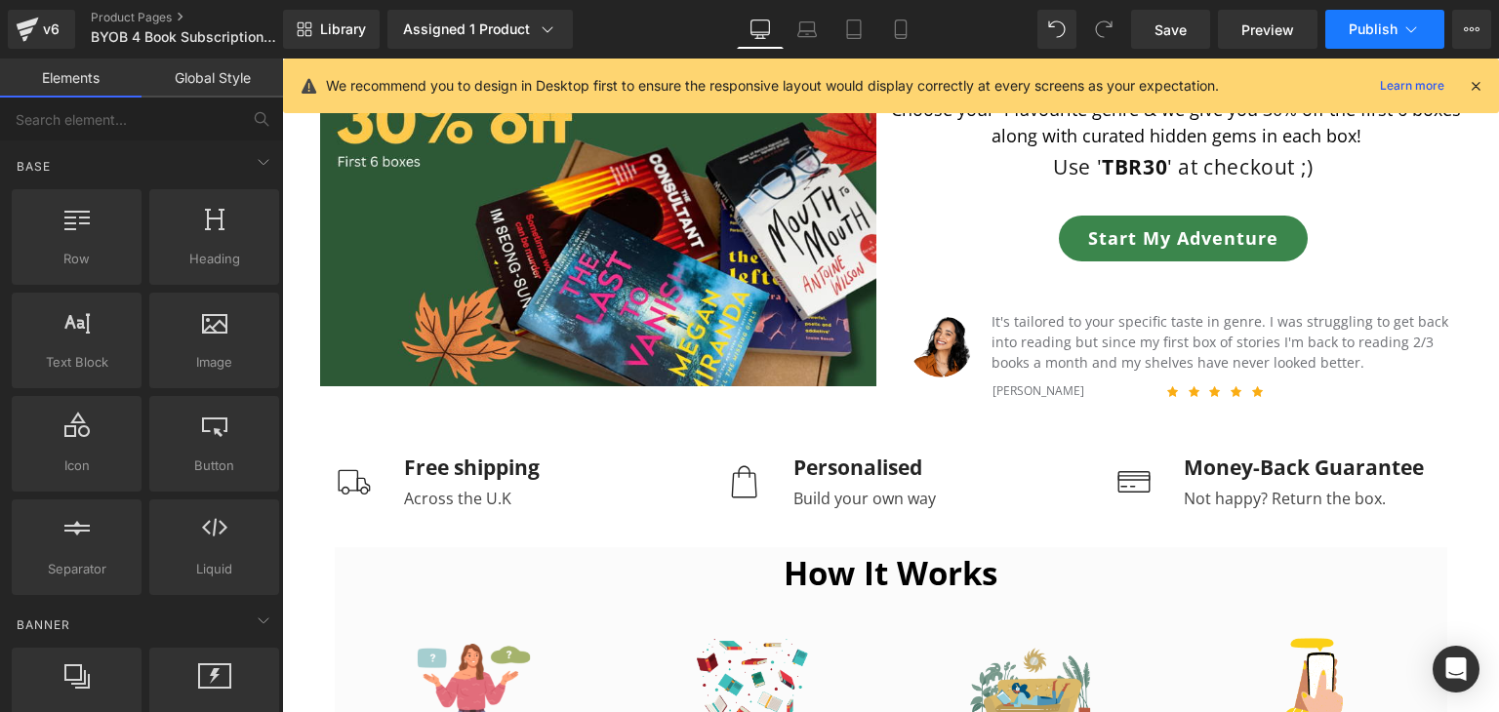
click at [1367, 24] on span "Publish" at bounding box center [1373, 29] width 49 height 16
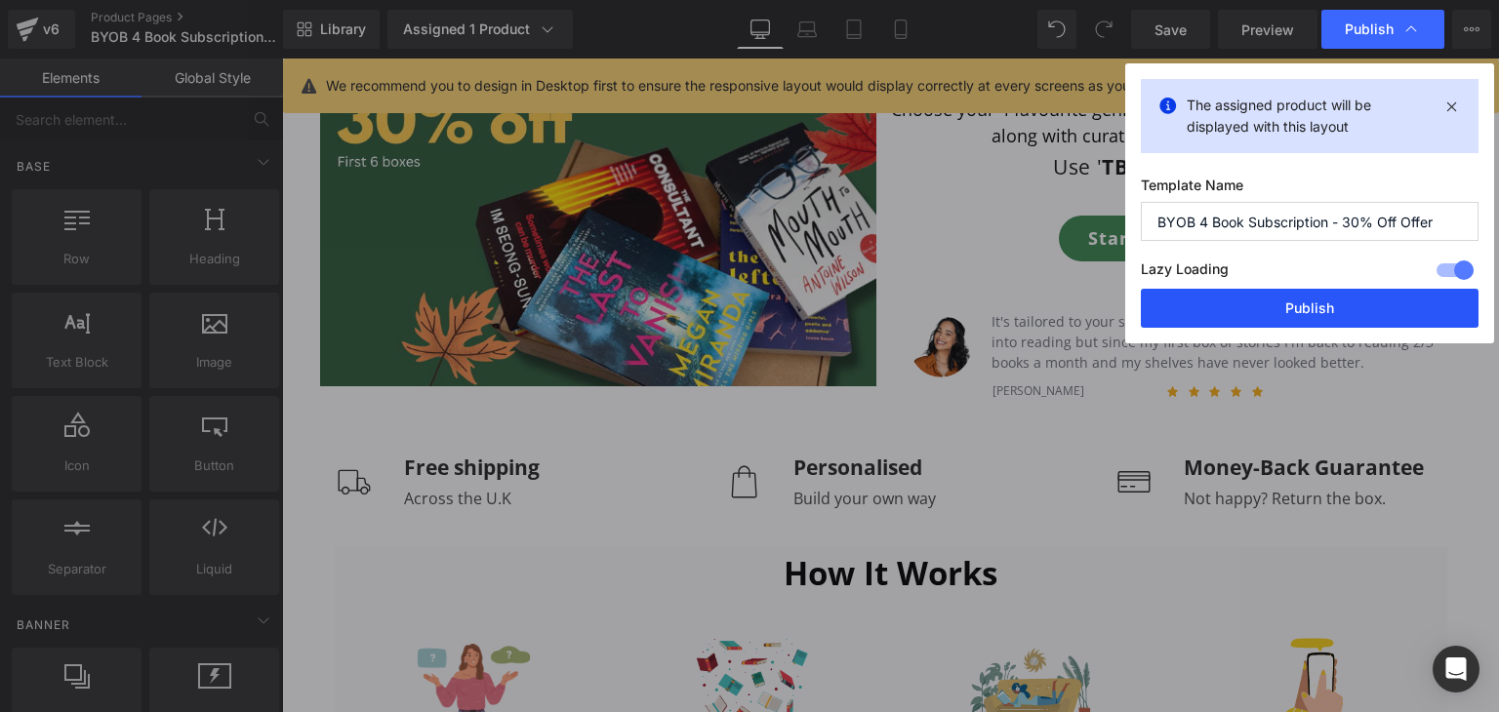
click at [1335, 323] on button "Publish" at bounding box center [1310, 308] width 338 height 39
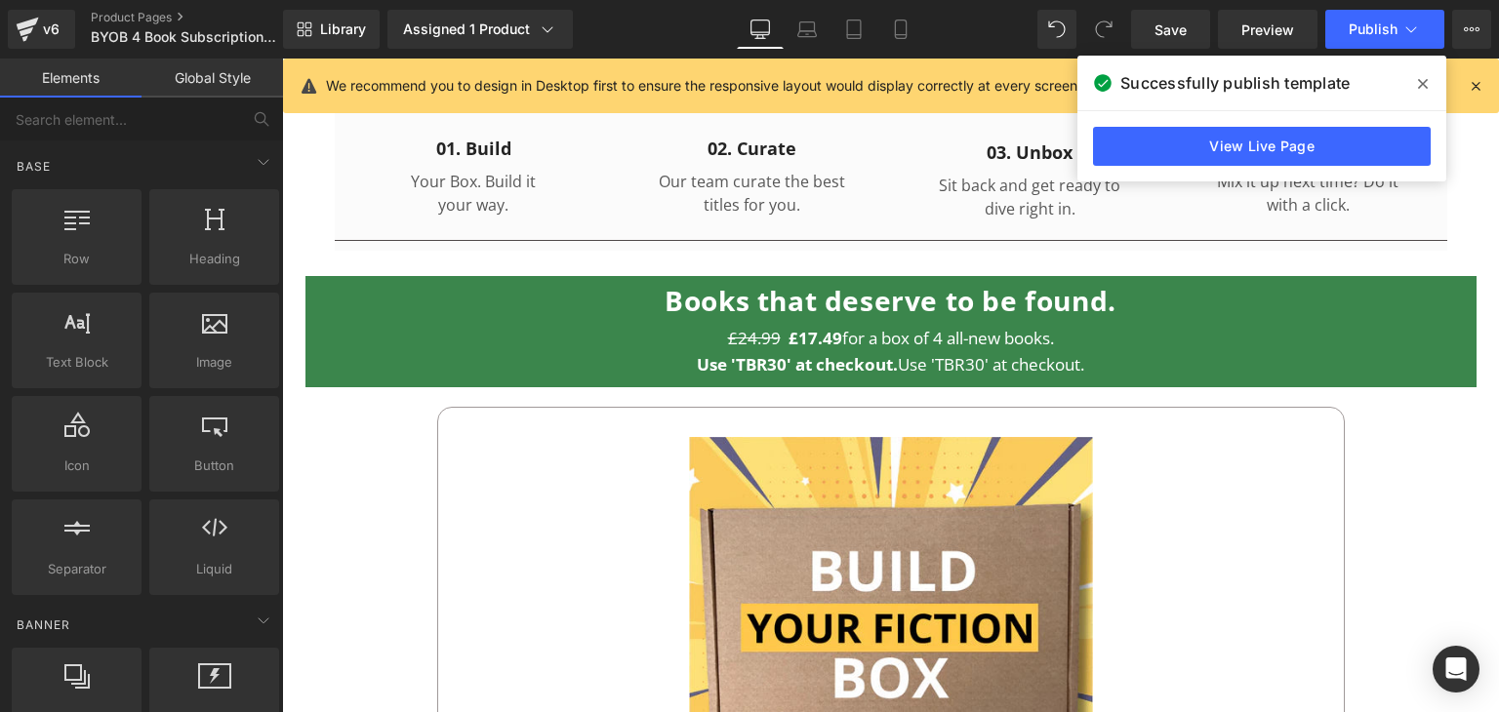
scroll to position [891, 0]
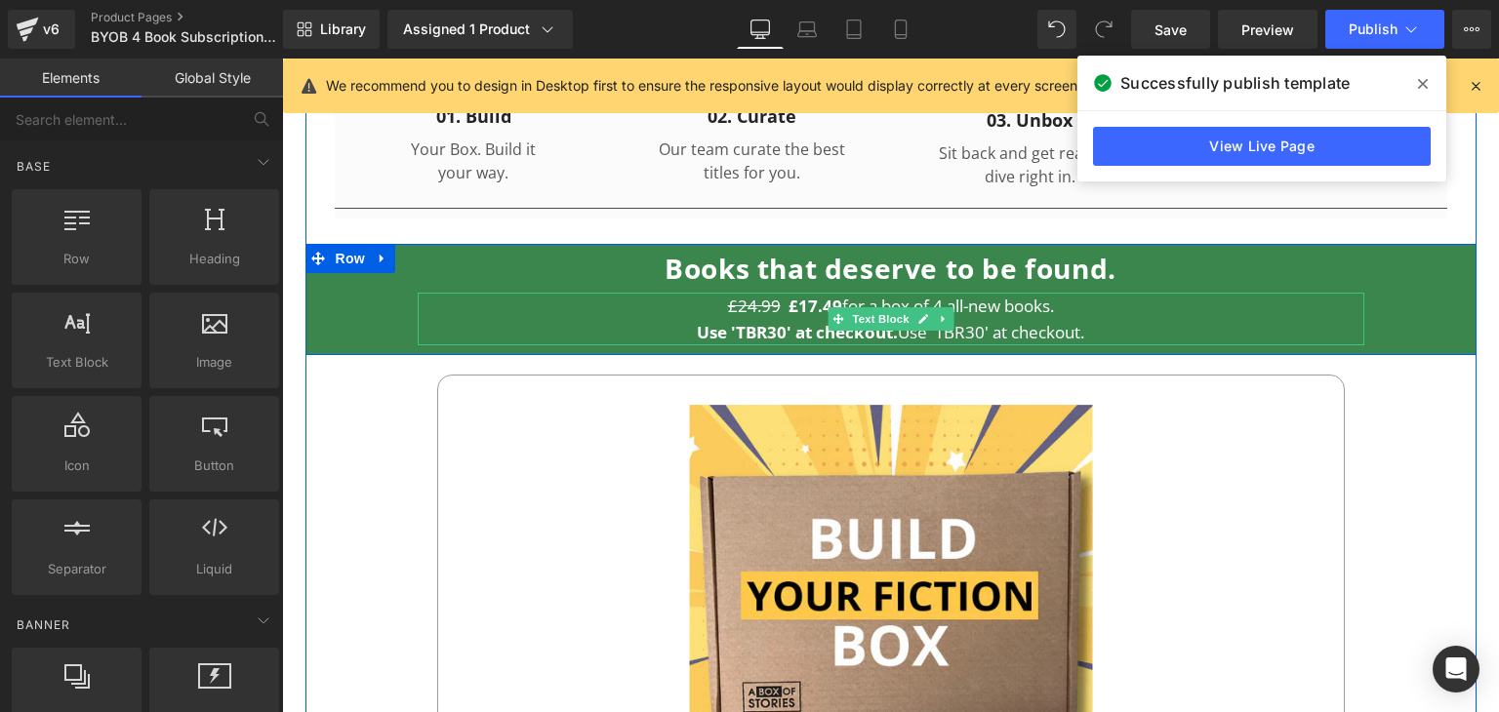
click at [991, 338] on span "Use 'TBR30' at checkout. Use 'TBR30' at checkout." at bounding box center [890, 332] width 387 height 22
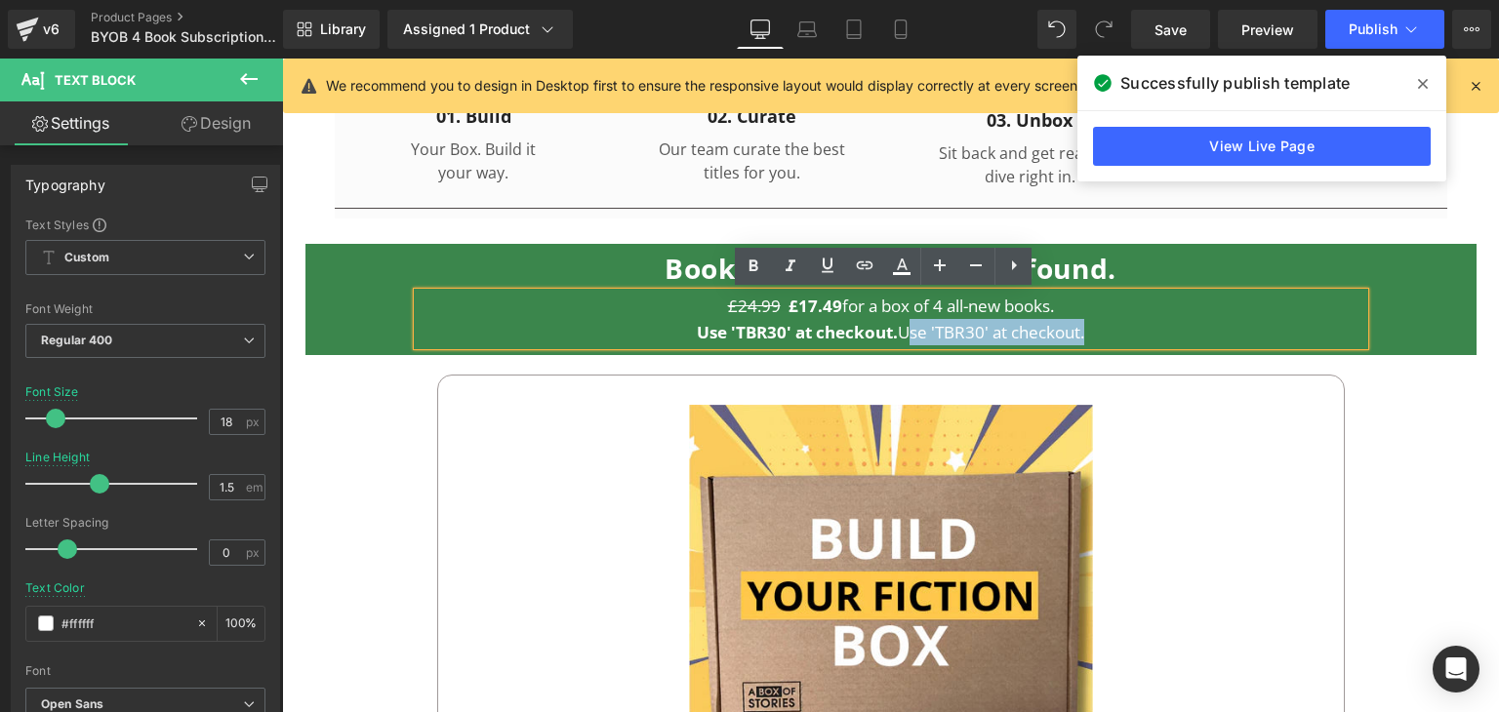
drag, startPoint x: 1109, startPoint y: 321, endPoint x: 904, endPoint y: 330, distance: 205.1
click at [904, 330] on p "Use 'TBR30' at checkout. Use 'TBR30' at checkout." at bounding box center [891, 332] width 947 height 26
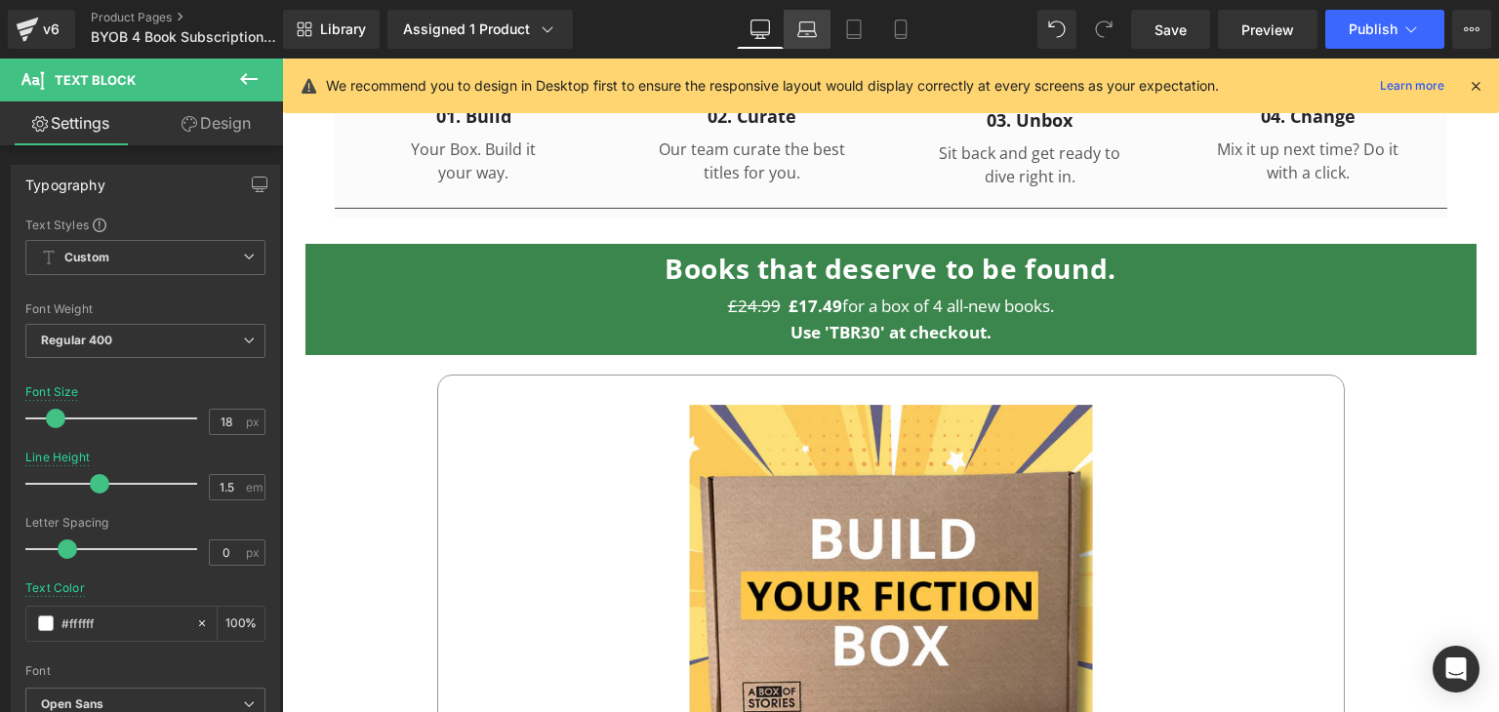
click at [819, 47] on link "Laptop" at bounding box center [807, 29] width 47 height 39
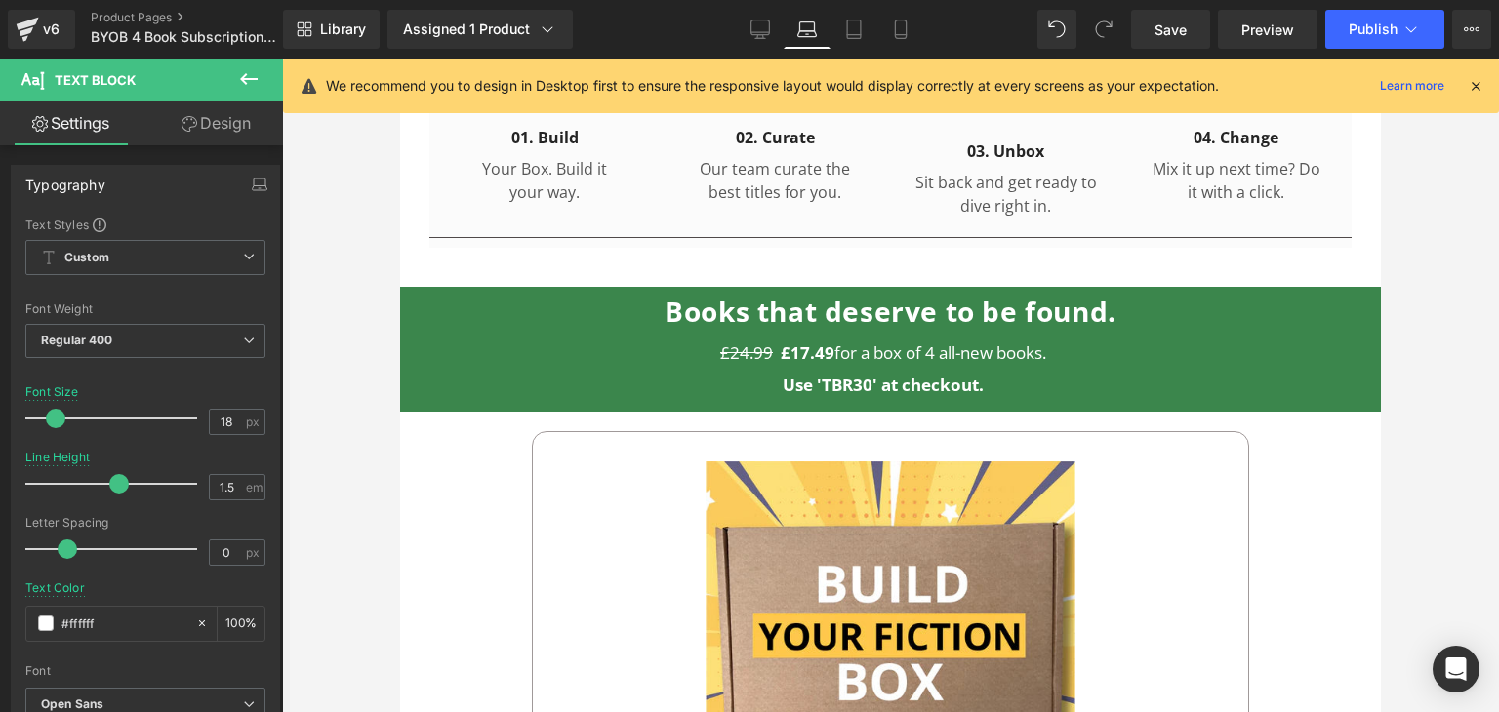
scroll to position [933, 0]
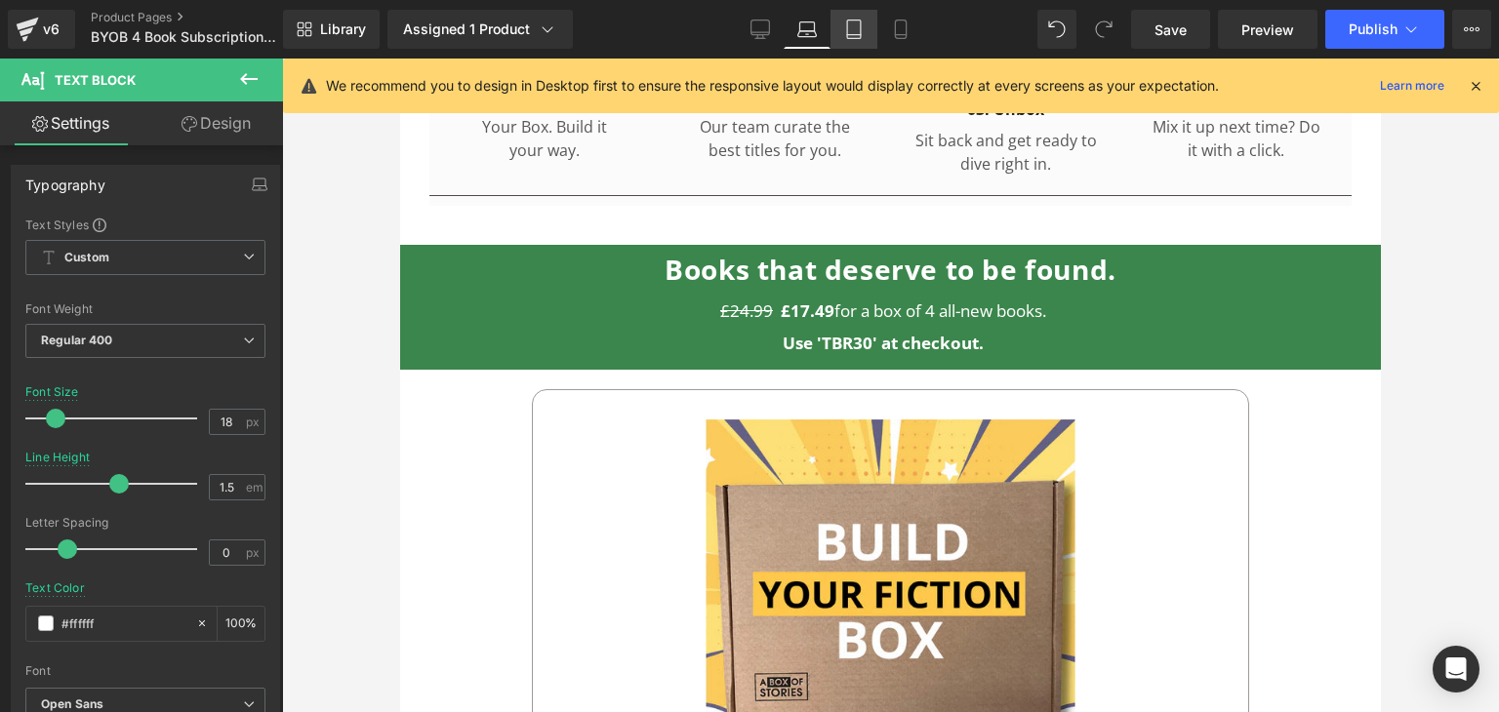
click at [847, 32] on icon at bounding box center [854, 30] width 20 height 20
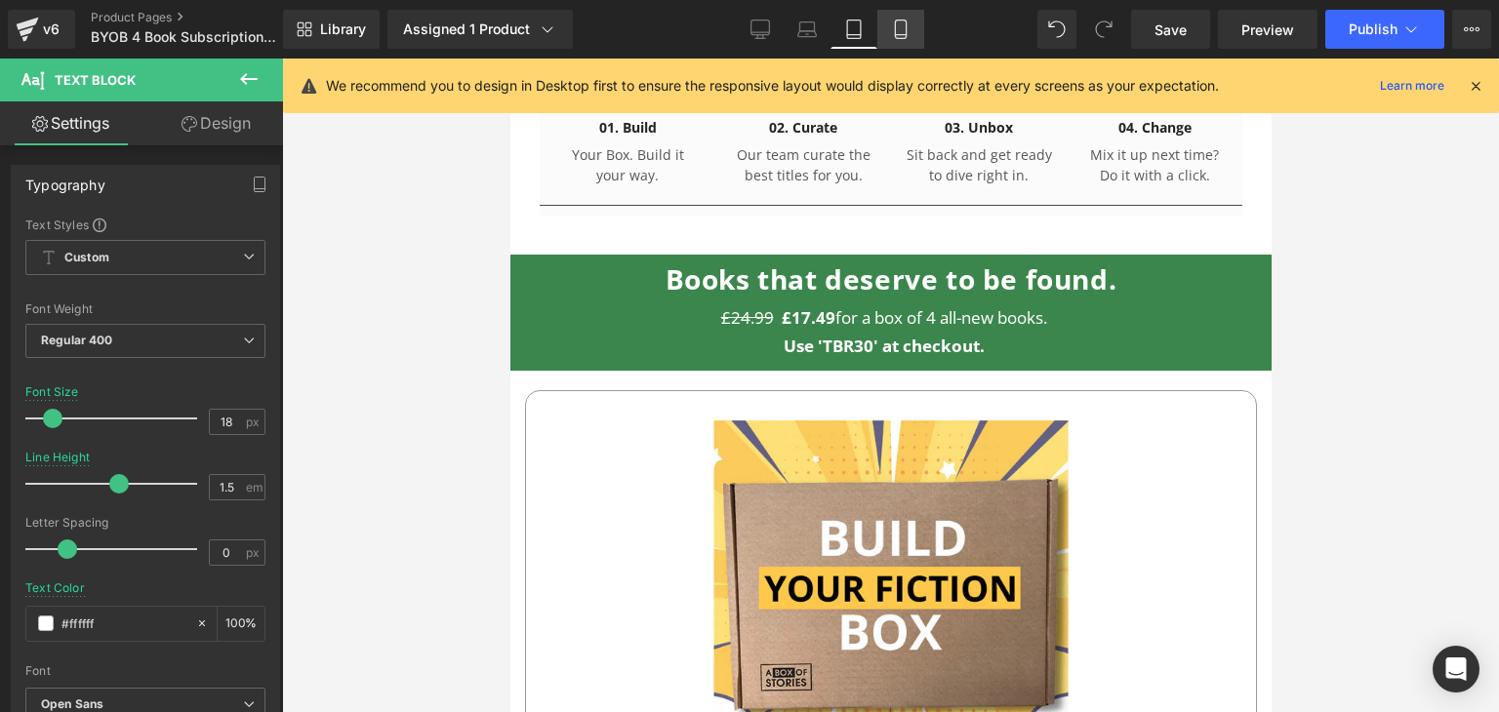
click at [903, 35] on icon at bounding box center [900, 35] width 11 height 0
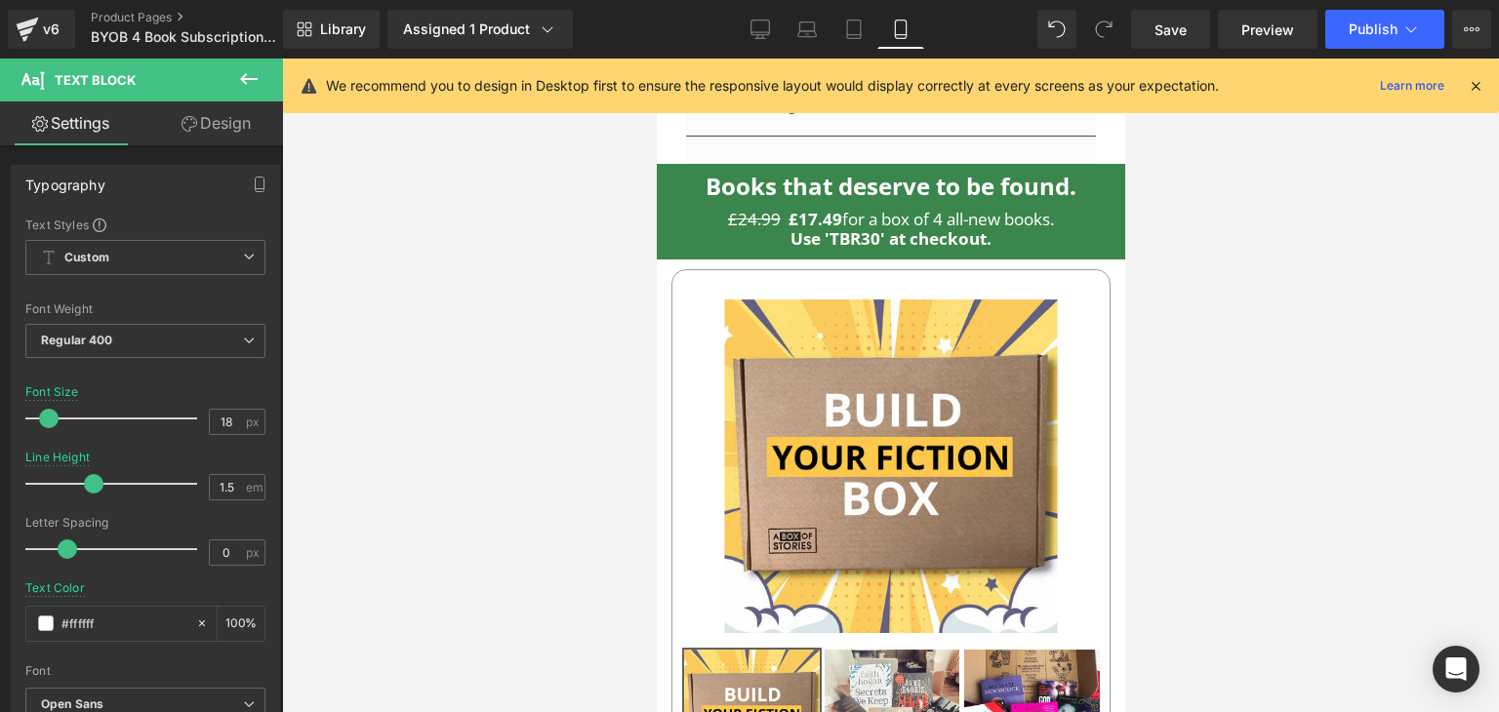
scroll to position [1102, 0]
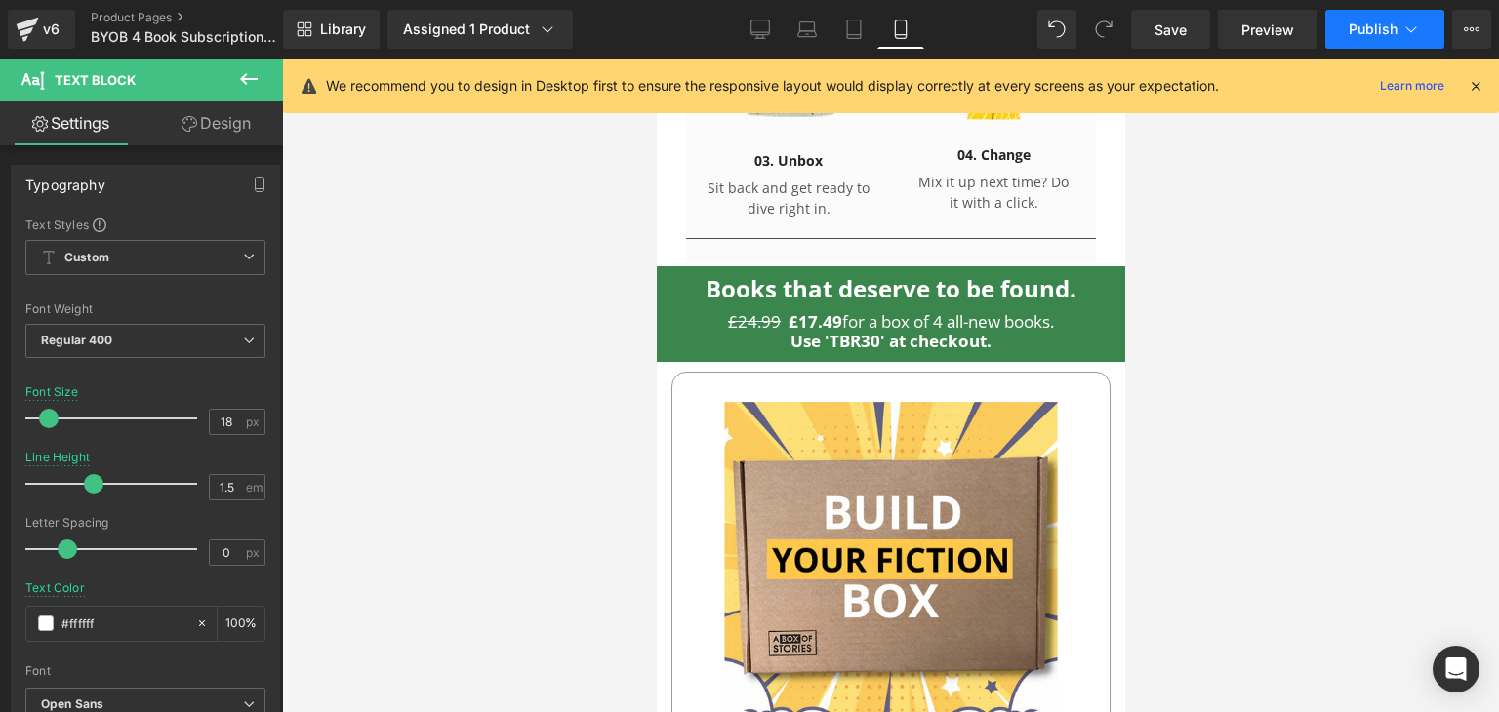
click at [1364, 32] on span "Publish" at bounding box center [1373, 29] width 49 height 16
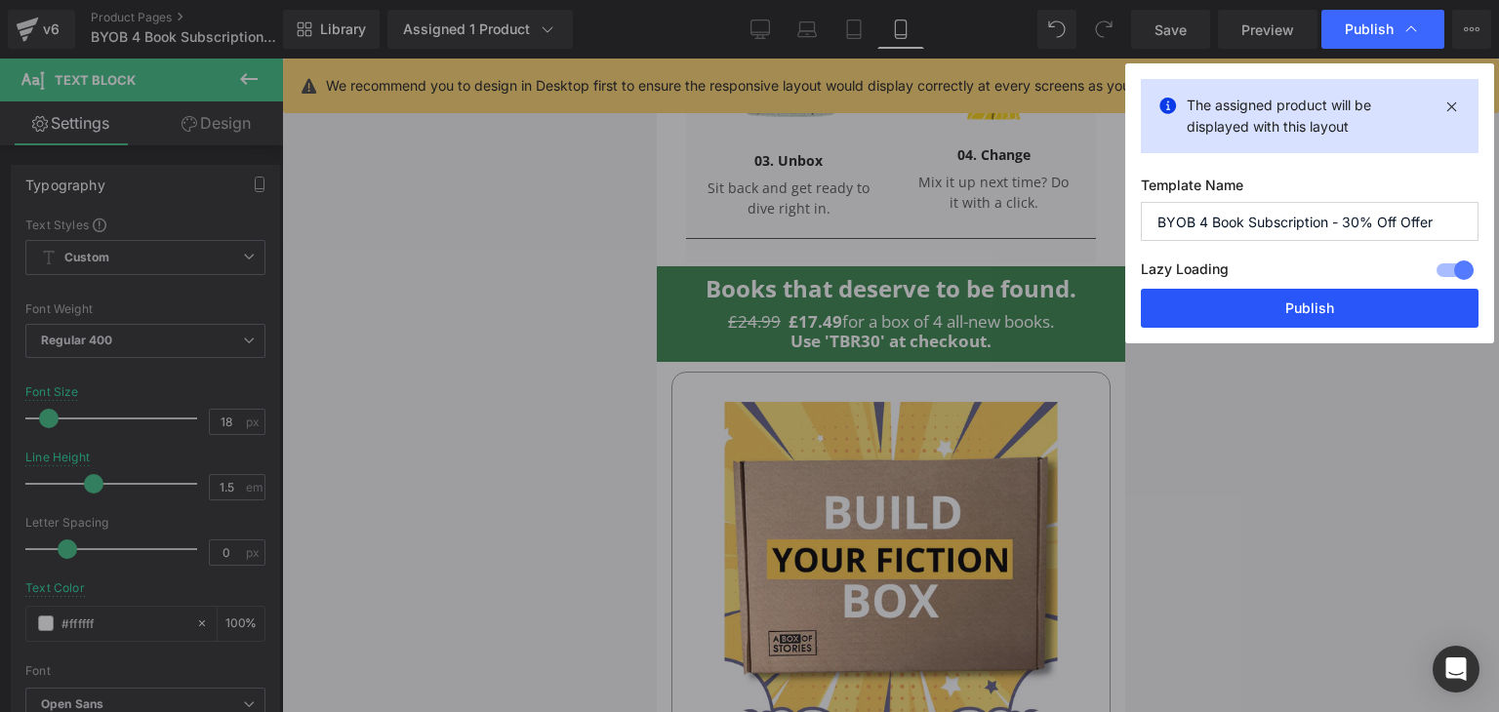
click at [1263, 302] on button "Publish" at bounding box center [1310, 308] width 338 height 39
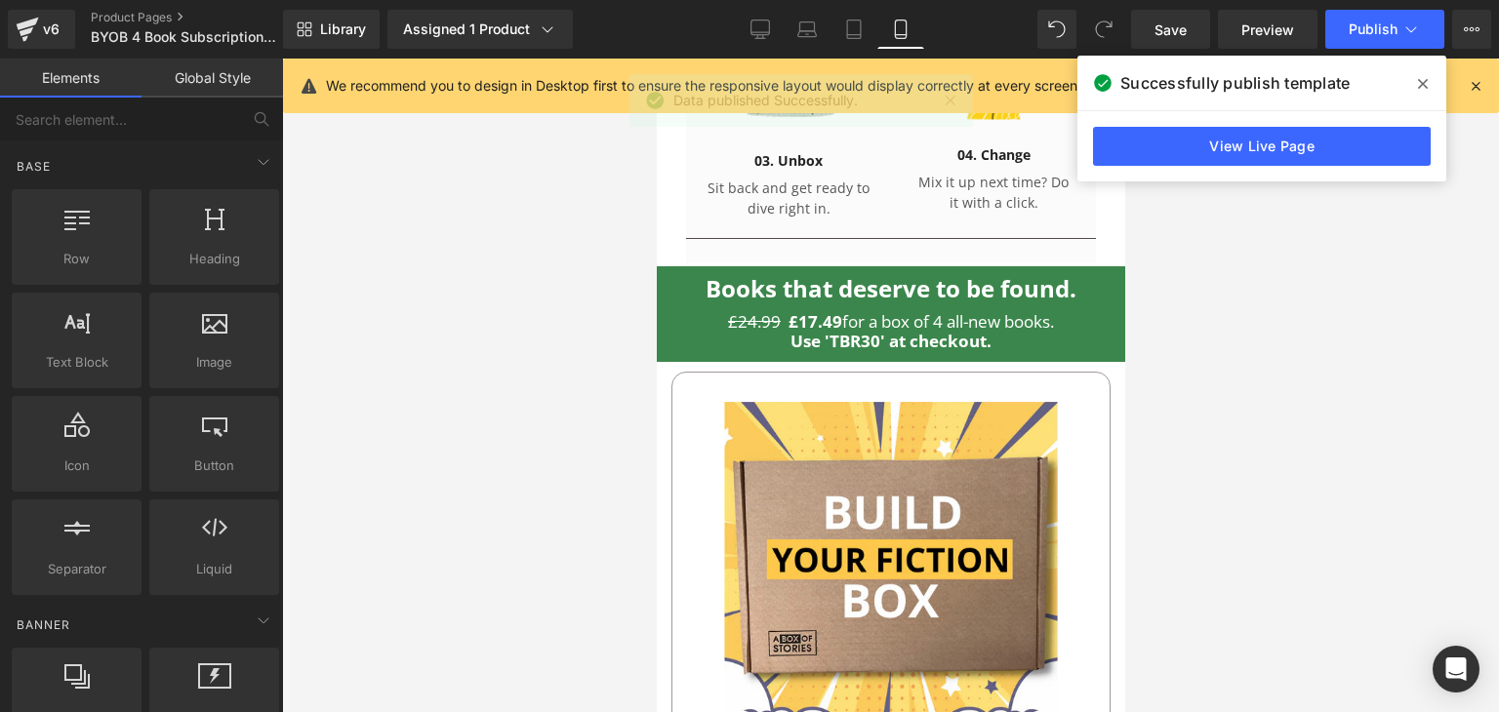
click at [1258, 661] on div at bounding box center [890, 386] width 1217 height 654
click at [1241, 601] on div at bounding box center [890, 386] width 1217 height 654
